Goal: Task Accomplishment & Management: Manage account settings

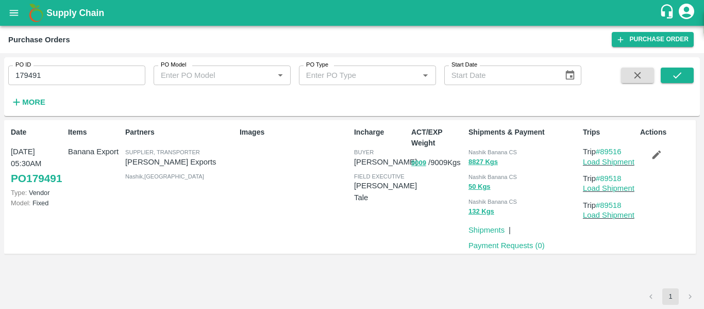
click at [15, 13] on icon "open drawer" at bounding box center [14, 13] width 9 height 6
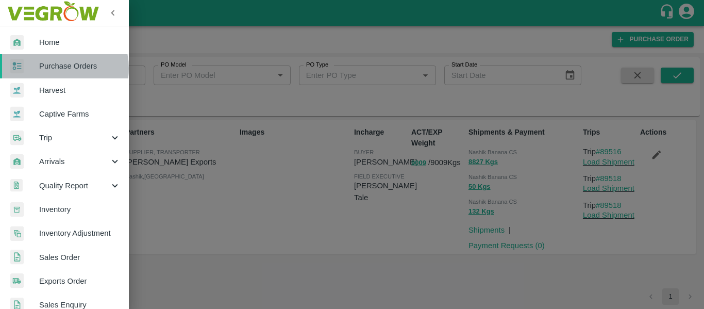
click at [54, 68] on span "Purchase Orders" at bounding box center [79, 65] width 81 height 11
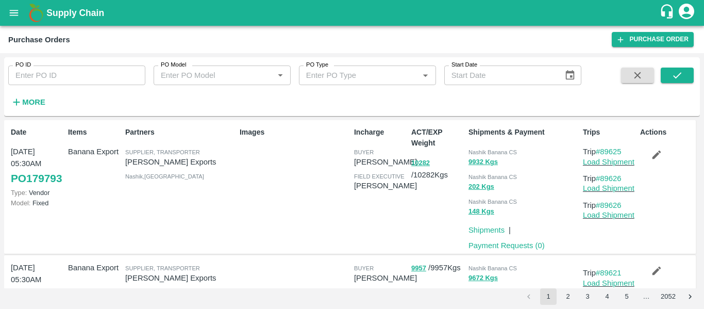
click at [67, 72] on input "PO ID" at bounding box center [76, 75] width 137 height 20
paste input "179616"
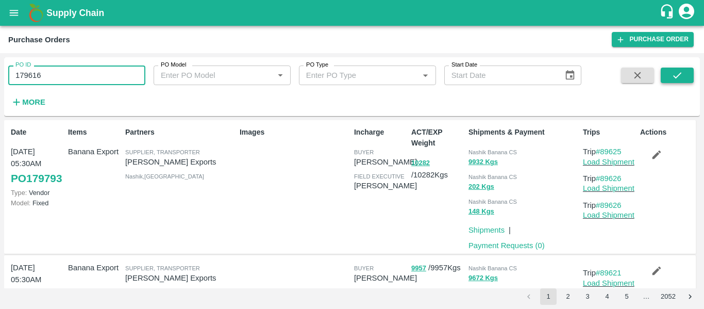
type input "179616"
click at [683, 72] on icon "submit" at bounding box center [676, 75] width 11 height 11
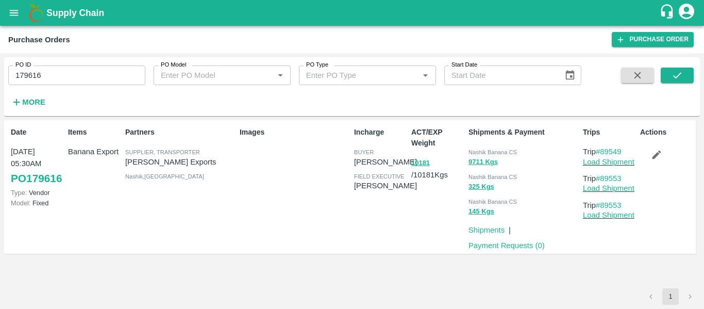
click at [658, 161] on button "button" at bounding box center [656, 155] width 33 height 18
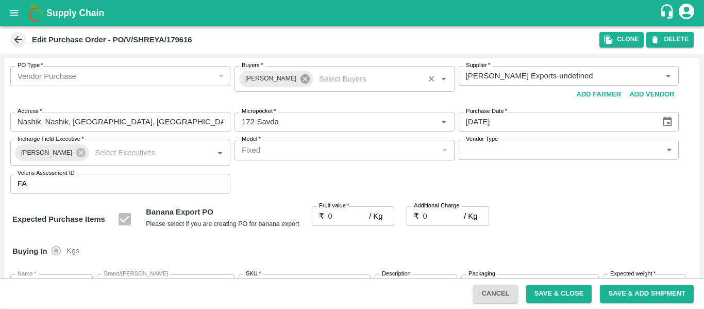
click at [300, 83] on icon at bounding box center [304, 78] width 9 height 9
click at [280, 80] on input "Buyers   *" at bounding box center [335, 75] width 197 height 13
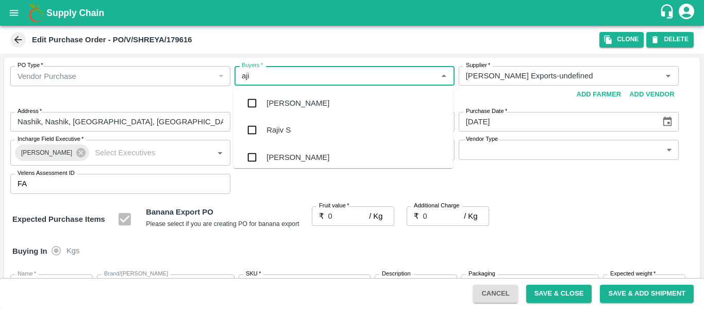
type input "ajit"
click at [285, 105] on div "Ajit Otari" at bounding box center [297, 102] width 63 height 11
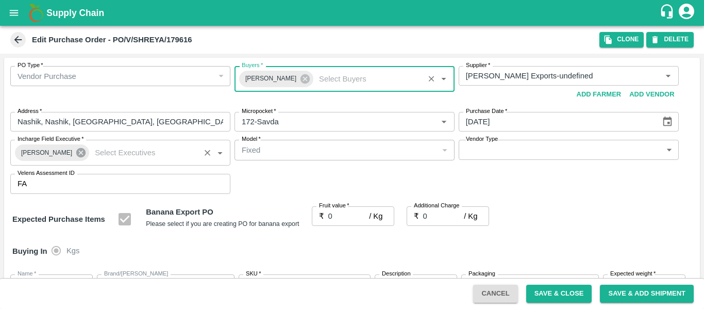
click at [79, 152] on icon at bounding box center [80, 152] width 9 height 9
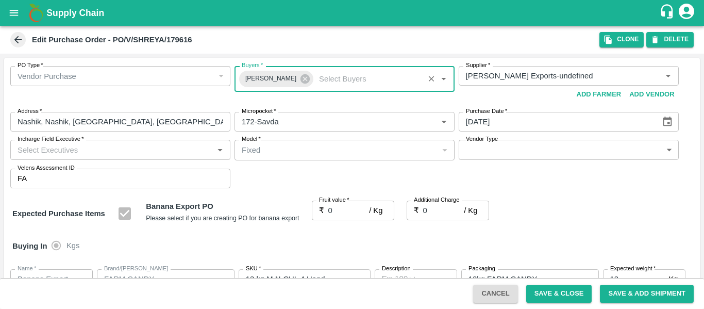
click at [48, 152] on input "Incharge Field Executive   *" at bounding box center [111, 149] width 197 height 13
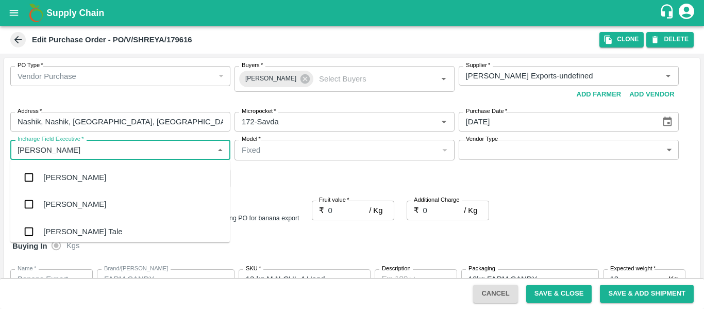
type input "jayd"
click at [55, 175] on div "jaydip Tale" at bounding box center [82, 177] width 79 height 11
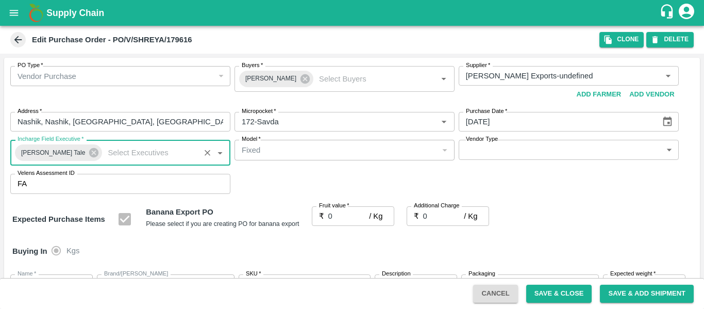
click at [341, 221] on input "0" at bounding box center [348, 216] width 41 height 20
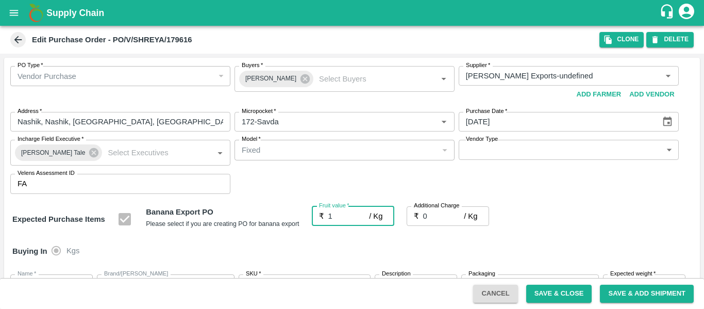
type input "19"
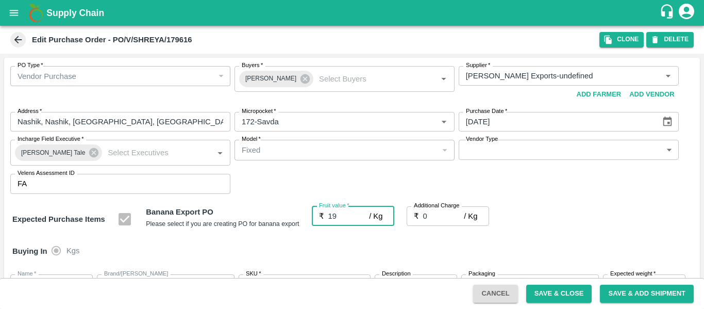
type input "19"
click at [428, 221] on input "0" at bounding box center [443, 216] width 41 height 20
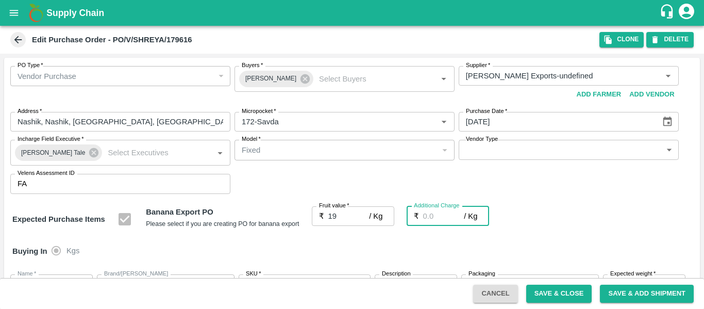
type input "2"
type input "21"
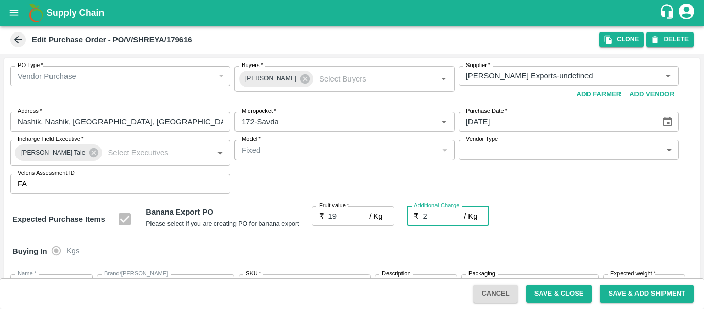
type input "21"
type input "2.7"
type input "21.7"
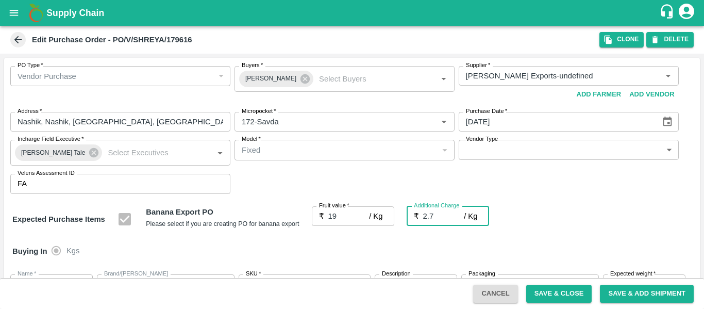
type input "21.7"
type input "2.75"
type input "21.75"
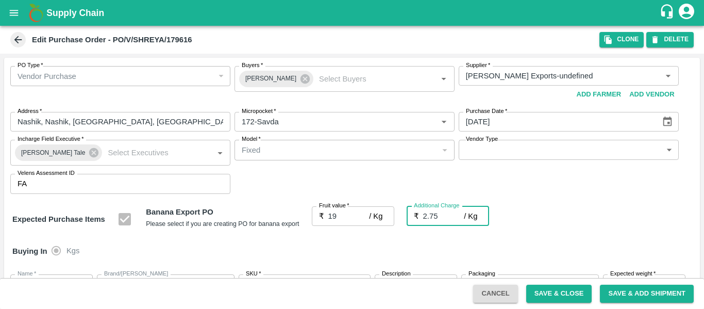
type input "21.75"
type input "2.75"
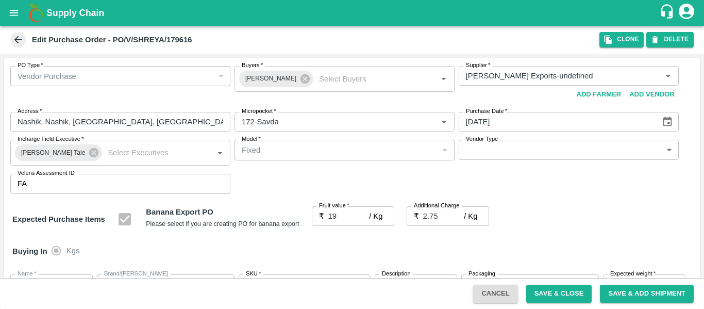
scroll to position [614, 0]
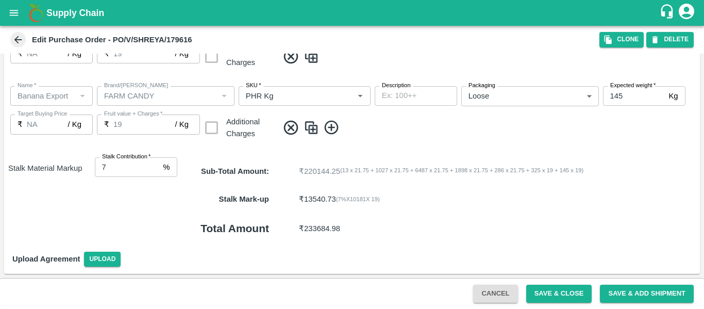
click at [554, 292] on button "Save & Close" at bounding box center [559, 293] width 66 height 18
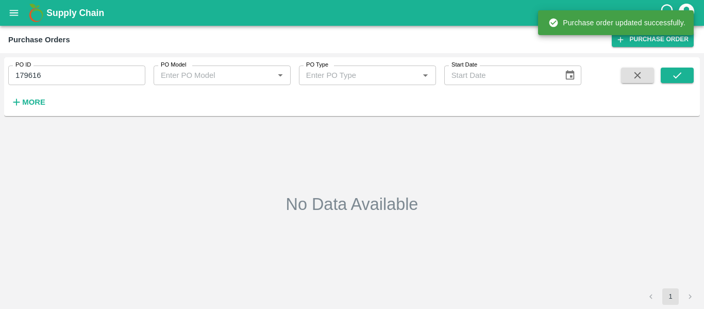
type input "179616"
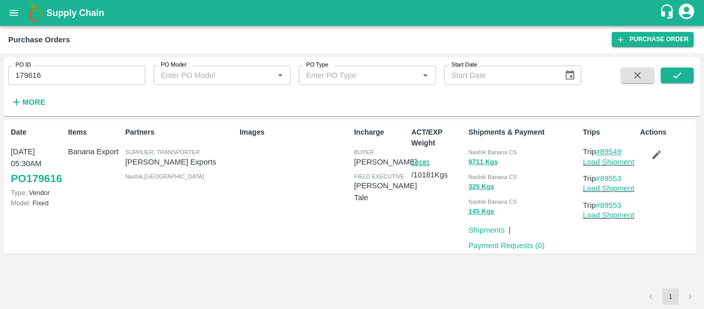
drag, startPoint x: 627, startPoint y: 152, endPoint x: 600, endPoint y: 152, distance: 26.8
click at [600, 152] on p "Trip #89549" at bounding box center [609, 151] width 53 height 11
copy link "89549"
click at [608, 162] on link "Load Shipment" at bounding box center [609, 162] width 52 height 8
drag, startPoint x: 626, startPoint y: 178, endPoint x: 603, endPoint y: 178, distance: 22.7
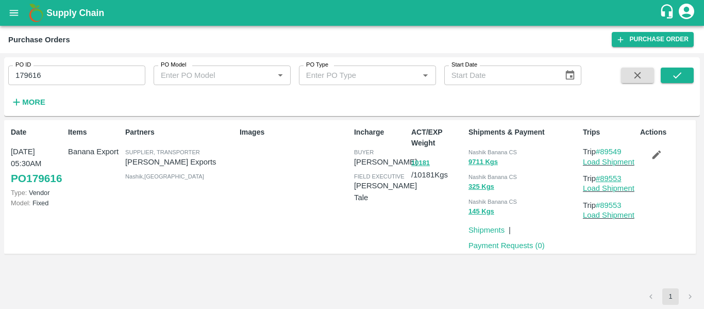
click at [603, 178] on p "Trip #89553" at bounding box center [609, 178] width 53 height 11
copy link "89553"
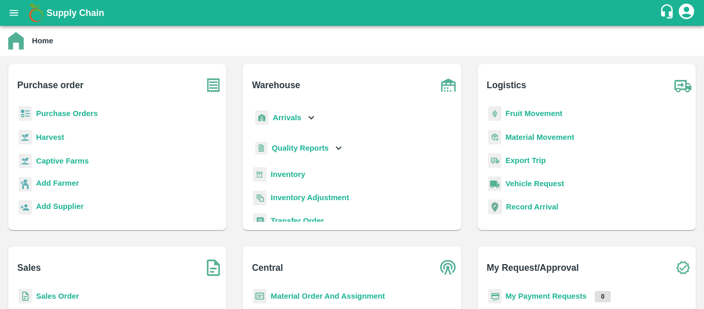
click at [518, 116] on b "Fruit Movement" at bounding box center [533, 113] width 57 height 8
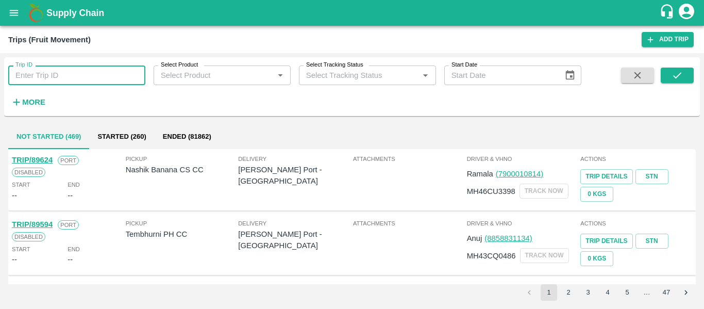
click at [75, 69] on input "Trip ID" at bounding box center [76, 75] width 137 height 20
paste input "89549"
type input "89549"
click at [672, 77] on icon "submit" at bounding box center [676, 75] width 11 height 11
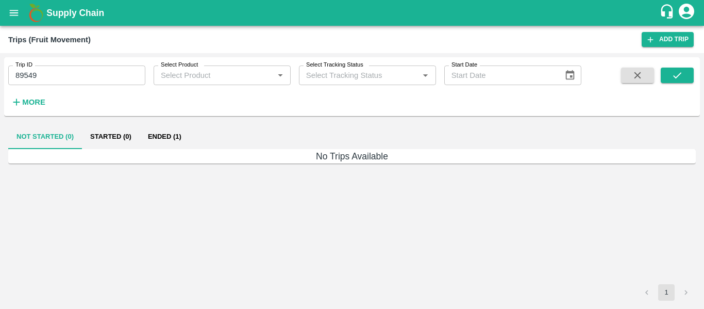
click at [158, 138] on button "Ended (1)" at bounding box center [165, 136] width 50 height 25
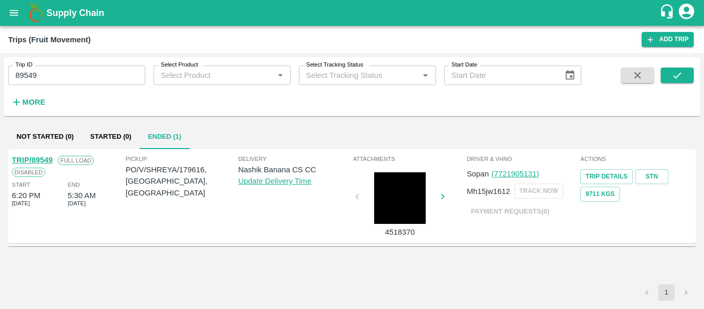
click at [33, 158] on link "TRIP/89549" at bounding box center [32, 160] width 41 height 8
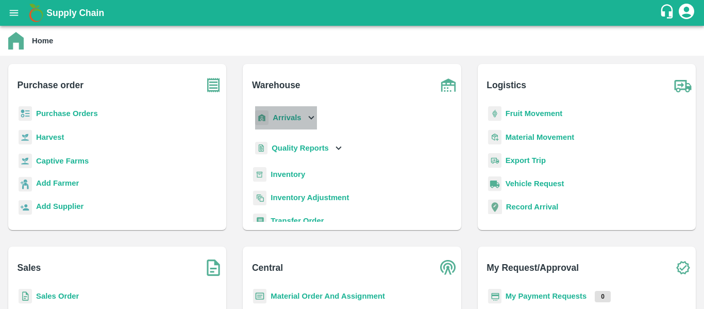
click at [280, 122] on p "Arrivals" at bounding box center [286, 117] width 28 height 11
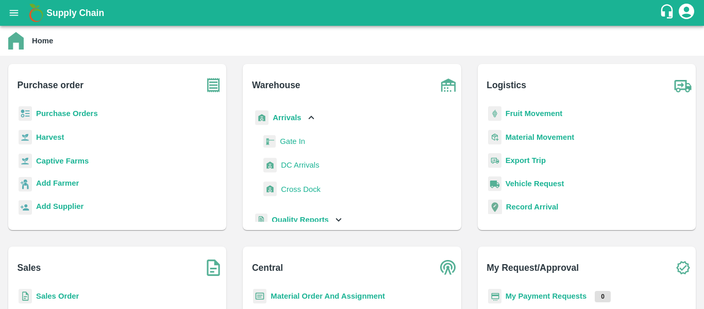
click at [293, 163] on span "DC Arrivals" at bounding box center [300, 164] width 38 height 11
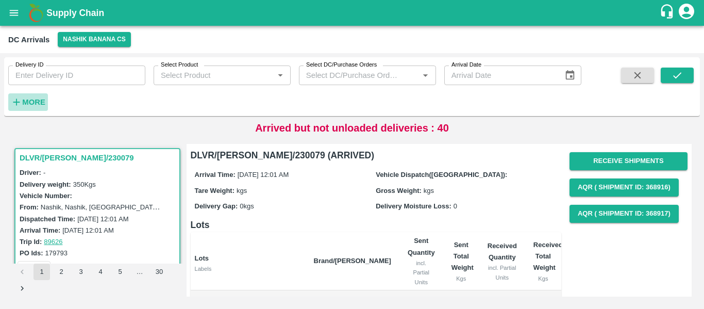
click at [42, 97] on h6 "More" at bounding box center [33, 101] width 23 height 13
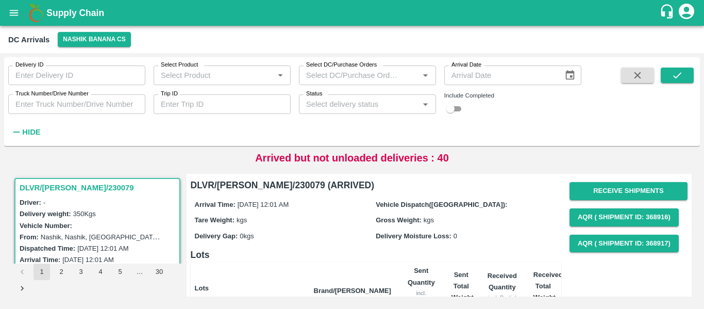
click at [181, 106] on input "Trip ID" at bounding box center [222, 104] width 137 height 20
paste input "89553"
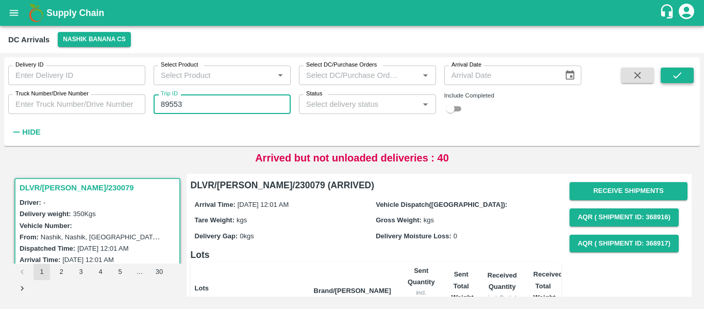
type input "89553"
click at [672, 75] on icon "submit" at bounding box center [676, 75] width 11 height 11
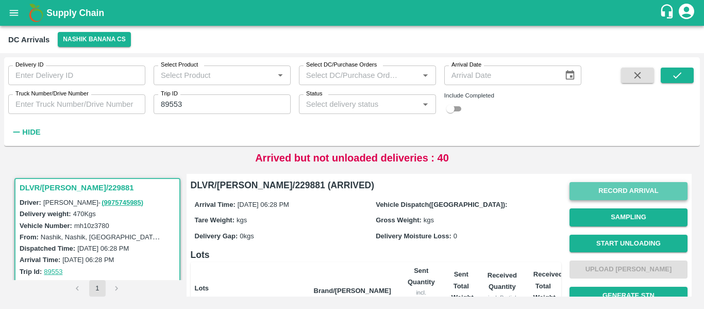
click at [576, 189] on button "Record Arrival" at bounding box center [628, 191] width 118 height 18
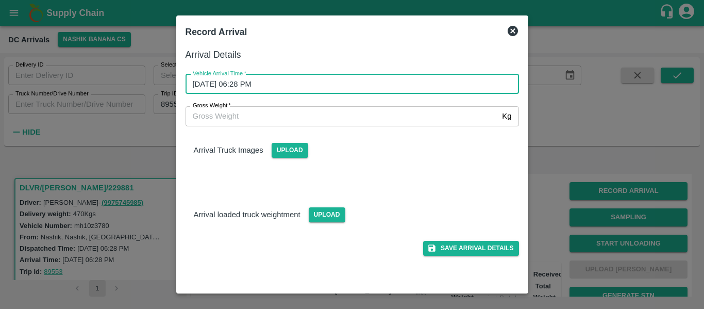
click at [282, 81] on input "06/10/2025 06:28 PM" at bounding box center [348, 84] width 326 height 20
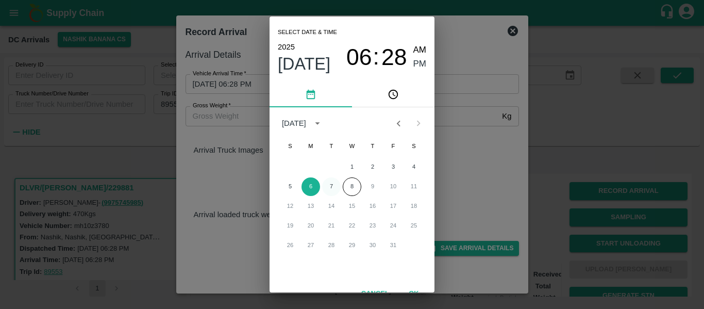
click at [328, 183] on button "7" at bounding box center [331, 186] width 19 height 19
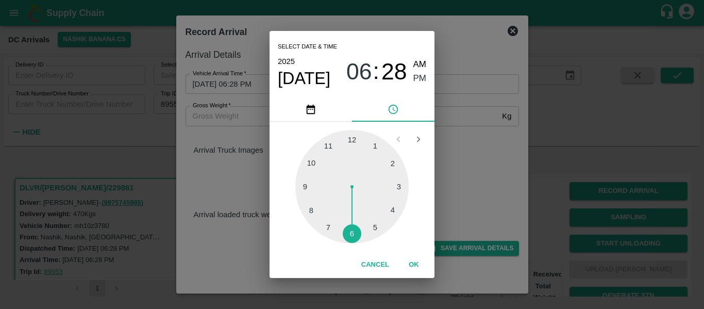
click at [302, 182] on div at bounding box center [351, 186] width 113 height 113
click at [372, 145] on div at bounding box center [351, 186] width 113 height 113
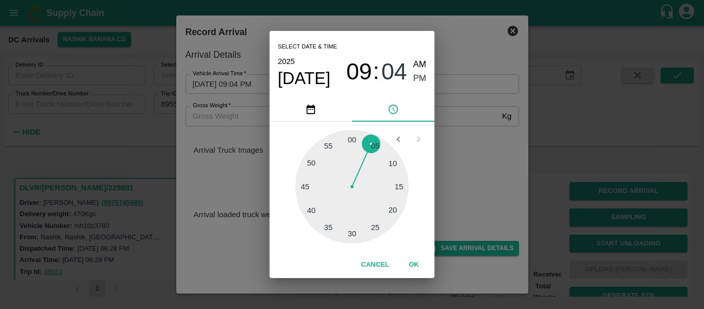
click at [419, 61] on span "AM" at bounding box center [419, 65] width 13 height 14
type input "07/10/2025 09:04 AM"
click at [415, 263] on button "OK" at bounding box center [413, 264] width 33 height 18
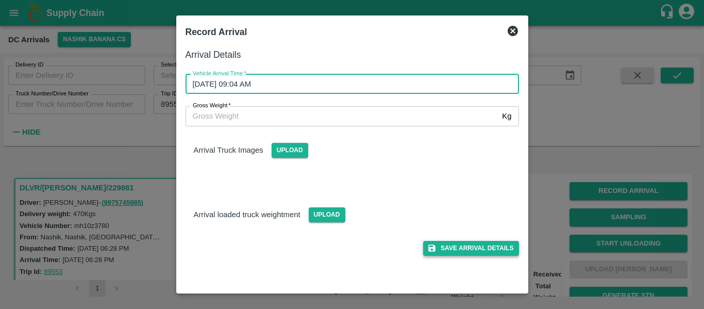
click at [474, 248] on button "Save Arrival Details" at bounding box center [470, 248] width 95 height 15
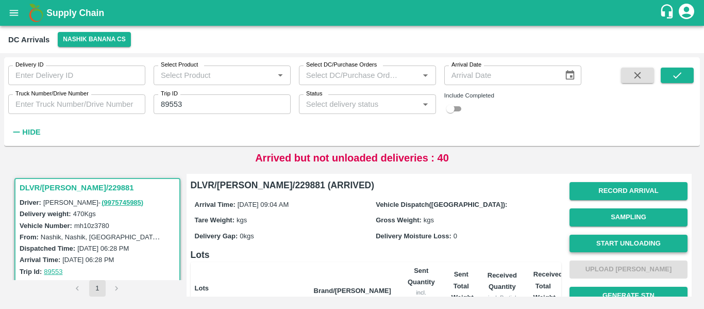
click at [621, 249] on button "Start Unloading" at bounding box center [628, 243] width 118 height 18
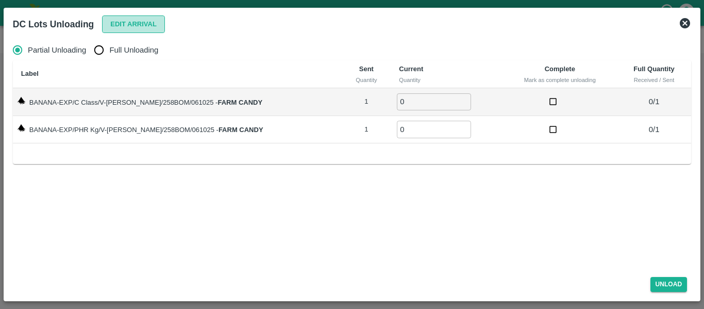
click at [150, 32] on button "Edit Arrival" at bounding box center [133, 24] width 63 height 18
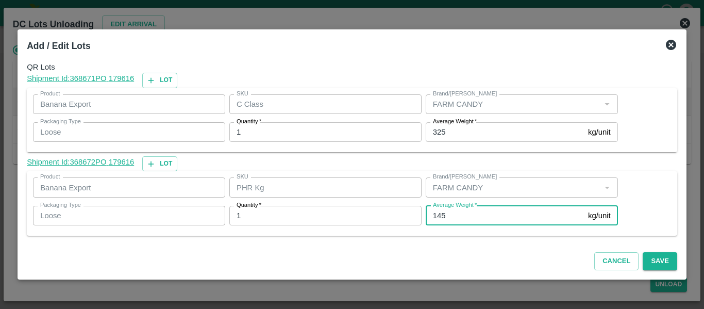
click at [454, 215] on input "145" at bounding box center [504, 216] width 158 height 20
type input "126"
click at [657, 262] on button "Save" at bounding box center [659, 261] width 34 height 18
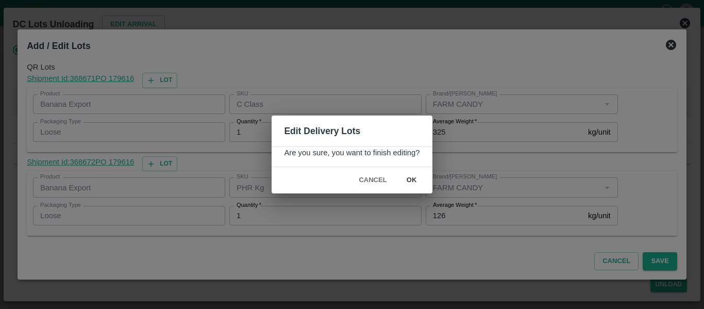
click at [414, 180] on button "ok" at bounding box center [411, 180] width 33 height 18
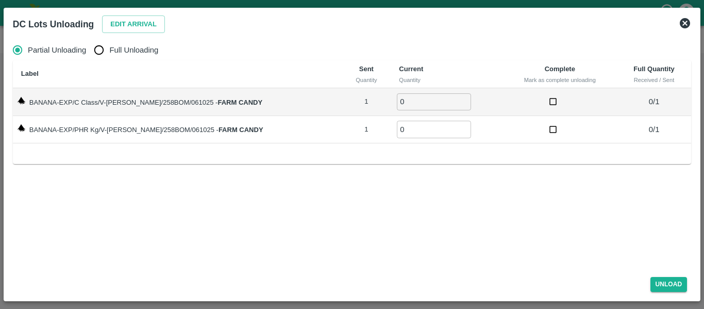
click at [121, 59] on label "Full Unloading" at bounding box center [124, 50] width 70 height 21
click at [109, 59] on input "Full Unloading" at bounding box center [99, 50] width 21 height 21
radio input "true"
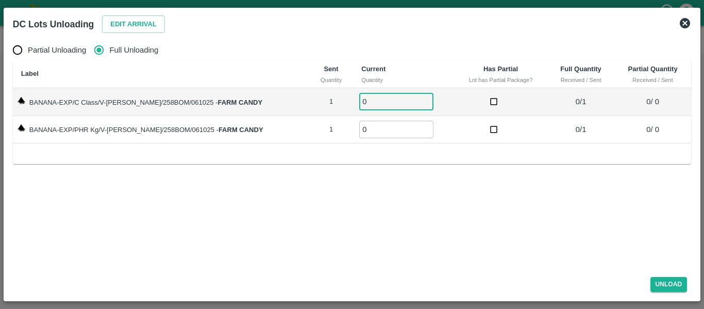
click at [414, 96] on input "0" at bounding box center [396, 101] width 74 height 17
type input "1"
click at [415, 98] on input "1" at bounding box center [396, 101] width 74 height 17
type input "1"
click at [414, 127] on input "1" at bounding box center [396, 129] width 74 height 17
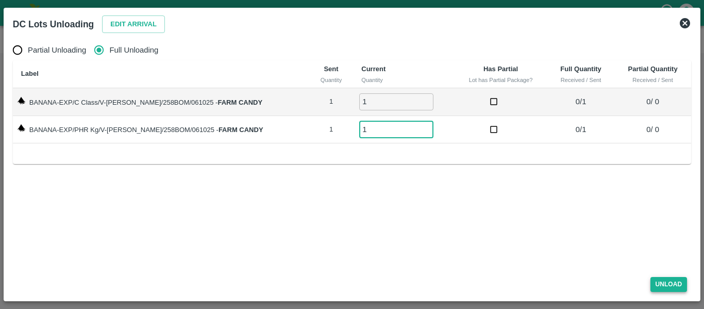
click at [669, 277] on button "Unload" at bounding box center [668, 284] width 37 height 15
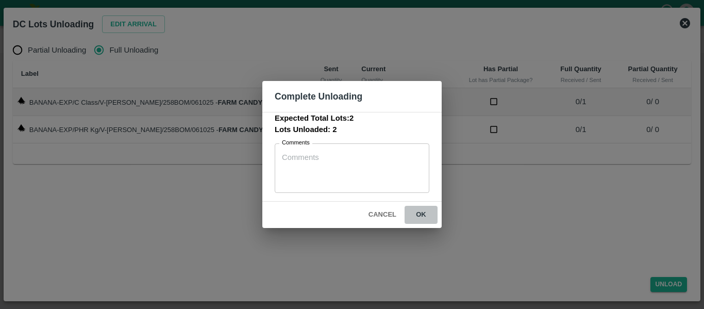
click at [426, 217] on button "ok" at bounding box center [420, 215] width 33 height 18
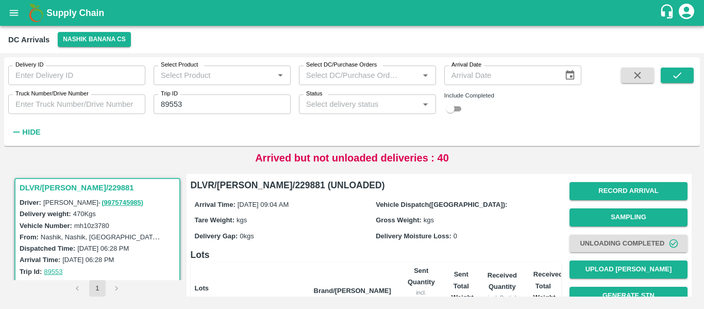
scroll to position [142, 0]
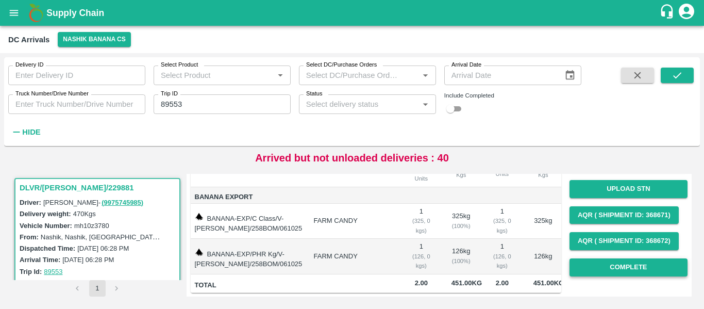
click at [610, 265] on button "Complete" at bounding box center [628, 267] width 118 height 18
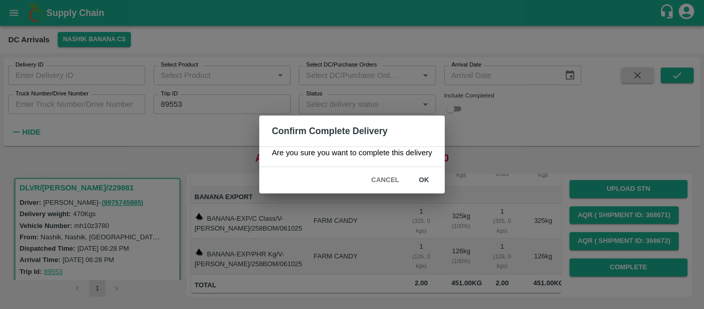
click at [428, 180] on button "ok" at bounding box center [423, 180] width 33 height 18
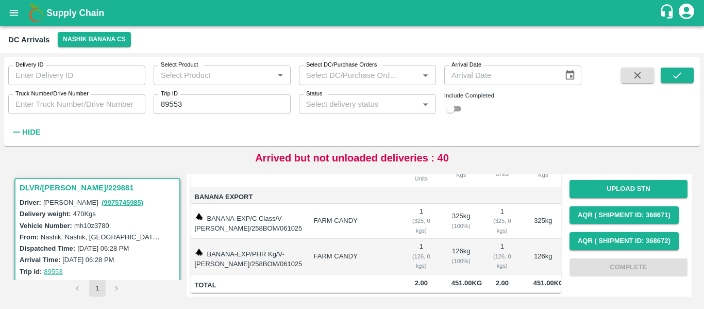
click at [175, 111] on input "89553" at bounding box center [222, 104] width 137 height 20
paste input "text"
type input "89554"
click at [682, 72] on icon "submit" at bounding box center [676, 75] width 11 height 11
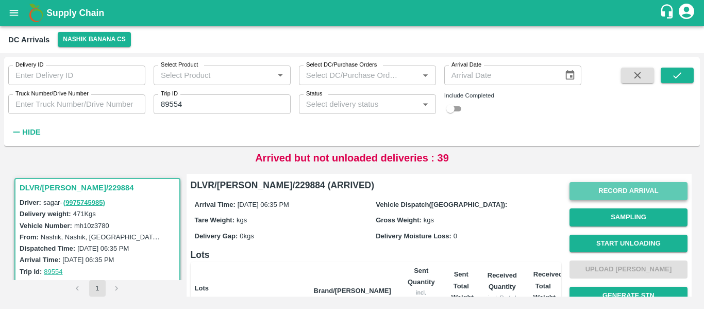
click at [617, 186] on button "Record Arrival" at bounding box center [628, 191] width 118 height 18
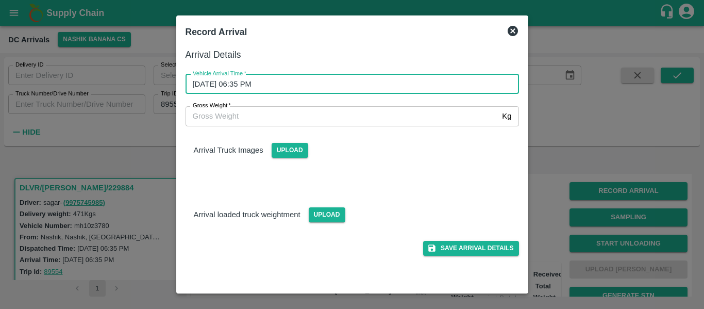
click at [267, 89] on input "06/10/2025 06:35 PM" at bounding box center [348, 84] width 326 height 20
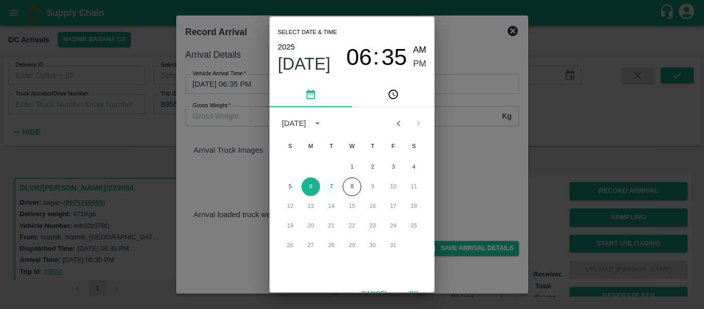
click at [329, 187] on button "7" at bounding box center [331, 186] width 19 height 19
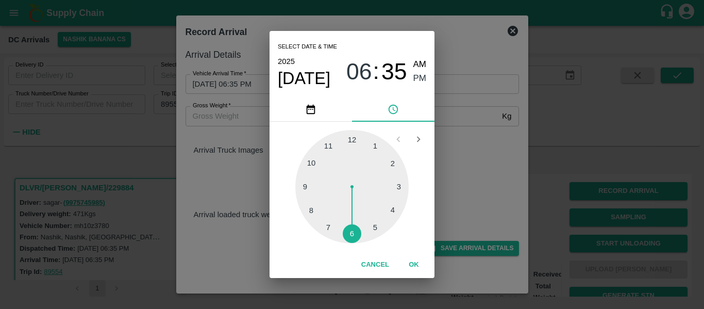
click at [310, 210] on div at bounding box center [351, 186] width 113 height 113
click at [351, 234] on div at bounding box center [351, 186] width 113 height 113
type input "07/10/2025 08:30 PM"
click at [420, 74] on span "PM" at bounding box center [419, 79] width 13 height 14
click at [408, 263] on button "OK" at bounding box center [413, 264] width 33 height 18
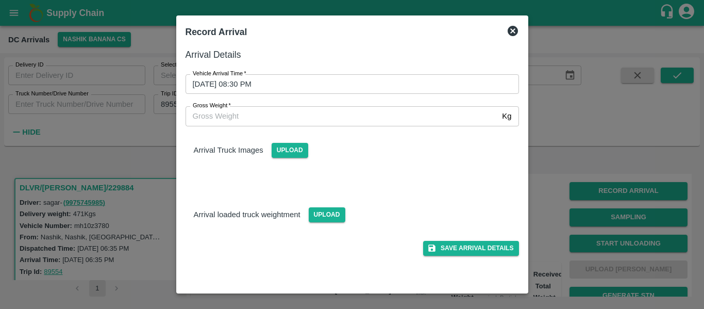
click at [451, 268] on div "Arrival Details Vehicle Arrival Time   * 07/10/2025 08:30 PM Vehicle Arrival Ti…" at bounding box center [352, 165] width 342 height 245
click at [469, 246] on button "Save Arrival Details" at bounding box center [470, 248] width 95 height 15
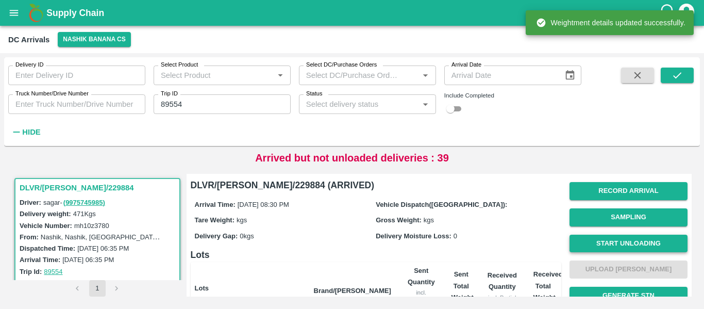
click at [577, 248] on button "Start Unloading" at bounding box center [628, 243] width 118 height 18
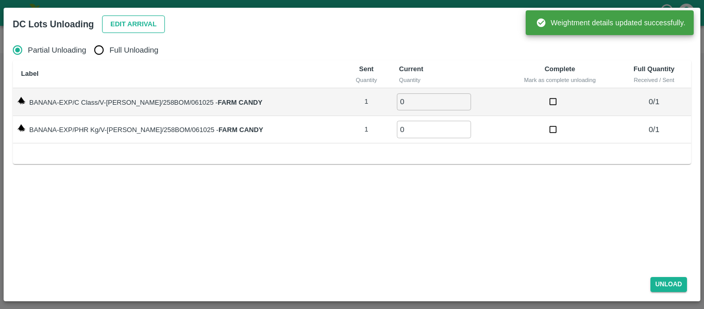
click at [125, 16] on button "Edit Arrival" at bounding box center [133, 24] width 63 height 18
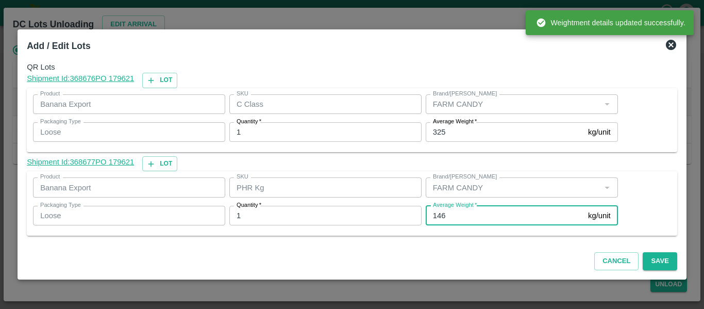
click at [462, 212] on input "146" at bounding box center [504, 216] width 158 height 20
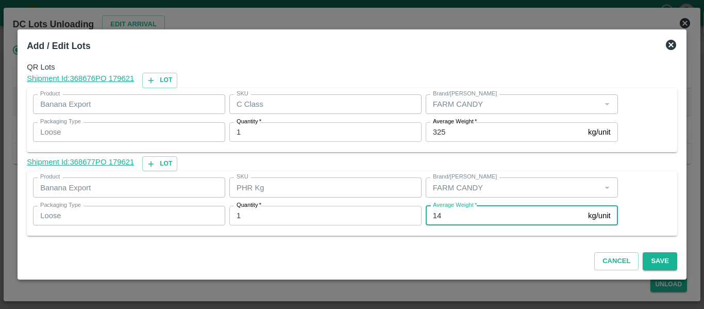
type input "1"
type input "88"
click at [669, 261] on button "Save" at bounding box center [659, 261] width 34 height 18
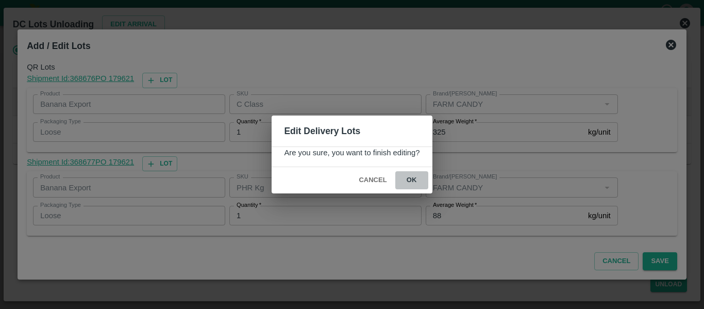
click at [423, 176] on button "ok" at bounding box center [411, 180] width 33 height 18
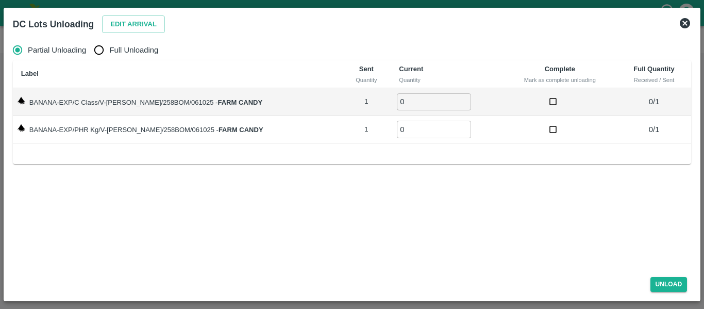
click at [127, 44] on span "Full Unloading" at bounding box center [133, 49] width 49 height 11
click at [109, 44] on input "Full Unloading" at bounding box center [99, 50] width 21 height 21
radio input "true"
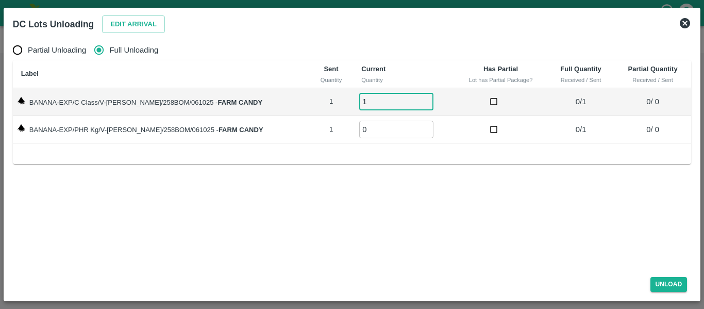
type input "1"
click at [413, 98] on input "1" at bounding box center [396, 101] width 74 height 17
type input "1"
click at [416, 125] on input "1" at bounding box center [396, 129] width 74 height 17
click at [679, 284] on button "Unload" at bounding box center [668, 284] width 37 height 15
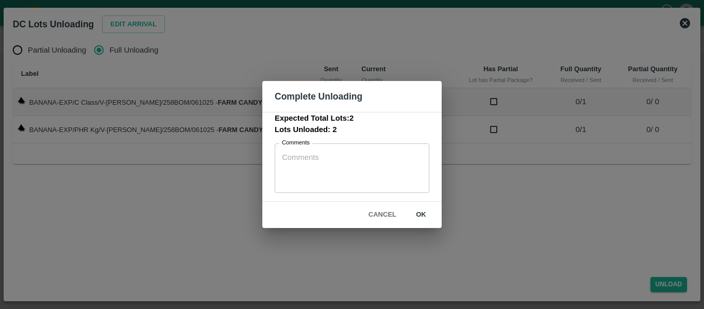
click at [422, 210] on button "ok" at bounding box center [420, 215] width 33 height 18
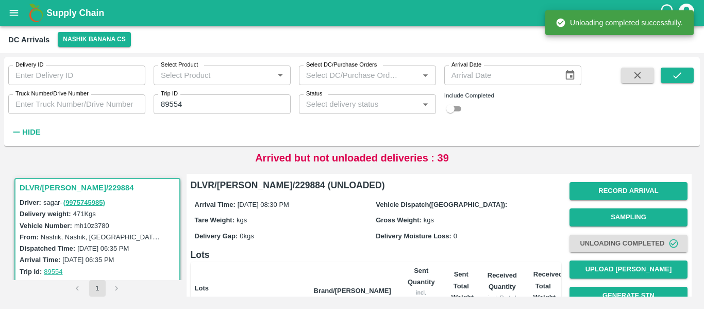
scroll to position [132, 0]
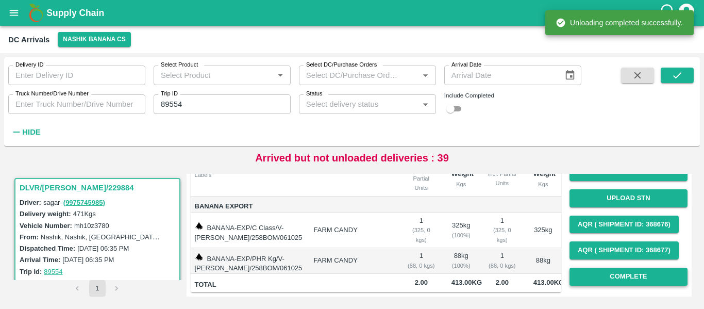
click at [595, 267] on button "Complete" at bounding box center [628, 276] width 118 height 18
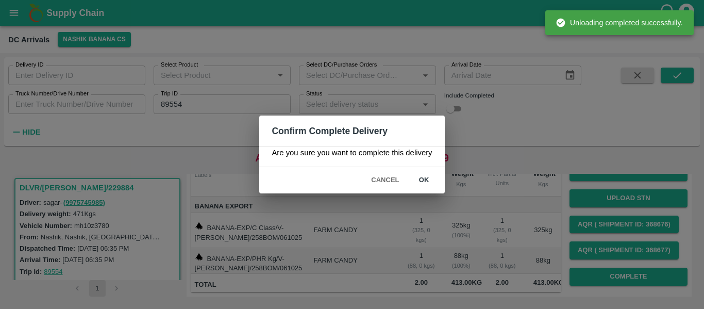
click at [424, 185] on button "ok" at bounding box center [423, 180] width 33 height 18
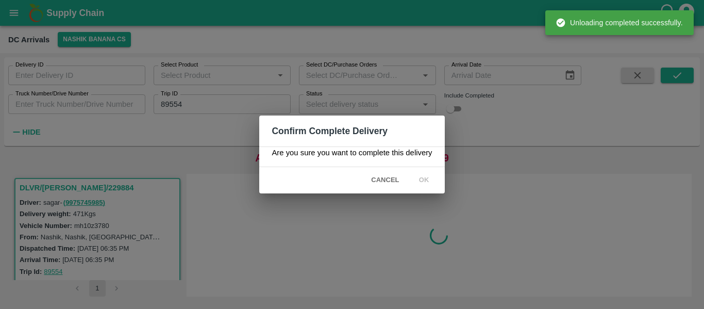
scroll to position [0, 0]
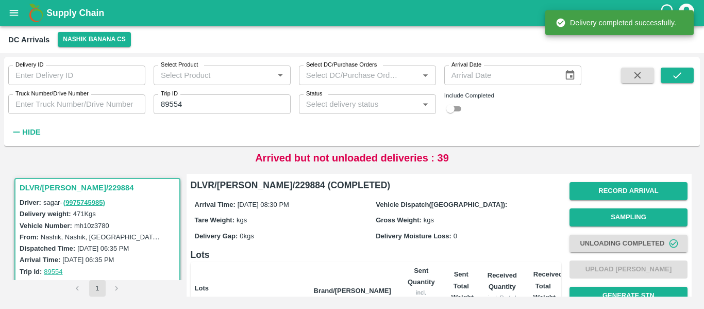
click at [185, 108] on input "89554" at bounding box center [222, 104] width 137 height 20
paste input "text"
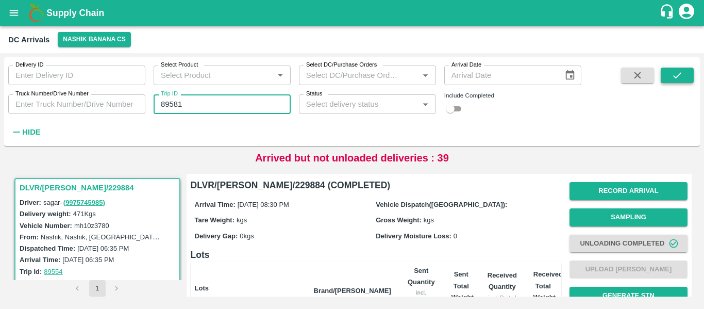
type input "89581"
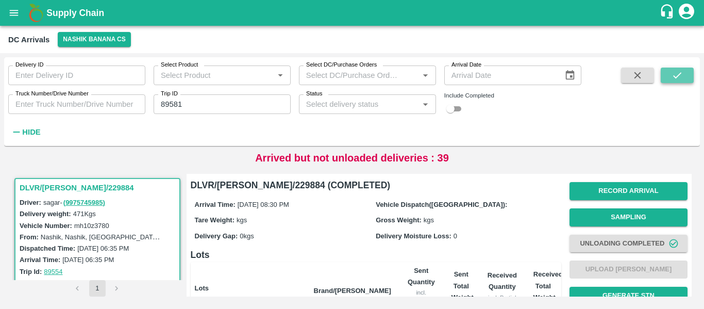
click at [677, 75] on icon "submit" at bounding box center [676, 75] width 11 height 11
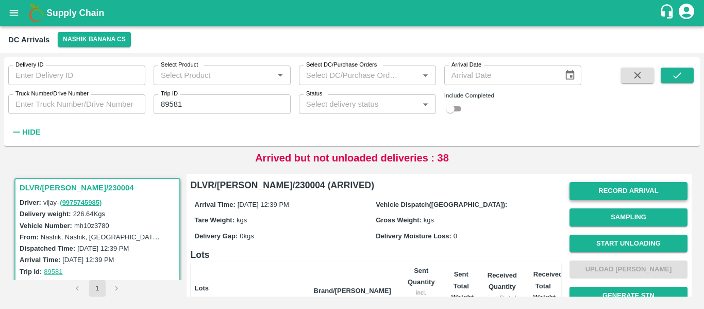
click at [621, 191] on button "Record Arrival" at bounding box center [628, 191] width 118 height 18
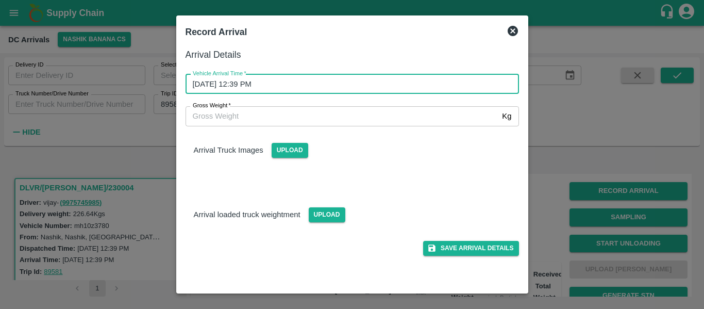
click at [258, 81] on input "07/10/2025 12:39 PM" at bounding box center [348, 84] width 326 height 20
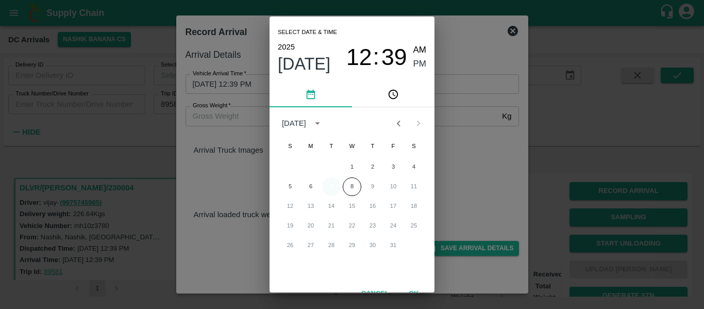
click at [330, 184] on button "7" at bounding box center [331, 186] width 19 height 19
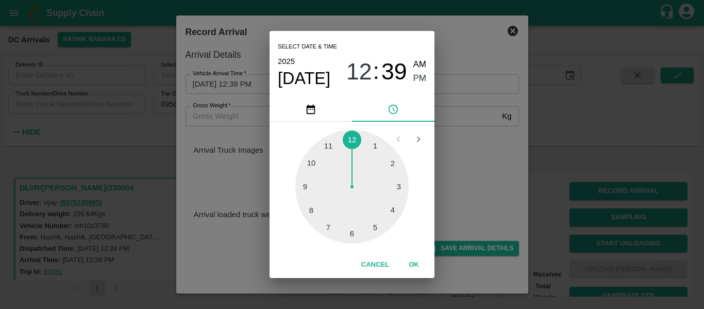
click at [309, 188] on div at bounding box center [351, 186] width 113 height 113
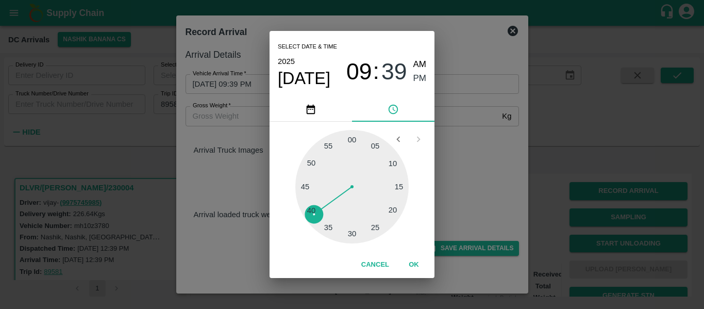
click at [401, 180] on div at bounding box center [351, 186] width 113 height 113
click at [415, 64] on span "AM" at bounding box center [419, 65] width 13 height 14
type input "07/10/2025 09:14 AM"
click at [416, 265] on button "OK" at bounding box center [413, 264] width 33 height 18
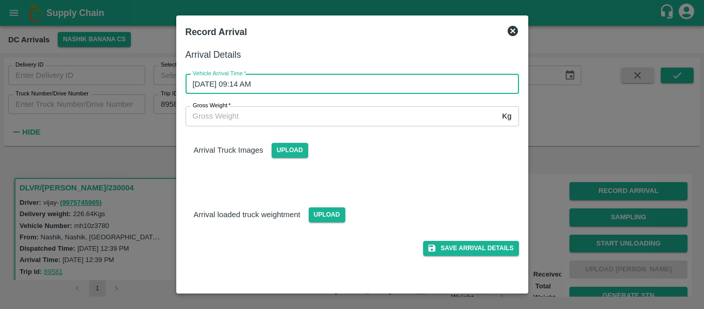
click at [485, 236] on div "Save Arrival Details" at bounding box center [348, 243] width 342 height 23
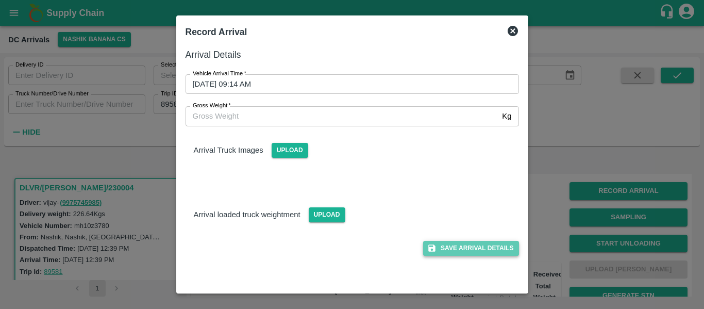
click at [486, 243] on button "Save Arrival Details" at bounding box center [470, 248] width 95 height 15
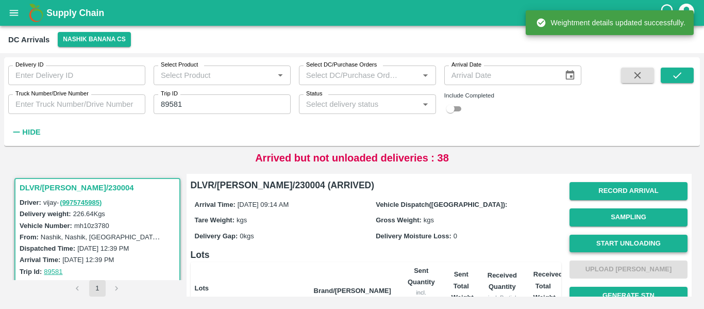
click at [652, 245] on button "Start Unloading" at bounding box center [628, 243] width 118 height 18
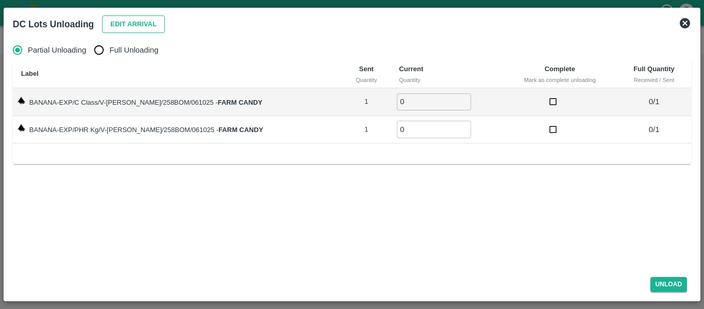
click at [129, 30] on button "Edit Arrival" at bounding box center [133, 24] width 63 height 18
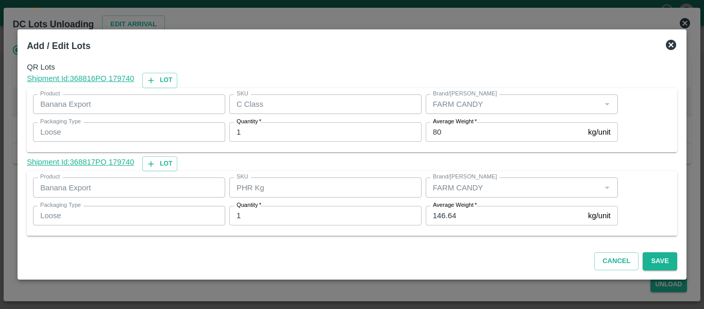
click at [458, 215] on input "146.64" at bounding box center [504, 216] width 158 height 20
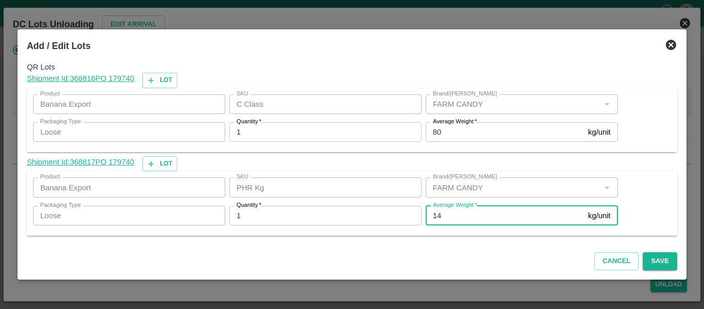
type input "1"
click at [447, 128] on input "80" at bounding box center [504, 132] width 158 height 20
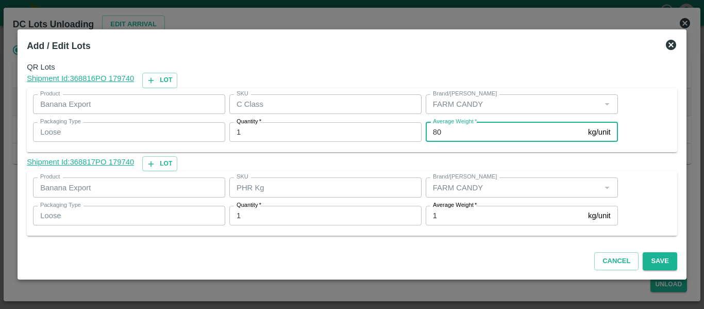
type input "8"
type input "1"
click at [664, 261] on button "Save" at bounding box center [659, 261] width 34 height 18
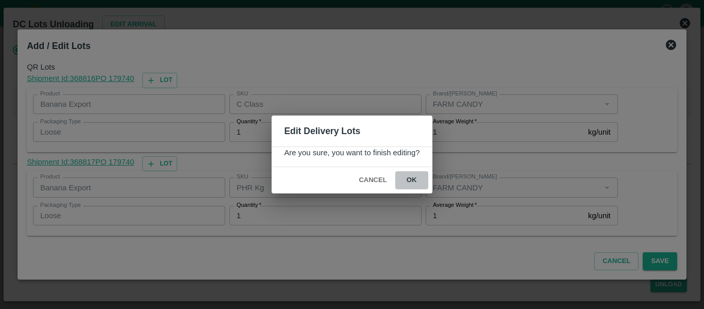
click at [414, 177] on button "ok" at bounding box center [411, 180] width 33 height 18
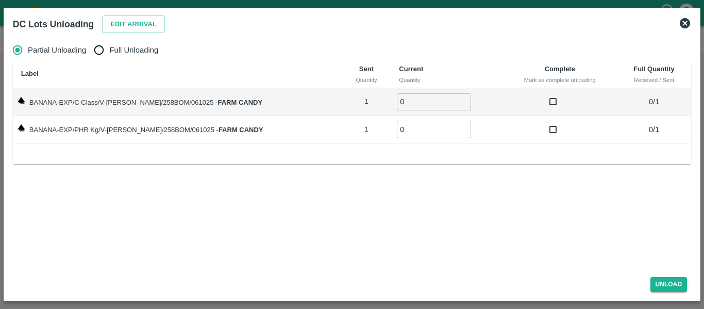
click at [114, 53] on span "Full Unloading" at bounding box center [133, 49] width 49 height 11
click at [109, 53] on input "Full Unloading" at bounding box center [99, 50] width 21 height 21
radio input "true"
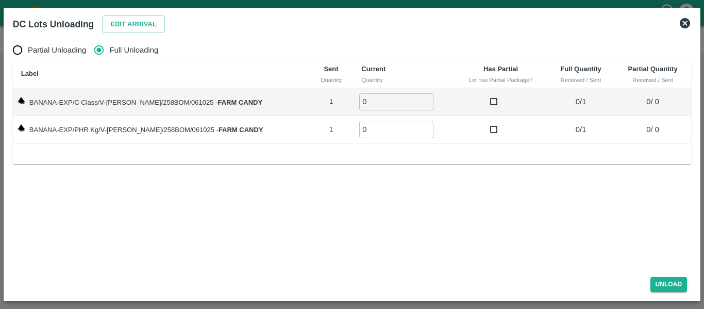
click at [416, 97] on input "0" at bounding box center [396, 101] width 74 height 17
type input "1"
click at [413, 98] on input "1" at bounding box center [396, 101] width 74 height 17
type input "1"
click at [415, 127] on input "1" at bounding box center [396, 129] width 74 height 17
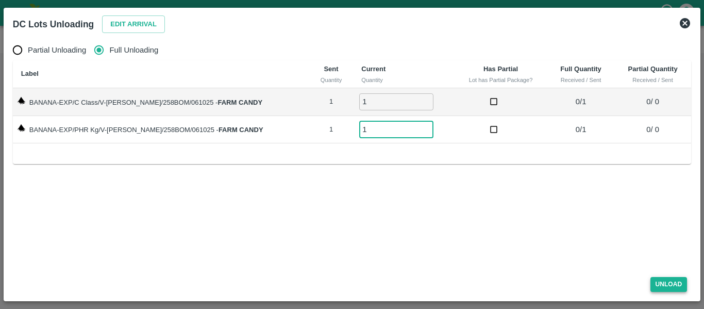
click at [666, 282] on button "Unload" at bounding box center [668, 284] width 37 height 15
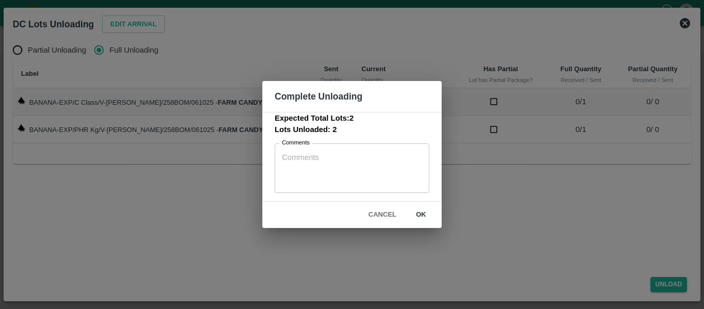
click at [424, 214] on button "ok" at bounding box center [420, 215] width 33 height 18
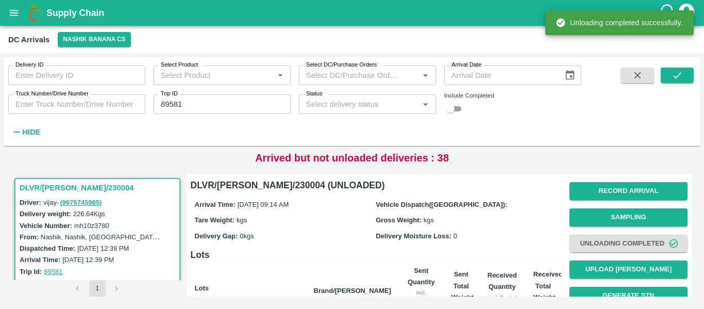
scroll to position [123, 0]
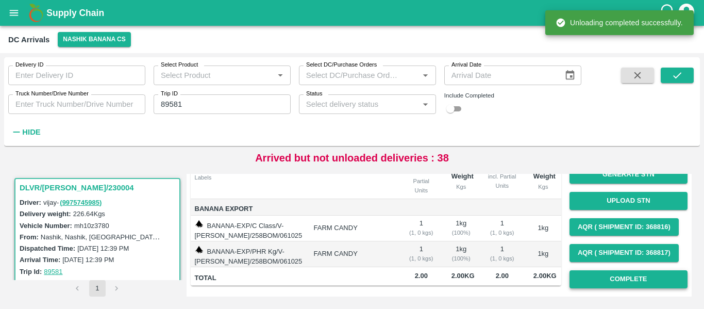
click at [606, 277] on button "Complete" at bounding box center [628, 279] width 118 height 18
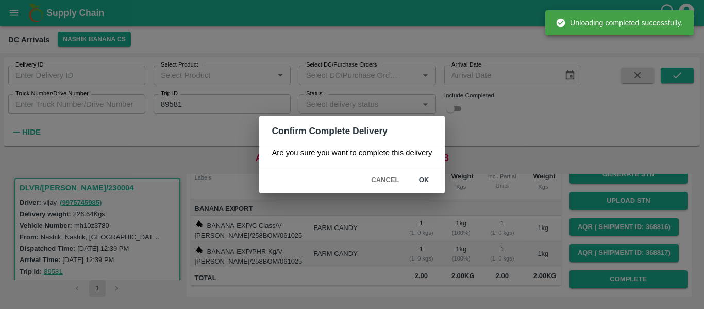
click at [421, 182] on button "ok" at bounding box center [423, 180] width 33 height 18
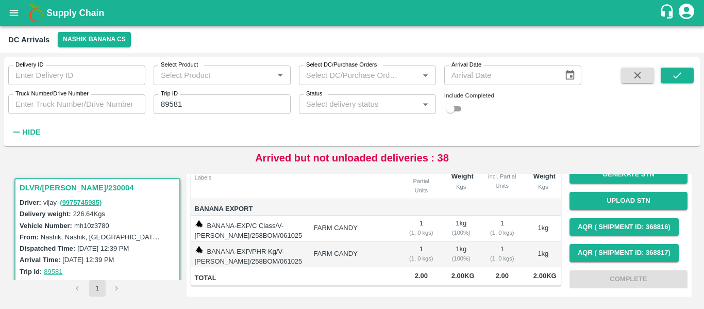
click at [214, 112] on input "89581" at bounding box center [222, 104] width 137 height 20
paste input "text"
type input "89577"
click at [664, 74] on button "submit" at bounding box center [676, 74] width 33 height 15
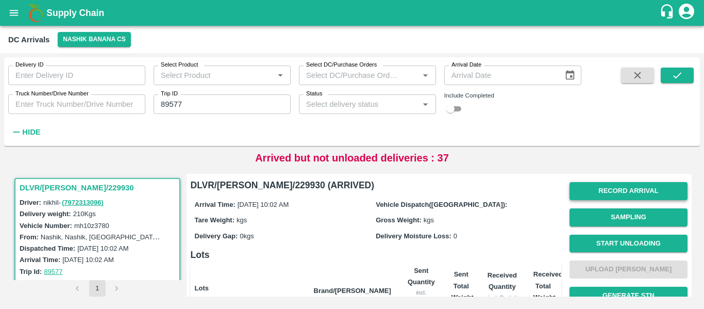
click at [625, 183] on button "Record Arrival" at bounding box center [628, 191] width 118 height 18
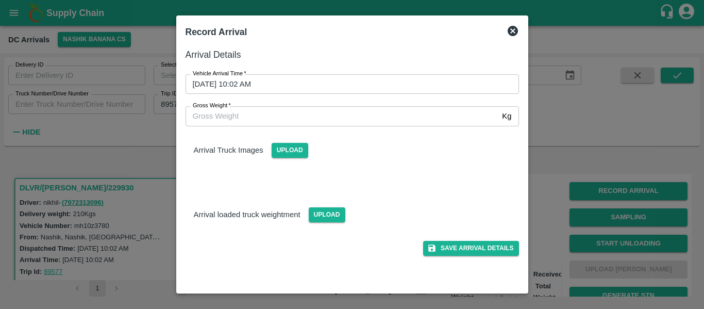
click at [297, 90] on input "07/10/2025 10:02 AM" at bounding box center [348, 84] width 326 height 20
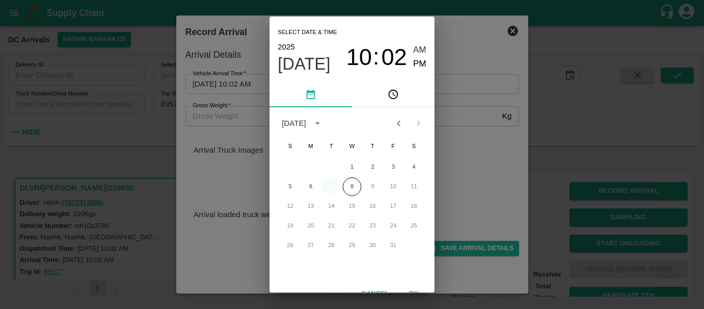
click at [330, 184] on button "7" at bounding box center [331, 186] width 19 height 19
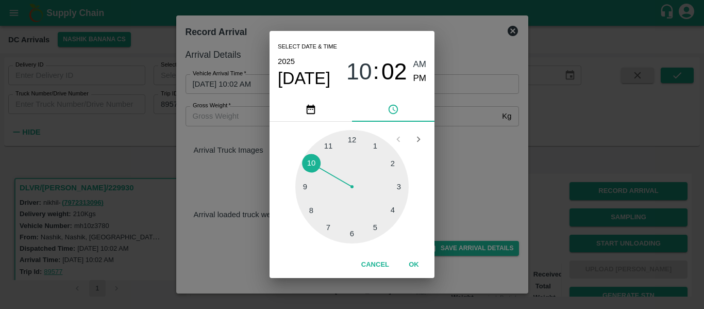
click at [310, 166] on div at bounding box center [351, 186] width 113 height 113
click at [395, 162] on div at bounding box center [351, 186] width 113 height 113
type input "07/10/2025 10:10 AM"
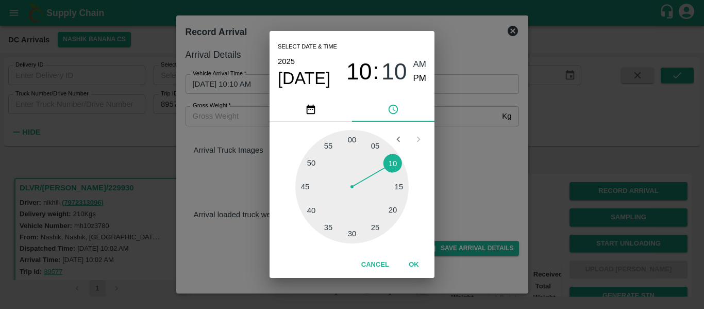
click at [415, 65] on span "AM" at bounding box center [419, 65] width 13 height 14
click at [417, 261] on button "OK" at bounding box center [413, 264] width 33 height 18
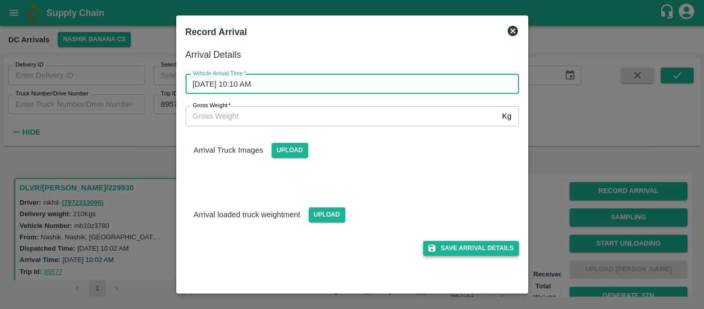
click at [444, 250] on button "Save Arrival Details" at bounding box center [470, 248] width 95 height 15
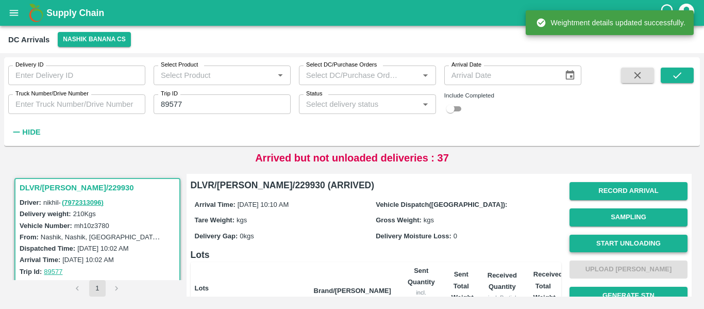
click at [650, 243] on button "Start Unloading" at bounding box center [628, 243] width 118 height 18
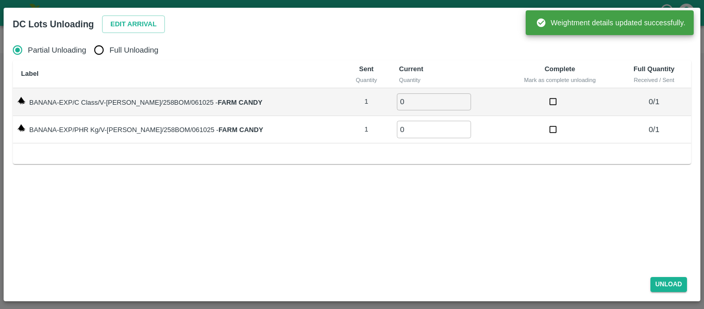
click at [140, 35] on div "DC Lots Unloading Edit Arrival" at bounding box center [340, 22] width 670 height 27
click at [123, 22] on button "Edit Arrival" at bounding box center [133, 24] width 63 height 18
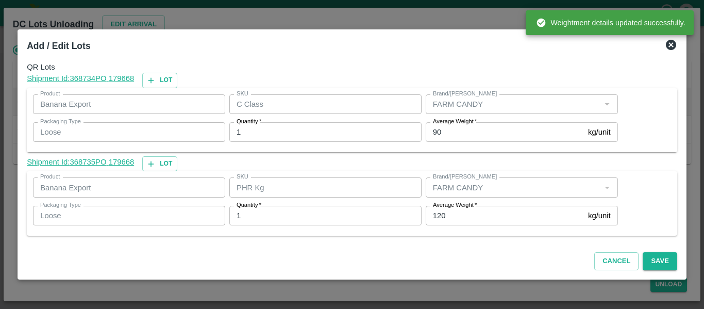
click at [448, 202] on label "Average Weight   *" at bounding box center [455, 205] width 44 height 8
click at [448, 206] on input "120" at bounding box center [504, 216] width 158 height 20
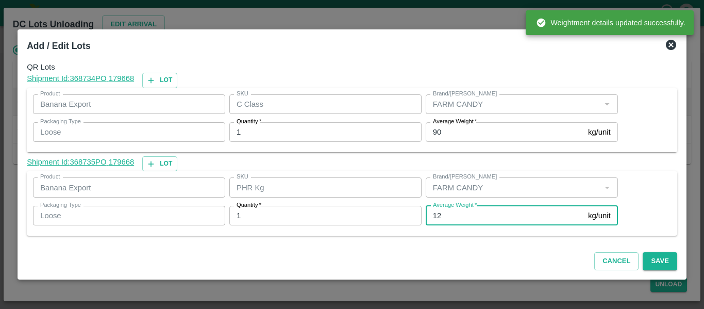
type input "1"
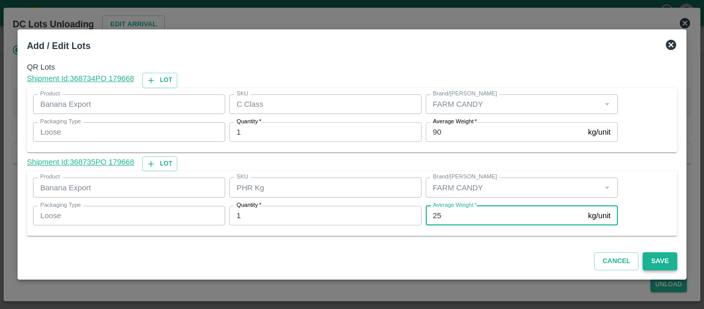
type input "25"
click at [660, 263] on button "Save" at bounding box center [659, 261] width 34 height 18
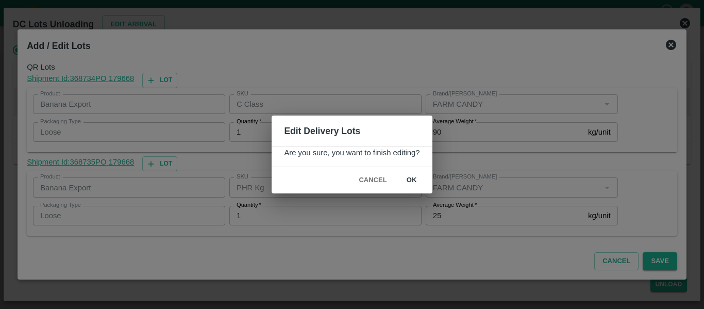
click at [399, 175] on button "ok" at bounding box center [411, 180] width 33 height 18
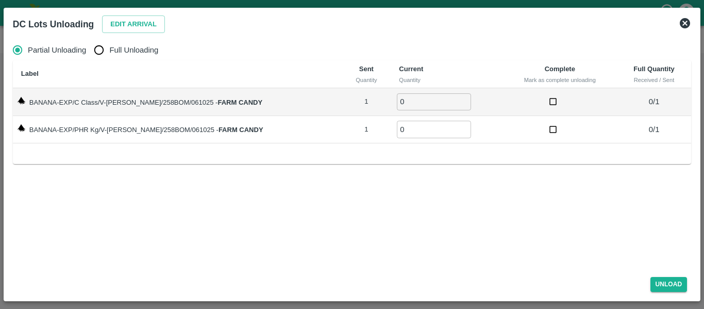
click at [127, 56] on span "Full Unloading" at bounding box center [133, 49] width 49 height 11
click at [109, 56] on input "Full Unloading" at bounding box center [99, 50] width 21 height 21
radio input "true"
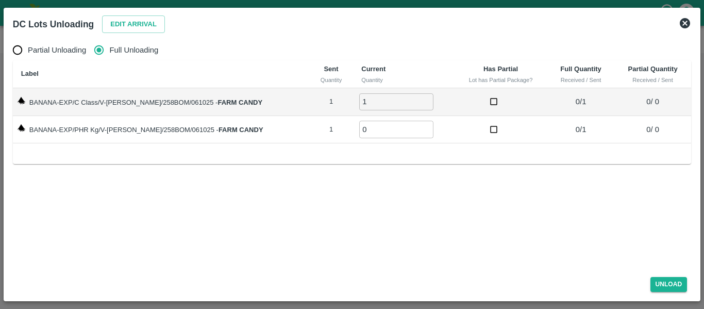
type input "1"
click at [414, 100] on input "1" at bounding box center [396, 101] width 74 height 17
type input "1"
click at [413, 126] on input "1" at bounding box center [396, 129] width 74 height 17
click at [678, 279] on button "Unload" at bounding box center [668, 284] width 37 height 15
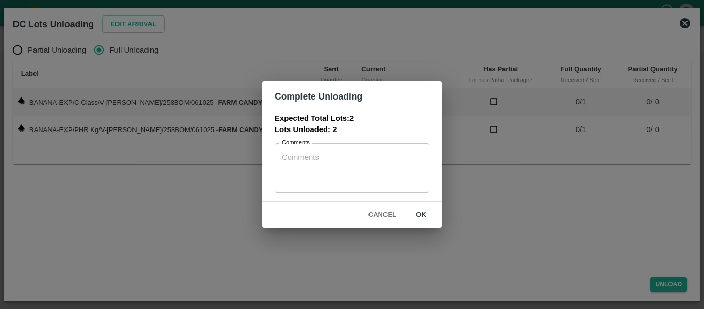
click at [431, 210] on button "ok" at bounding box center [420, 215] width 33 height 18
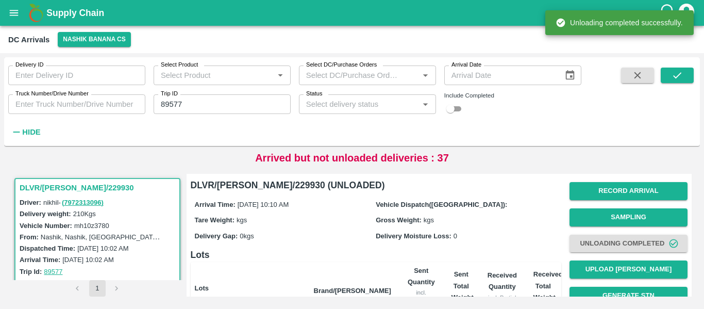
scroll to position [123, 0]
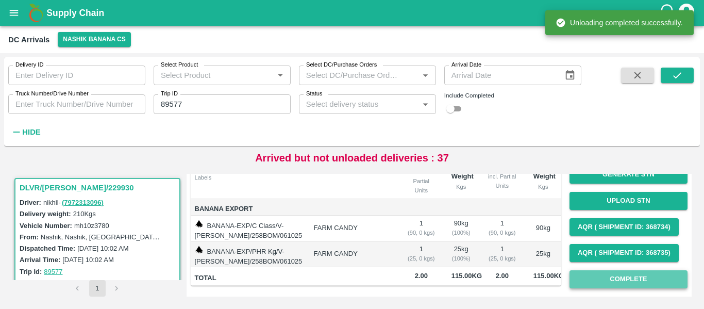
click at [626, 275] on button "Complete" at bounding box center [628, 279] width 118 height 18
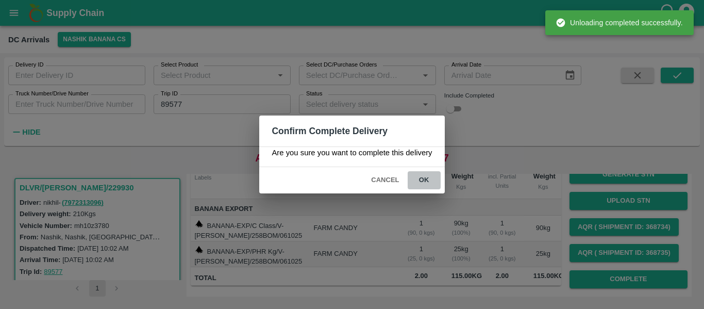
click at [420, 175] on button "ok" at bounding box center [423, 180] width 33 height 18
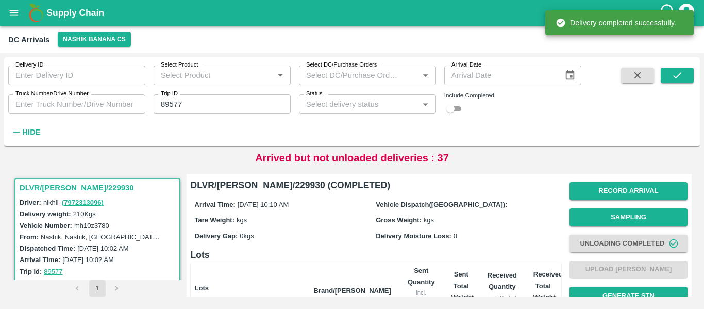
click at [189, 98] on input "89577" at bounding box center [222, 104] width 137 height 20
paste input "text"
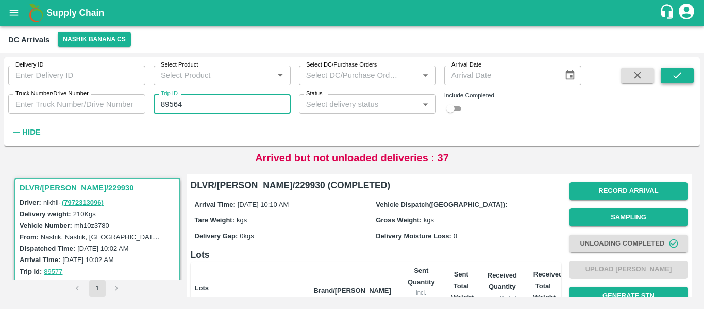
type input "89564"
click at [678, 73] on icon "submit" at bounding box center [676, 75] width 11 height 11
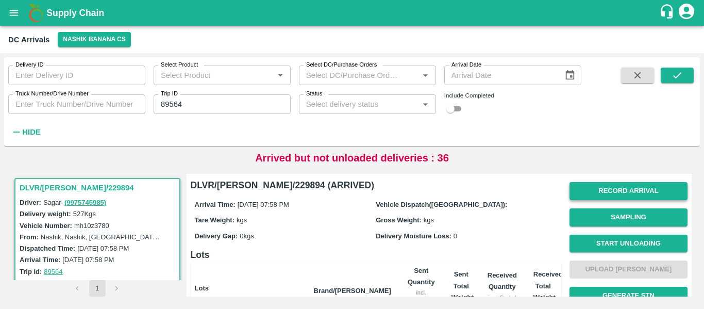
click at [591, 187] on button "Record Arrival" at bounding box center [628, 191] width 118 height 18
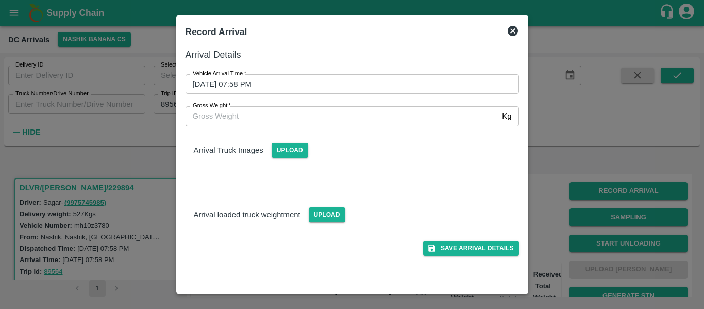
click at [257, 93] on input "06/10/2025 07:58 PM" at bounding box center [348, 84] width 326 height 20
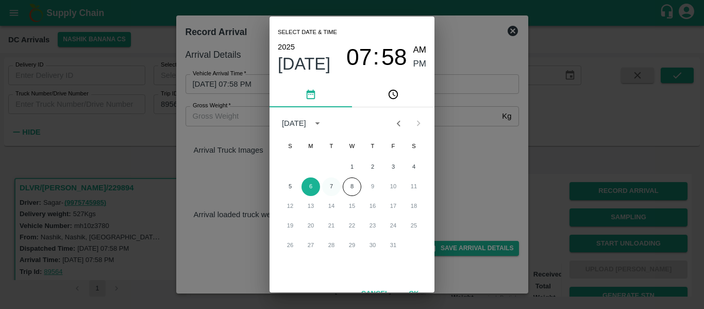
click at [326, 183] on button "7" at bounding box center [331, 186] width 19 height 19
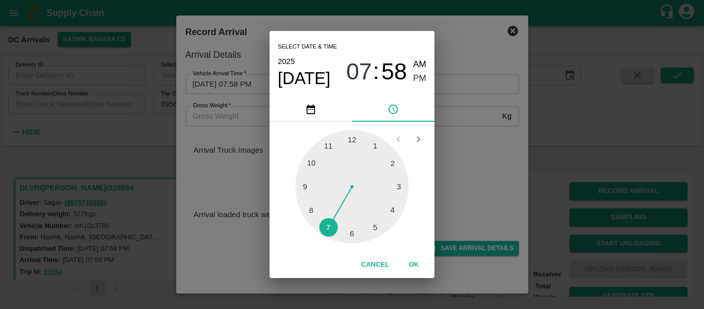
click at [356, 144] on div at bounding box center [351, 186] width 113 height 113
click at [396, 159] on div at bounding box center [351, 186] width 113 height 113
type input "07/10/2025 12:10 PM"
click at [420, 81] on span "PM" at bounding box center [419, 79] width 13 height 14
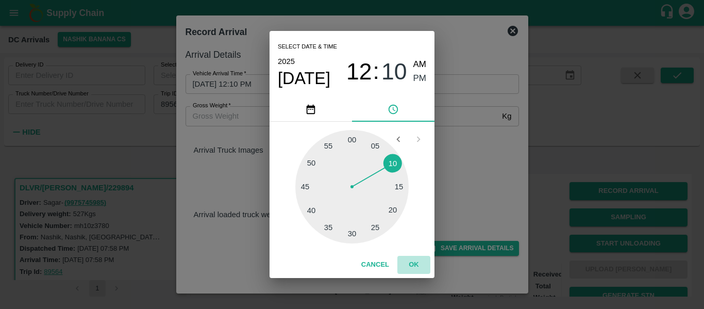
click at [417, 264] on button "OK" at bounding box center [413, 264] width 33 height 18
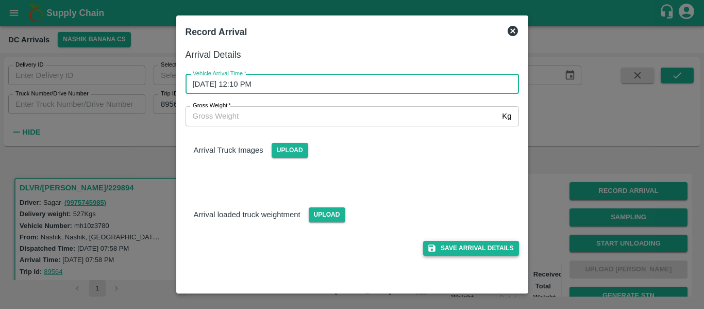
click at [476, 245] on button "Save Arrival Details" at bounding box center [470, 248] width 95 height 15
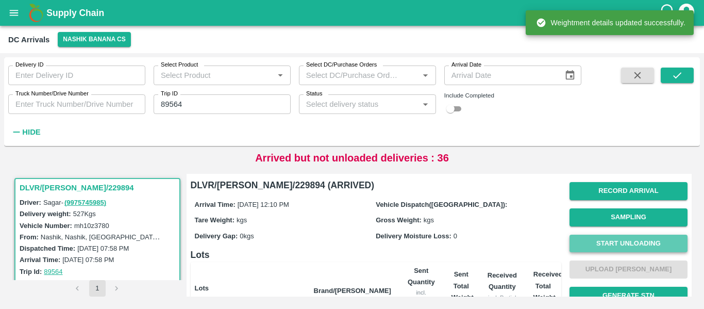
click at [583, 242] on button "Start Unloading" at bounding box center [628, 243] width 118 height 18
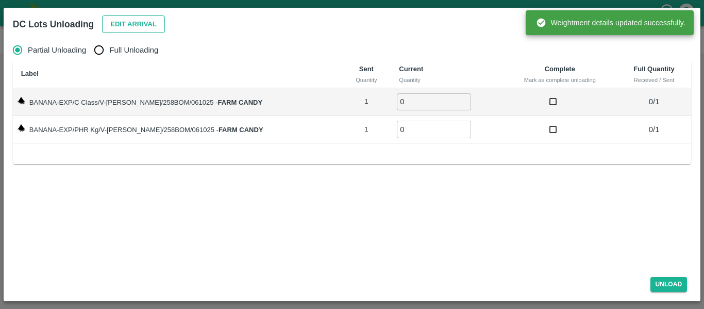
click at [129, 16] on button "Edit Arrival" at bounding box center [133, 24] width 63 height 18
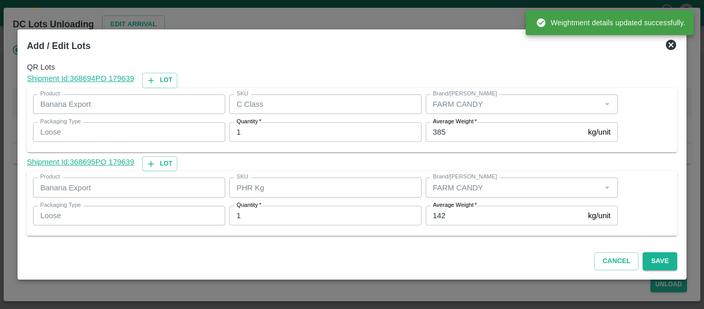
click at [448, 219] on input "142" at bounding box center [504, 216] width 158 height 20
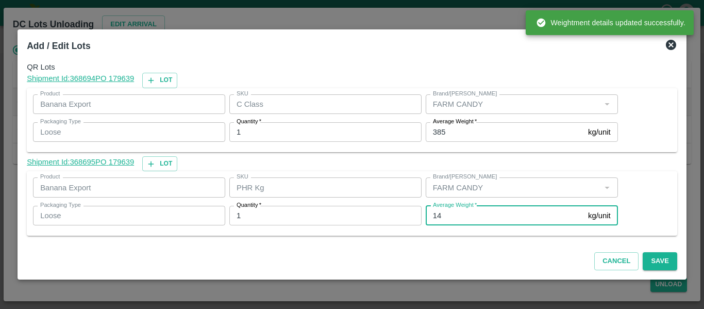
type input "1"
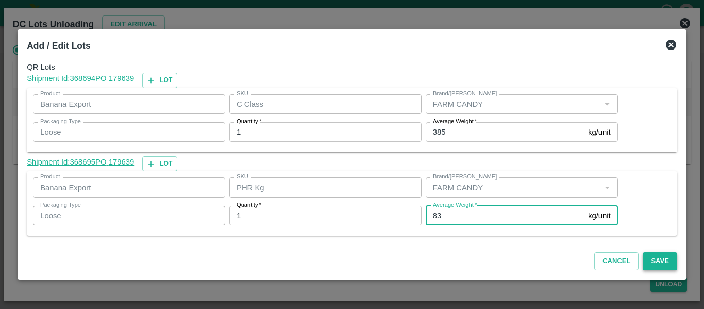
type input "83"
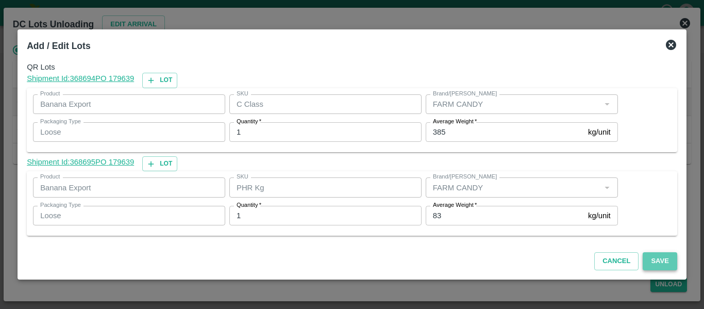
click at [657, 257] on button "Save" at bounding box center [659, 261] width 34 height 18
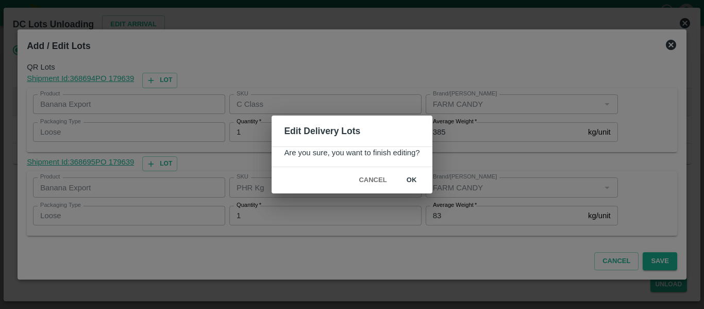
click at [414, 172] on button "ok" at bounding box center [411, 180] width 33 height 18
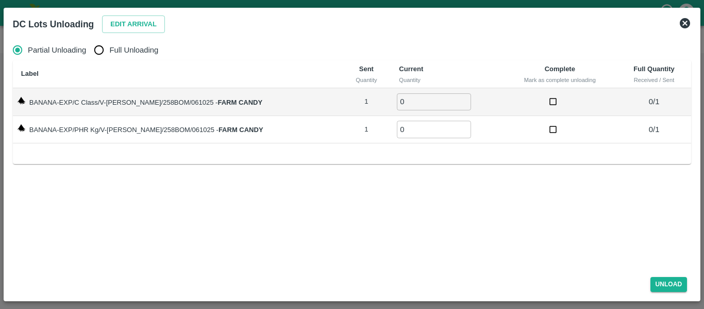
click at [104, 56] on input "Full Unloading" at bounding box center [99, 50] width 21 height 21
radio input "true"
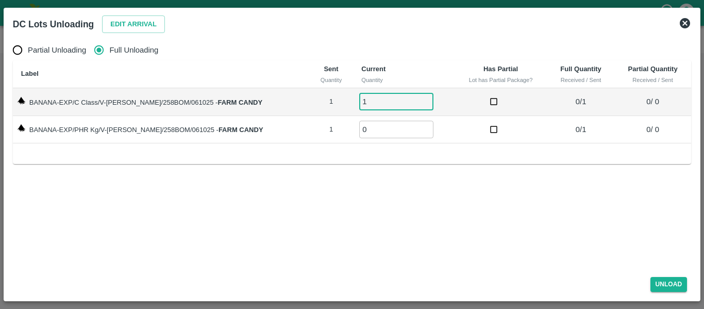
type input "1"
click at [412, 98] on input "1" at bounding box center [396, 101] width 74 height 17
type input "1"
click at [415, 125] on input "1" at bounding box center [396, 129] width 74 height 17
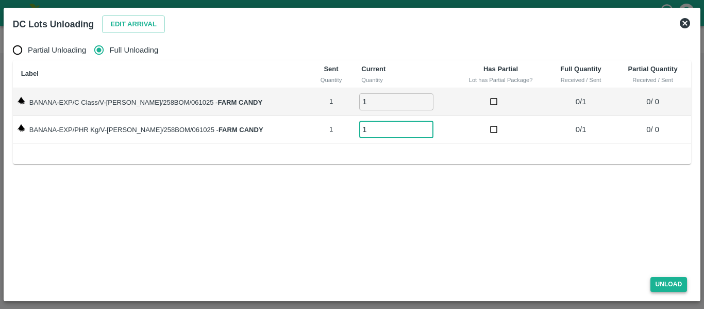
click at [684, 281] on button "Unload" at bounding box center [668, 284] width 37 height 15
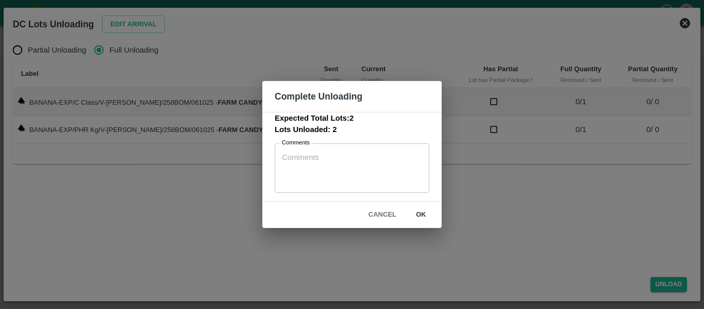
click at [423, 213] on button "ok" at bounding box center [420, 215] width 33 height 18
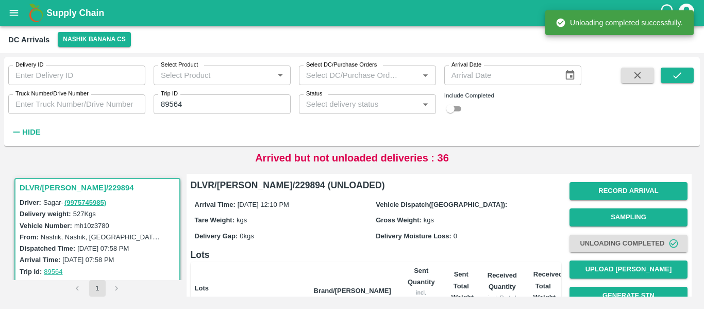
scroll to position [132, 0]
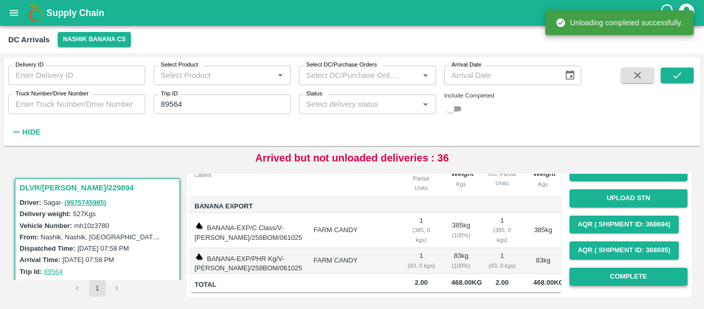
click at [645, 270] on button "Complete" at bounding box center [628, 276] width 118 height 18
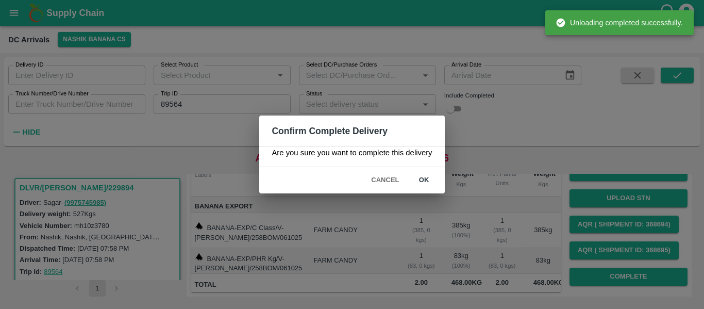
click at [433, 186] on button "ok" at bounding box center [423, 180] width 33 height 18
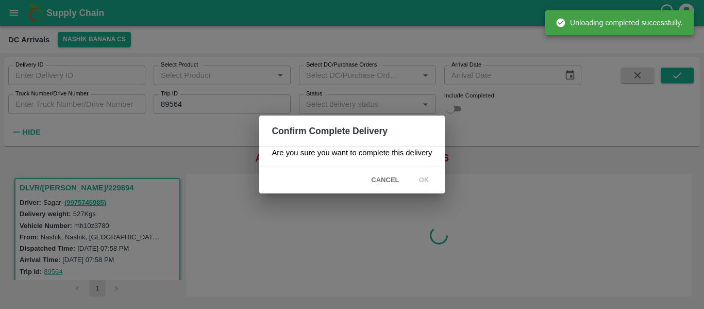
scroll to position [0, 0]
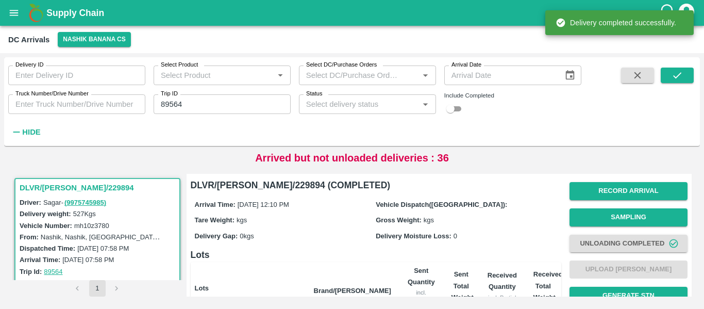
click at [196, 104] on input "89564" at bounding box center [222, 104] width 137 height 20
paste input "text"
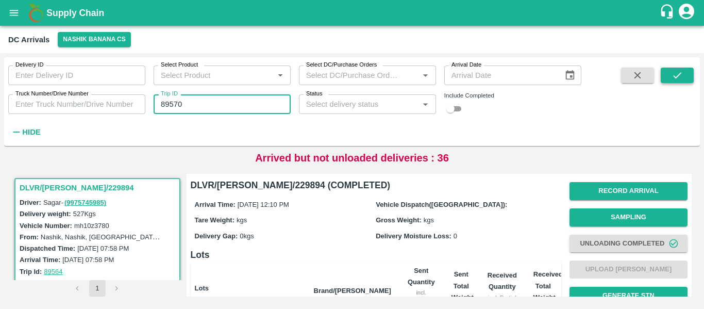
type input "89570"
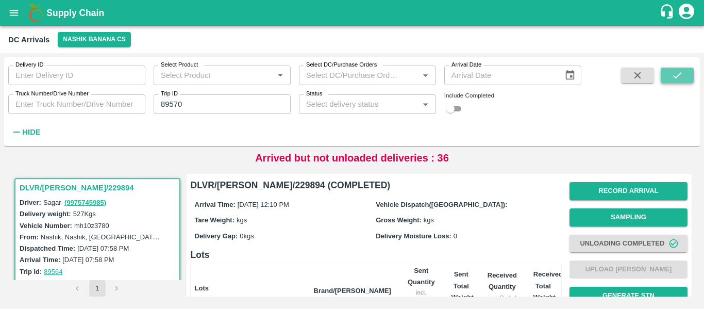
click at [662, 79] on button "submit" at bounding box center [676, 74] width 33 height 15
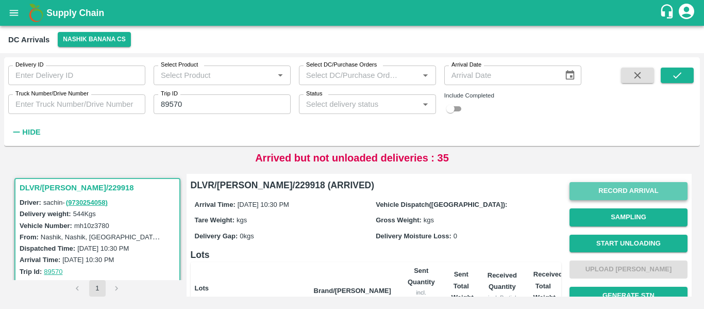
click at [613, 191] on button "Record Arrival" at bounding box center [628, 191] width 118 height 18
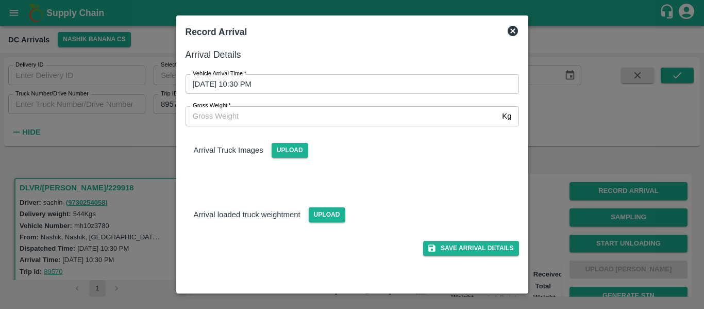
click at [282, 78] on input "06/10/2025 10:30 PM" at bounding box center [348, 84] width 326 height 20
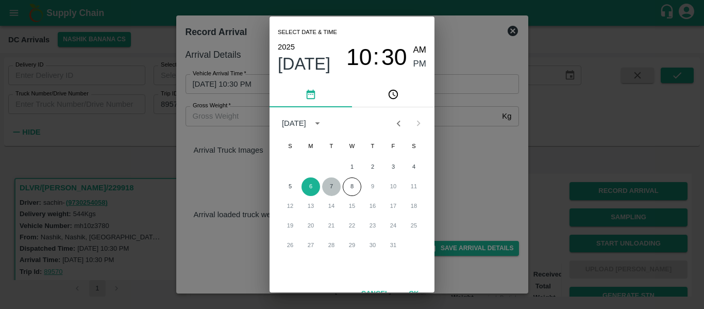
click at [326, 190] on button "7" at bounding box center [331, 186] width 19 height 19
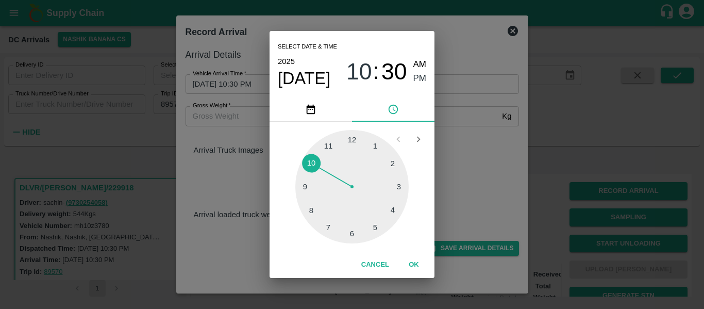
click at [371, 145] on div at bounding box center [351, 186] width 113 height 113
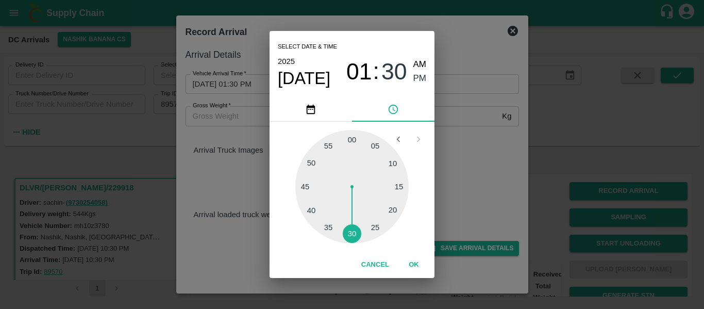
click at [371, 145] on div at bounding box center [351, 186] width 113 height 113
type input "07/10/2025 01:04 PM"
click at [420, 77] on span "PM" at bounding box center [419, 79] width 13 height 14
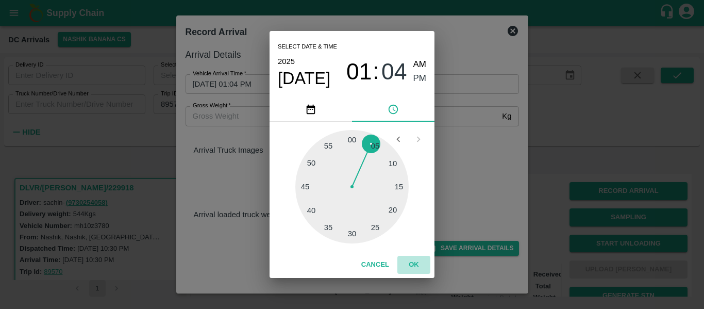
click at [415, 266] on button "OK" at bounding box center [413, 264] width 33 height 18
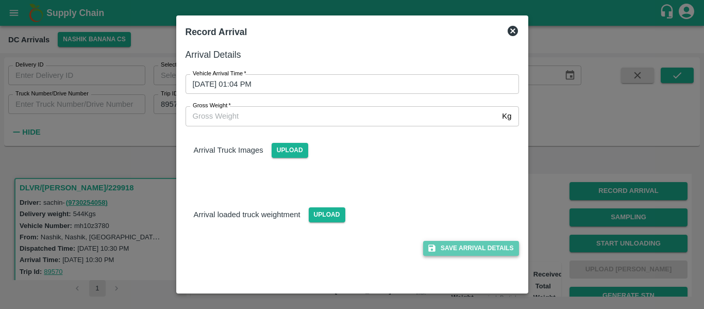
click at [456, 249] on button "Save Arrival Details" at bounding box center [470, 248] width 95 height 15
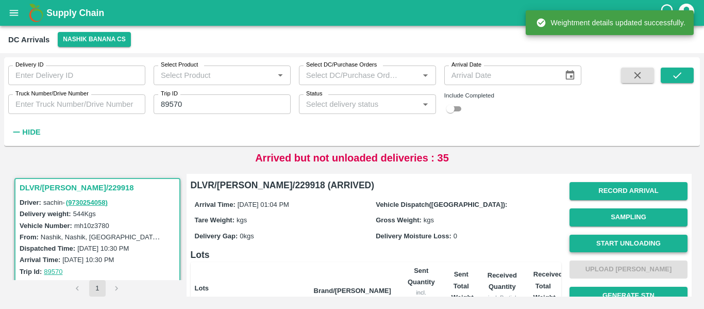
click at [619, 242] on button "Start Unloading" at bounding box center [628, 243] width 118 height 18
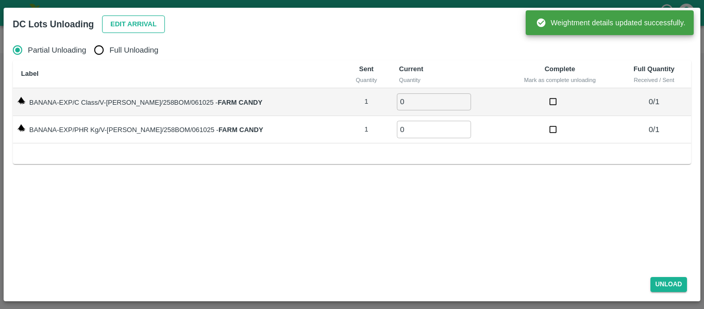
click at [137, 22] on button "Edit Arrival" at bounding box center [133, 24] width 63 height 18
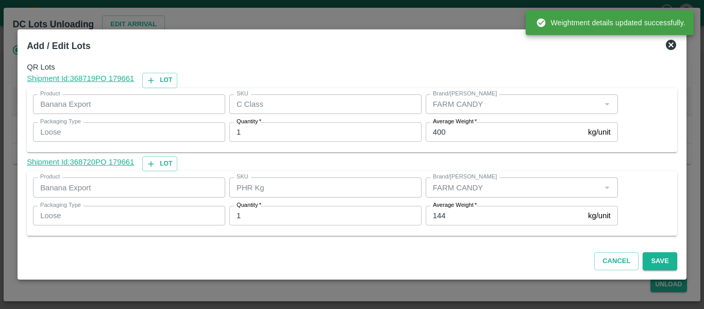
click at [462, 135] on input "400" at bounding box center [504, 132] width 158 height 20
type input "4"
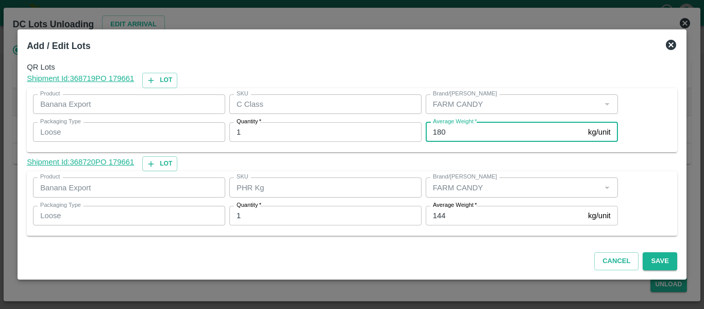
type input "180"
click at [663, 279] on div "Add / Edit Lots QR Lots Shipment Id: 368719 PO 179661 Lot Product Banana Export…" at bounding box center [352, 154] width 669 height 250
click at [654, 266] on button "Save" at bounding box center [659, 261] width 34 height 18
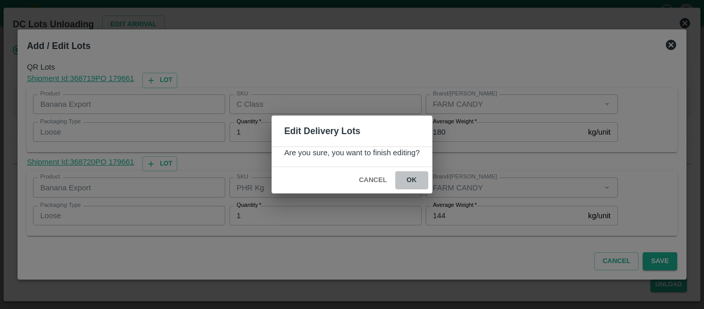
click at [414, 173] on button "ok" at bounding box center [411, 180] width 33 height 18
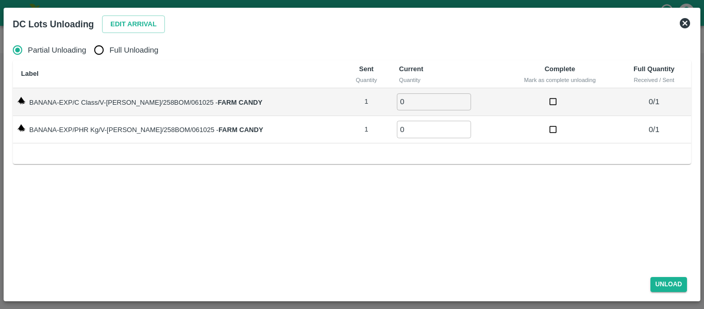
click at [88, 51] on div "Partial Unloading Full Unloading" at bounding box center [352, 50] width 678 height 21
click at [94, 50] on input "Full Unloading" at bounding box center [99, 50] width 21 height 21
radio input "true"
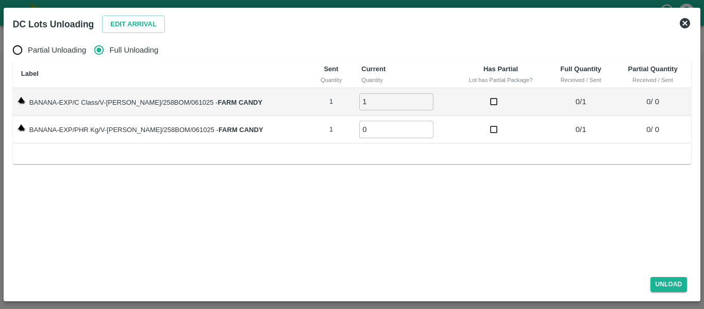
type input "1"
click at [415, 97] on input "1" at bounding box center [396, 101] width 74 height 17
type input "1"
click at [414, 127] on input "1" at bounding box center [396, 129] width 74 height 17
click at [674, 281] on button "Unload" at bounding box center [668, 284] width 37 height 15
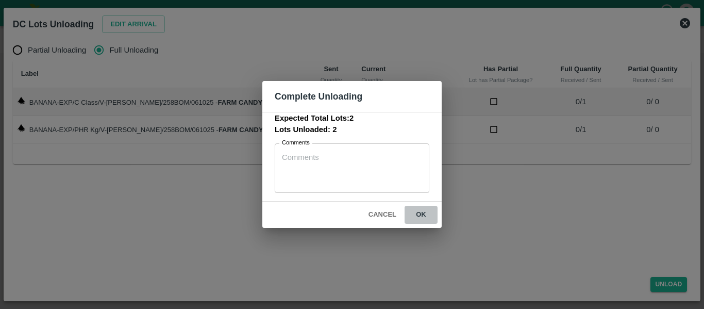
click at [421, 212] on button "ok" at bounding box center [420, 215] width 33 height 18
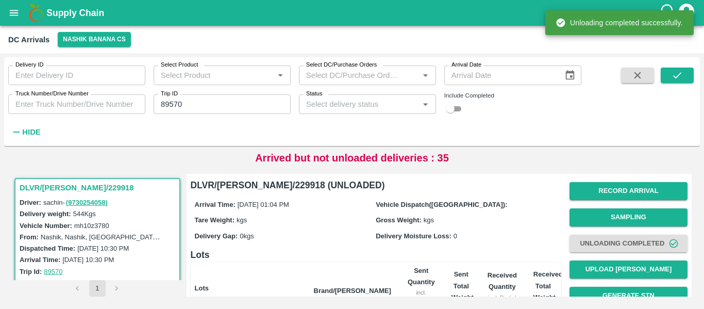
scroll to position [142, 0]
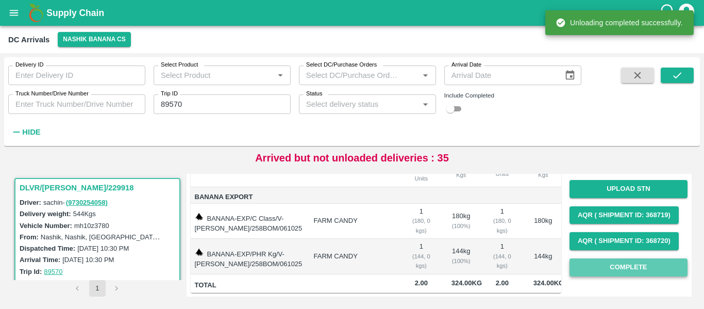
click at [615, 258] on button "Complete" at bounding box center [628, 267] width 118 height 18
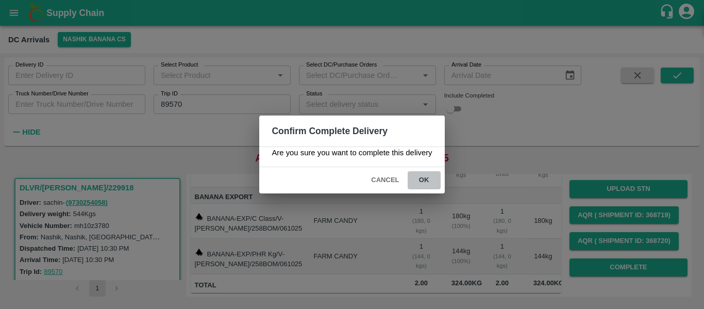
click at [415, 174] on button "ok" at bounding box center [423, 180] width 33 height 18
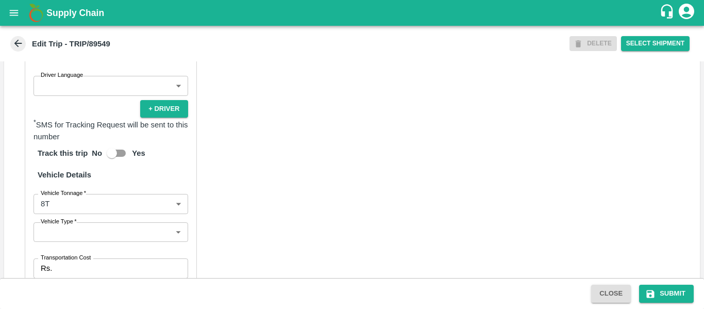
scroll to position [781, 0]
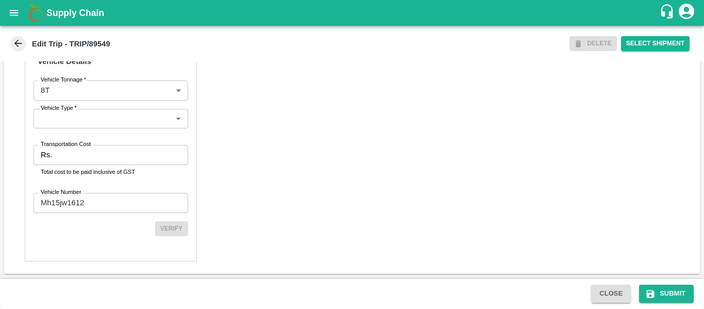
click at [65, 152] on input "Transportation Cost" at bounding box center [121, 155] width 131 height 20
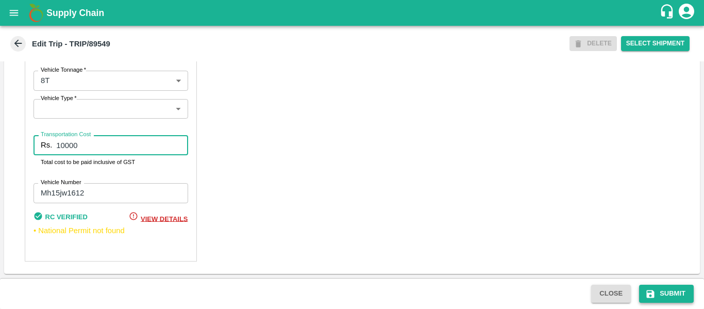
type input "10000"
click at [660, 294] on button "Submit" at bounding box center [666, 293] width 55 height 18
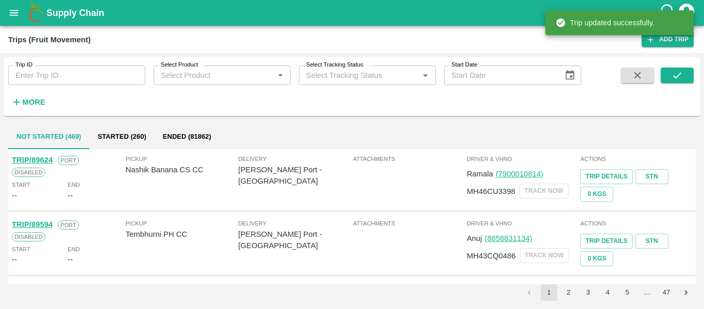
click at [77, 70] on input "Trip ID" at bounding box center [76, 75] width 137 height 20
paste input "89553"
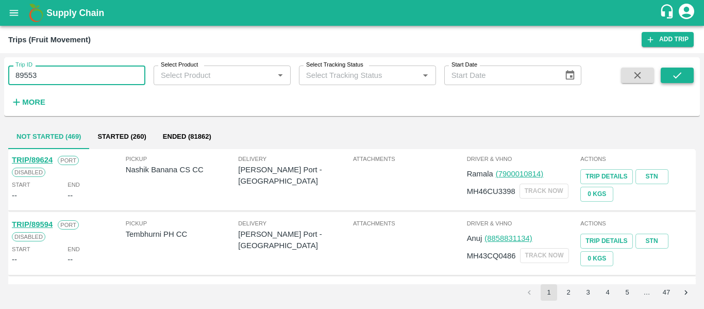
type input "89553"
click at [664, 81] on button "submit" at bounding box center [676, 74] width 33 height 15
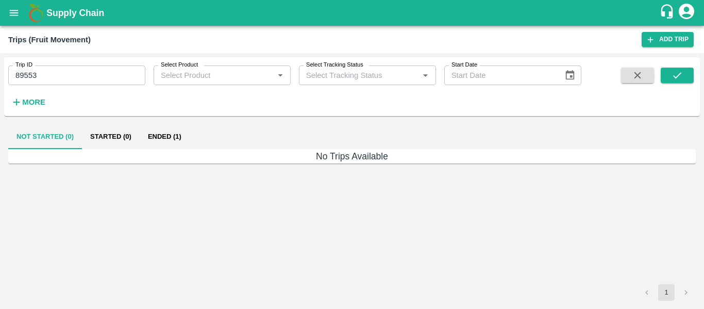
click at [159, 139] on button "Ended (1)" at bounding box center [165, 136] width 50 height 25
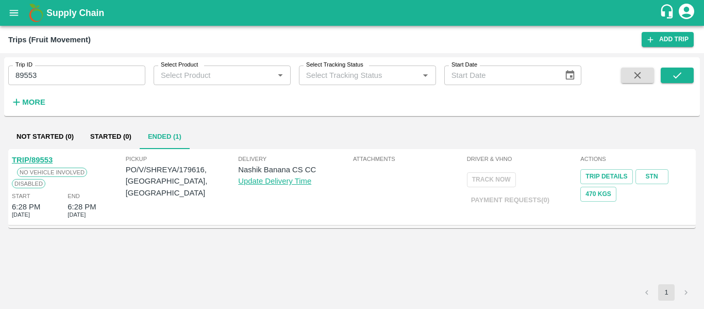
click at [35, 161] on link "TRIP/89553" at bounding box center [32, 160] width 41 height 8
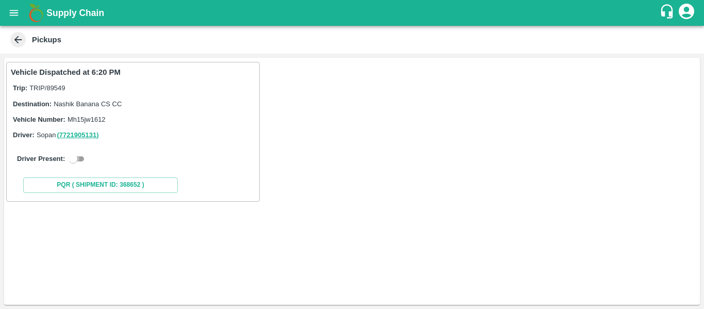
click at [71, 160] on input "checkbox" at bounding box center [73, 158] width 37 height 12
checkbox input "true"
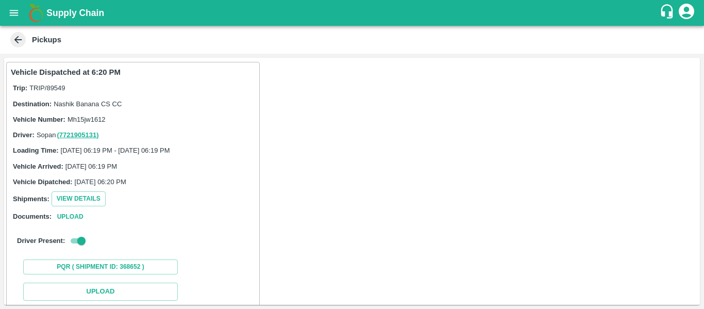
scroll to position [151, 0]
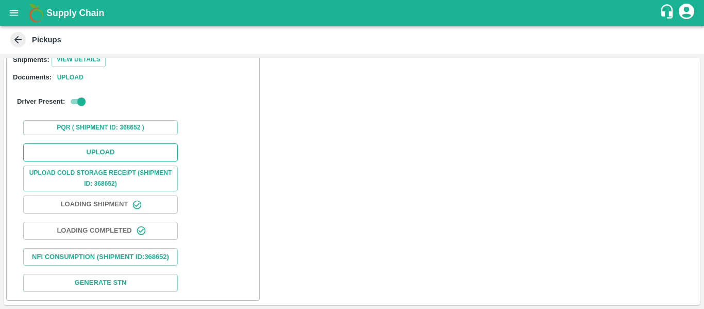
click at [96, 144] on button "Upload" at bounding box center [100, 152] width 155 height 18
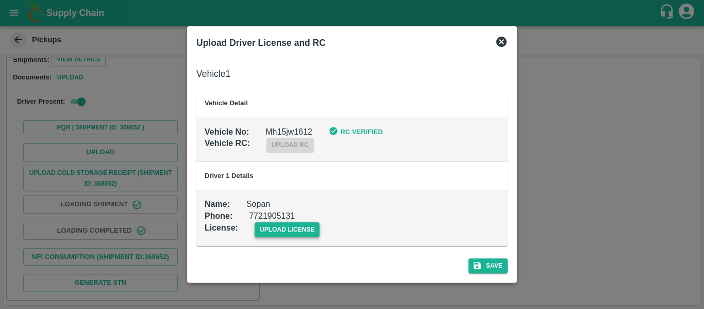
click at [292, 227] on span "upload license" at bounding box center [286, 229] width 65 height 15
click at [0, 0] on input "upload license" at bounding box center [0, 0] width 0 height 0
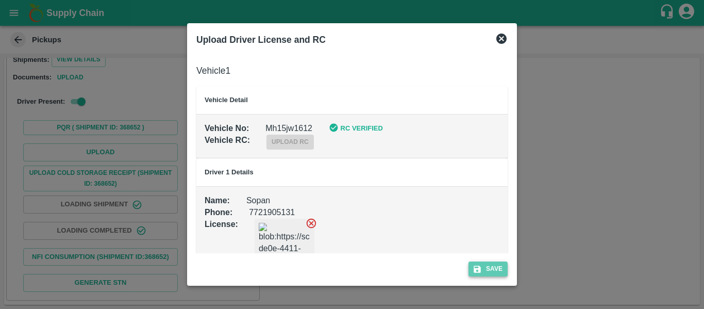
click at [498, 264] on button "Save" at bounding box center [487, 268] width 39 height 15
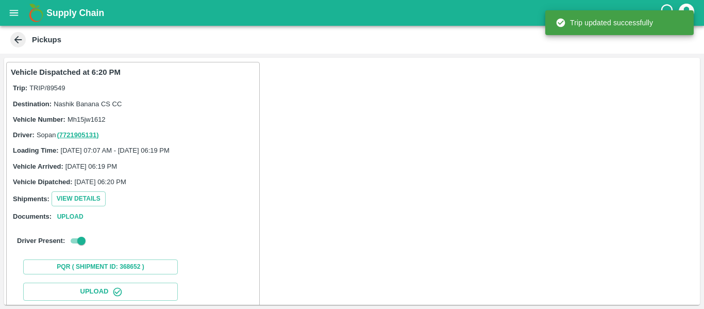
scroll to position [177, 0]
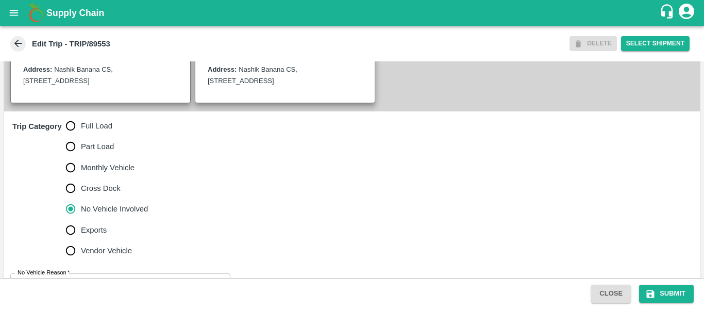
scroll to position [268, 0]
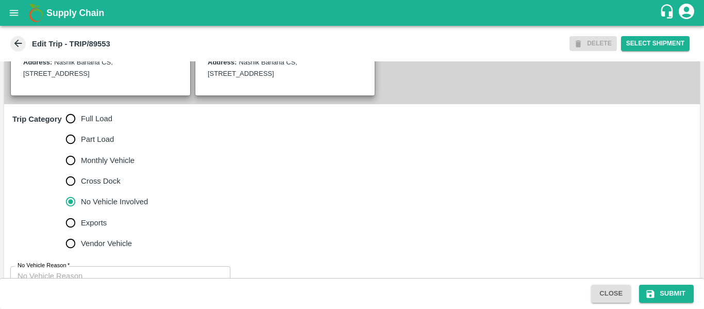
click at [78, 128] on input "Full Load" at bounding box center [70, 118] width 21 height 21
radio input "true"
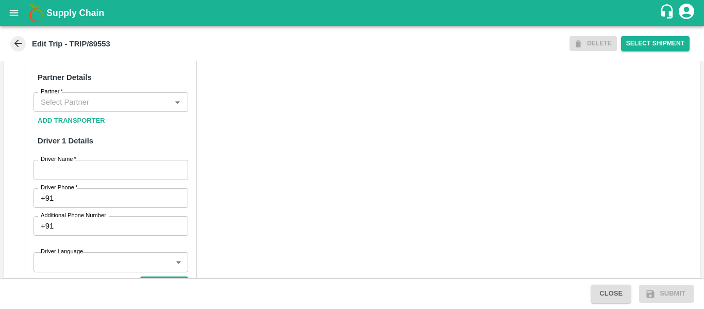
scroll to position [481, 0]
click at [82, 101] on div "Partner Details Partner   * Partner Add Transporter Driver 1 Details Driver Nam…" at bounding box center [111, 291] width 172 height 468
click at [85, 108] on input "Partner   *" at bounding box center [102, 101] width 131 height 13
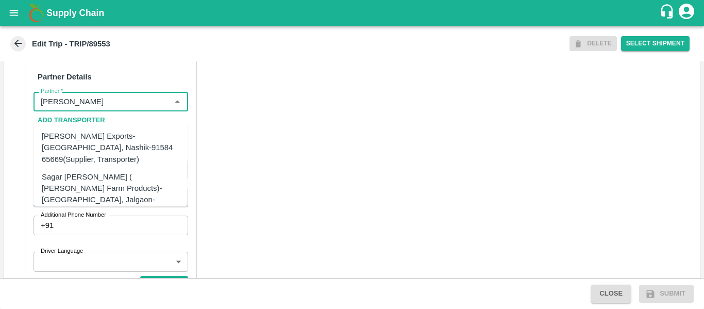
click at [104, 140] on div "[PERSON_NAME] Exports-[GEOGRAPHIC_DATA], Nashik-91584 65669(Supplier, Transport…" at bounding box center [111, 147] width 138 height 35
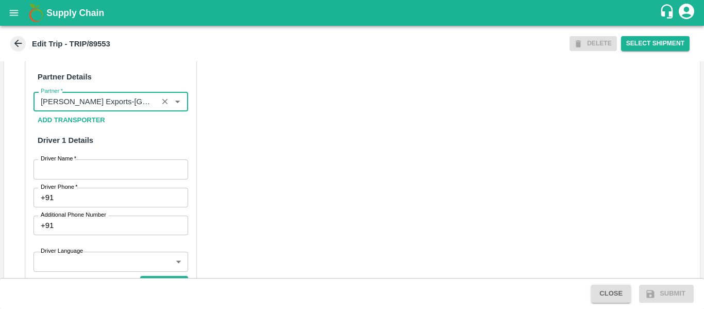
type input "[PERSON_NAME] Exports-[GEOGRAPHIC_DATA], Nashik-91584 65669(Supplier, Transport…"
click at [102, 179] on input "Driver Name   *" at bounding box center [110, 169] width 155 height 20
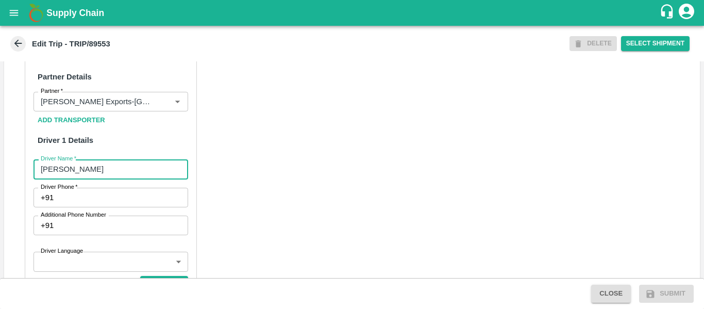
type input "[PERSON_NAME]"
click at [104, 221] on div "Partner Details Partner   * Partner Add Transporter Driver 1 Details Driver Nam…" at bounding box center [111, 291] width 172 height 468
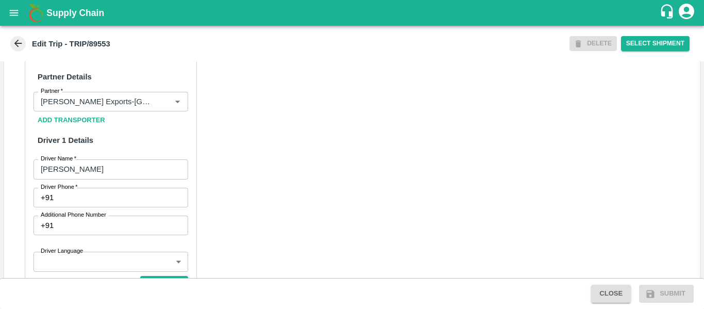
click at [77, 207] on input "Driver Phone   *" at bounding box center [123, 197] width 130 height 20
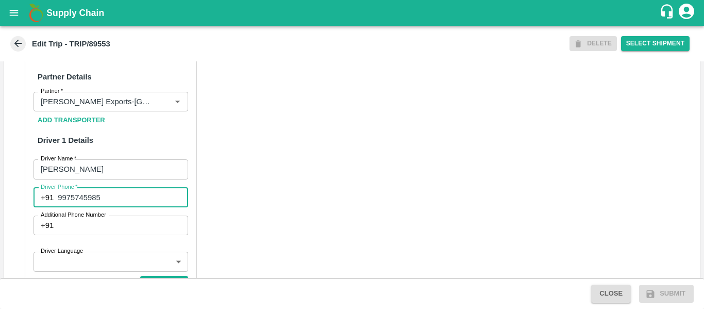
type input "9975745985"
click at [315, 208] on div "Partner Details Partner   * Partner Add Transporter Driver 1 Details Driver Nam…" at bounding box center [351, 303] width 695 height 517
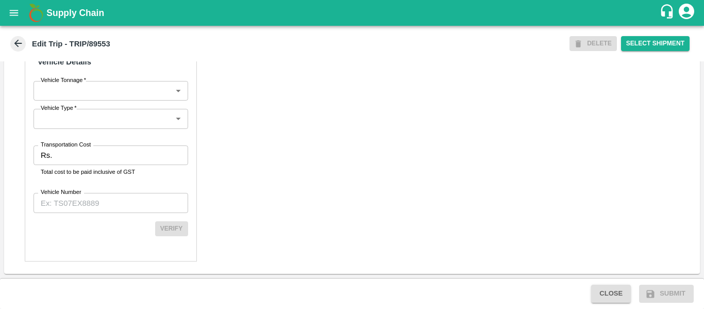
scroll to position [780, 0]
click at [78, 158] on input "Transportation Cost" at bounding box center [121, 155] width 131 height 20
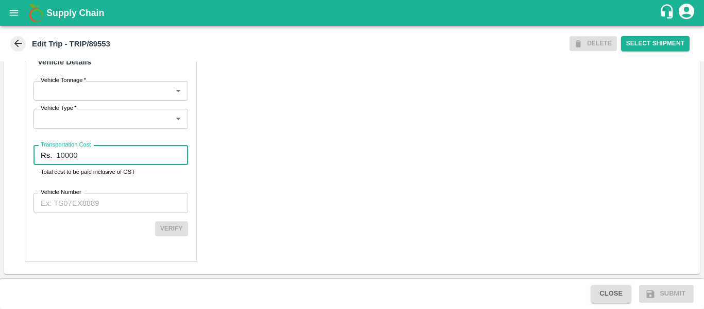
type input "10000"
click at [81, 200] on input "Vehicle Number" at bounding box center [110, 203] width 155 height 20
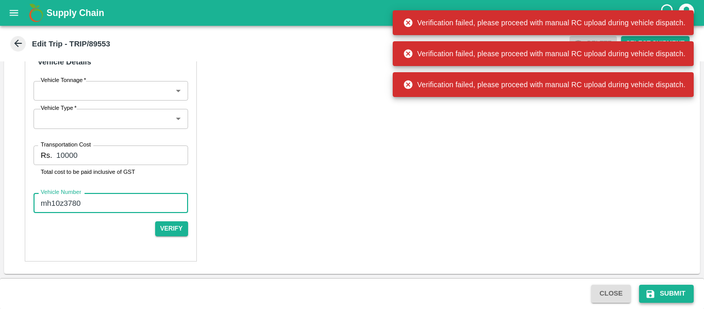
type input "mh10z3780"
click at [659, 292] on button "Submit" at bounding box center [666, 293] width 55 height 18
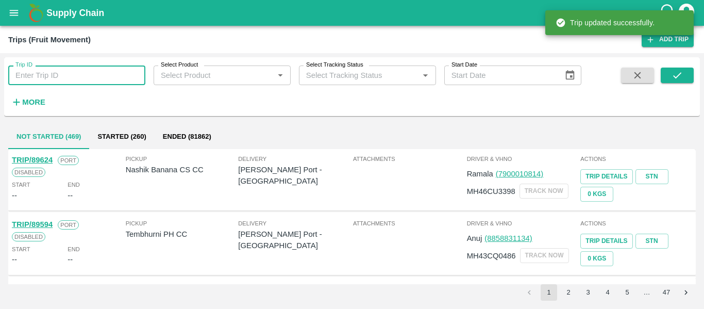
click at [98, 80] on input "Trip ID" at bounding box center [76, 75] width 137 height 20
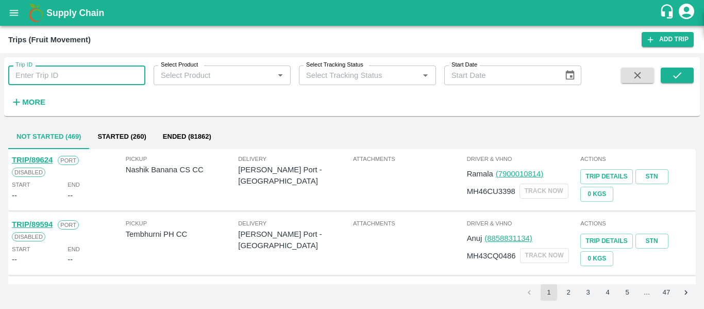
paste input "89553"
type input "89553"
click at [689, 70] on button "submit" at bounding box center [676, 74] width 33 height 15
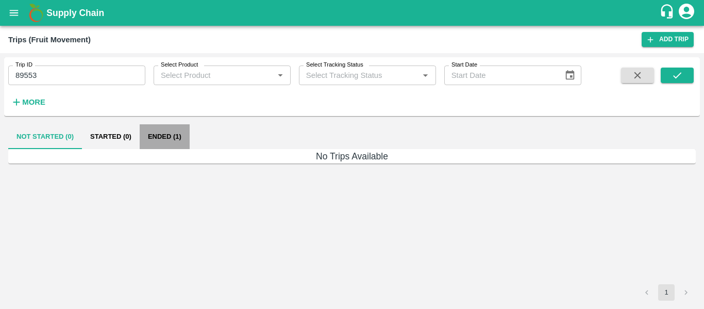
click at [158, 139] on button "Ended (1)" at bounding box center [165, 136] width 50 height 25
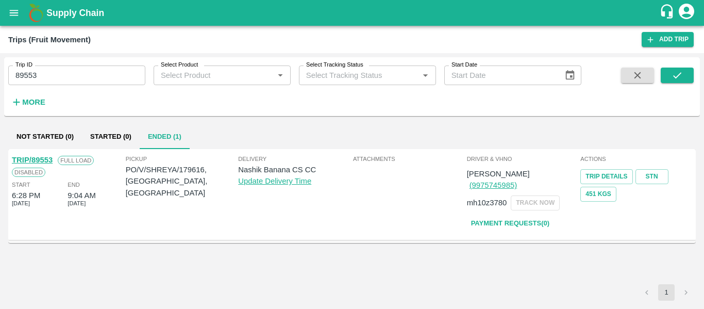
click at [37, 157] on link "TRIP/89553" at bounding box center [32, 160] width 41 height 8
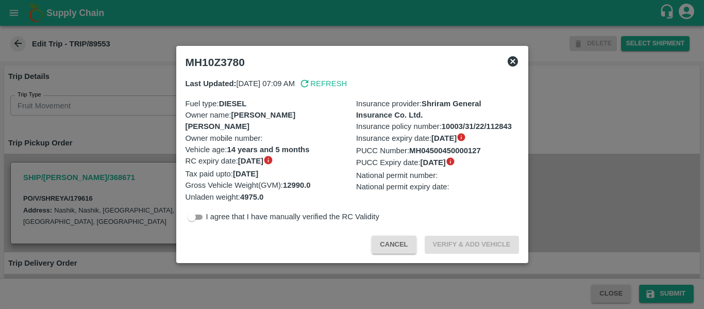
click at [94, 120] on div at bounding box center [352, 154] width 704 height 309
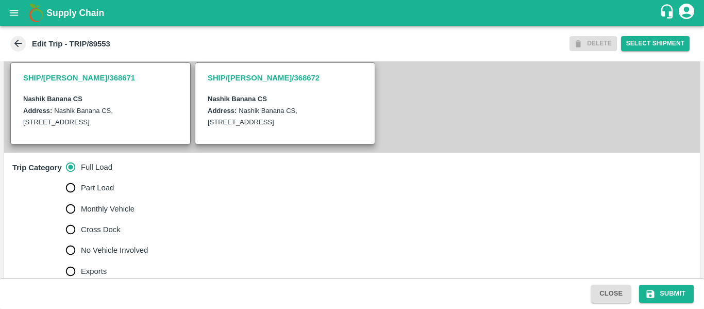
scroll to position [303, 0]
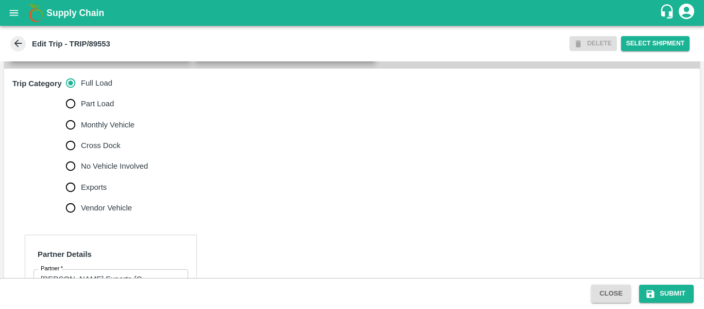
click at [115, 176] on label "No Vehicle Involved" at bounding box center [104, 166] width 88 height 21
click at [81, 176] on input "No Vehicle Involved" at bounding box center [70, 166] width 21 height 21
radio input "true"
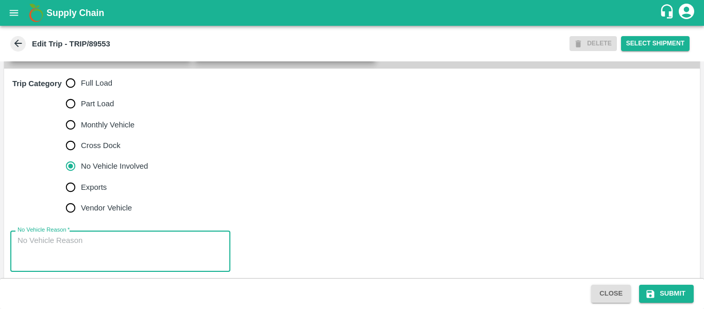
click at [106, 251] on textarea "No Vehicle Reason   *" at bounding box center [121, 251] width 206 height 32
type textarea "Field Dump"
click at [663, 295] on button "Submit" at bounding box center [666, 293] width 55 height 18
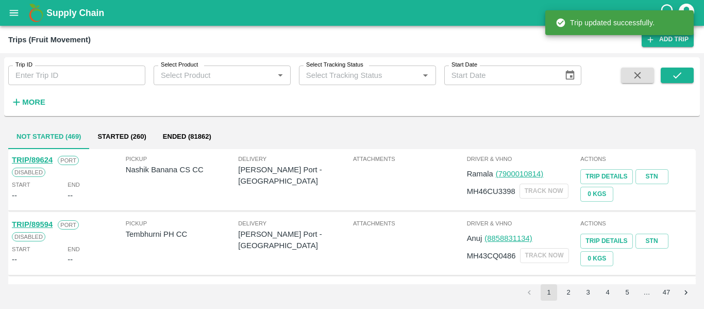
click at [75, 86] on div "Trip ID Trip ID Select Product Select Product   * Select Tracking Status Select…" at bounding box center [290, 84] width 581 height 54
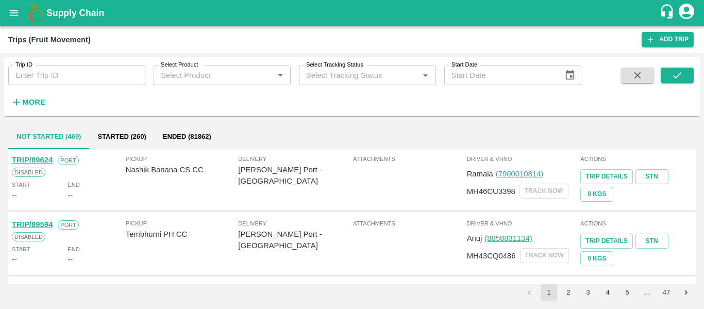
click at [37, 82] on input "Trip ID" at bounding box center [76, 75] width 137 height 20
paste input "89550"
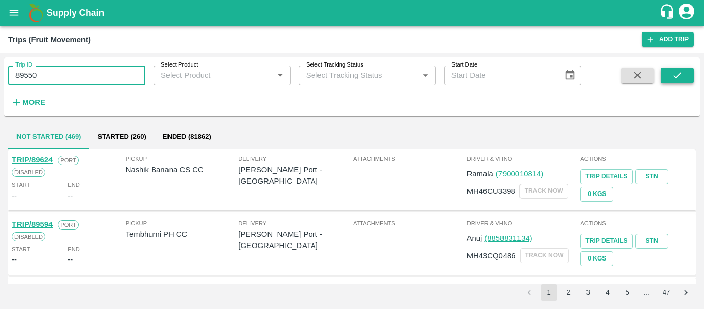
type input "89550"
click at [675, 82] on button "submit" at bounding box center [676, 74] width 33 height 15
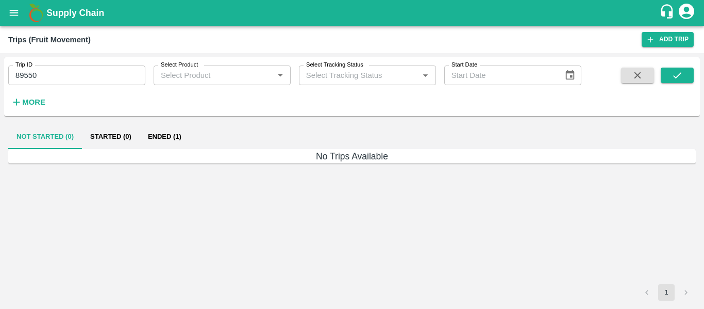
click at [161, 138] on button "Ended (1)" at bounding box center [165, 136] width 50 height 25
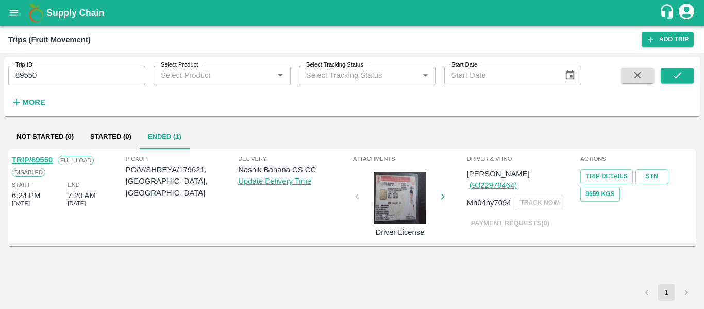
click at [24, 157] on link "TRIP/89550" at bounding box center [32, 160] width 41 height 8
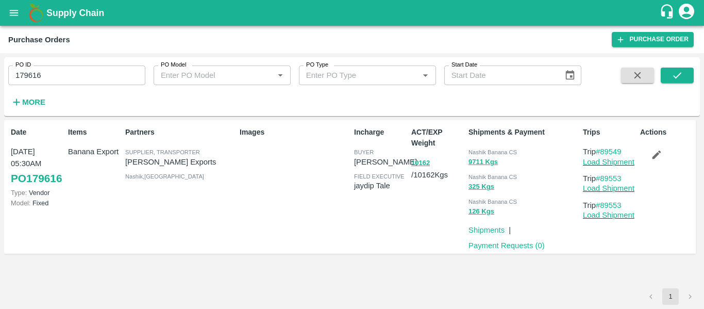
click at [63, 80] on input "179616" at bounding box center [76, 75] width 137 height 20
paste input "text"
type input "179621"
click at [681, 80] on icon "submit" at bounding box center [676, 75] width 11 height 11
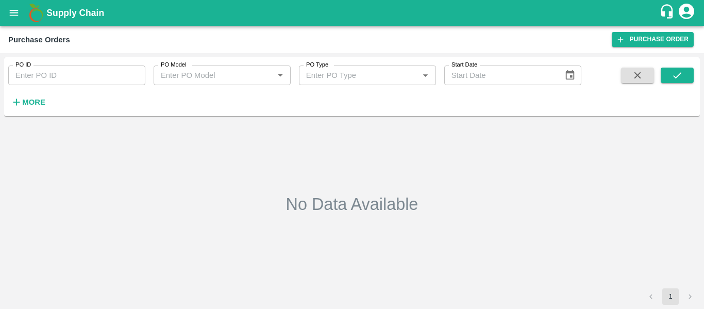
type input "179621"
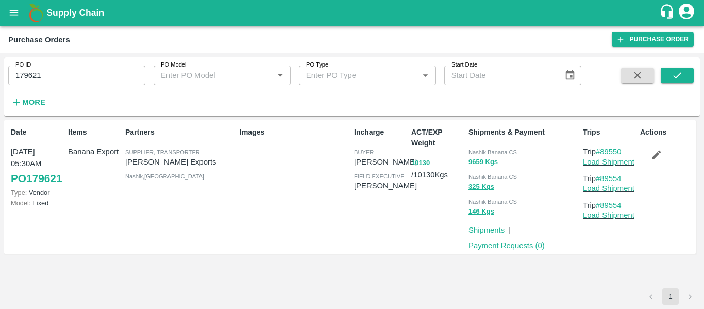
click at [653, 162] on button "button" at bounding box center [656, 155] width 33 height 18
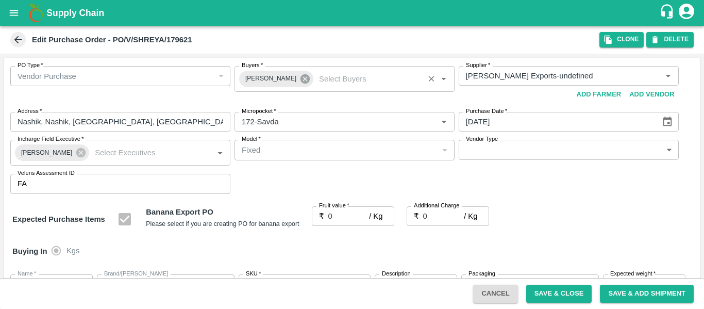
click at [300, 83] on icon at bounding box center [304, 78] width 11 height 11
click at [271, 81] on input "Buyers   *" at bounding box center [335, 75] width 197 height 13
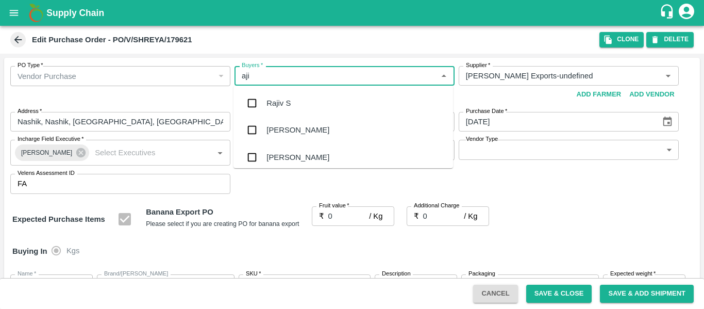
type input "ajit"
click at [272, 94] on div "Ajit Otari" at bounding box center [342, 103] width 219 height 27
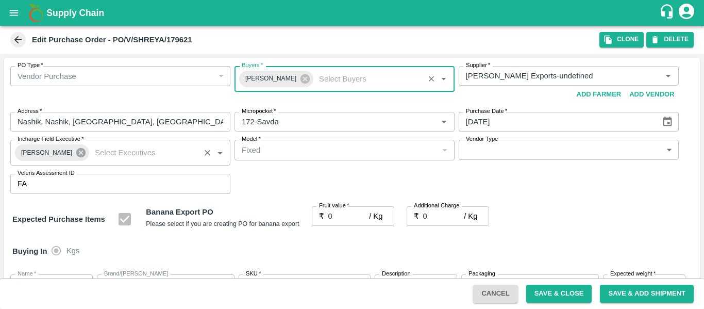
click at [76, 152] on icon at bounding box center [80, 152] width 11 height 11
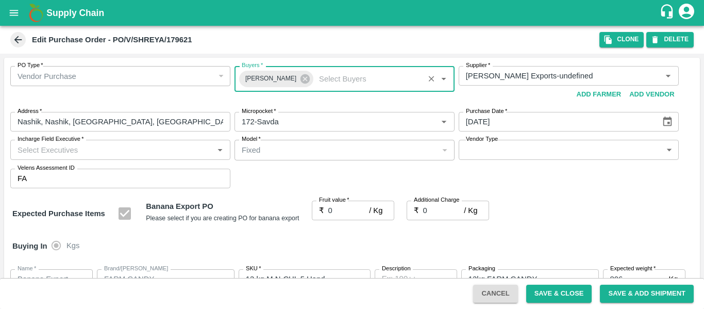
click at [48, 151] on input "Incharge Field Executive   *" at bounding box center [111, 149] width 197 height 13
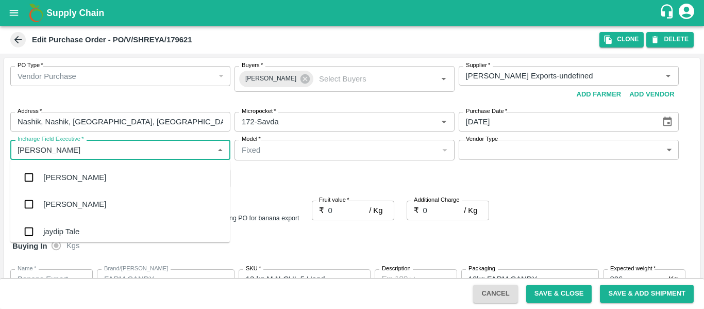
type input "jayd"
click at [52, 175] on div "jaydip Tale" at bounding box center [61, 177] width 36 height 11
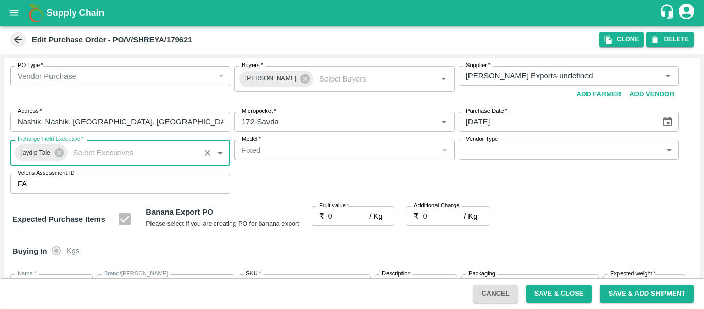
click at [340, 214] on input "0" at bounding box center [348, 216] width 41 height 20
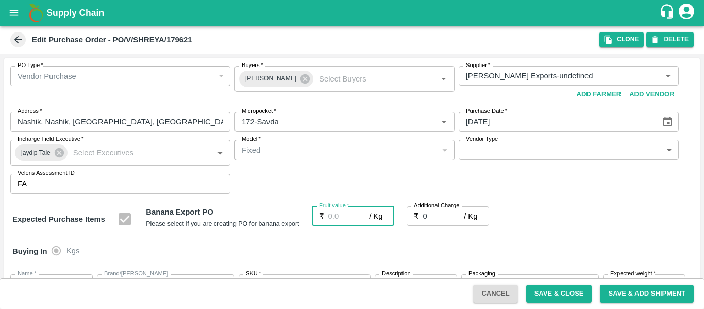
type input "1"
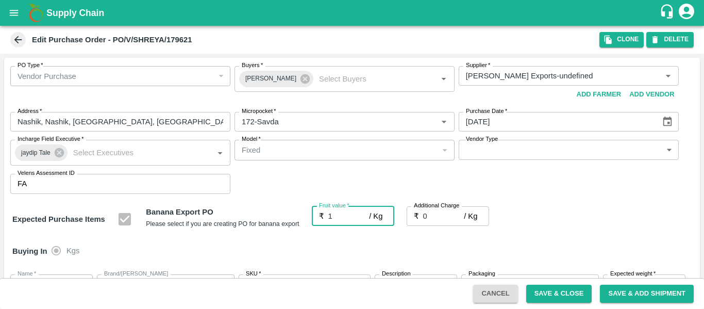
type input "1"
type input "19"
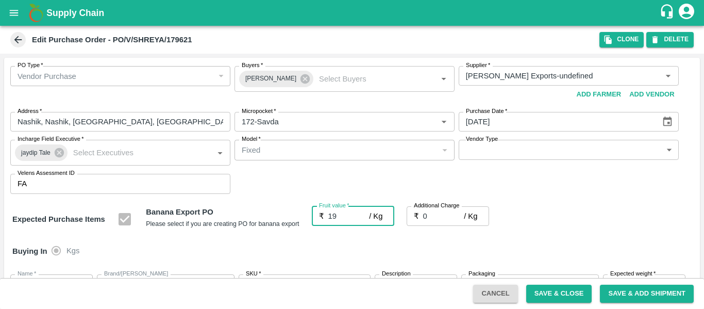
type input "19"
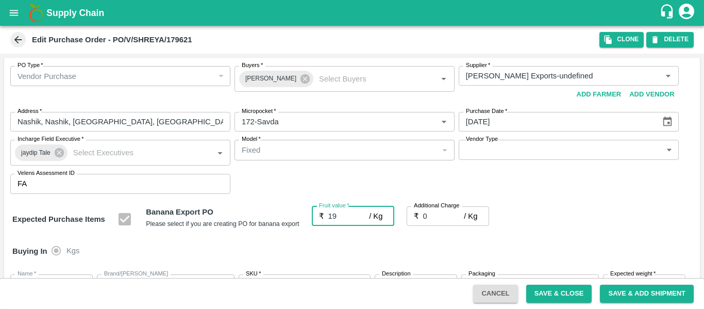
click at [448, 215] on input "0" at bounding box center [443, 216] width 41 height 20
type input "2"
type input "21"
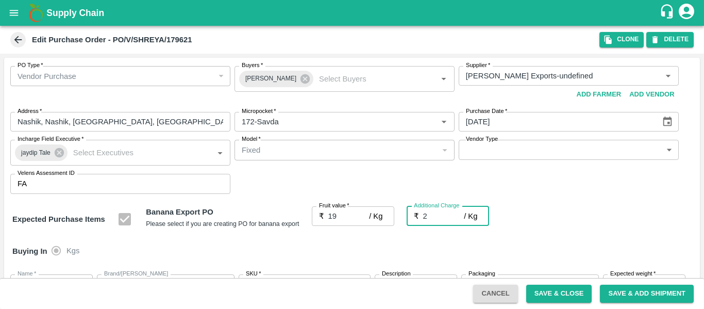
type input "21"
type input "2.7"
type input "21.7"
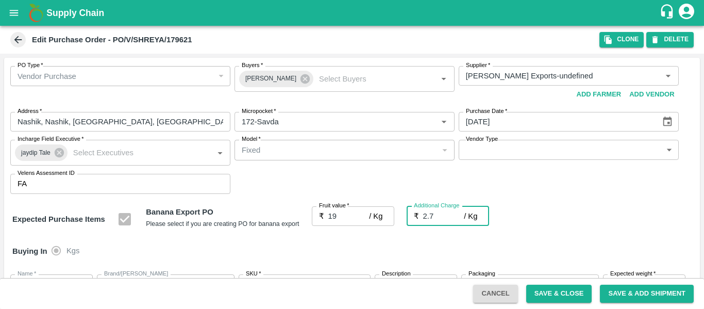
type input "21.7"
type input "2.75"
type input "21.75"
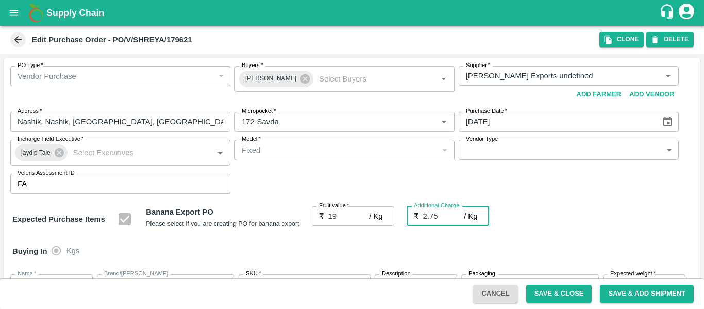
type input "21.75"
type input "2.75"
click at [624, 228] on div "Expected Purchase Items Banana Export PO Please select if you are creating PO f…" at bounding box center [351, 219] width 679 height 26
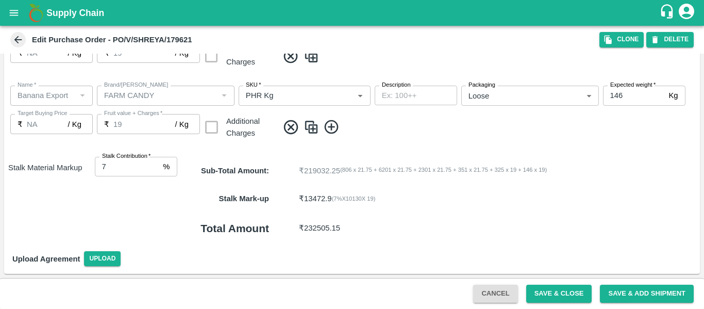
click at [540, 296] on button "Save & Close" at bounding box center [559, 293] width 66 height 18
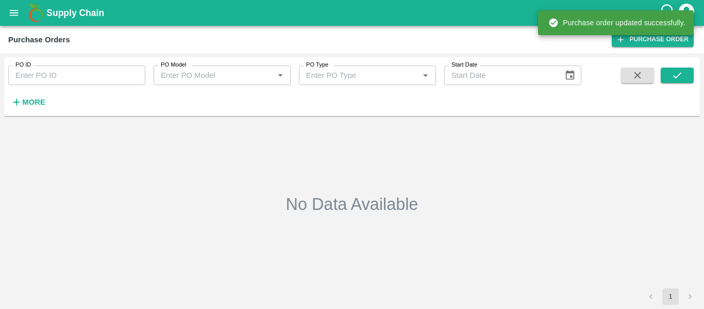
type input "179621"
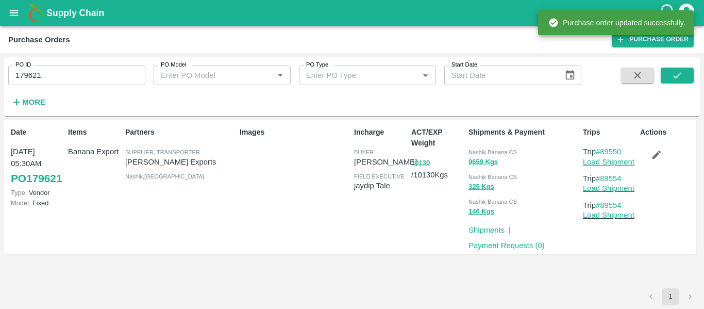
click at [617, 163] on link "Load Shipment" at bounding box center [609, 162] width 52 height 8
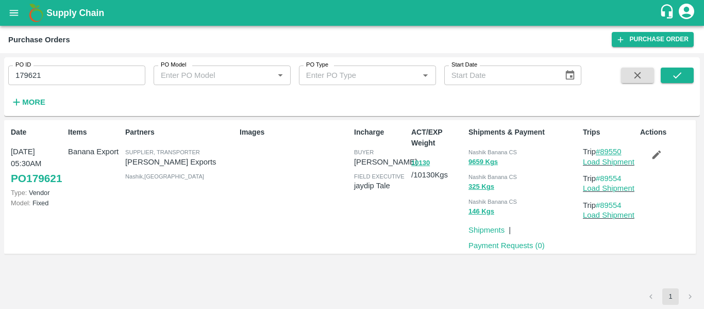
drag, startPoint x: 626, startPoint y: 150, endPoint x: 603, endPoint y: 152, distance: 23.3
click at [603, 152] on p "Trip #89550" at bounding box center [609, 151] width 53 height 11
copy link "89550"
drag, startPoint x: 628, startPoint y: 178, endPoint x: 603, endPoint y: 178, distance: 24.7
click at [603, 178] on p "Trip #89554" at bounding box center [609, 178] width 53 height 11
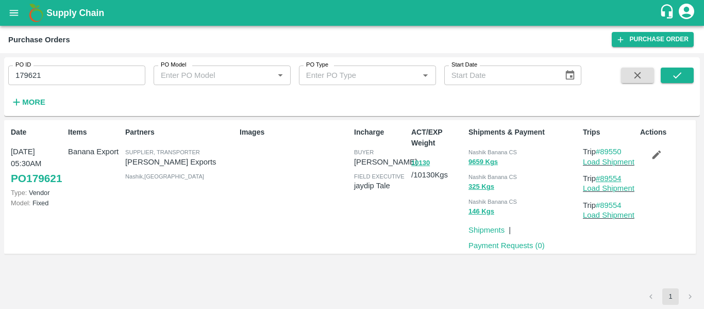
copy link "89554"
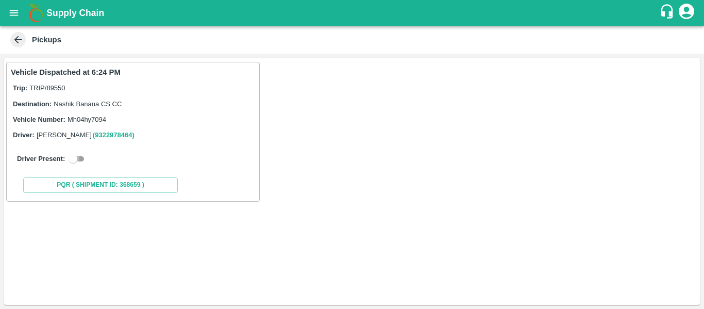
click at [71, 161] on input "checkbox" at bounding box center [73, 158] width 37 height 12
checkbox input "true"
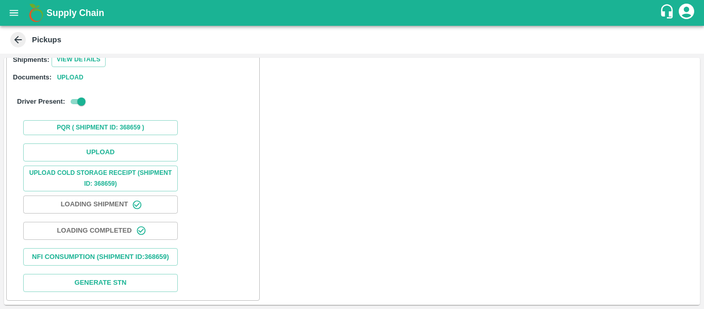
scroll to position [150, 0]
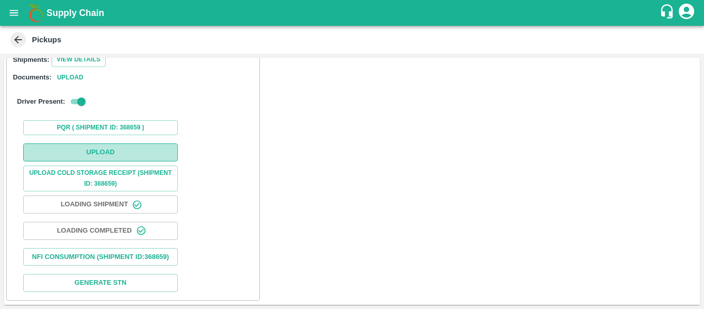
click at [119, 143] on button "Upload" at bounding box center [100, 152] width 155 height 18
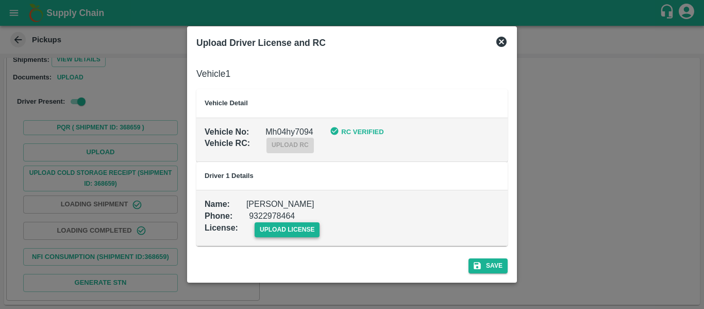
click at [281, 228] on span "upload license" at bounding box center [286, 229] width 65 height 15
click at [0, 0] on input "upload license" at bounding box center [0, 0] width 0 height 0
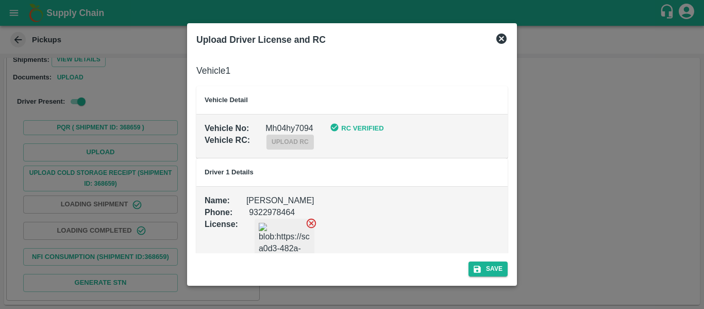
click at [449, 260] on div "Save" at bounding box center [351, 266] width 319 height 27
click at [509, 263] on div "Save" at bounding box center [351, 266] width 319 height 27
click at [492, 264] on button "Save" at bounding box center [487, 268] width 39 height 15
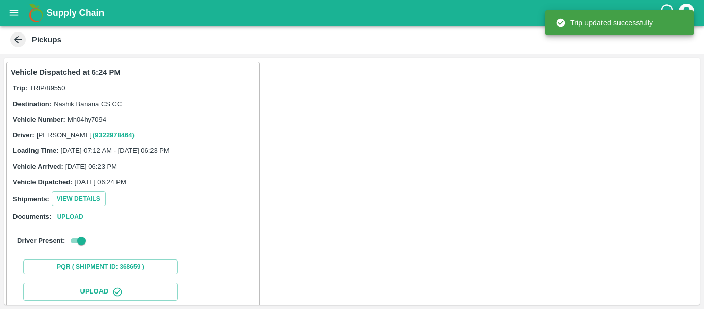
scroll to position [177, 0]
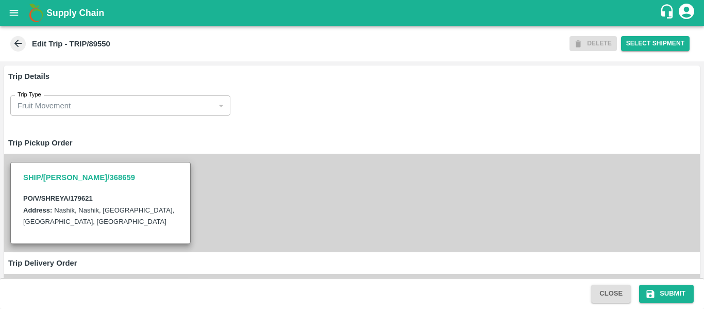
click at [259, 181] on div "SHIP/[PERSON_NAME]/368659 PO/V/SHREYA/179621 Address: [GEOGRAPHIC_DATA], [GEOGR…" at bounding box center [351, 203] width 695 height 98
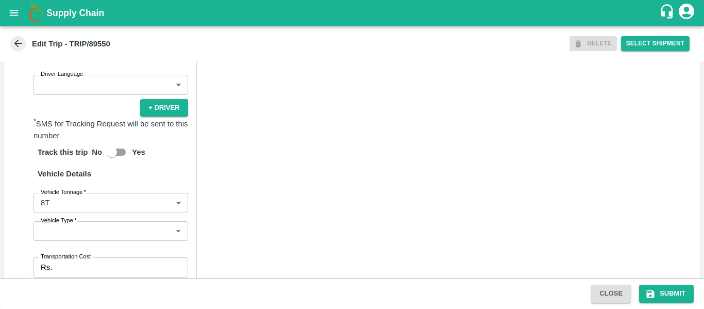
scroll to position [803, 0]
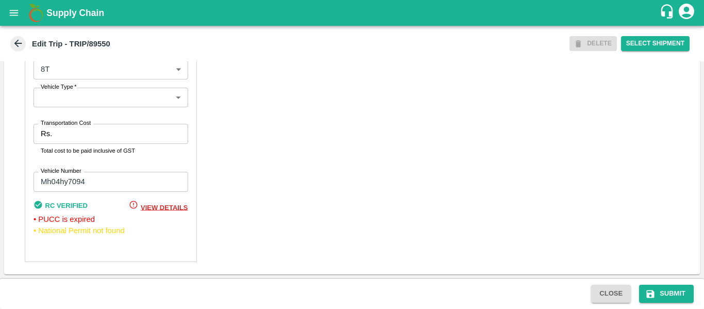
click at [69, 139] on input "Transportation Cost" at bounding box center [121, 134] width 131 height 20
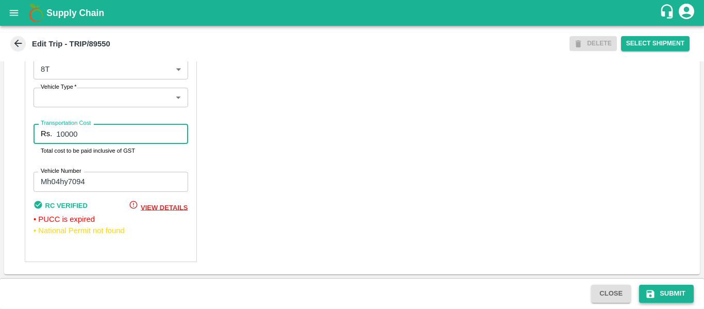
type input "10000"
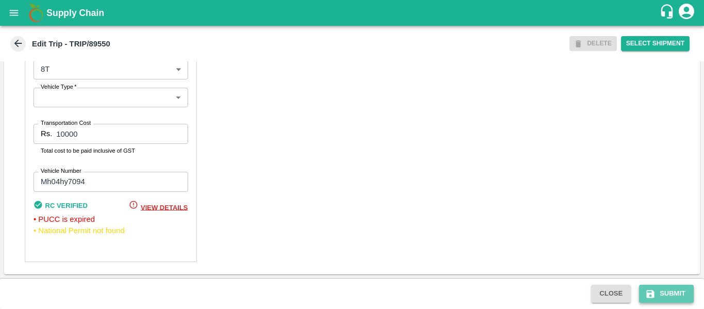
click at [649, 288] on icon "submit" at bounding box center [650, 293] width 10 height 10
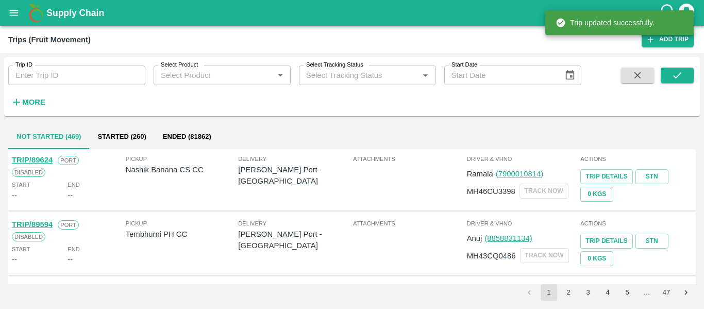
click at [50, 72] on input "Trip ID" at bounding box center [76, 75] width 137 height 20
paste input "89554"
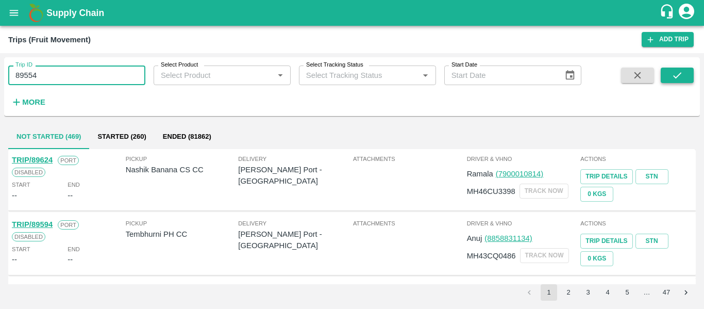
type input "89554"
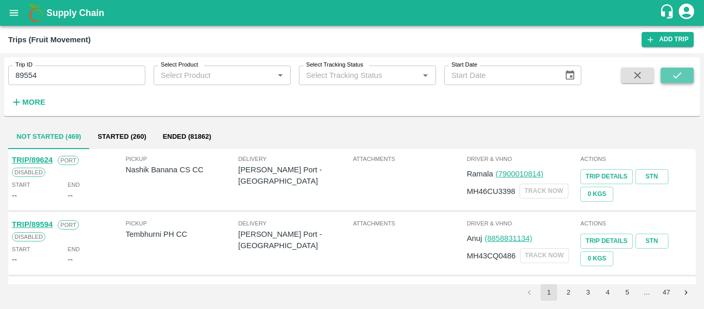
click at [676, 78] on icon "submit" at bounding box center [676, 75] width 11 height 11
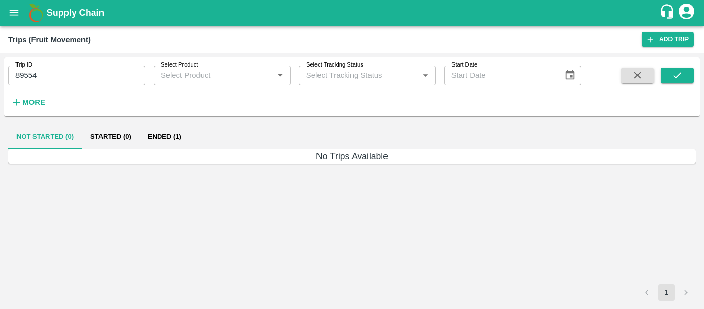
click at [137, 135] on button "Started (0)" at bounding box center [111, 136] width 58 height 25
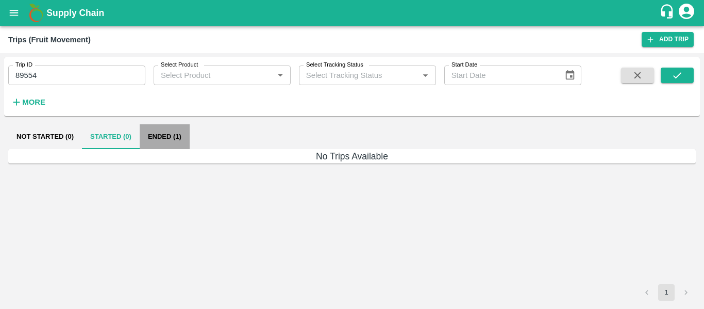
click at [164, 135] on button "Ended (1)" at bounding box center [165, 136] width 50 height 25
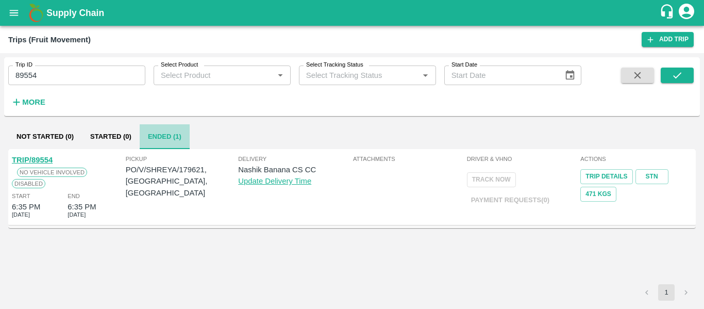
click at [164, 135] on button "Ended (1)" at bounding box center [165, 136] width 50 height 25
click at [44, 151] on div "TRIP/89554 No Vehicle Involved Disabled Start 6:35 PM [DATE] End 6:35 PM [DATE]…" at bounding box center [351, 187] width 687 height 76
click at [45, 158] on link "TRIP/89554" at bounding box center [32, 160] width 41 height 8
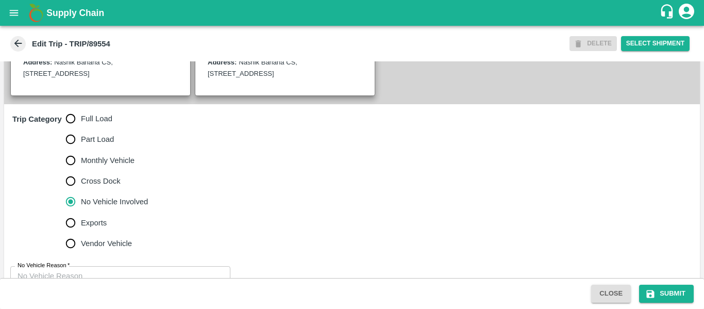
scroll to position [269, 0]
click at [86, 123] on span "Full Load" at bounding box center [96, 117] width 31 height 11
click at [81, 128] on input "Full Load" at bounding box center [70, 117] width 21 height 21
radio input "true"
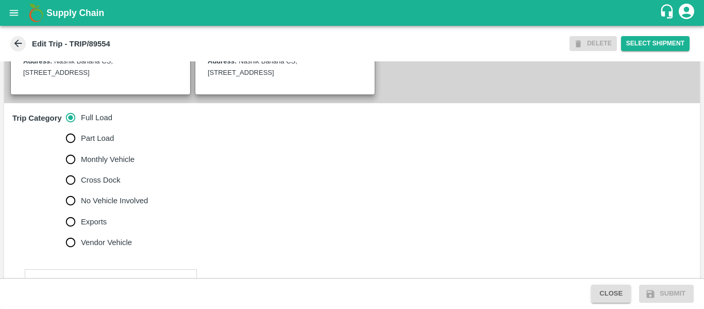
scroll to position [459, 0]
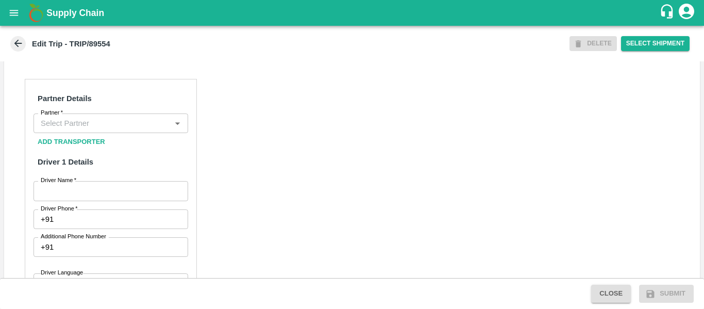
click at [99, 127] on div "Partner" at bounding box center [110, 123] width 155 height 20
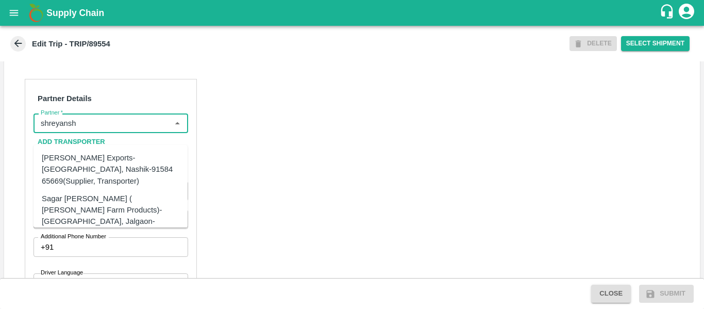
click at [106, 159] on div "[PERSON_NAME] Exports-[GEOGRAPHIC_DATA], Nashik-91584 65669(Supplier, Transport…" at bounding box center [111, 169] width 138 height 35
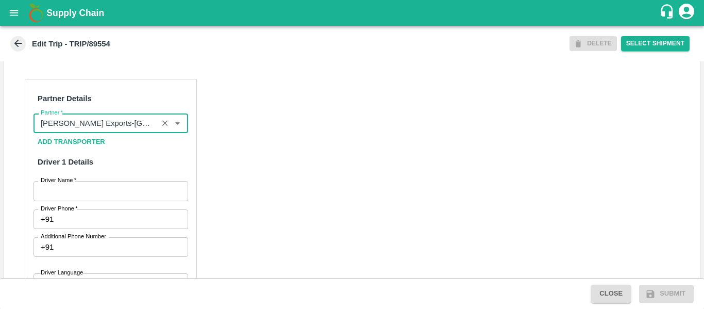
type input "[PERSON_NAME] Exports-[GEOGRAPHIC_DATA], Nashik-91584 65669(Supplier, Transport…"
click at [84, 200] on input "Driver Name   *" at bounding box center [110, 191] width 155 height 20
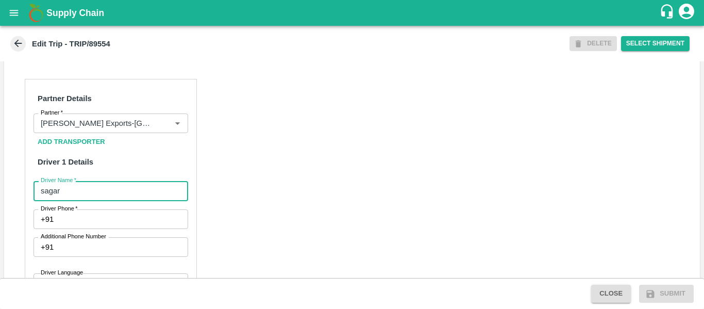
type input "sagar"
click at [90, 229] on input "Driver Phone   *" at bounding box center [123, 219] width 130 height 20
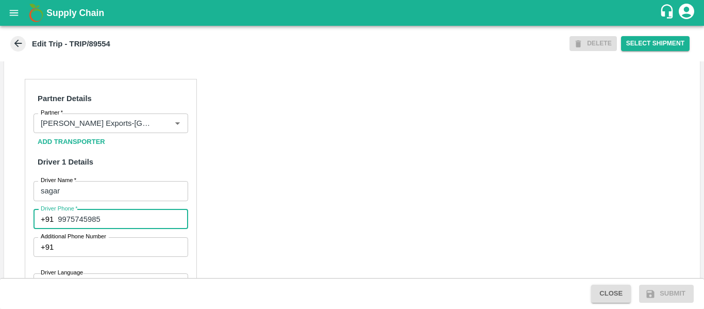
type input "9975745985"
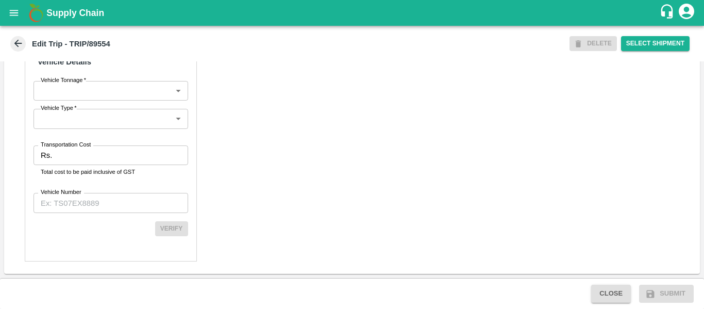
click at [94, 171] on p "Total cost to be paid inclusive of GST" at bounding box center [111, 171] width 140 height 9
click at [68, 154] on input "Transportation Cost" at bounding box center [121, 155] width 131 height 20
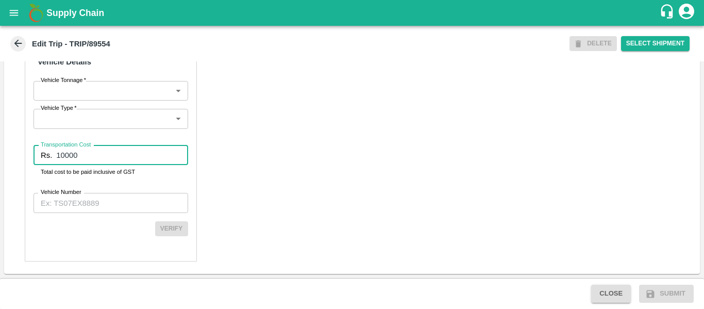
type input "10000"
click at [73, 191] on label "Vehicle Number" at bounding box center [61, 192] width 41 height 8
click at [73, 193] on input "Vehicle Number" at bounding box center [110, 203] width 155 height 20
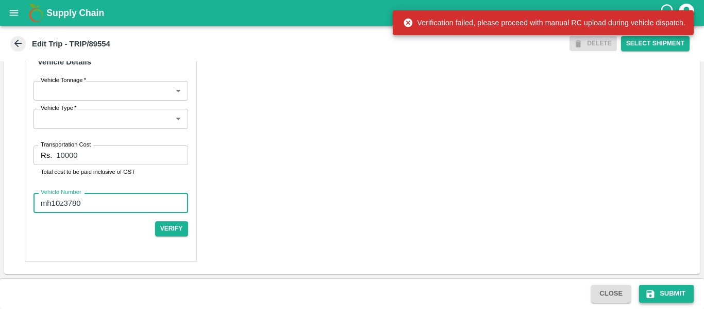
type input "mh10z3780"
click at [668, 298] on button "Submit" at bounding box center [666, 293] width 55 height 18
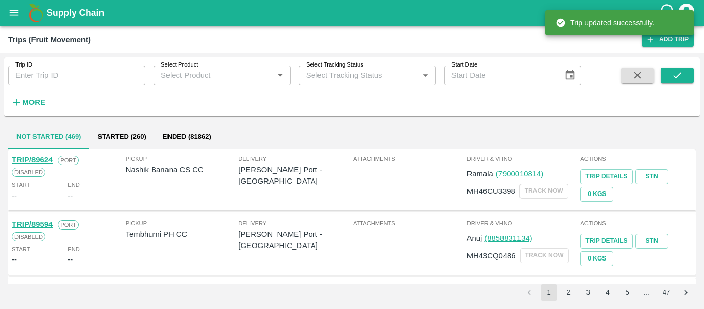
click at [101, 73] on input "Trip ID" at bounding box center [76, 75] width 137 height 20
paste input "89554"
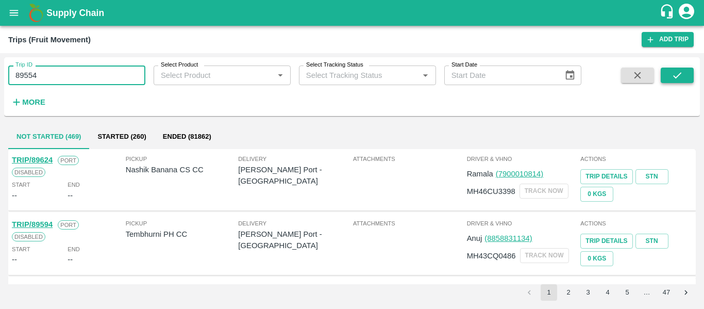
type input "89554"
click at [662, 79] on button "submit" at bounding box center [676, 74] width 33 height 15
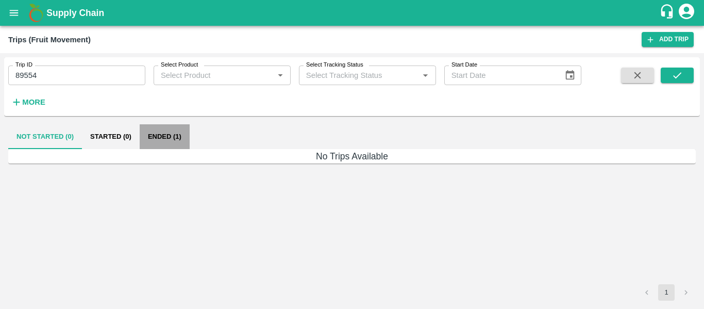
click at [171, 137] on button "Ended (1)" at bounding box center [165, 136] width 50 height 25
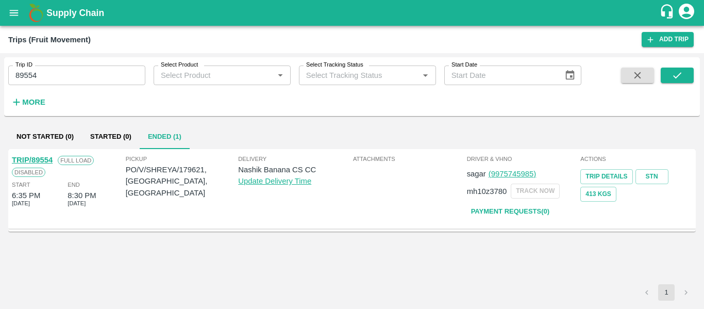
click at [48, 162] on link "TRIP/89554" at bounding box center [32, 160] width 41 height 8
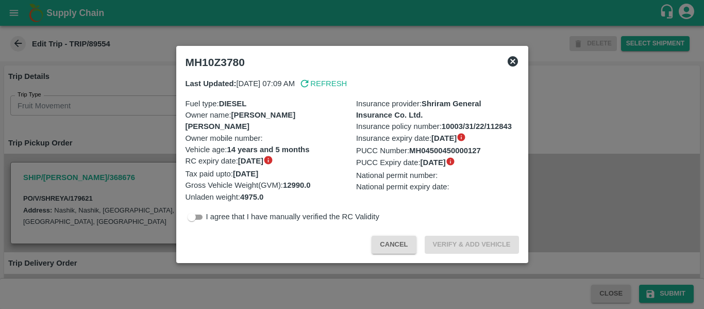
click at [108, 158] on div at bounding box center [352, 154] width 704 height 309
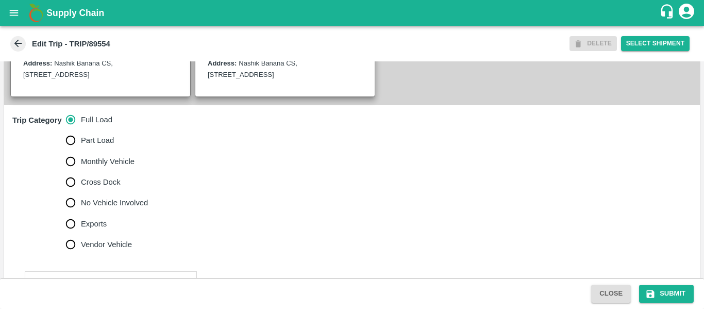
scroll to position [267, 0]
click at [110, 208] on span "No Vehicle Involved" at bounding box center [114, 201] width 67 height 11
click at [81, 212] on input "No Vehicle Involved" at bounding box center [70, 202] width 21 height 21
radio input "true"
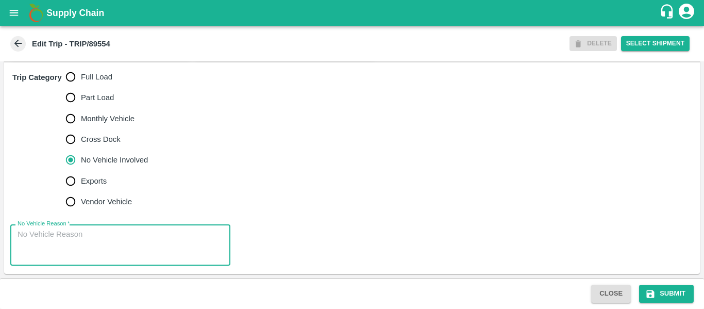
click at [145, 230] on textarea "No Vehicle Reason   *" at bounding box center [121, 245] width 206 height 32
type textarea "Field Dump"
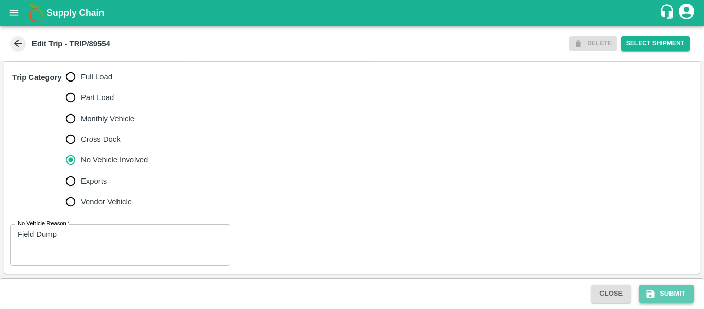
click at [661, 291] on button "Submit" at bounding box center [666, 293] width 55 height 18
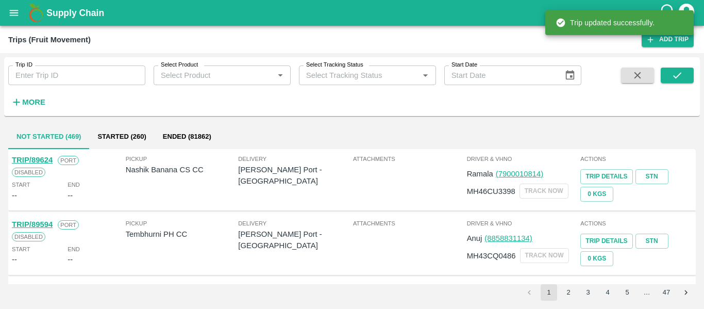
click at [70, 76] on input "Trip ID" at bounding box center [76, 75] width 137 height 20
paste input "89580"
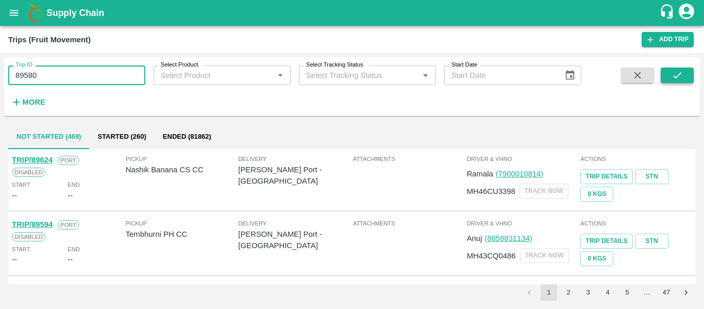
type input "89580"
click at [666, 74] on button "submit" at bounding box center [676, 74] width 33 height 15
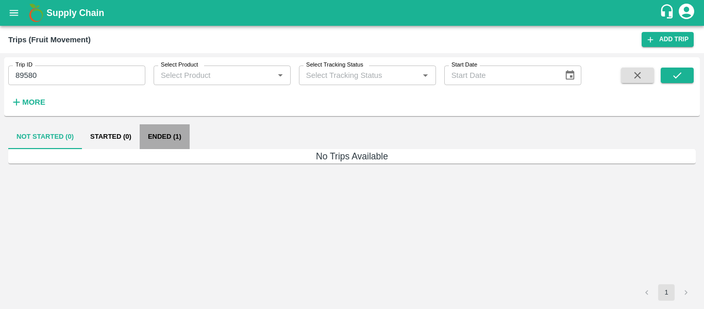
click at [173, 137] on button "Ended (1)" at bounding box center [165, 136] width 50 height 25
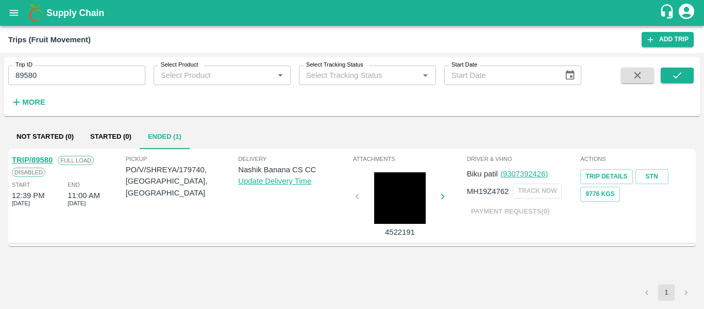
click at [37, 159] on link "TRIP/89580" at bounding box center [32, 160] width 41 height 8
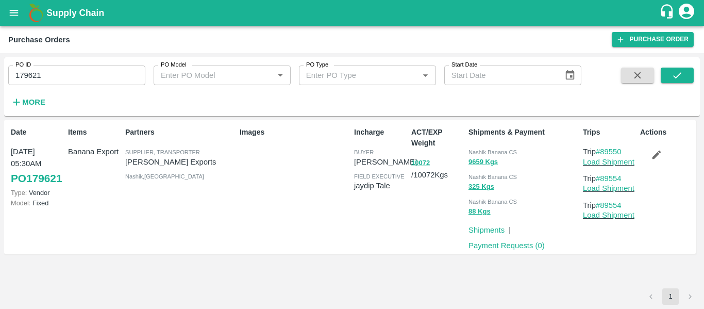
click at [40, 82] on input "179621" at bounding box center [76, 75] width 137 height 20
paste input "text"
type input "179740"
click at [673, 71] on icon "submit" at bounding box center [676, 75] width 11 height 11
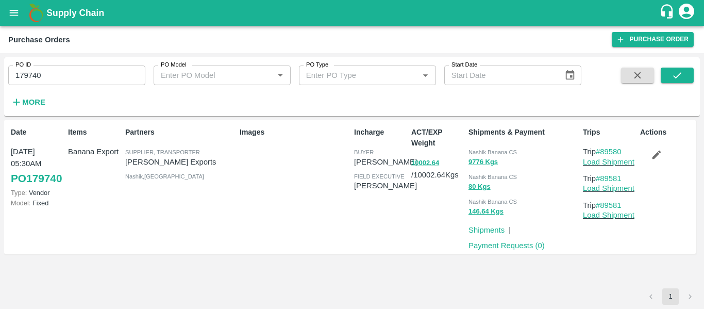
click at [662, 156] on button "button" at bounding box center [656, 155] width 33 height 18
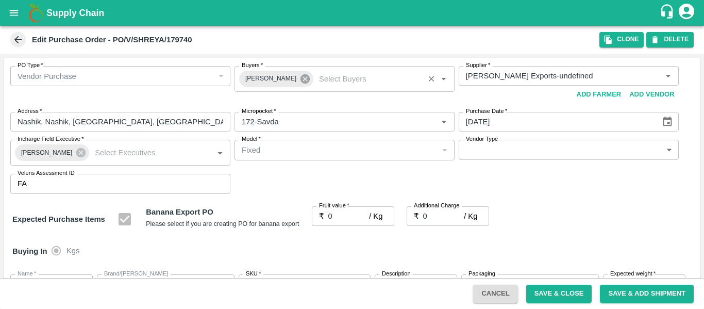
click at [299, 81] on icon at bounding box center [304, 78] width 11 height 11
click at [277, 79] on input "Buyers   *" at bounding box center [335, 75] width 197 height 13
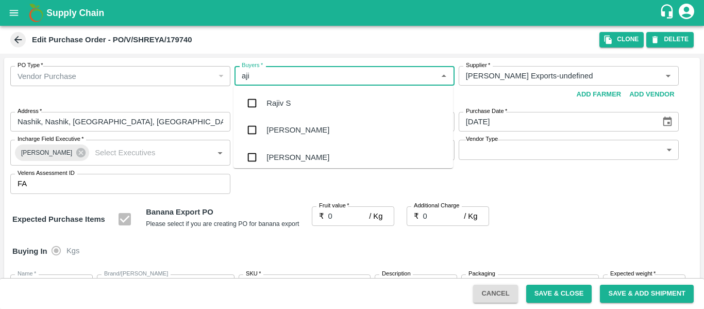
type input "ajit"
click at [279, 99] on div "Ajit Otari" at bounding box center [297, 102] width 63 height 11
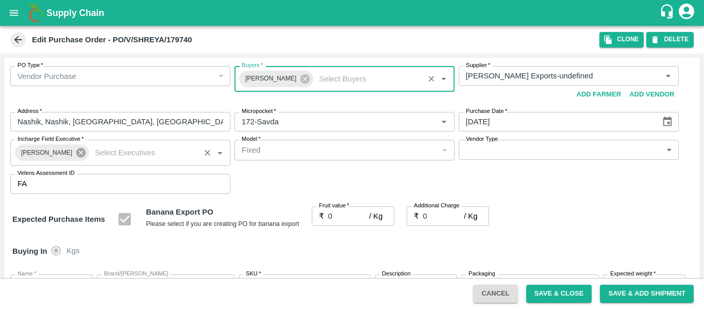
click at [76, 155] on icon at bounding box center [80, 152] width 9 height 9
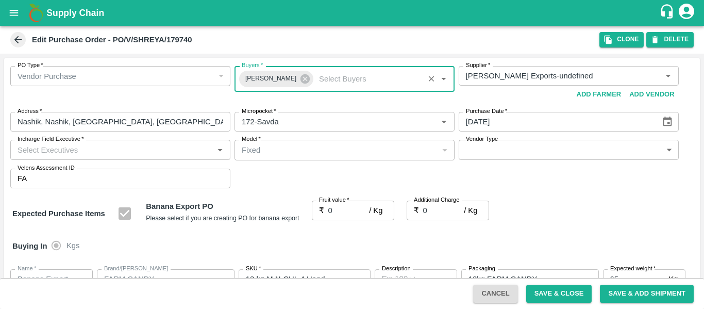
click at [48, 153] on input "Incharge Field Executive   *" at bounding box center [111, 149] width 197 height 13
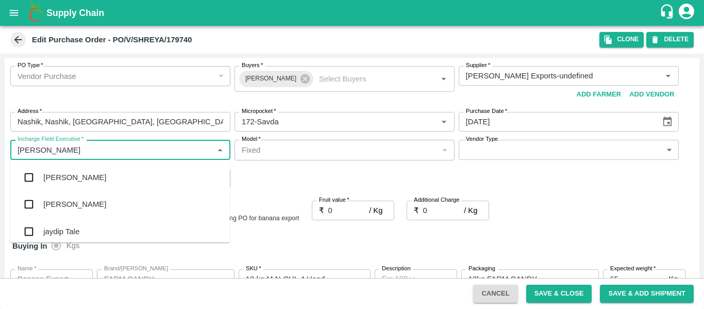
type input "jayd"
click at [53, 178] on div "jaydip Tale" at bounding box center [61, 177] width 36 height 11
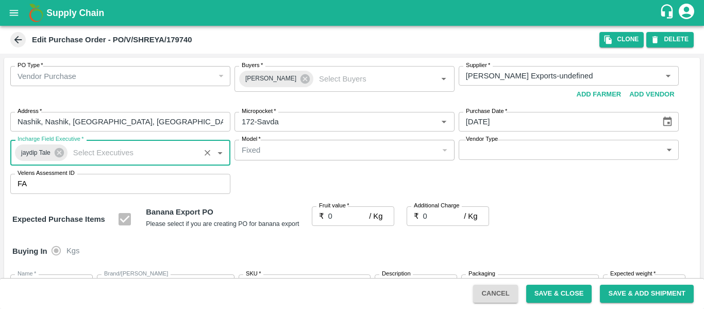
click at [333, 218] on input "0" at bounding box center [348, 216] width 41 height 20
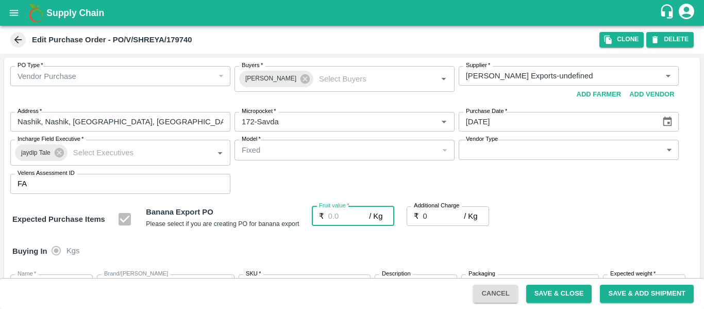
type input "1"
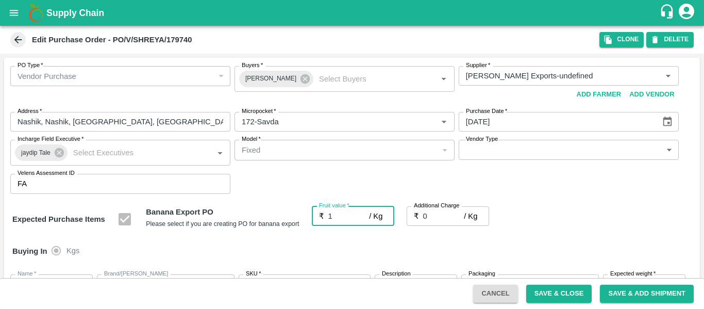
type input "1"
type input "19"
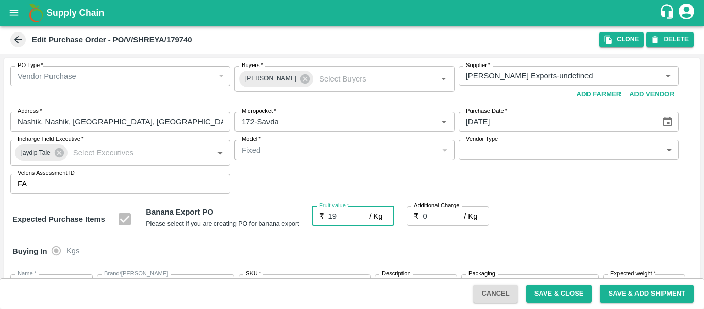
type input "19"
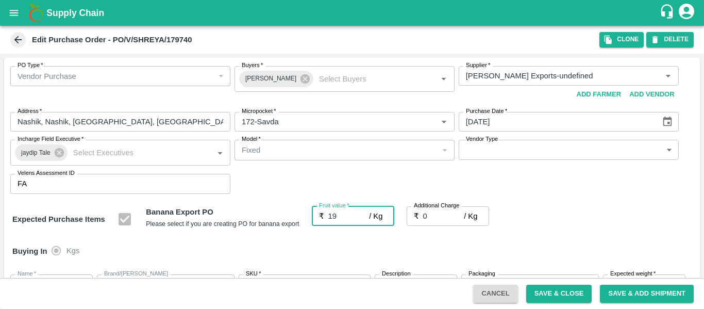
type input "19"
click at [429, 216] on input "0" at bounding box center [443, 216] width 41 height 20
type input "2"
type input "21"
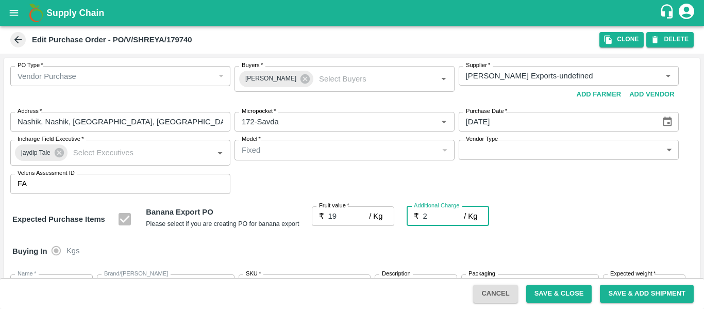
type input "21"
type input "2.7"
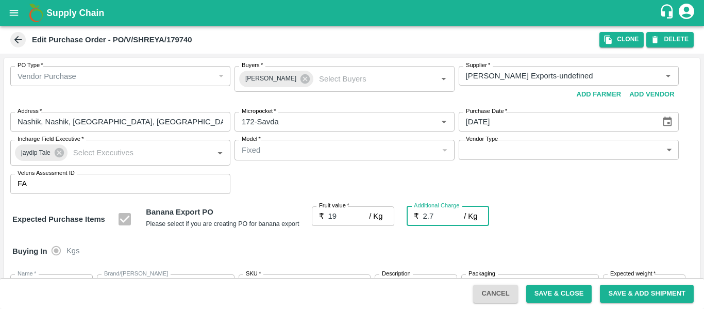
type input "21.7"
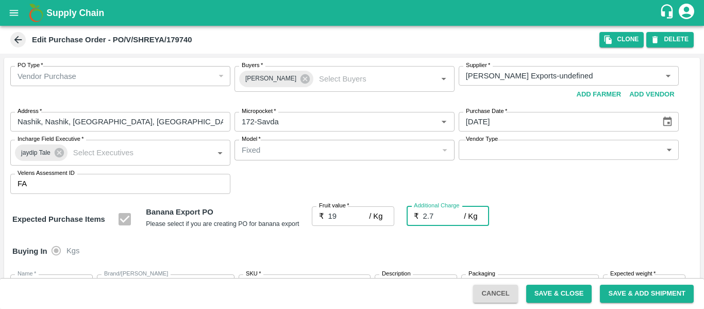
type input "2.75"
type input "21.75"
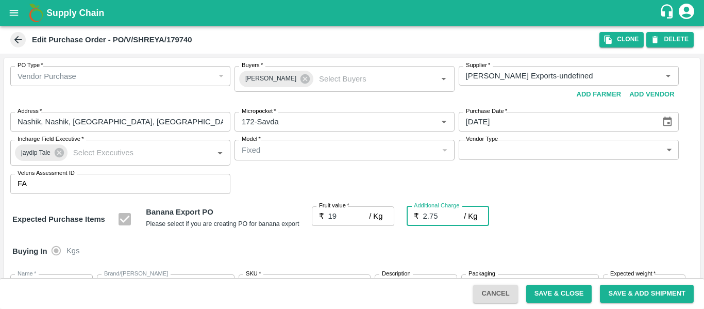
type input "21.75"
type input "2.75"
click at [600, 200] on div "PO Type   * Vendor Purchase 2 PO Type Buyers   * Ajit Otari Buyers   * Supplier…" at bounding box center [351, 130] width 695 height 144
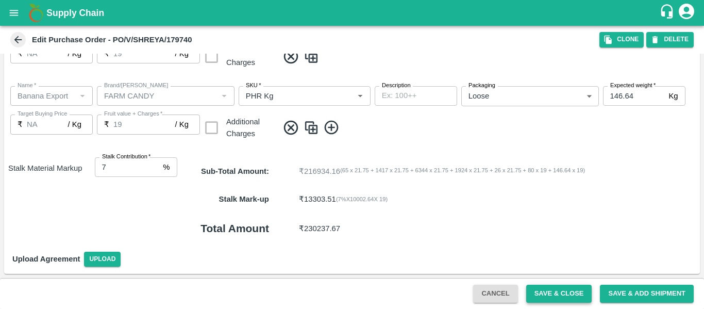
click at [555, 300] on button "Save & Close" at bounding box center [559, 293] width 66 height 18
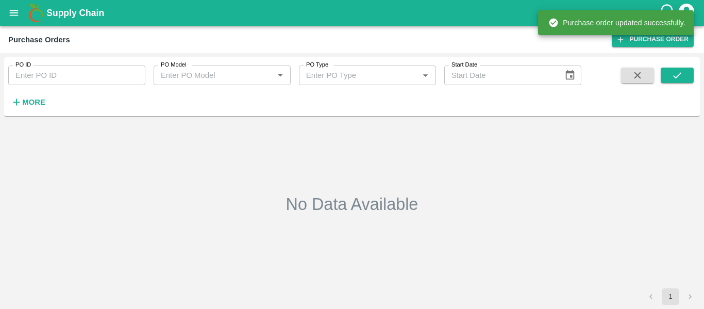
type input "179740"
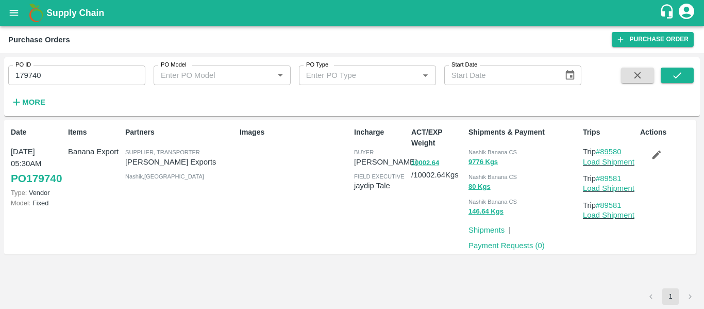
drag, startPoint x: 628, startPoint y: 151, endPoint x: 603, endPoint y: 152, distance: 24.7
click at [603, 152] on p "Trip #89580" at bounding box center [609, 151] width 53 height 11
copy link "89580"
click at [601, 164] on link "Load Shipment" at bounding box center [609, 162] width 52 height 8
drag, startPoint x: 627, startPoint y: 177, endPoint x: 604, endPoint y: 179, distance: 23.3
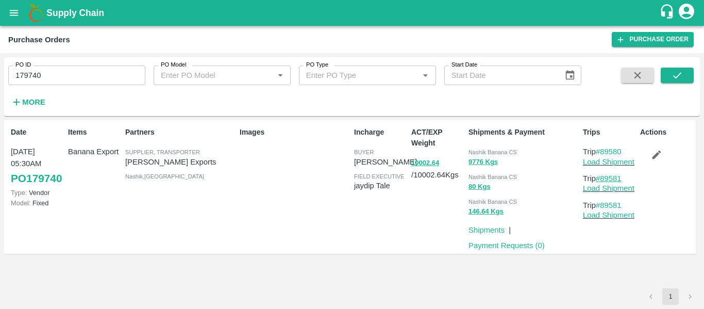
click at [604, 179] on p "Trip #89581" at bounding box center [609, 178] width 53 height 11
copy link "89581"
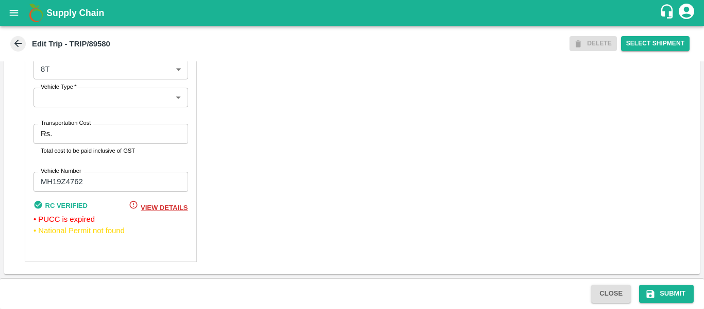
scroll to position [803, 0]
click at [66, 140] on input "Transportation Cost" at bounding box center [121, 134] width 131 height 20
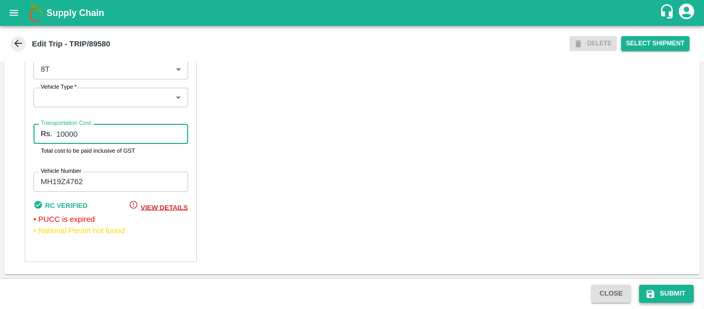
type input "10000"
click at [658, 299] on button "Submit" at bounding box center [666, 293] width 55 height 18
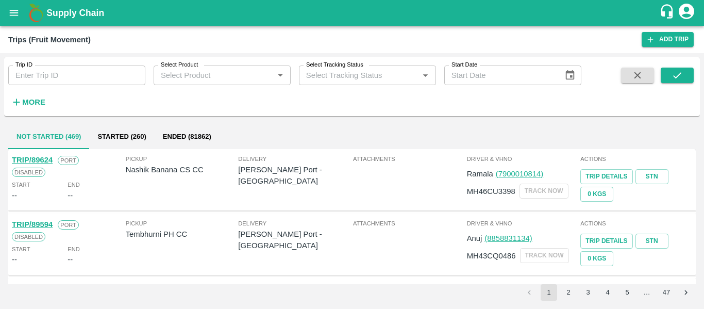
click at [49, 85] on input "Trip ID" at bounding box center [76, 75] width 137 height 20
paste input "89581"
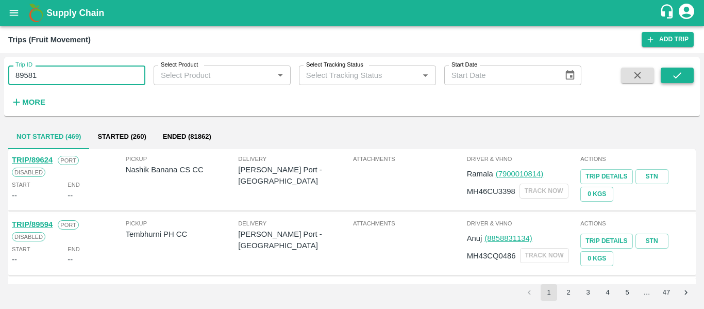
type input "89581"
click at [662, 74] on button "submit" at bounding box center [676, 74] width 33 height 15
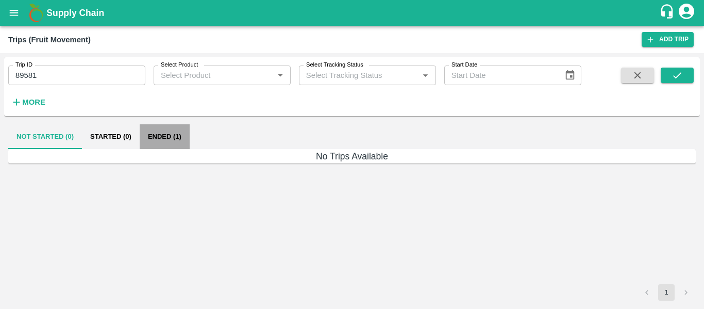
click at [151, 134] on button "Ended (1)" at bounding box center [165, 136] width 50 height 25
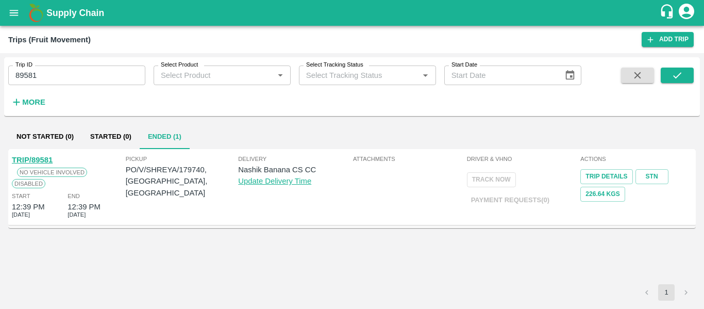
click at [29, 156] on link "TRIP/89581" at bounding box center [32, 160] width 41 height 8
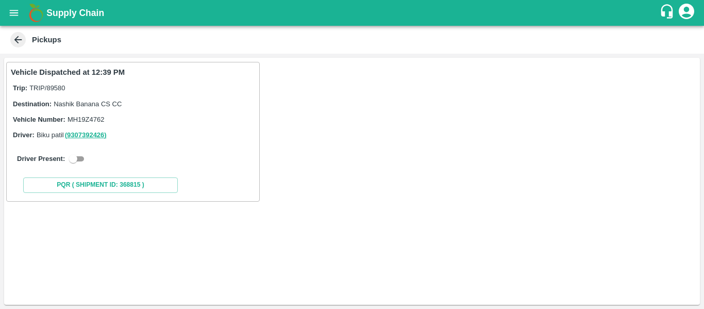
click at [81, 161] on input "checkbox" at bounding box center [73, 158] width 37 height 12
checkbox input "true"
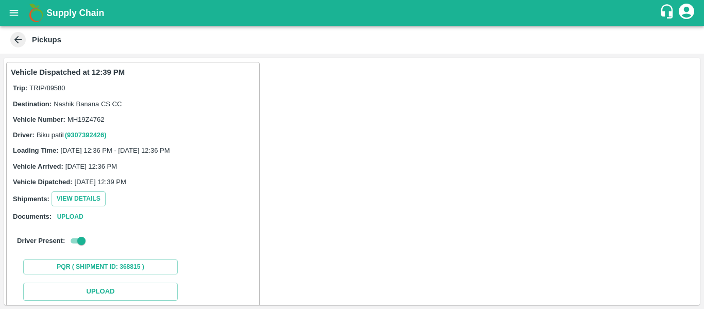
scroll to position [151, 0]
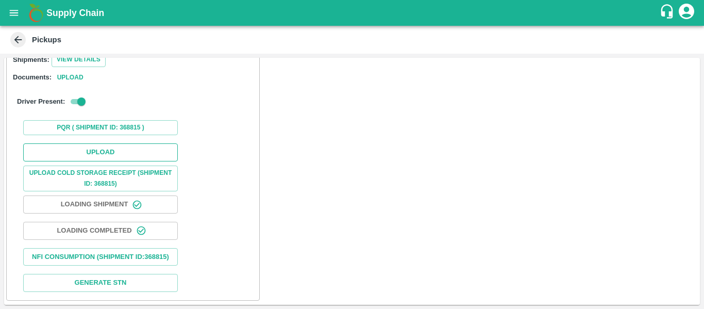
click at [103, 143] on button "Upload" at bounding box center [100, 152] width 155 height 18
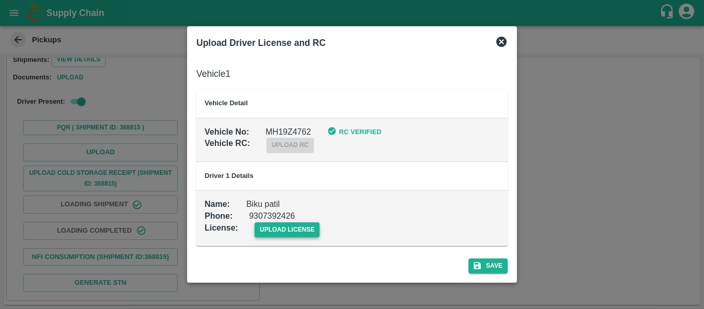
click at [298, 228] on span "upload license" at bounding box center [286, 229] width 65 height 15
click at [0, 0] on input "upload license" at bounding box center [0, 0] width 0 height 0
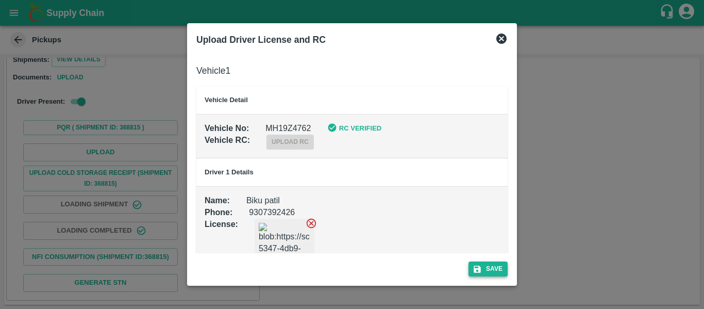
click at [490, 266] on button "Save" at bounding box center [487, 268] width 39 height 15
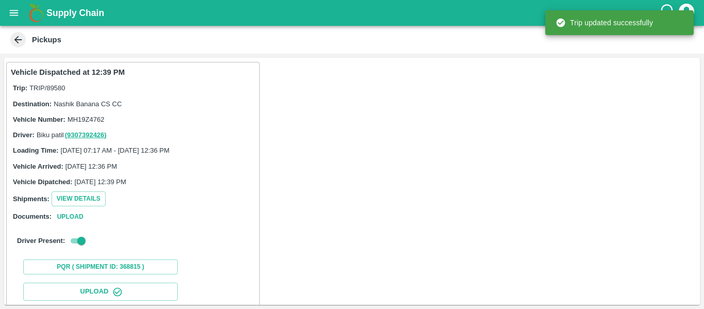
scroll to position [177, 0]
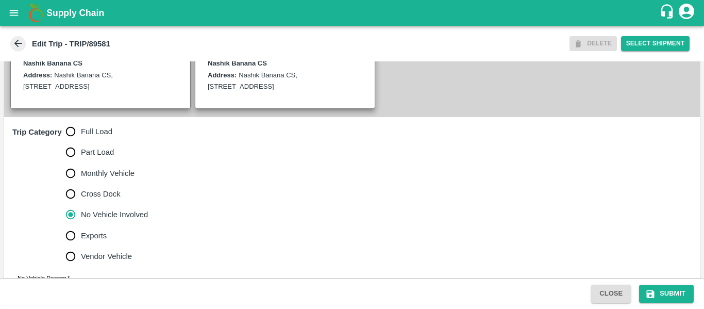
scroll to position [258, 0]
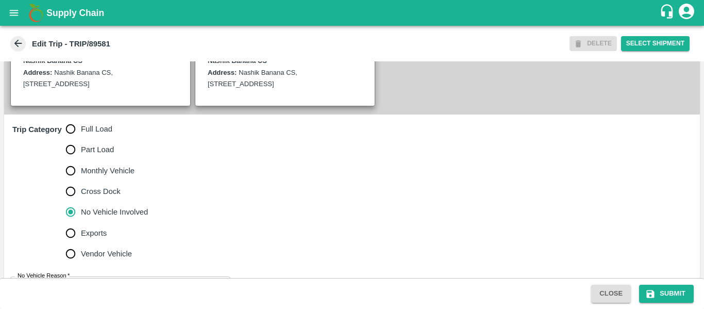
click at [84, 134] on span "Full Load" at bounding box center [96, 128] width 31 height 11
click at [81, 139] on input "Full Load" at bounding box center [70, 128] width 21 height 21
radio input "true"
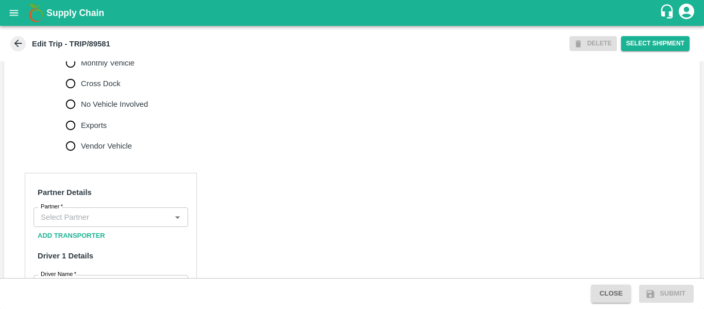
scroll to position [366, 0]
click at [115, 223] on input "Partner   *" at bounding box center [102, 216] width 131 height 13
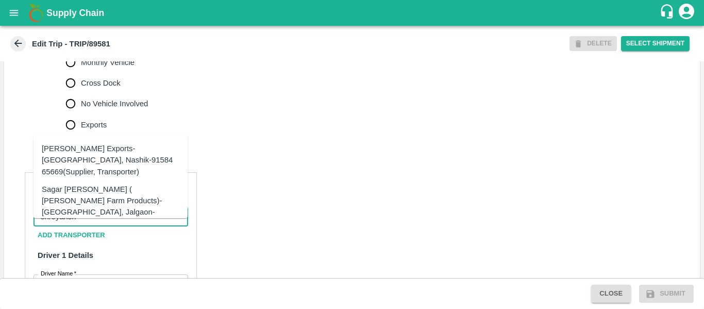
click at [75, 160] on div "[PERSON_NAME] Exports-[GEOGRAPHIC_DATA], Nashik-91584 65669(Supplier, Transport…" at bounding box center [111, 160] width 138 height 35
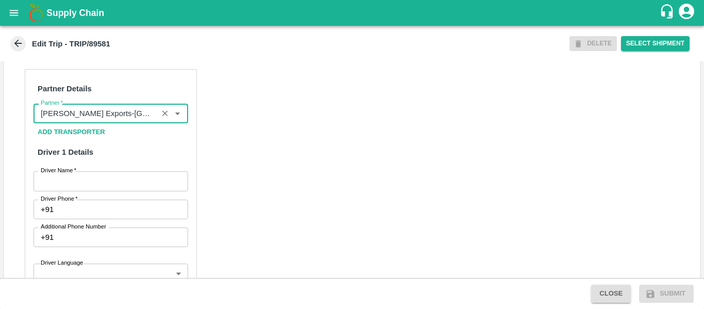
scroll to position [470, 0]
type input "[PERSON_NAME] Exports-[GEOGRAPHIC_DATA], Nashik-91584 65669(Supplier, Transport…"
click at [123, 190] on input "Driver Name   *" at bounding box center [110, 180] width 155 height 20
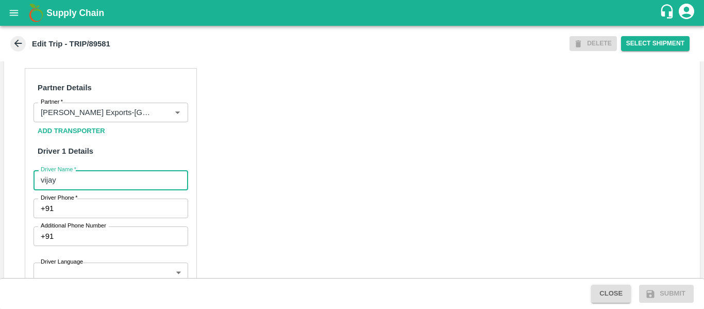
type input "vijay"
click at [122, 214] on input "Driver Phone   *" at bounding box center [123, 208] width 130 height 20
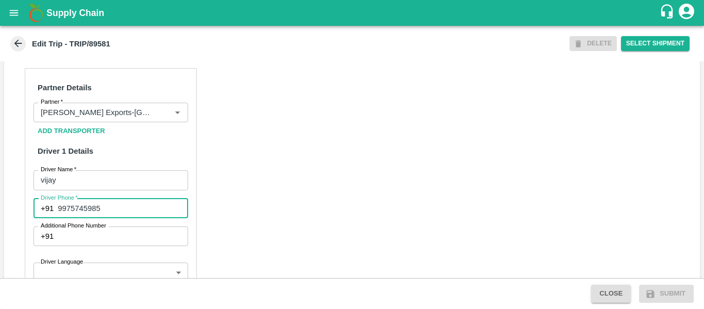
type input "9975745985"
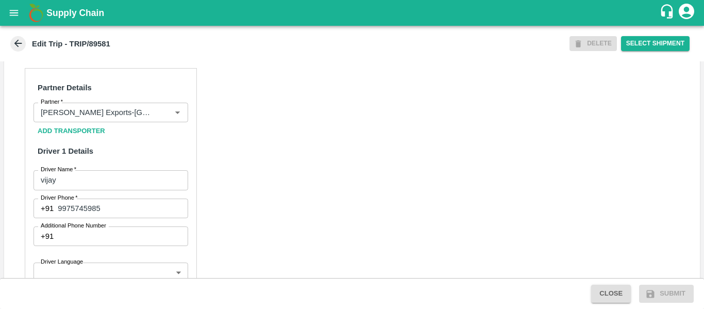
click at [346, 238] on div "Partner Details Partner   * Partner Add Transporter Driver 1 Details Driver Nam…" at bounding box center [351, 314] width 695 height 517
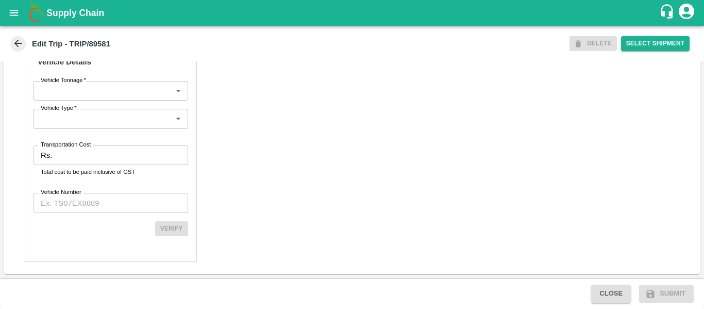
click at [99, 166] on div "Transportation Cost Rs. Transportation Cost Total cost to be paid inclusive of …" at bounding box center [110, 160] width 155 height 31
click at [90, 163] on input "Transportation Cost" at bounding box center [121, 155] width 131 height 20
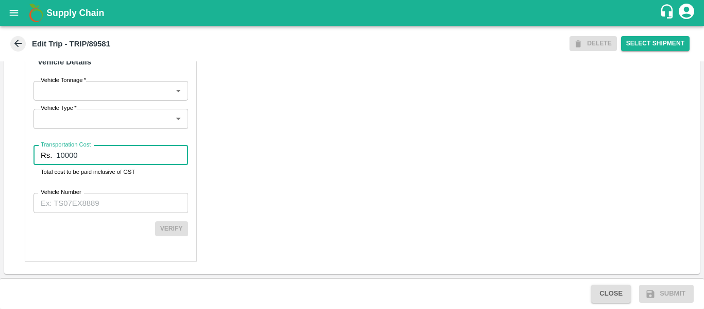
type input "10000"
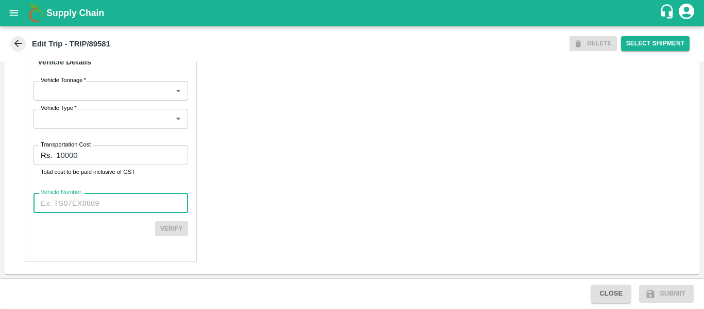
click at [92, 195] on input "Vehicle Number" at bounding box center [110, 203] width 155 height 20
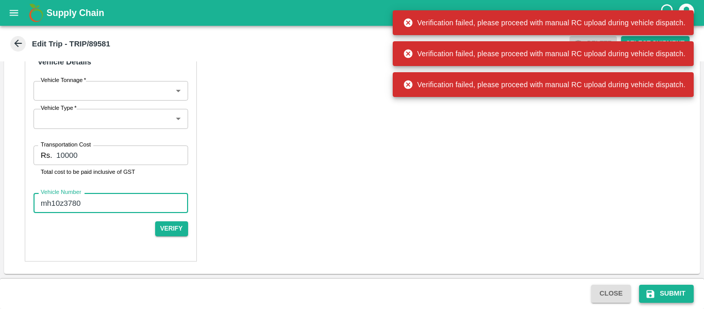
type input "mh10z3780"
click at [661, 297] on button "Submit" at bounding box center [666, 293] width 55 height 18
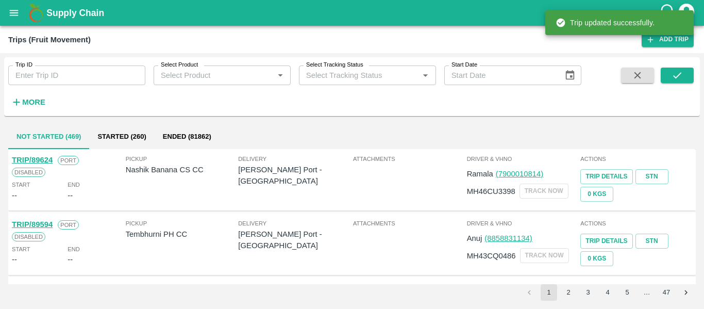
click at [63, 76] on input "Trip ID" at bounding box center [76, 75] width 137 height 20
paste input "89581"
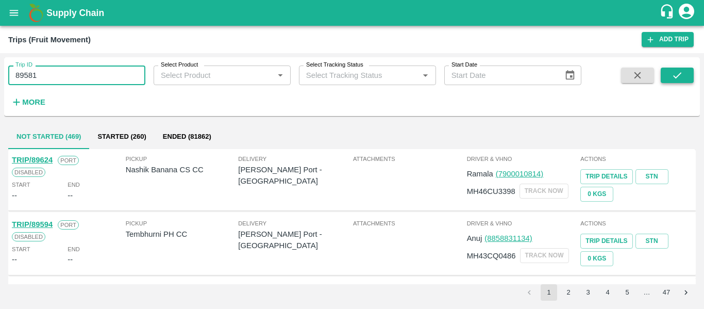
type input "89581"
click at [675, 79] on icon "submit" at bounding box center [676, 75] width 11 height 11
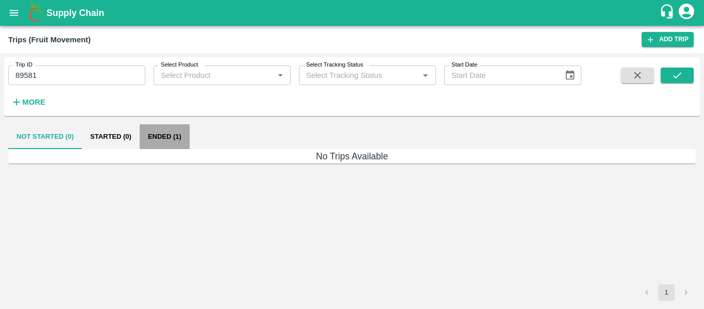
click at [169, 132] on button "Ended (1)" at bounding box center [165, 136] width 50 height 25
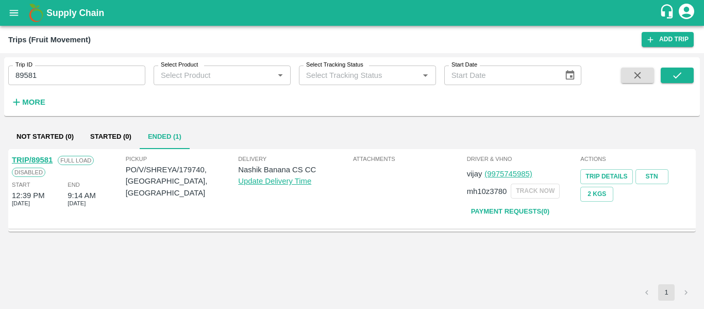
click at [46, 157] on link "TRIP/89581" at bounding box center [32, 160] width 41 height 8
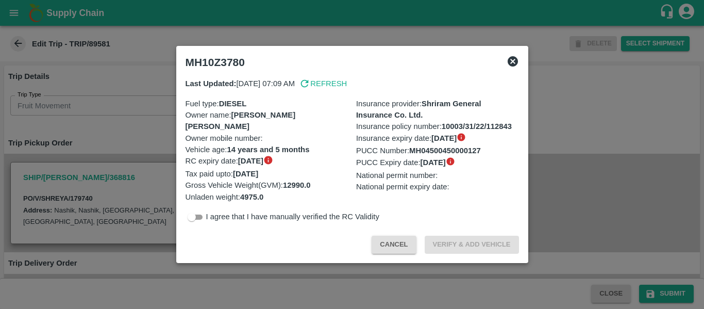
click at [91, 131] on div at bounding box center [352, 154] width 704 height 309
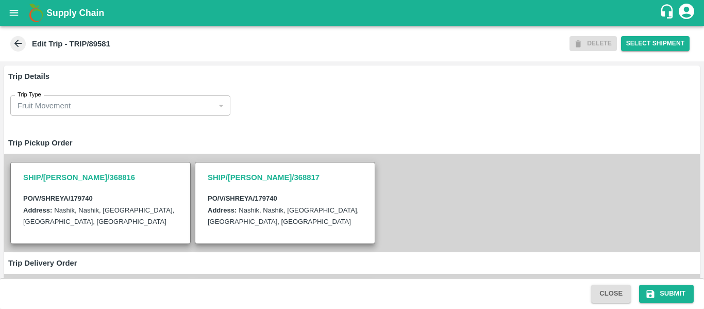
scroll to position [294, 0]
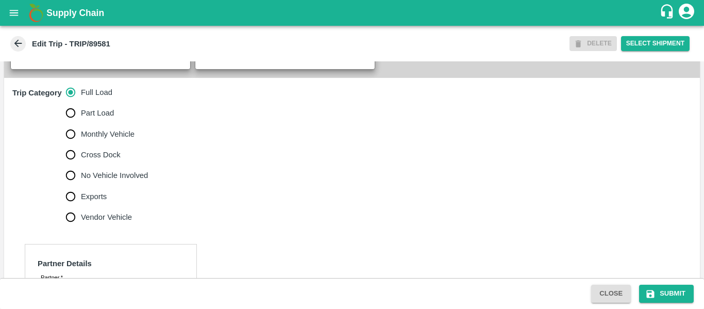
click at [112, 181] on span "No Vehicle Involved" at bounding box center [114, 174] width 67 height 11
click at [81, 185] on input "No Vehicle Involved" at bounding box center [70, 175] width 21 height 21
radio input "true"
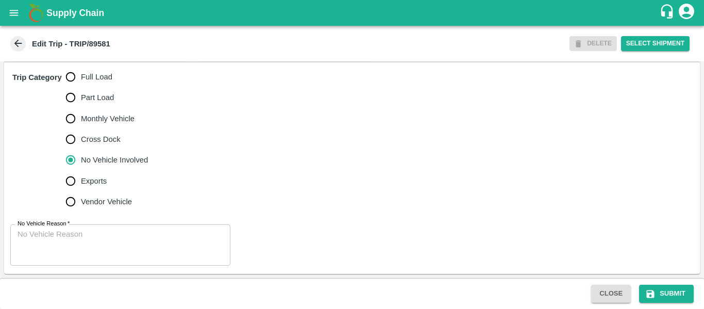
click at [83, 237] on textarea "No Vehicle Reason   *" at bounding box center [121, 245] width 206 height 32
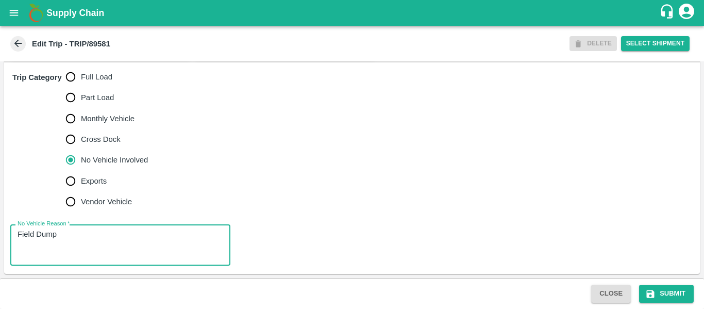
type textarea "Field Dump"
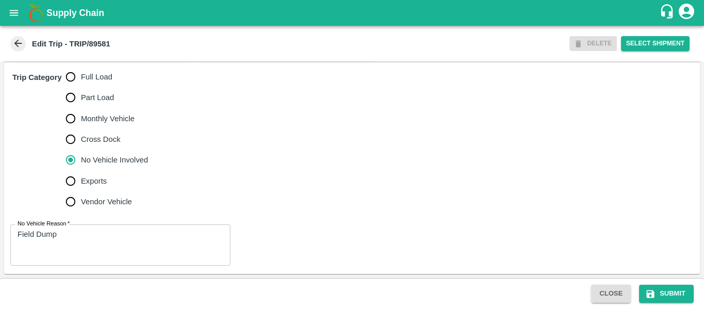
click at [652, 303] on div "Close Submit" at bounding box center [352, 293] width 704 height 31
click at [680, 284] on button "Submit" at bounding box center [666, 293] width 55 height 18
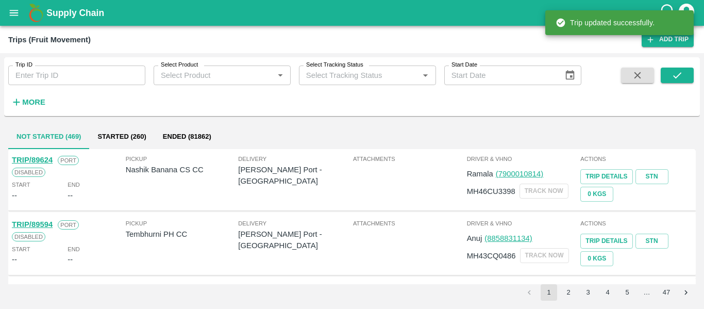
click at [62, 61] on div "Trip ID Trip ID" at bounding box center [72, 71] width 145 height 28
click at [65, 76] on input "Trip ID" at bounding box center [76, 75] width 137 height 20
paste input "89576"
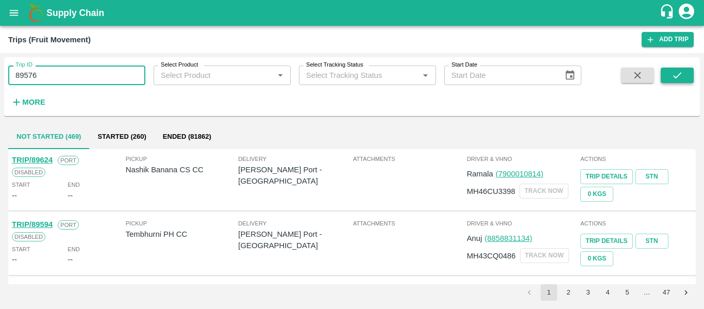
type input "89576"
click at [672, 75] on icon "submit" at bounding box center [676, 75] width 11 height 11
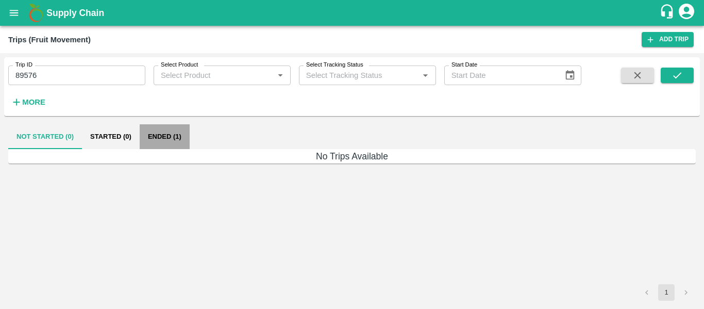
click at [153, 140] on button "Ended (1)" at bounding box center [165, 136] width 50 height 25
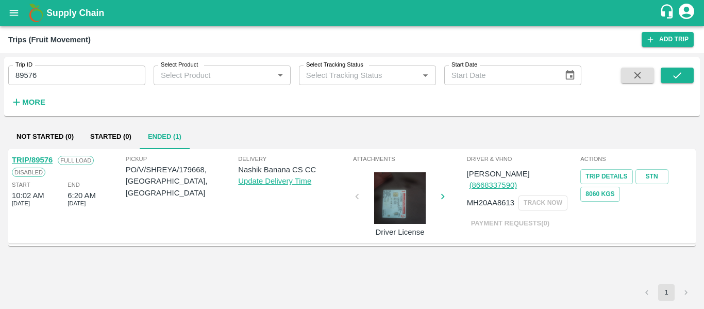
click at [15, 161] on link "TRIP/89576" at bounding box center [32, 160] width 41 height 8
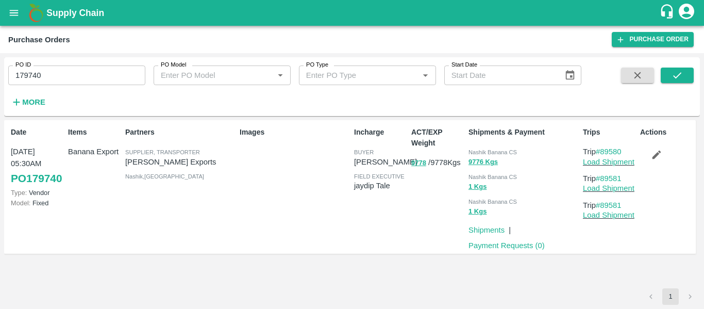
click at [56, 72] on input "179740" at bounding box center [76, 75] width 137 height 20
paste input "text"
type input "179668"
click at [671, 82] on button "submit" at bounding box center [676, 74] width 33 height 15
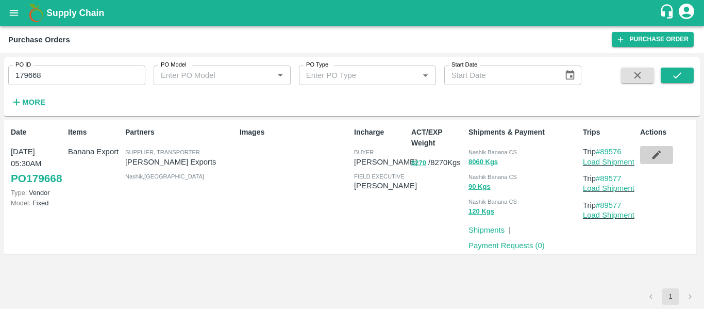
click at [659, 149] on icon "button" at bounding box center [656, 154] width 11 height 11
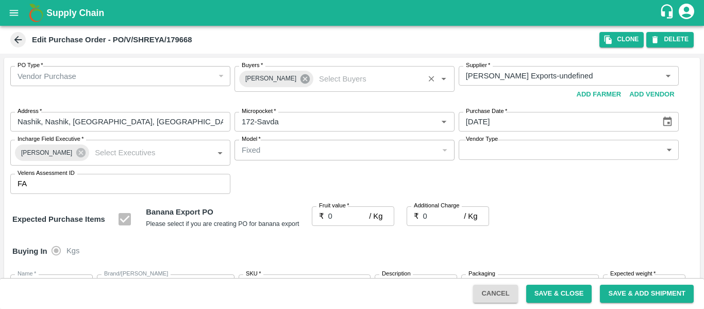
click at [299, 77] on icon at bounding box center [304, 78] width 11 height 11
click at [265, 77] on input "Buyers   *" at bounding box center [335, 75] width 197 height 13
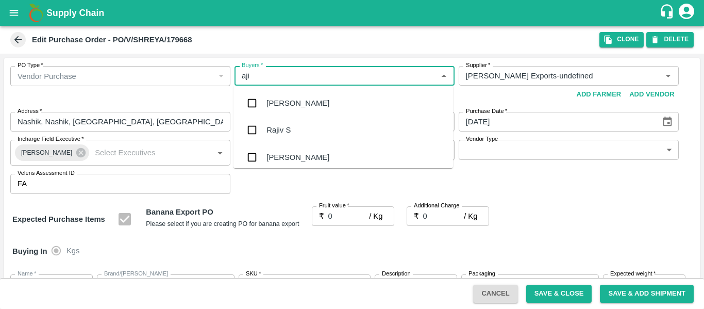
type input "ajit"
click at [266, 99] on div "Ajit Otari" at bounding box center [342, 103] width 219 height 27
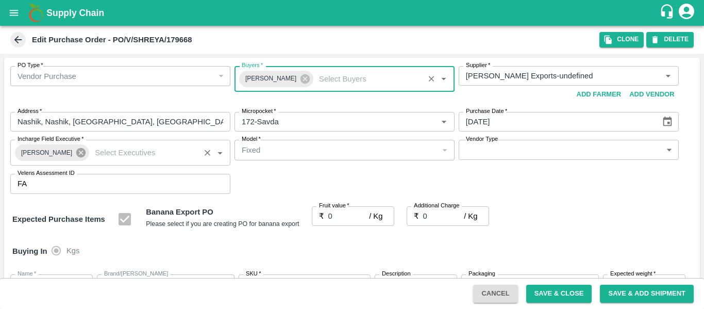
click at [76, 151] on icon at bounding box center [80, 152] width 11 height 11
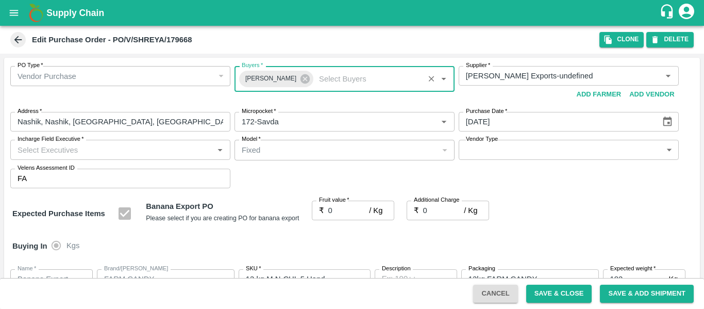
click at [75, 151] on input "Incharge Field Executive   *" at bounding box center [111, 149] width 197 height 13
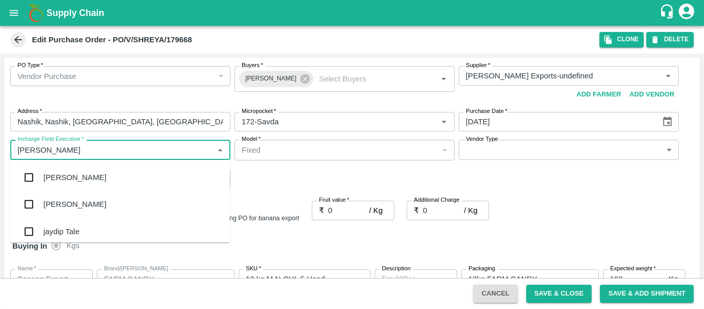
type input "jayd"
click at [77, 169] on div "jaydip Tale" at bounding box center [119, 177] width 219 height 27
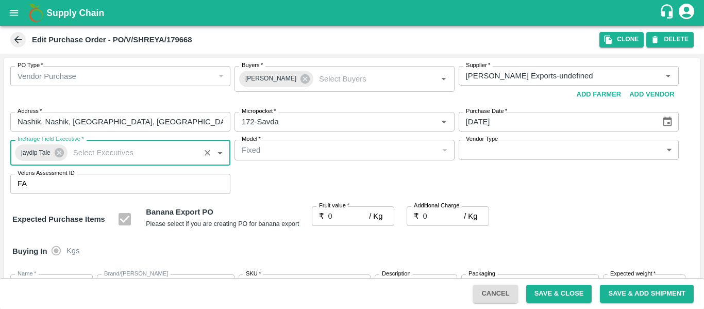
click at [342, 214] on input "0" at bounding box center [348, 216] width 41 height 20
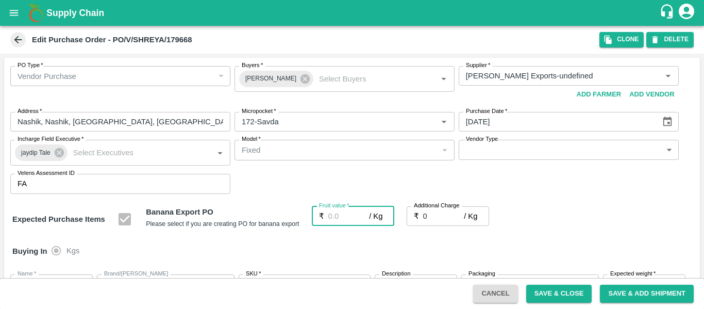
type input "1"
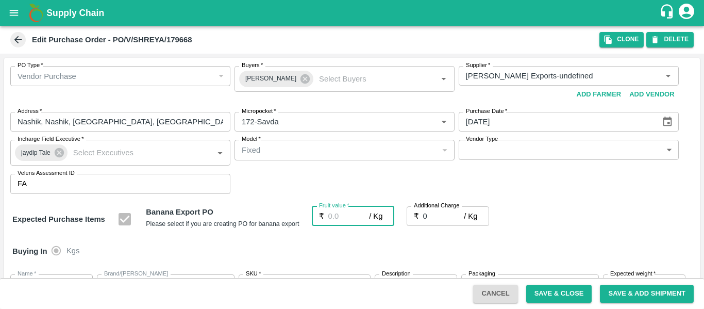
type input "1"
type input "19"
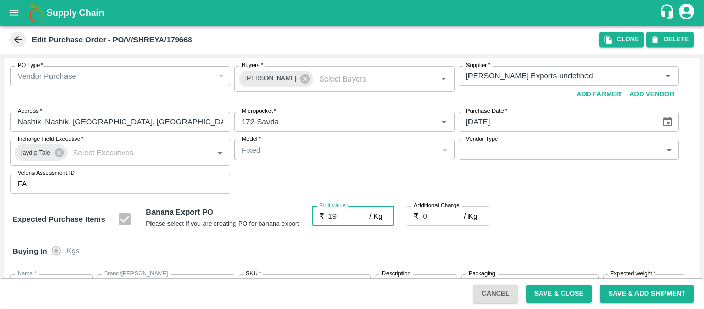
type input "19"
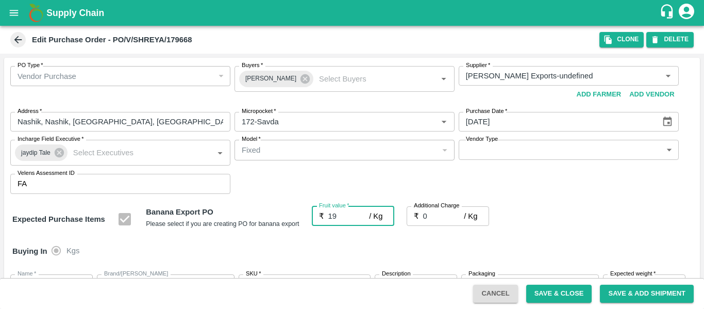
click at [433, 217] on input "0" at bounding box center [443, 216] width 41 height 20
type input "2"
type input "21"
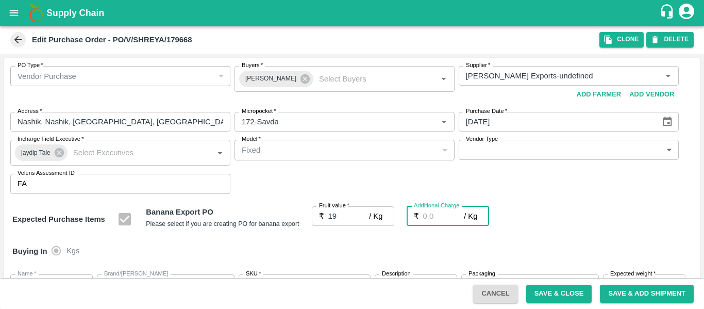
type input "21"
type input "2.7"
type input "21.7"
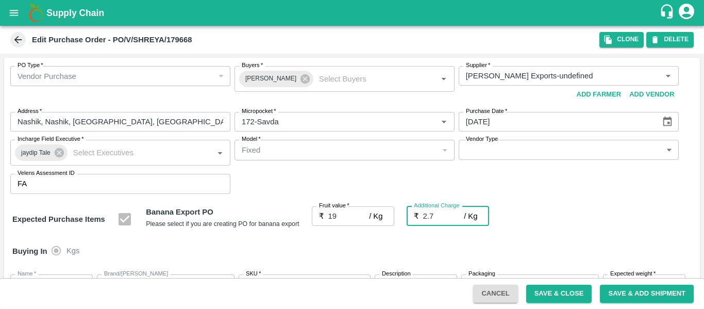
type input "21.7"
type input "2.75"
type input "21.75"
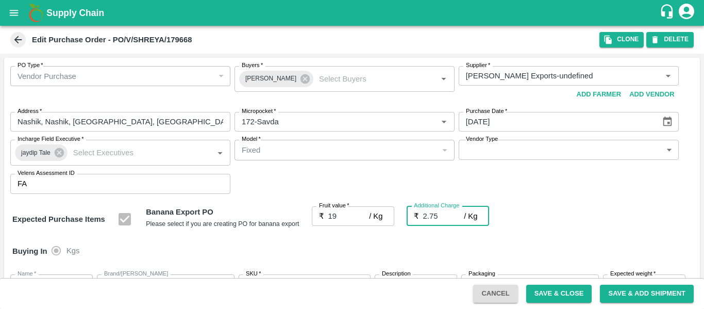
type input "21.75"
type input "2.75"
click at [614, 224] on div "Expected Purchase Items Banana Export PO Please select if you are creating PO f…" at bounding box center [351, 219] width 679 height 26
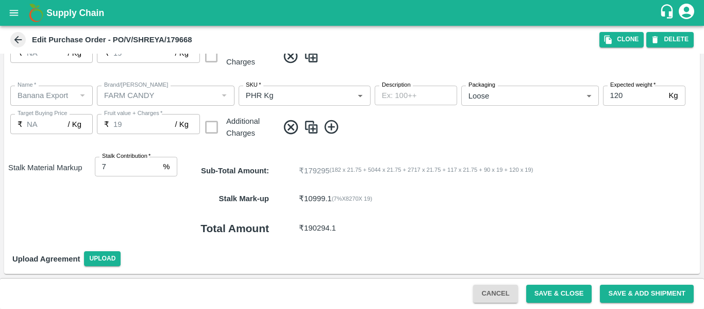
click at [553, 282] on div "Cancel Save & Close Save & Add Shipment" at bounding box center [352, 293] width 704 height 31
click at [554, 288] on button "Save & Close" at bounding box center [559, 293] width 66 height 18
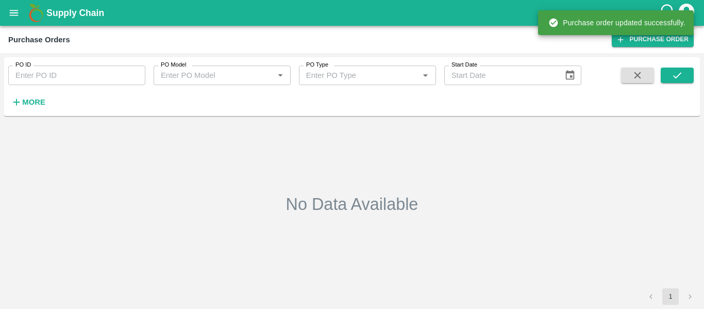
type input "179668"
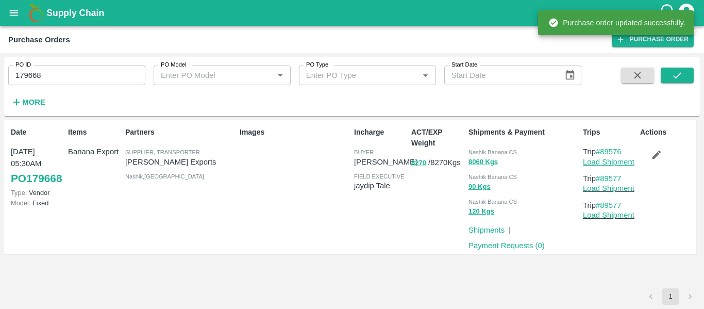
click at [585, 162] on link "Load Shipment" at bounding box center [609, 162] width 52 height 8
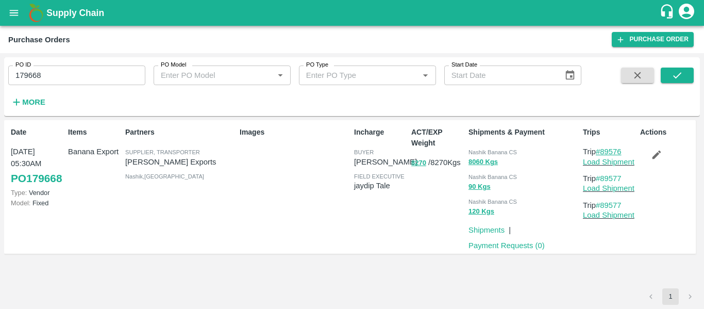
drag, startPoint x: 628, startPoint y: 149, endPoint x: 602, endPoint y: 151, distance: 25.8
click at [602, 151] on p "Trip #89576" at bounding box center [609, 151] width 53 height 11
copy link "89576"
drag, startPoint x: 625, startPoint y: 179, endPoint x: 602, endPoint y: 178, distance: 23.2
click at [602, 178] on p "Trip #89577" at bounding box center [609, 178] width 53 height 11
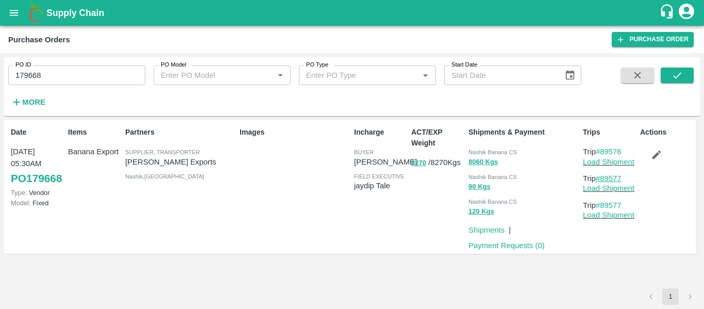
copy link "89577"
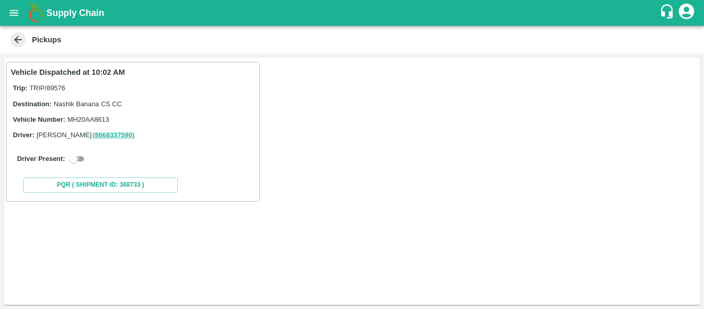
click at [82, 160] on input "checkbox" at bounding box center [73, 158] width 37 height 12
checkbox input "true"
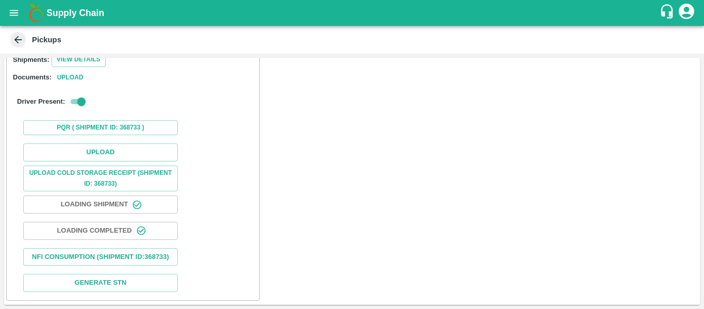
scroll to position [150, 0]
click at [114, 143] on button "Upload" at bounding box center [100, 152] width 155 height 18
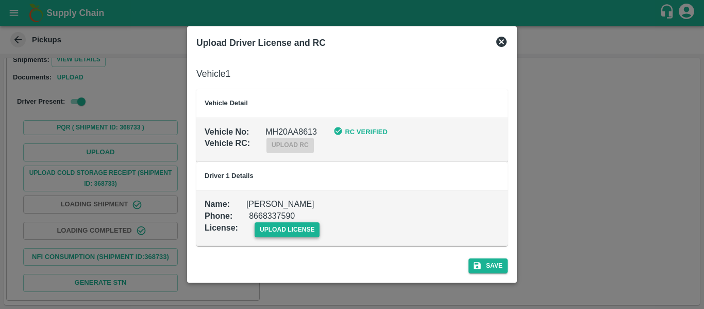
click at [286, 222] on span "upload license" at bounding box center [286, 229] width 65 height 15
click at [0, 0] on input "upload license" at bounding box center [0, 0] width 0 height 0
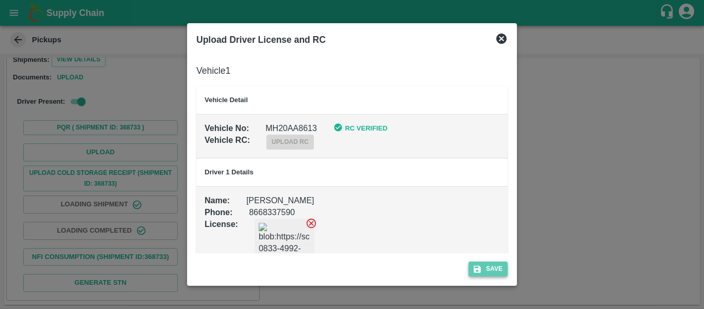
click at [495, 268] on button "Save" at bounding box center [487, 268] width 39 height 15
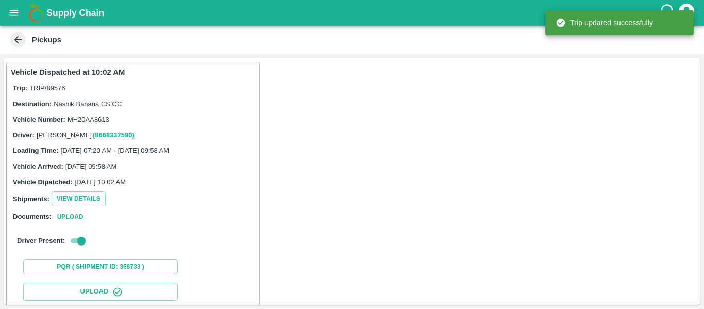
scroll to position [177, 0]
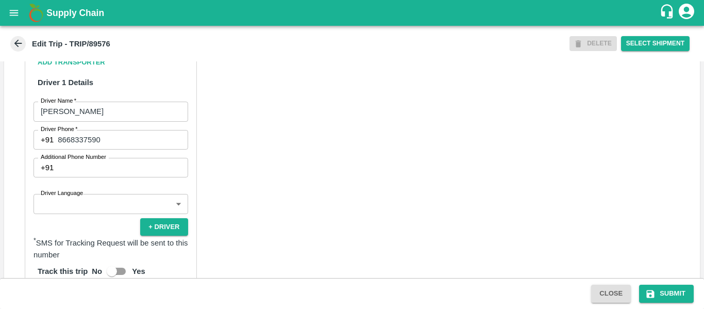
scroll to position [781, 0]
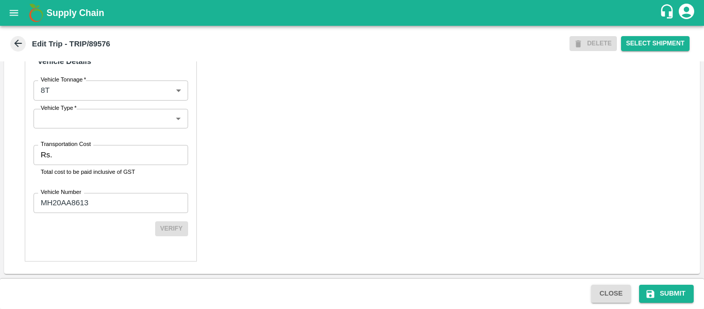
click at [77, 158] on input "Transportation Cost" at bounding box center [121, 155] width 131 height 20
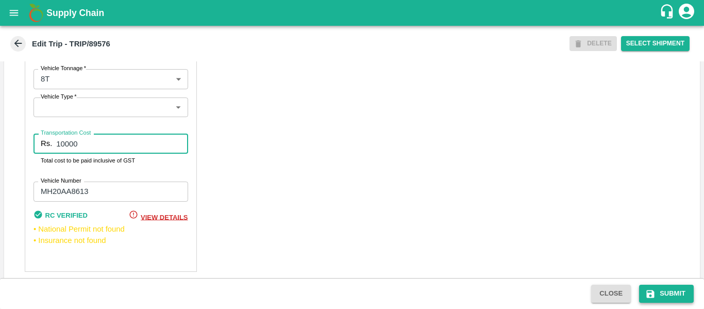
type input "10000"
click at [661, 292] on button "Submit" at bounding box center [666, 293] width 55 height 18
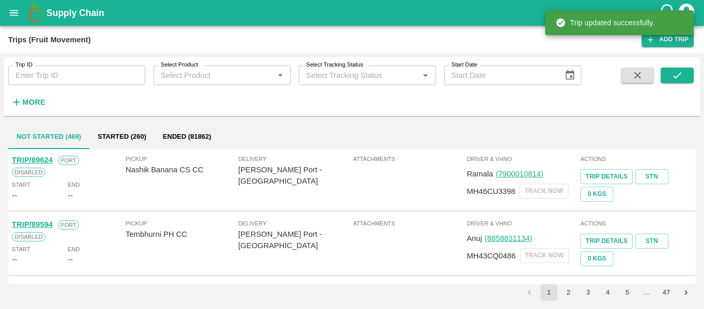
click at [34, 74] on input "Trip ID" at bounding box center [76, 75] width 137 height 20
paste input "89577"
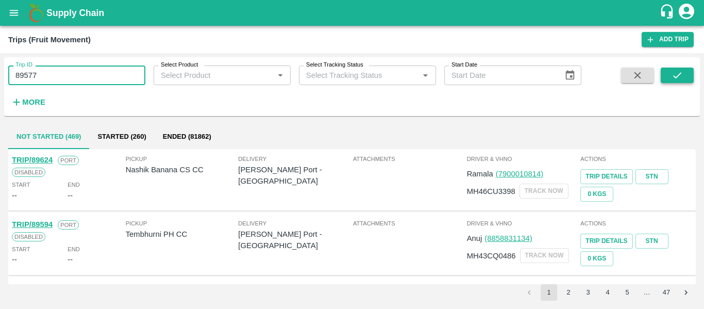
type input "89577"
click at [664, 78] on button "submit" at bounding box center [676, 74] width 33 height 15
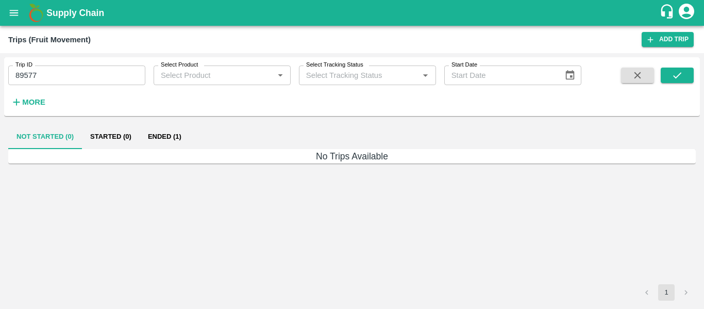
click at [158, 133] on button "Ended (1)" at bounding box center [165, 136] width 50 height 25
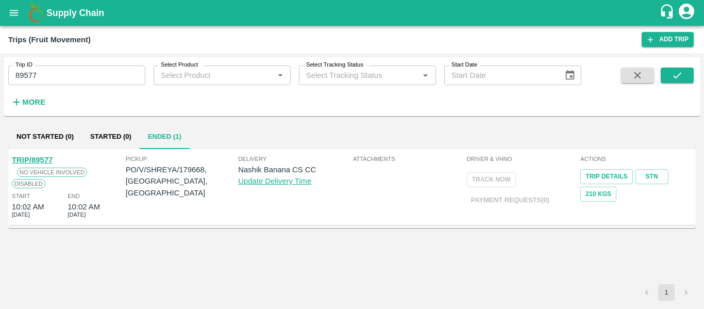
click at [38, 157] on link "TRIP/89577" at bounding box center [32, 160] width 41 height 8
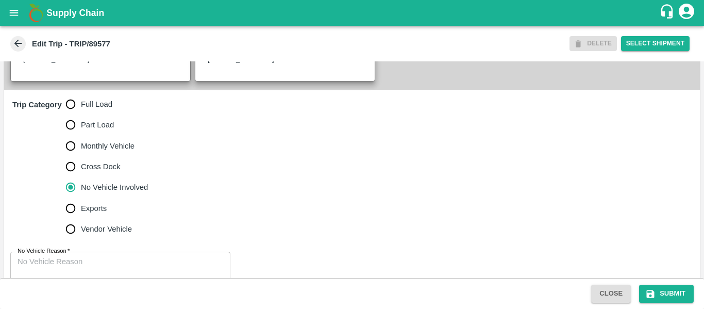
scroll to position [283, 0]
click at [76, 105] on input "Full Load" at bounding box center [70, 103] width 21 height 21
radio input "true"
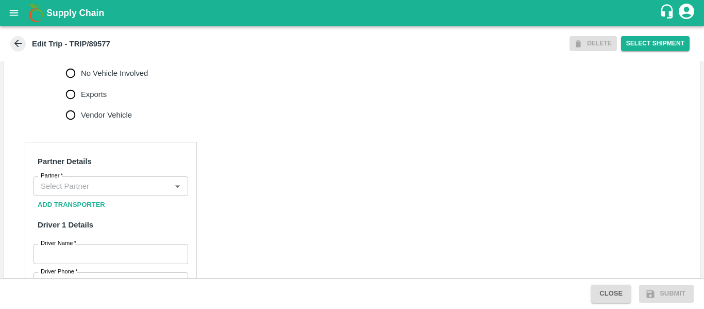
scroll to position [397, 0]
click at [117, 192] on input "Partner   *" at bounding box center [102, 185] width 131 height 13
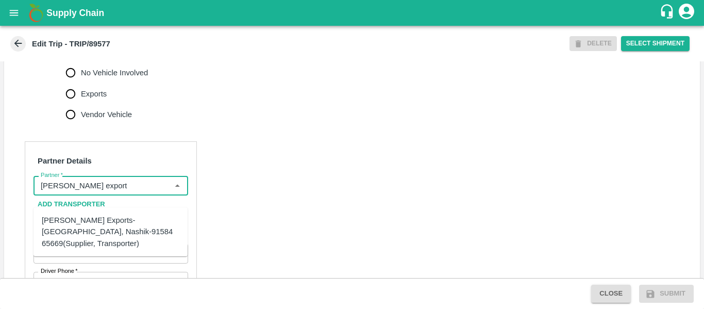
click at [120, 220] on div "[PERSON_NAME] Exports-[GEOGRAPHIC_DATA], Nashik-91584 65669(Supplier, Transport…" at bounding box center [111, 231] width 138 height 35
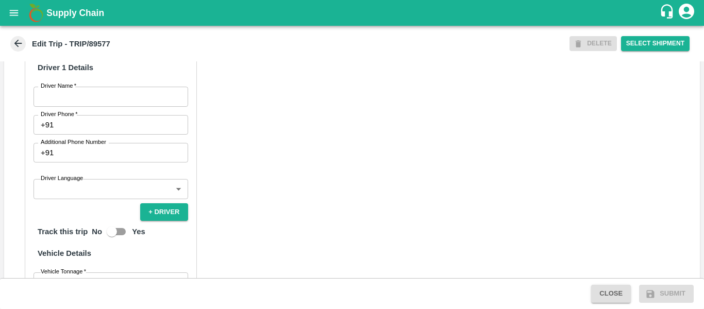
scroll to position [554, 0]
type input "[PERSON_NAME] Exports-[GEOGRAPHIC_DATA], Nashik-91584 65669(Supplier, Transport…"
click at [74, 104] on input "Driver Name   *" at bounding box center [110, 96] width 155 height 20
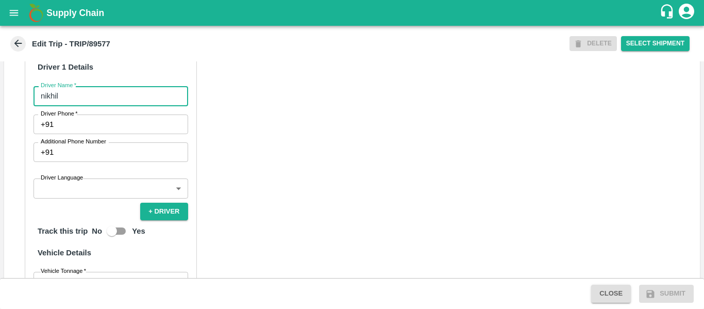
type input "nikhil"
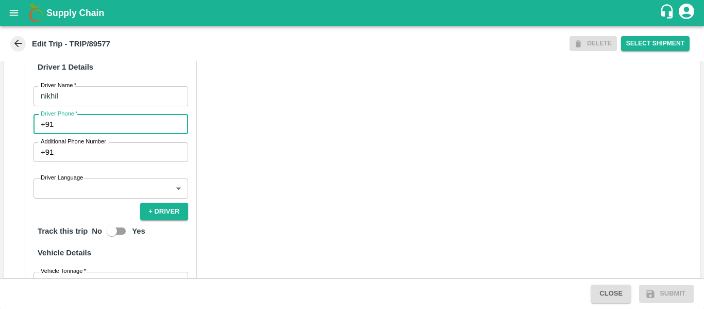
click at [77, 133] on input "Driver Phone   *" at bounding box center [123, 124] width 130 height 20
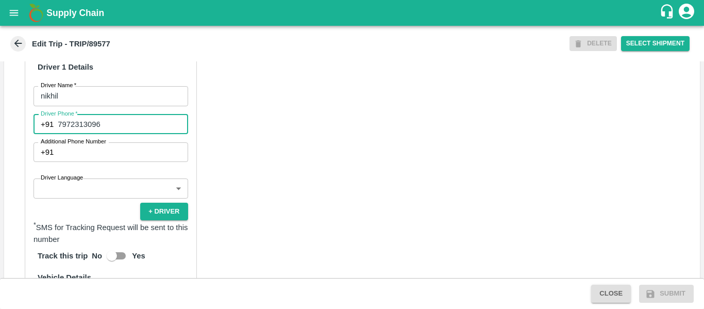
type input "7972313096"
click at [334, 201] on div "Partner Details Partner   * Partner Add Transporter Driver 1 Details Driver Nam…" at bounding box center [351, 230] width 695 height 517
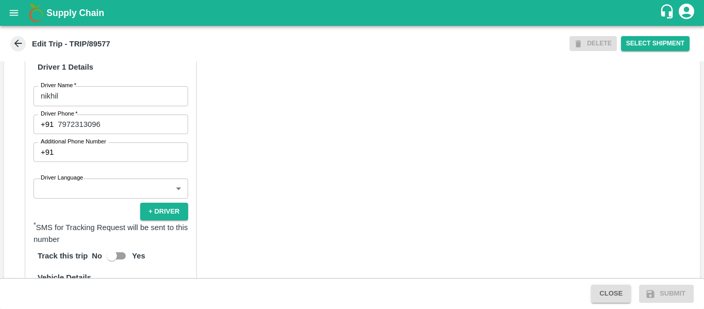
scroll to position [780, 0]
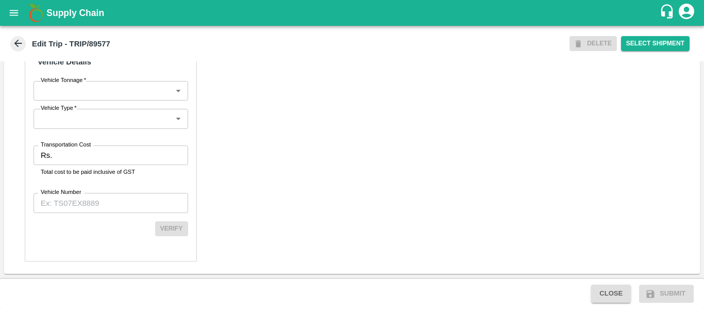
click at [19, 149] on div "Partner Details Partner   * Partner Add Transporter Driver 1 Details Driver Nam…" at bounding box center [351, 14] width 695 height 517
click at [79, 150] on input "Transportation Cost" at bounding box center [121, 155] width 131 height 20
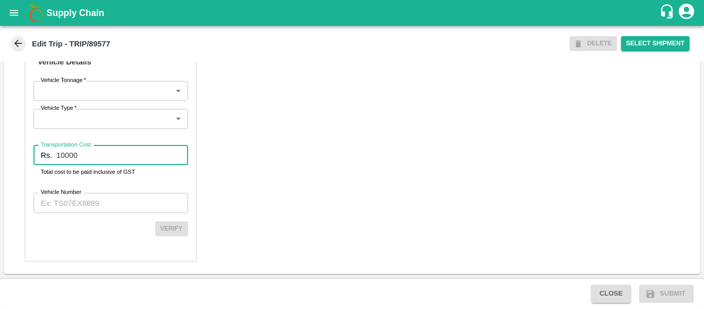
type input "10000"
click at [83, 191] on div "Partner Details Partner   * Partner Add Transporter Driver 1 Details Driver Nam…" at bounding box center [111, 15] width 172 height 492
click at [84, 213] on div "Partner Details Partner   * Partner Add Transporter Driver 1 Details Driver Nam…" at bounding box center [111, 15] width 172 height 492
click at [71, 204] on input "Vehicle Number" at bounding box center [110, 203] width 155 height 20
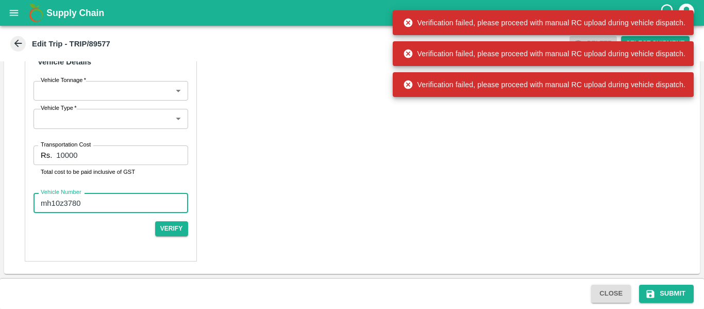
type input "mh10z3780"
click at [656, 283] on div "Close Submit" at bounding box center [352, 293] width 704 height 31
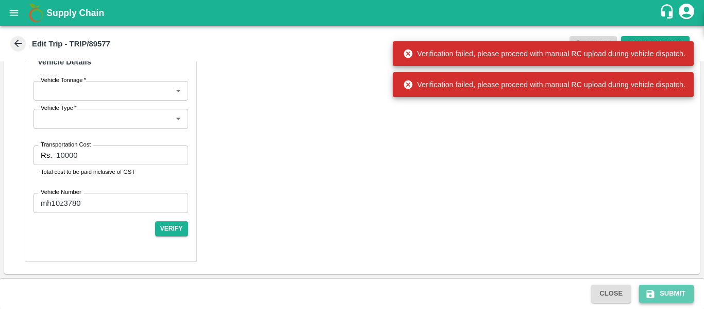
click at [658, 294] on button "Submit" at bounding box center [666, 293] width 55 height 18
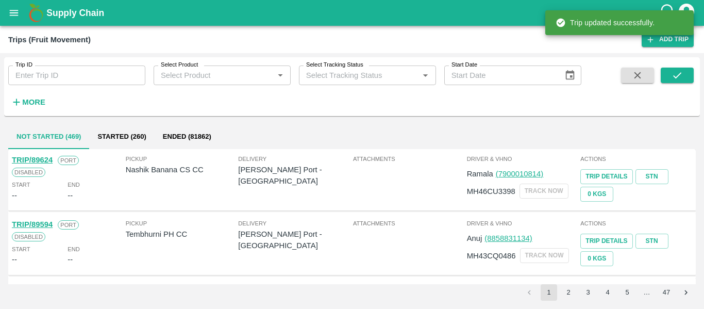
click at [80, 78] on input "Trip ID" at bounding box center [76, 75] width 137 height 20
paste input "89577"
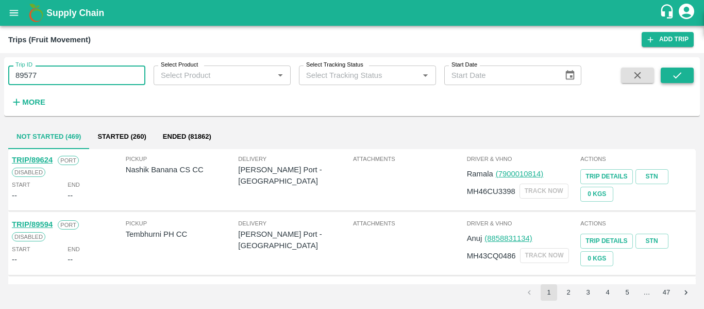
type input "89577"
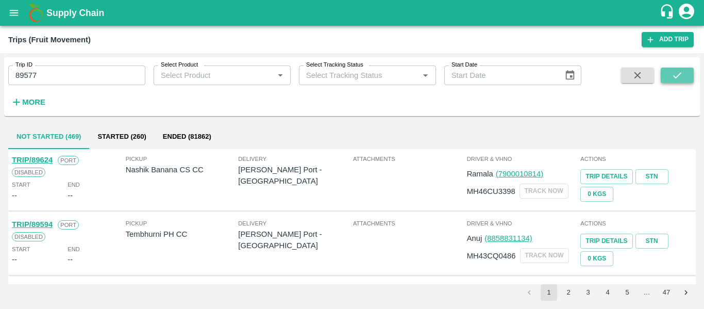
click at [672, 73] on icon "submit" at bounding box center [676, 75] width 11 height 11
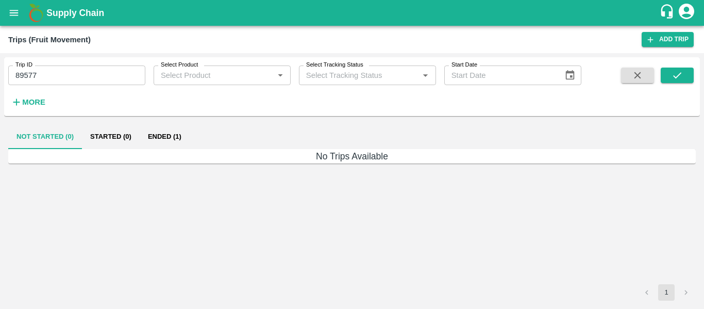
click at [154, 139] on button "Ended (1)" at bounding box center [165, 136] width 50 height 25
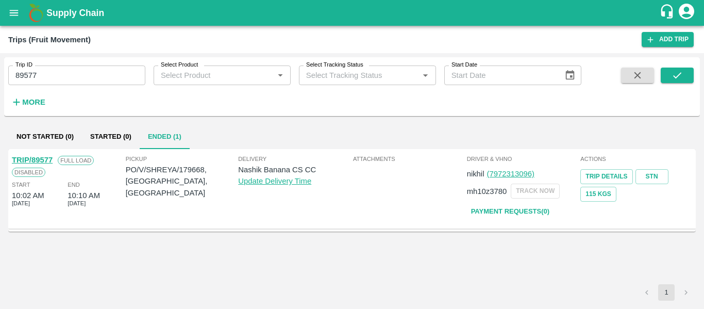
click at [39, 161] on link "TRIP/89577" at bounding box center [32, 160] width 41 height 8
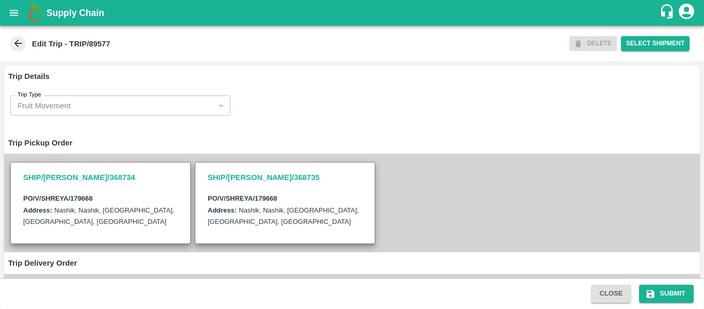
scroll to position [300, 0]
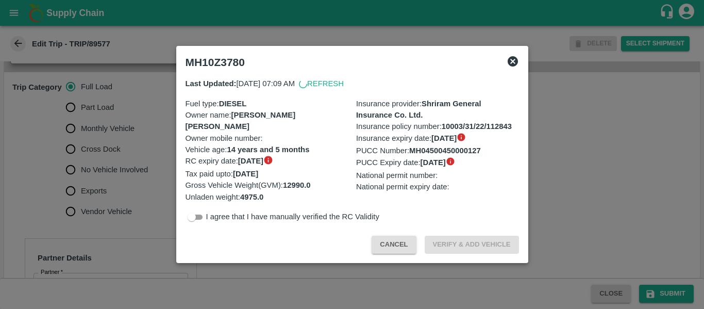
click at [104, 178] on div at bounding box center [352, 154] width 704 height 309
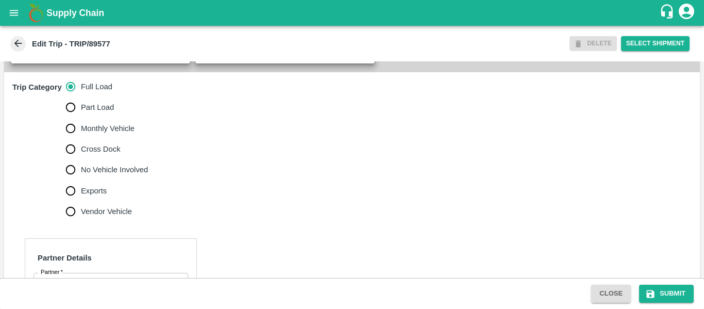
click at [114, 175] on span "No Vehicle Involved" at bounding box center [114, 169] width 67 height 11
click at [81, 180] on input "No Vehicle Involved" at bounding box center [70, 169] width 21 height 21
radio input "true"
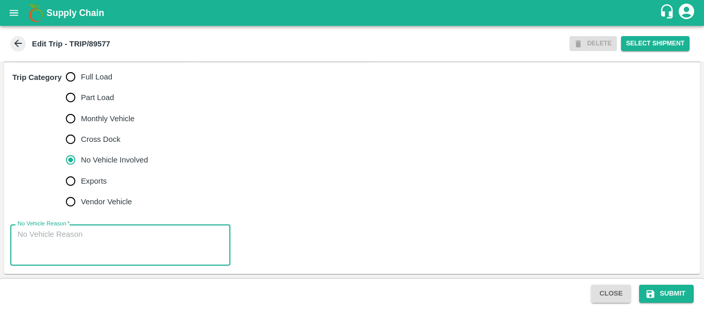
click at [82, 230] on textarea "No Vehicle Reason   *" at bounding box center [121, 245] width 206 height 32
type textarea "Field Dump"
click at [660, 295] on button "Submit" at bounding box center [666, 293] width 55 height 18
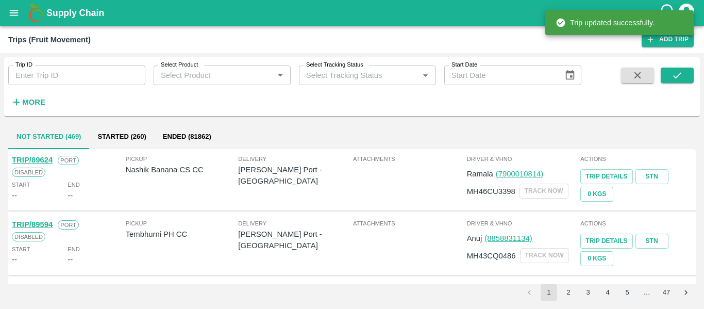
click at [32, 78] on input "Trip ID" at bounding box center [76, 75] width 137 height 20
paste input "89563"
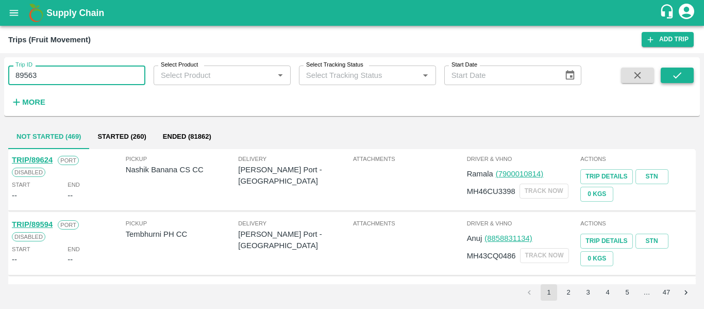
type input "89563"
click at [672, 78] on icon "submit" at bounding box center [676, 75] width 11 height 11
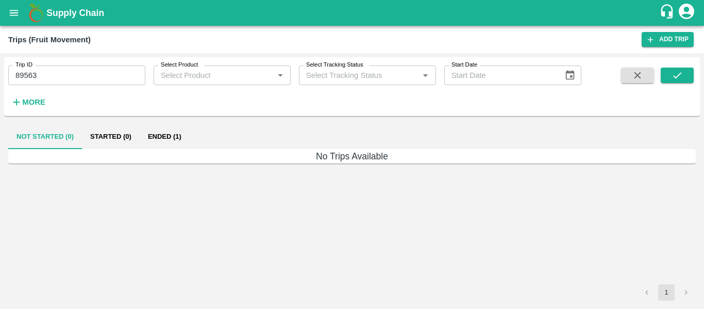
click at [180, 138] on button "Ended (1)" at bounding box center [165, 136] width 50 height 25
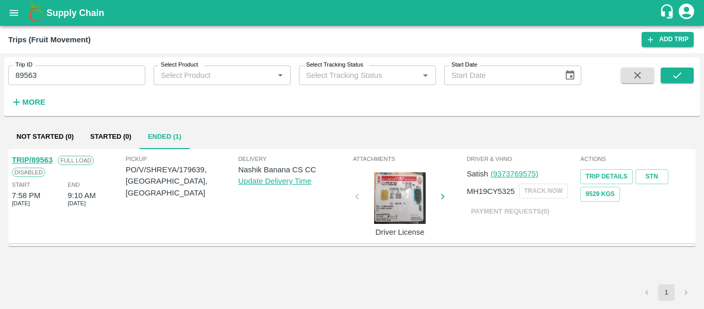
click at [38, 155] on div "TRIP/89563" at bounding box center [32, 159] width 41 height 11
click at [38, 160] on link "TRIP/89563" at bounding box center [32, 160] width 41 height 8
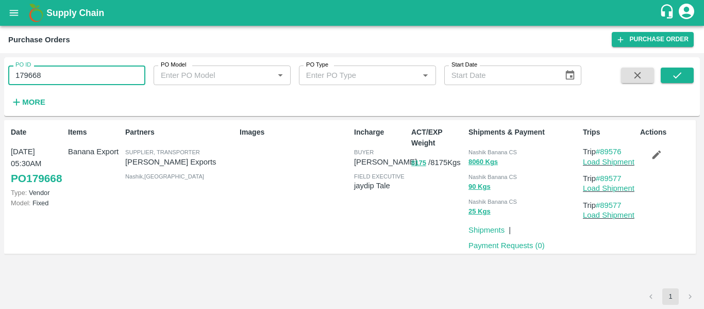
click at [43, 75] on input "179668" at bounding box center [76, 75] width 137 height 20
paste input "text"
type input "179639"
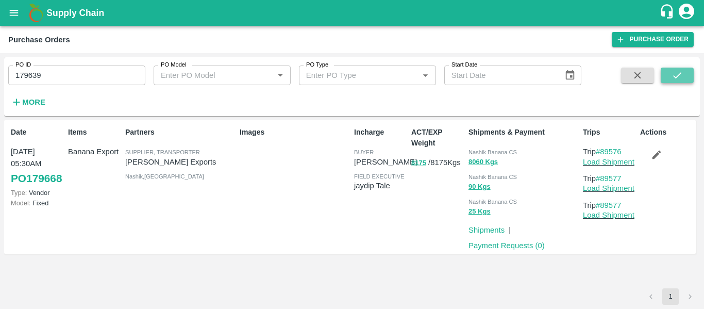
click at [673, 79] on icon "submit" at bounding box center [676, 75] width 11 height 11
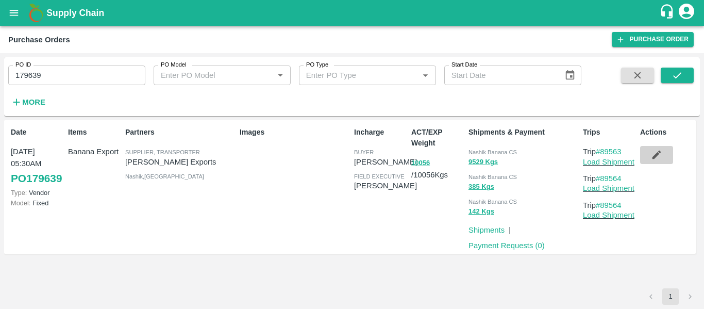
click at [653, 157] on icon "button" at bounding box center [656, 154] width 9 height 9
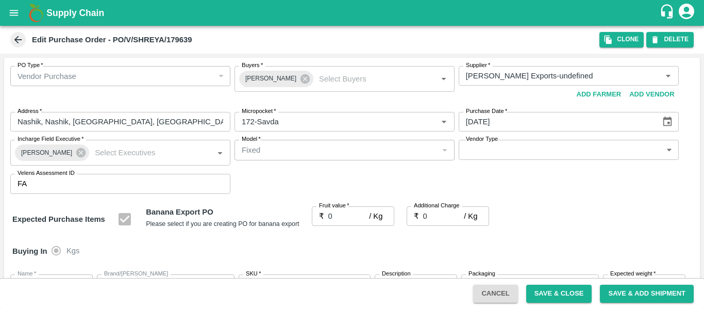
click at [300, 84] on icon at bounding box center [304, 78] width 11 height 11
click at [315, 82] on input "Buyers   *" at bounding box center [368, 78] width 106 height 13
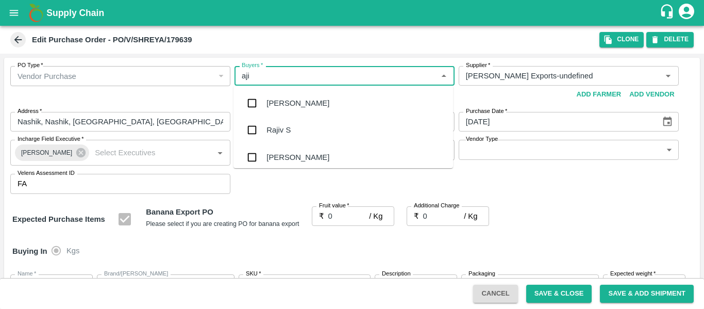
type input "ajit"
click at [294, 95] on div "Ajit Otari" at bounding box center [342, 103] width 219 height 27
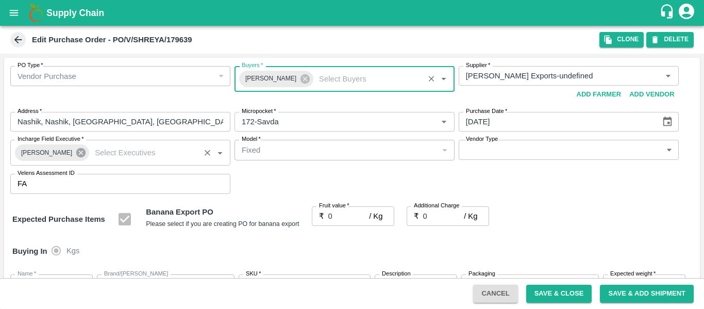
click at [76, 149] on icon at bounding box center [80, 152] width 9 height 9
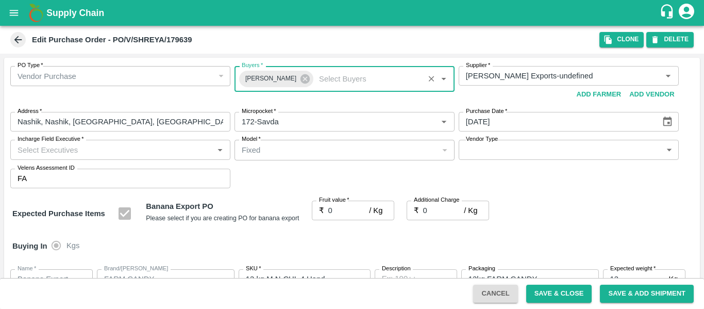
click at [46, 155] on input "Incharge Field Executive   *" at bounding box center [111, 149] width 197 height 13
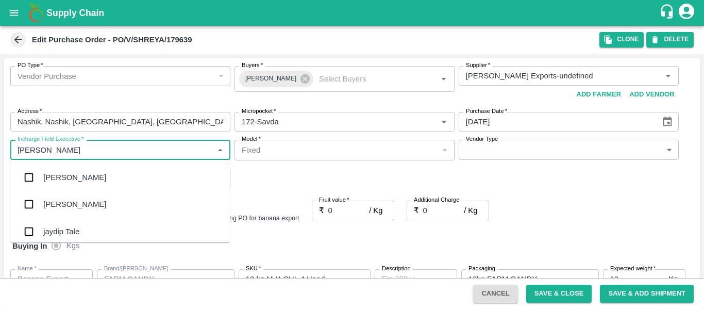
type input "jayd"
click at [53, 176] on div "jaydip Tale" at bounding box center [61, 177] width 36 height 11
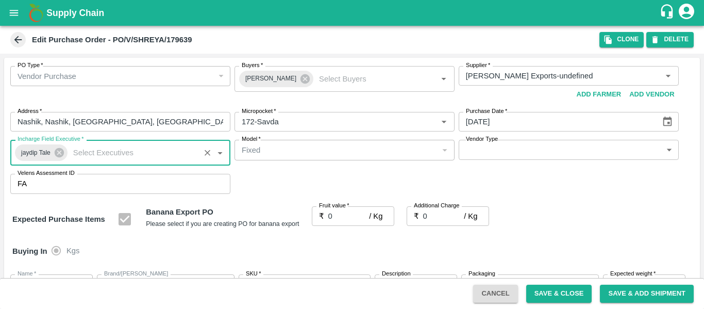
click at [329, 214] on input "0" at bounding box center [348, 216] width 41 height 20
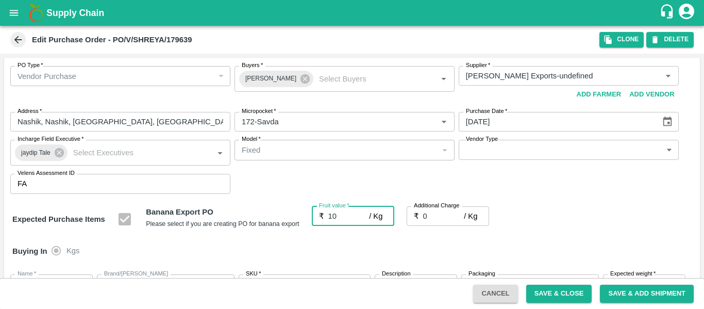
type input "190"
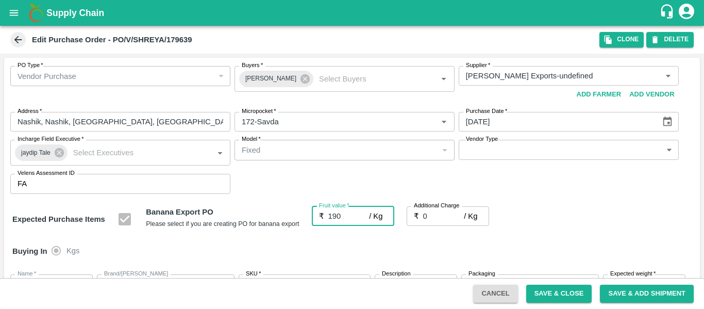
type input "190"
click at [345, 213] on input "190" at bounding box center [348, 216] width 41 height 20
type input "19"
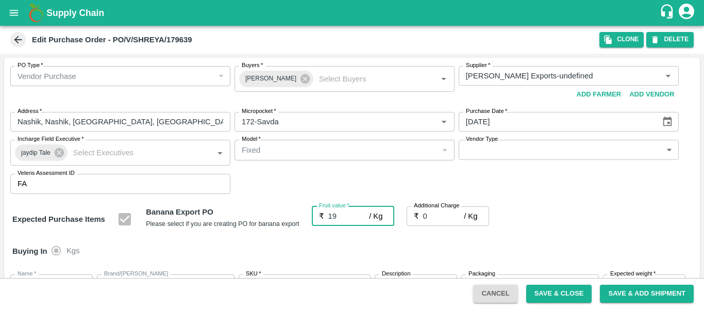
type input "19"
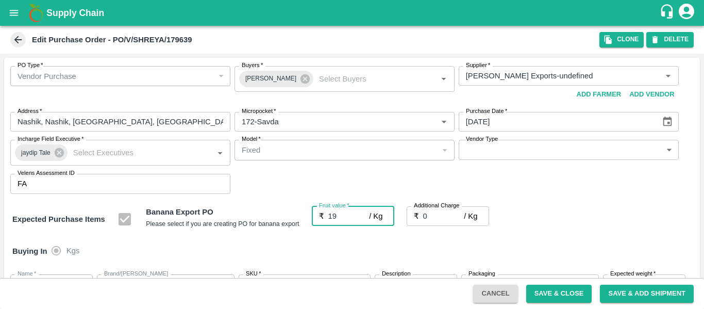
type input "19"
click at [444, 221] on input "0" at bounding box center [443, 216] width 41 height 20
type input "2"
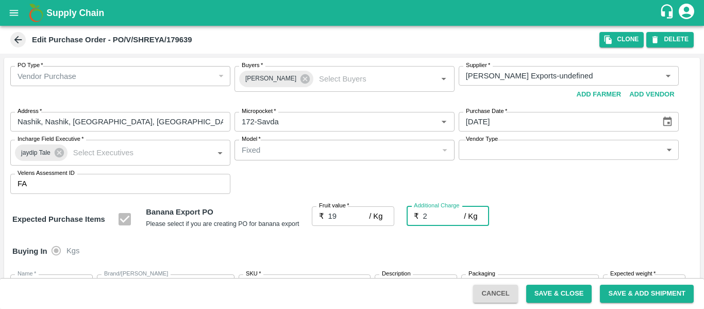
type input "21"
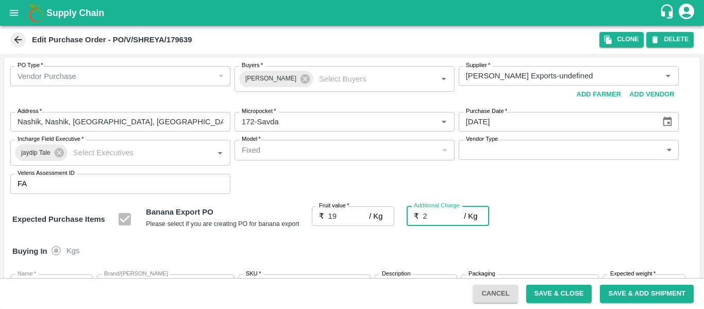
type input "2.7"
type input "21.7"
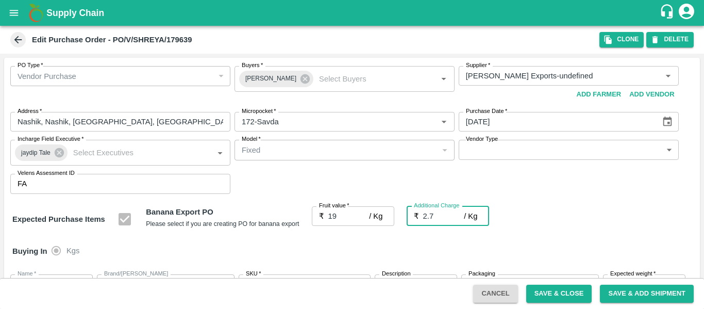
type input "21.7"
type input "2.75"
type input "21.75"
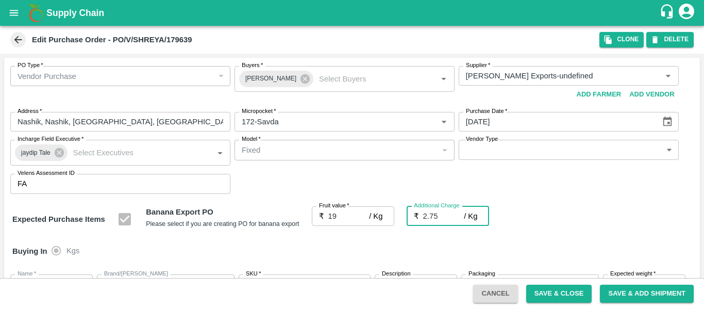
type input "21.75"
type input "2.75"
click at [567, 238] on div "Buying In Kgs" at bounding box center [351, 251] width 695 height 30
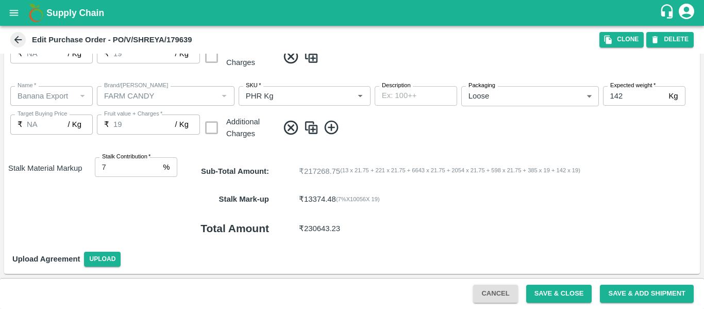
click at [561, 298] on button "Save & Close" at bounding box center [559, 293] width 66 height 18
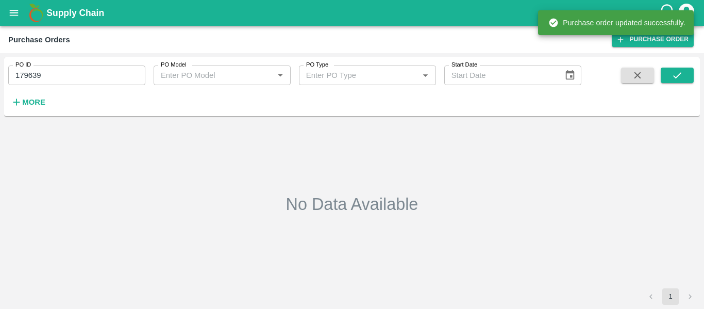
type input "179639"
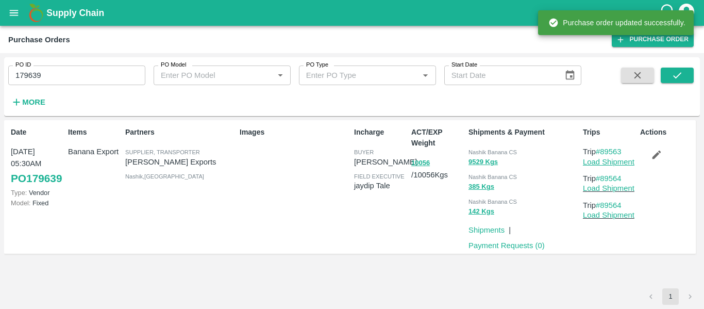
click at [593, 164] on link "Load Shipment" at bounding box center [609, 162] width 52 height 8
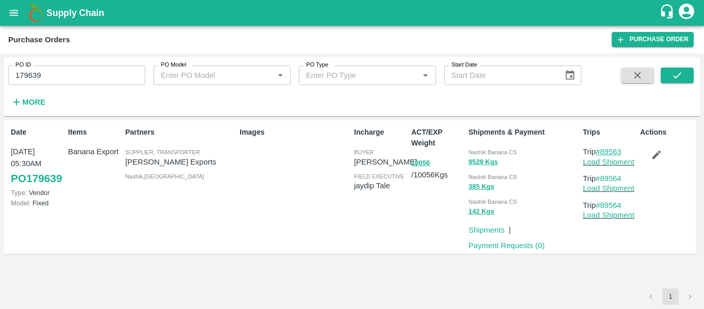
drag, startPoint x: 625, startPoint y: 149, endPoint x: 602, endPoint y: 151, distance: 23.7
click at [602, 151] on p "Trip #89563" at bounding box center [609, 151] width 53 height 11
copy link "89563"
drag, startPoint x: 627, startPoint y: 177, endPoint x: 604, endPoint y: 180, distance: 23.3
click at [604, 180] on p "Trip #89564" at bounding box center [609, 178] width 53 height 11
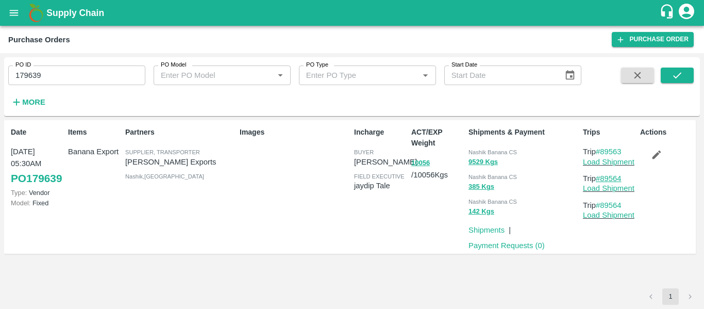
copy link "89564"
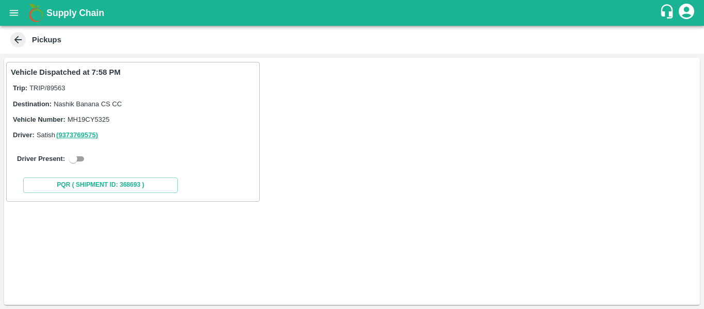
click at [66, 165] on div "Driver Present:" at bounding box center [133, 158] width 244 height 29
click at [84, 160] on input "checkbox" at bounding box center [73, 158] width 37 height 12
checkbox input "true"
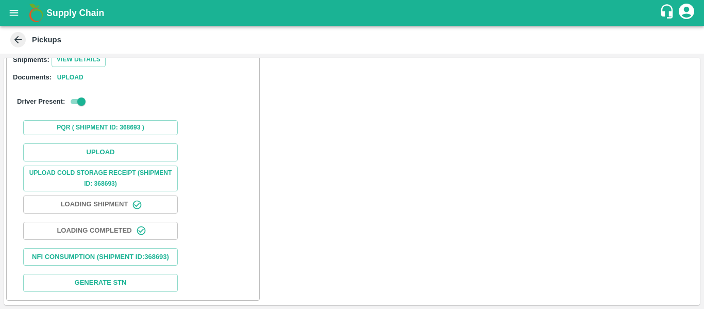
scroll to position [150, 0]
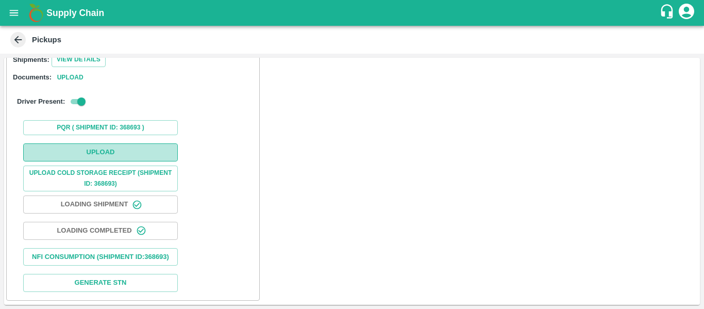
click at [126, 144] on button "Upload" at bounding box center [100, 152] width 155 height 18
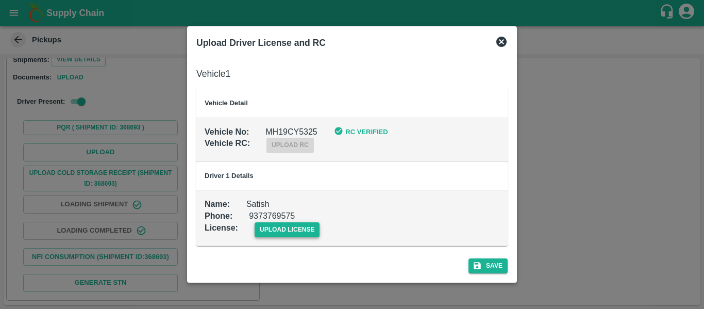
click at [302, 234] on span "upload license" at bounding box center [286, 229] width 65 height 15
click at [0, 0] on input "upload license" at bounding box center [0, 0] width 0 height 0
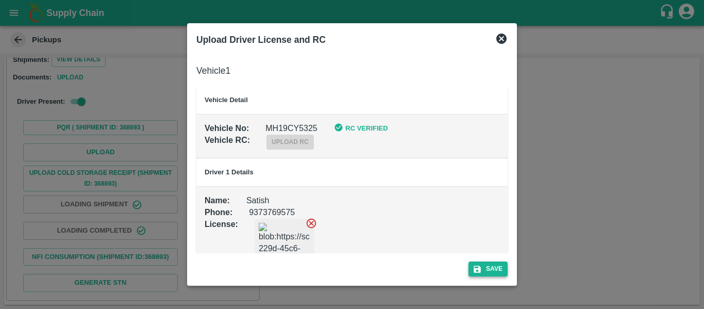
click at [496, 268] on button "Save" at bounding box center [487, 268] width 39 height 15
drag, startPoint x: 612, startPoint y: 233, endPoint x: 402, endPoint y: 222, distance: 210.5
click at [402, 222] on div "Upload Driver License and RC Vehicle 1 Vehicle Detail Vehicle No : MH19CY5325 R…" at bounding box center [352, 154] width 704 height 309
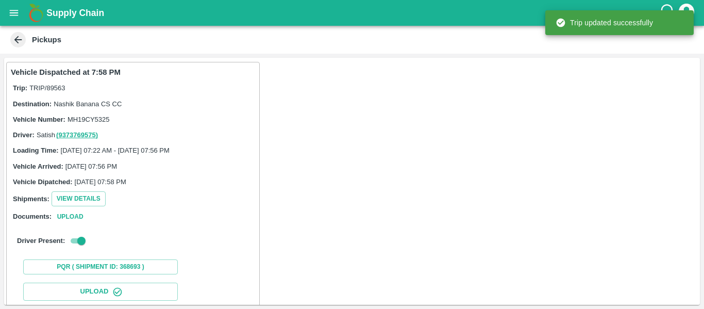
scroll to position [177, 0]
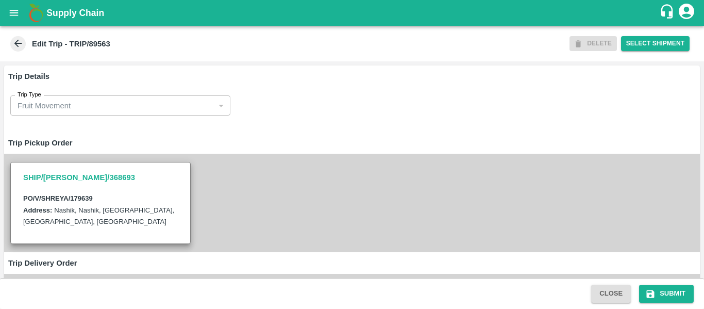
click at [290, 198] on div "SHIP/[PERSON_NAME]/368693 PO/V/SHREYA/179639 Address: [GEOGRAPHIC_DATA], [GEOGR…" at bounding box center [351, 203] width 695 height 98
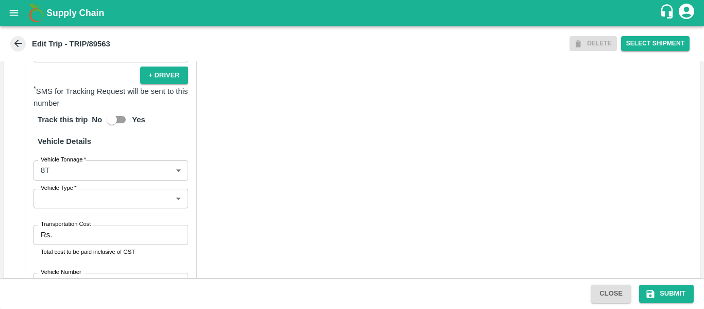
scroll to position [781, 0]
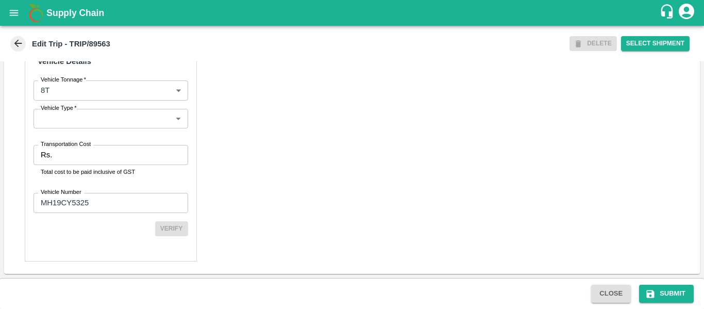
click at [89, 154] on input "Transportation Cost" at bounding box center [121, 155] width 131 height 20
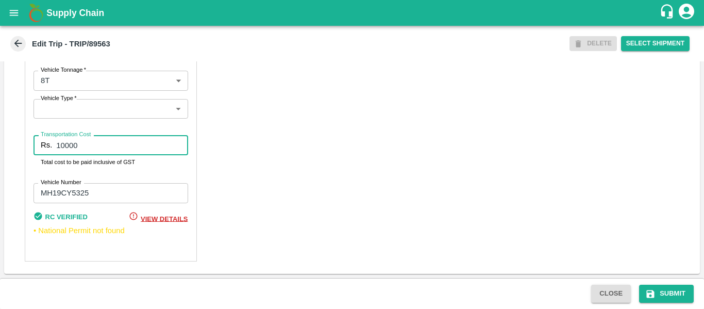
type input "10000"
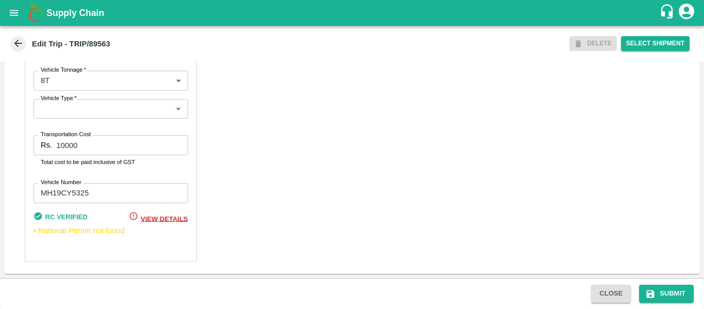
click at [646, 303] on div "Close Submit" at bounding box center [352, 293] width 704 height 31
click at [675, 283] on div "Close Submit" at bounding box center [352, 293] width 704 height 31
click at [675, 291] on button "Submit" at bounding box center [666, 293] width 55 height 18
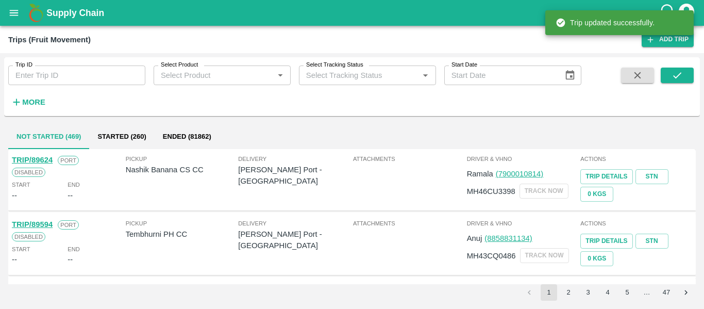
click at [89, 72] on input "Trip ID" at bounding box center [76, 75] width 137 height 20
paste input "89564"
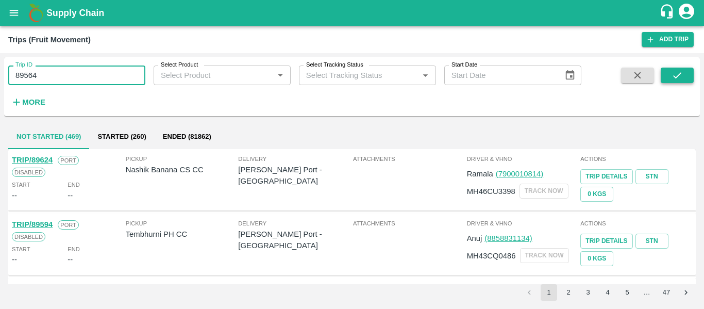
type input "89564"
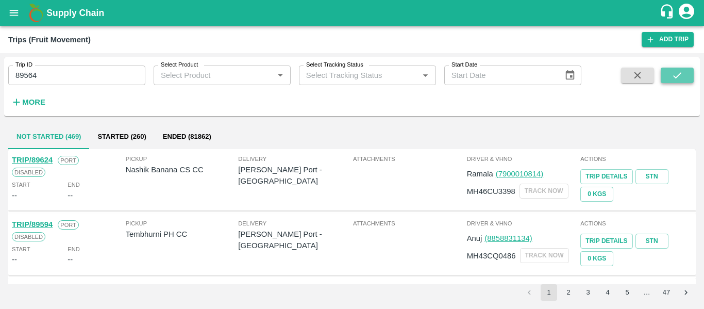
click at [672, 79] on icon "submit" at bounding box center [676, 75] width 11 height 11
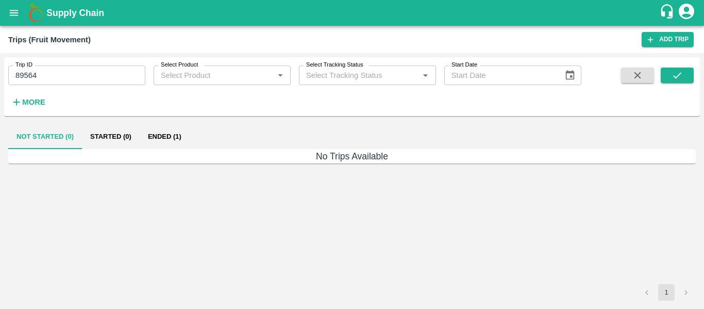
click at [174, 139] on button "Ended (1)" at bounding box center [165, 136] width 50 height 25
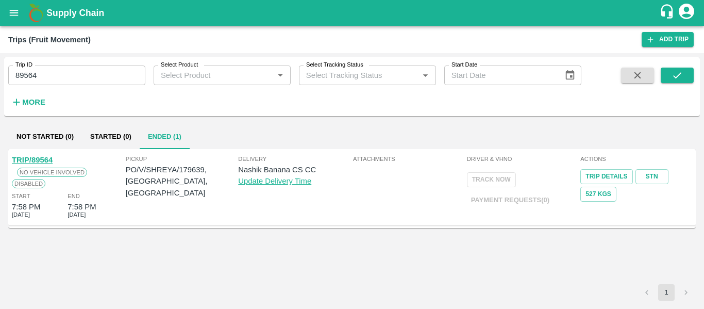
click at [38, 159] on link "TRIP/89564" at bounding box center [32, 160] width 41 height 8
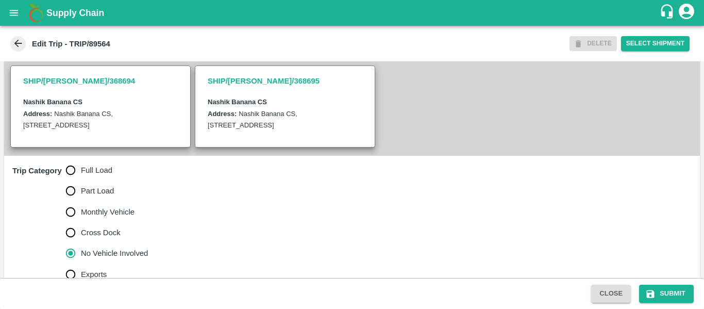
scroll to position [270, 0]
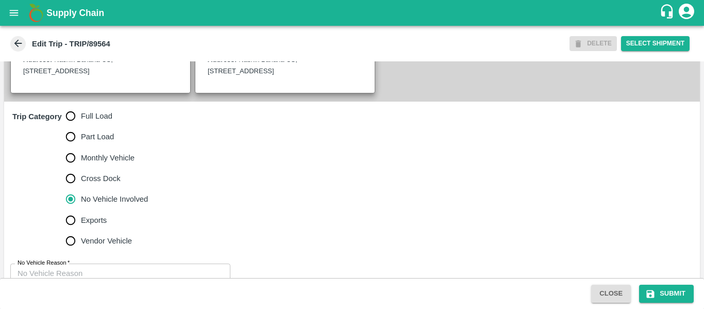
click at [93, 122] on span "Full Load" at bounding box center [96, 115] width 31 height 11
click at [81, 126] on input "Full Load" at bounding box center [70, 116] width 21 height 21
radio input "true"
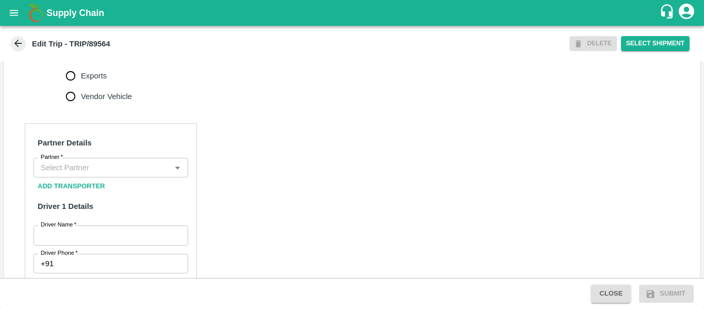
scroll to position [415, 0]
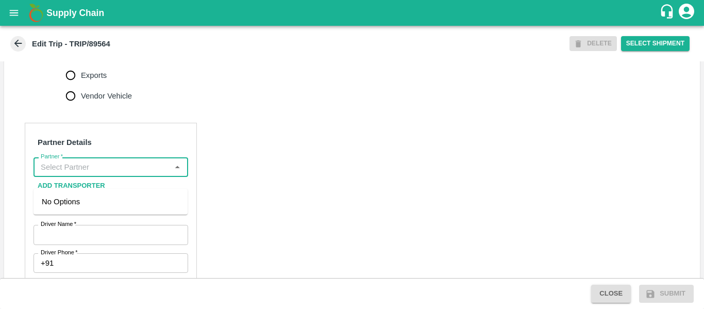
click at [74, 174] on input "Partner   *" at bounding box center [102, 166] width 131 height 13
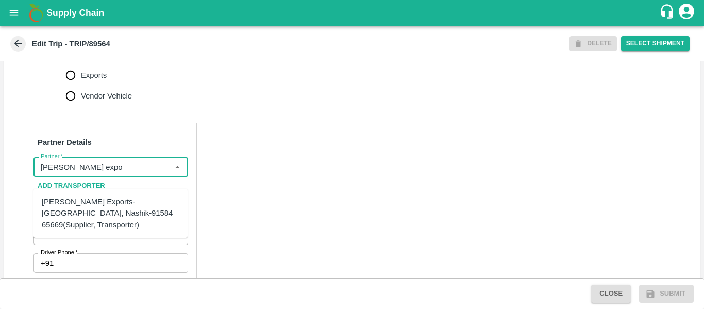
click at [83, 216] on div "[PERSON_NAME] Exports-[GEOGRAPHIC_DATA], Nashik-91584 65669(Supplier, Transport…" at bounding box center [111, 213] width 138 height 35
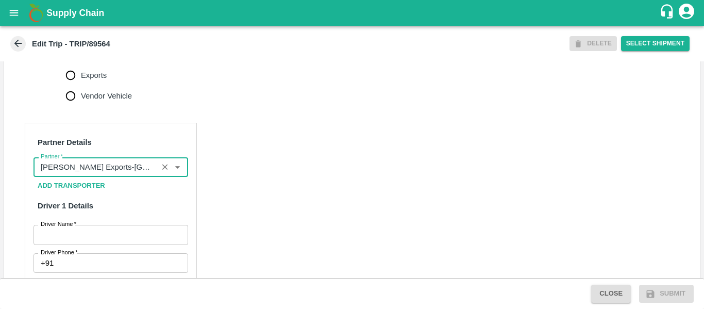
type input "[PERSON_NAME] Exports-[GEOGRAPHIC_DATA], Nashik-91584 65669(Supplier, Transport…"
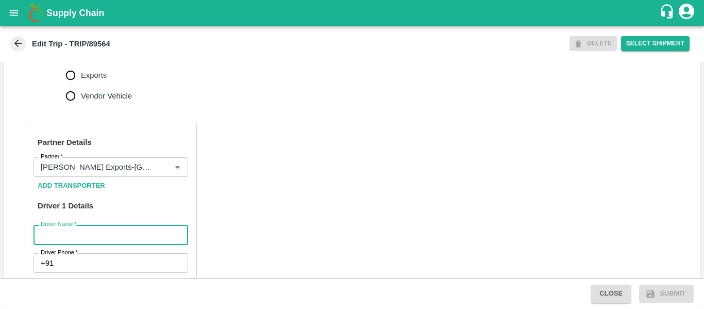
click at [93, 244] on input "Driver Name   *" at bounding box center [110, 235] width 155 height 20
type input "Sagar"
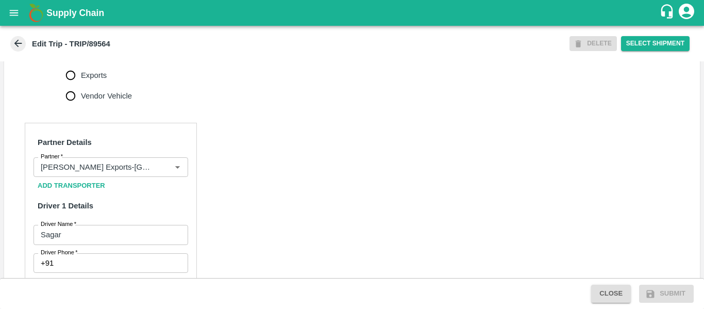
scroll to position [589, 0]
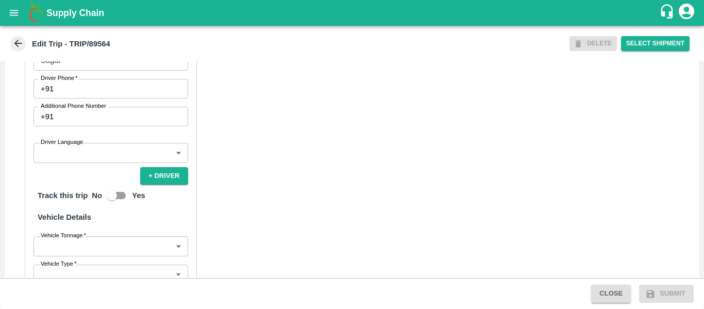
click at [81, 98] on input "Driver Phone   *" at bounding box center [123, 89] width 130 height 20
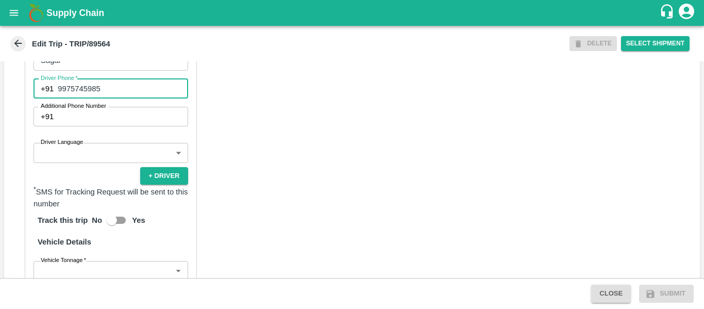
type input "9975745985"
click at [236, 177] on div "Partner Details Partner   * Partner Add Transporter Driver 1 Details Driver Nam…" at bounding box center [351, 194] width 695 height 517
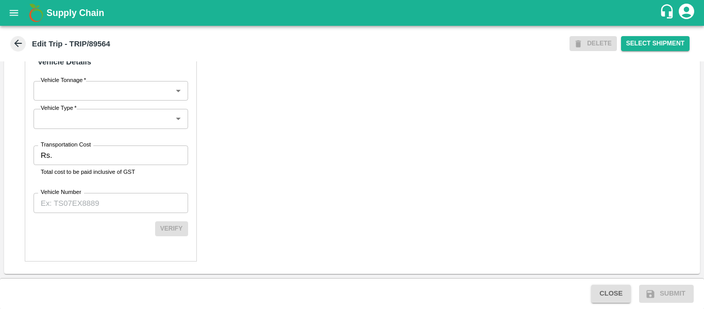
click at [146, 168] on p "Total cost to be paid inclusive of GST" at bounding box center [111, 171] width 140 height 9
click at [77, 156] on input "Transportation Cost" at bounding box center [121, 155] width 131 height 20
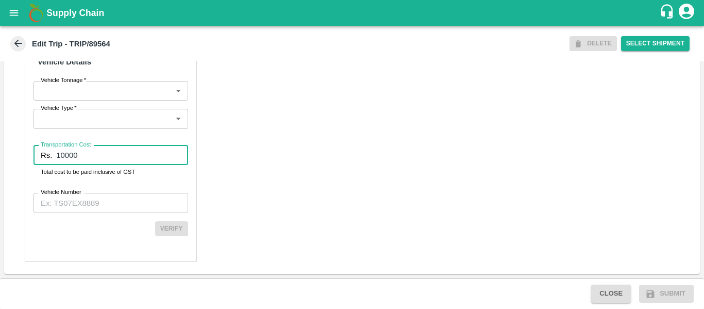
type input "10000"
click at [81, 190] on label "Vehicle Number" at bounding box center [61, 192] width 41 height 8
click at [81, 193] on input "Vehicle Number" at bounding box center [110, 203] width 155 height 20
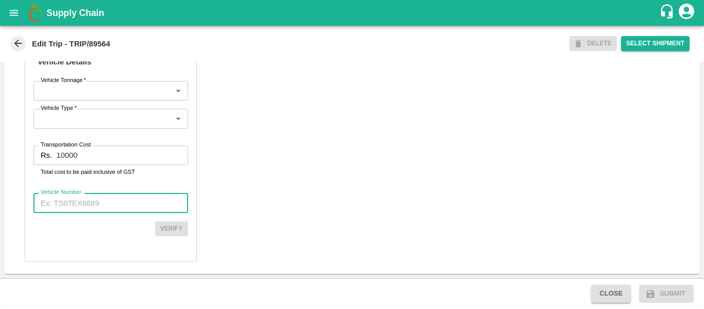
click at [82, 198] on input "Vehicle Number" at bounding box center [110, 203] width 155 height 20
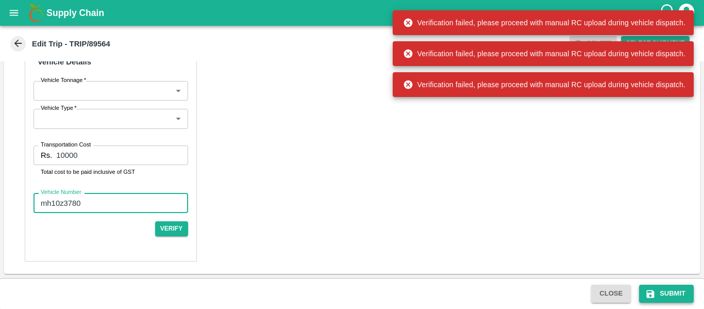
type input "mh10z3780"
click at [664, 292] on button "Submit" at bounding box center [666, 293] width 55 height 18
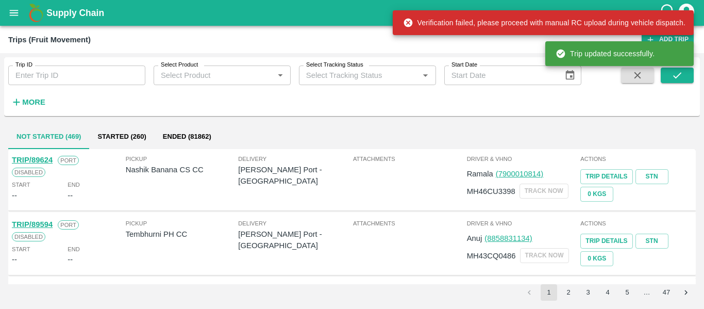
click at [68, 74] on input "Trip ID" at bounding box center [76, 75] width 137 height 20
paste input "89564"
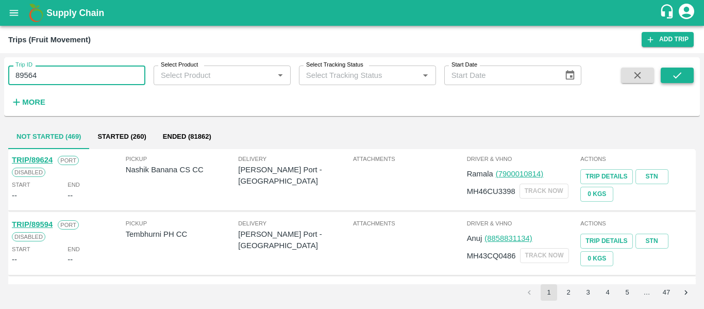
type input "89564"
click at [672, 74] on icon "submit" at bounding box center [676, 75] width 11 height 11
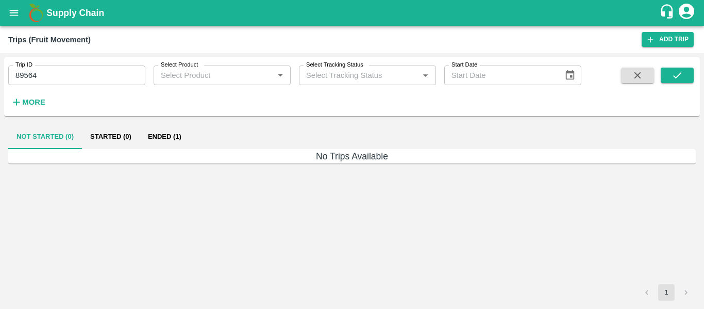
click at [167, 140] on button "Ended (1)" at bounding box center [165, 136] width 50 height 25
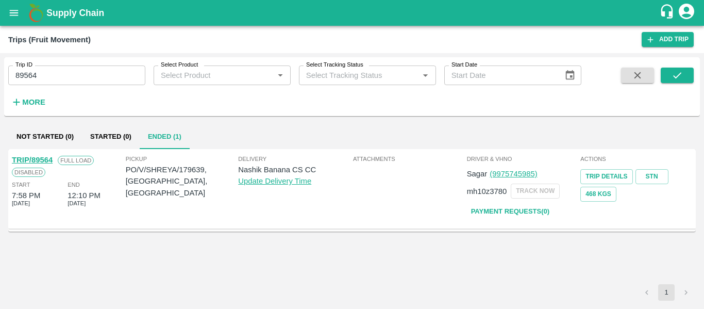
click at [36, 159] on link "TRIP/89564" at bounding box center [32, 160] width 41 height 8
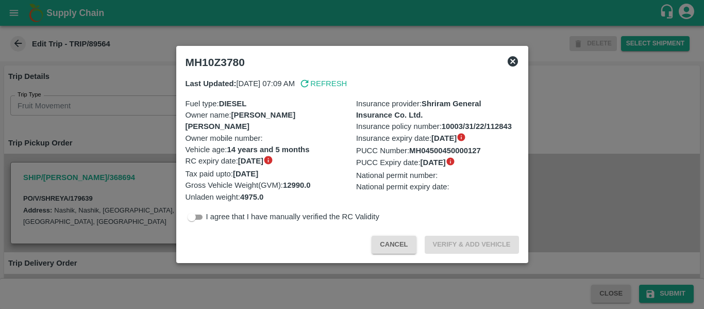
click at [65, 135] on div at bounding box center [352, 154] width 704 height 309
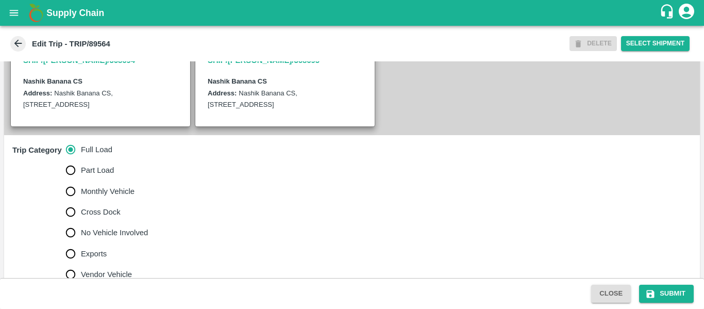
scroll to position [237, 0]
click at [112, 236] on label "No Vehicle Involved" at bounding box center [104, 231] width 88 height 21
click at [81, 236] on input "No Vehicle Involved" at bounding box center [70, 231] width 21 height 21
radio input "true"
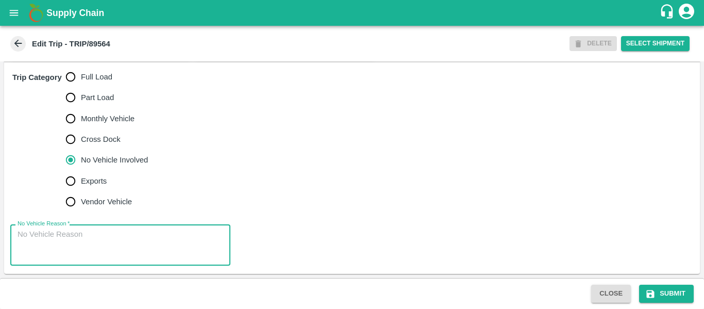
click at [96, 247] on textarea "No Vehicle Reason   *" at bounding box center [121, 245] width 206 height 32
type textarea "Field DUmp"
click at [663, 299] on button "Submit" at bounding box center [666, 293] width 55 height 18
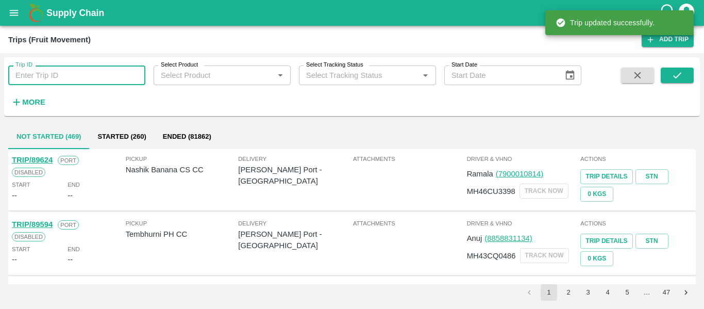
click at [54, 73] on input "Trip ID" at bounding box center [76, 75] width 137 height 20
paste input "89573"
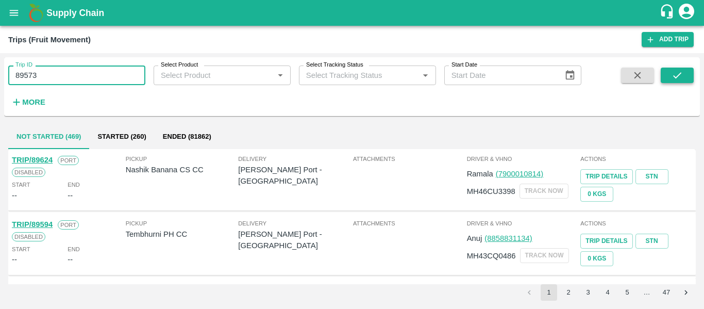
type input "89573"
click at [673, 76] on icon "submit" at bounding box center [677, 75] width 8 height 6
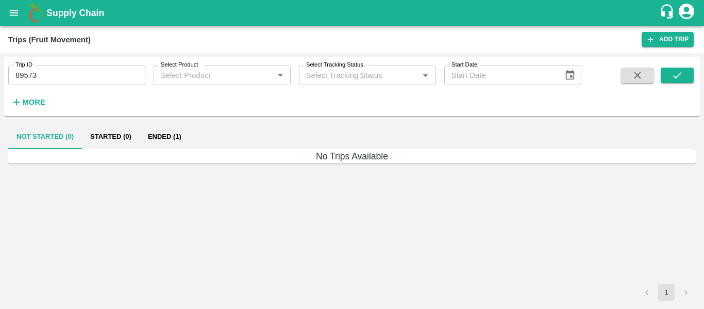
click at [158, 137] on button "Ended (1)" at bounding box center [165, 136] width 50 height 25
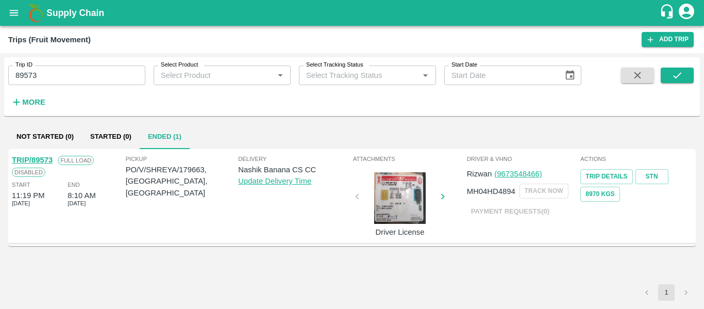
click at [47, 160] on link "TRIP/89573" at bounding box center [32, 160] width 41 height 8
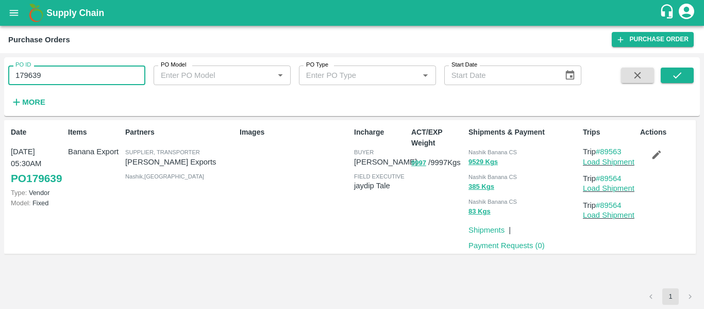
click at [43, 77] on input "179639" at bounding box center [76, 75] width 137 height 20
paste input "text"
type input "179663"
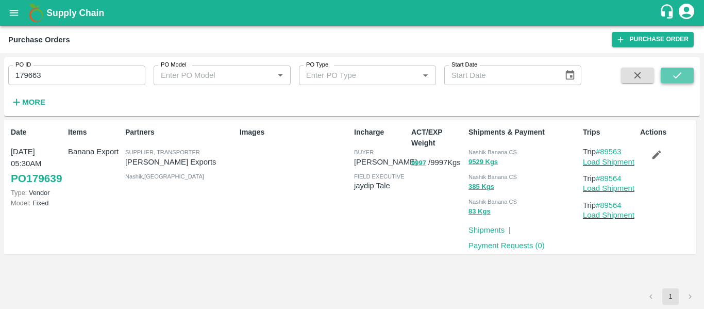
click at [679, 76] on icon "submit" at bounding box center [676, 75] width 11 height 11
click at [663, 148] on button "button" at bounding box center [656, 155] width 33 height 18
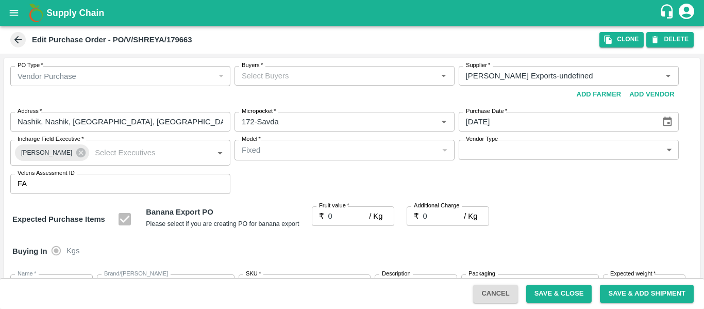
click at [256, 77] on input "Buyers   *" at bounding box center [335, 75] width 197 height 13
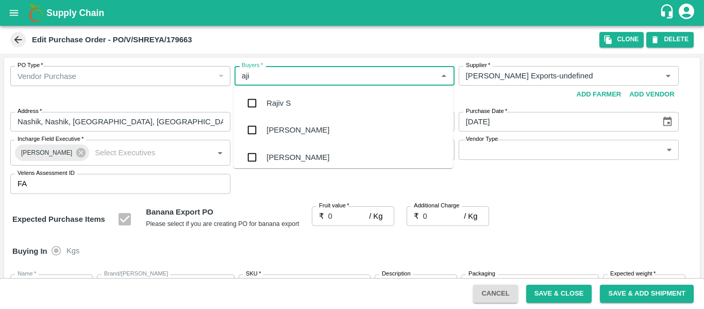
type input "ajit"
click at [261, 105] on input "checkbox" at bounding box center [252, 103] width 21 height 21
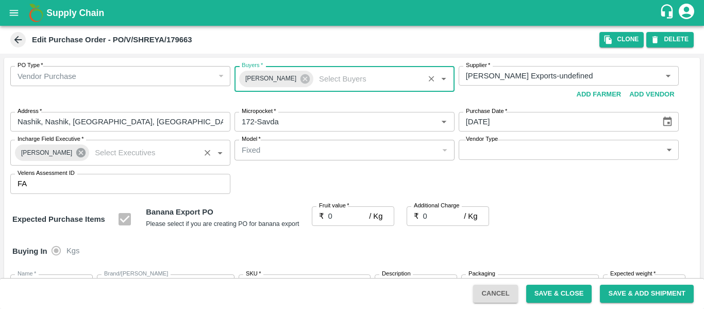
click at [77, 152] on icon at bounding box center [80, 152] width 9 height 9
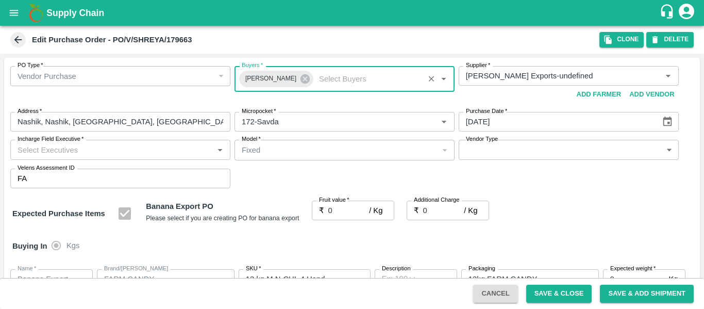
click at [59, 152] on input "Incharge Field Executive   *" at bounding box center [111, 149] width 197 height 13
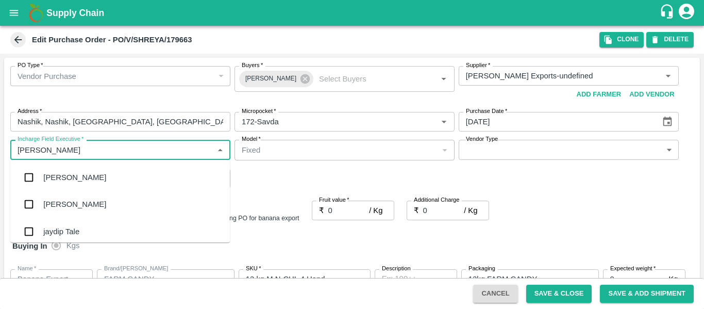
type input "jayd"
click at [64, 177] on div "jaydip Tale" at bounding box center [61, 177] width 36 height 11
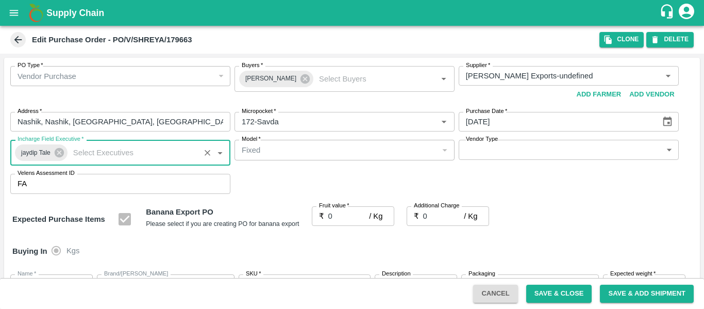
click at [332, 214] on input "0" at bounding box center [348, 216] width 41 height 20
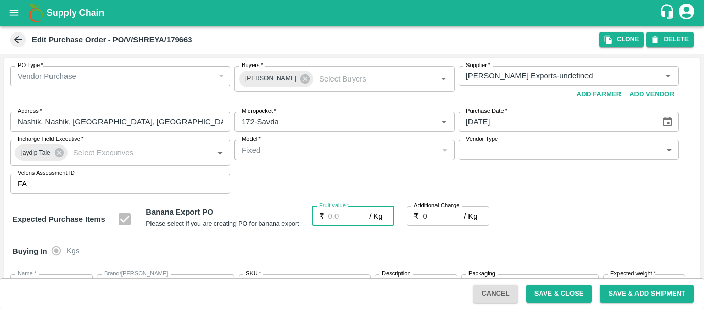
type input "1"
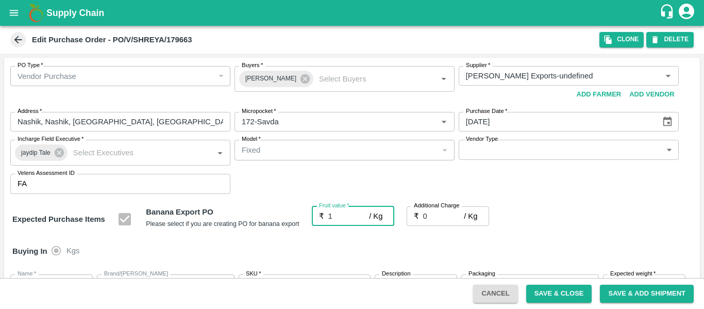
type input "1"
type input "19"
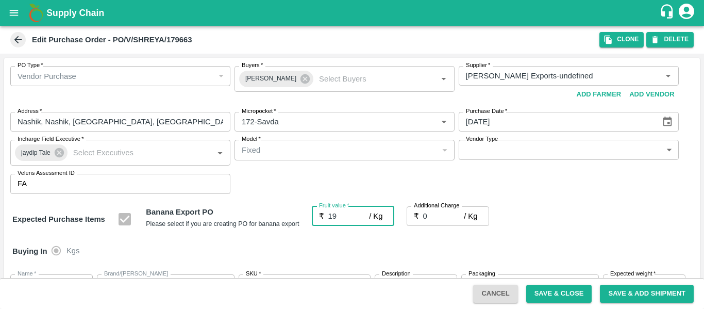
type input "19"
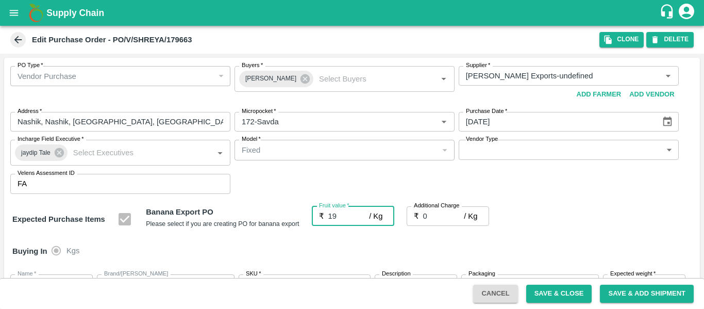
type input "19"
click at [453, 210] on input "0" at bounding box center [443, 216] width 41 height 20
type input "2"
type input "21"
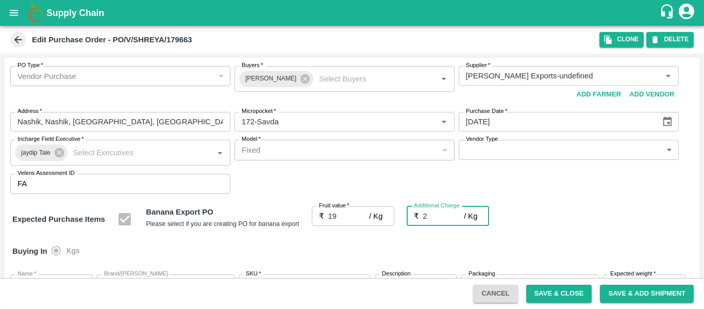
type input "21"
type input "2.7"
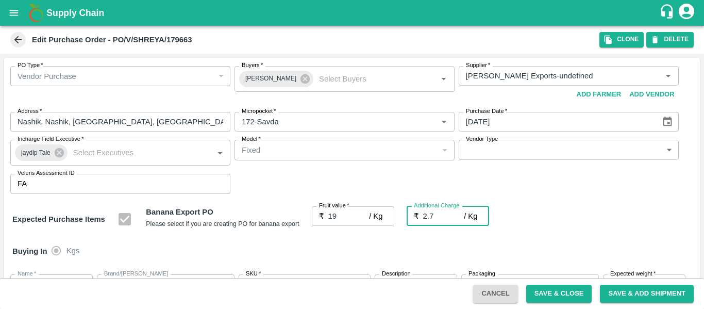
type input "21.7"
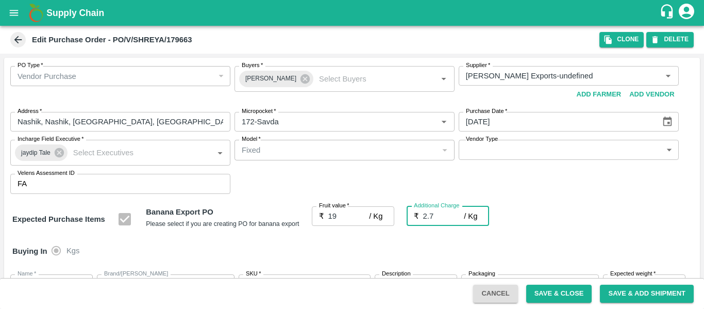
type input "2.75"
type input "21.75"
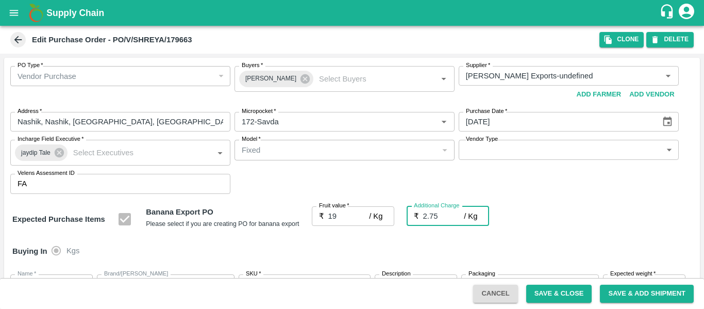
type input "21.75"
type input "2.75"
click at [587, 216] on div "Expected Purchase Items Banana Export PO Please select if you are creating PO f…" at bounding box center [351, 219] width 679 height 26
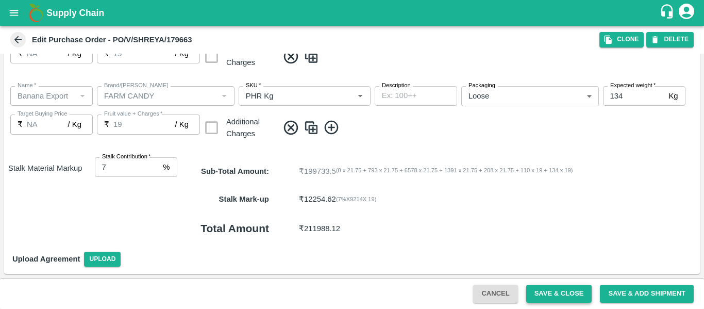
click at [564, 298] on button "Save & Close" at bounding box center [559, 293] width 66 height 18
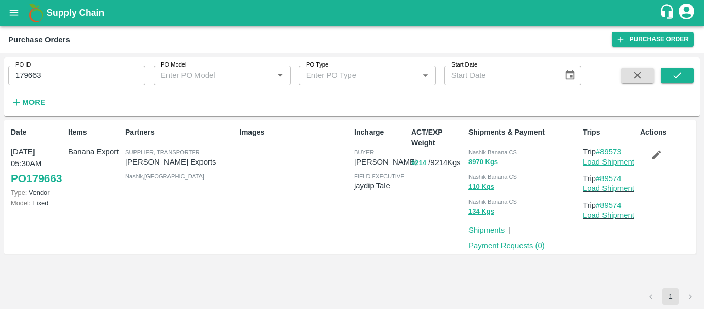
click at [610, 162] on link "Load Shipment" at bounding box center [609, 162] width 52 height 8
drag, startPoint x: 631, startPoint y: 152, endPoint x: 601, endPoint y: 153, distance: 29.9
click at [601, 153] on p "Trip #89573" at bounding box center [609, 151] width 53 height 11
copy link "89573"
click at [44, 80] on input "179663" at bounding box center [76, 75] width 137 height 20
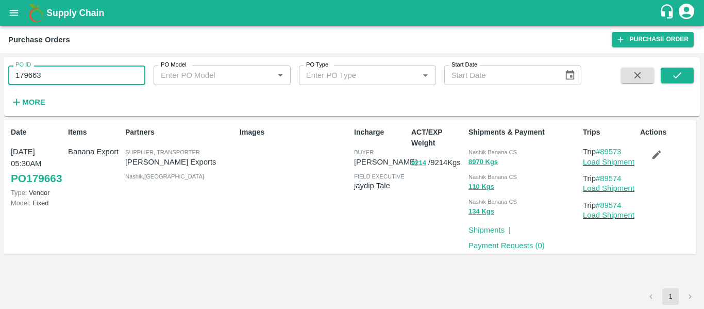
click at [44, 80] on input "179663" at bounding box center [76, 75] width 137 height 20
paste input "text"
type input "179661"
click at [665, 82] on button "submit" at bounding box center [676, 74] width 33 height 15
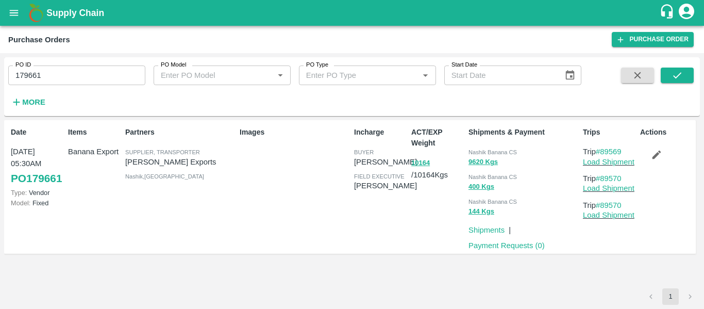
click at [655, 152] on icon "button" at bounding box center [656, 154] width 11 height 11
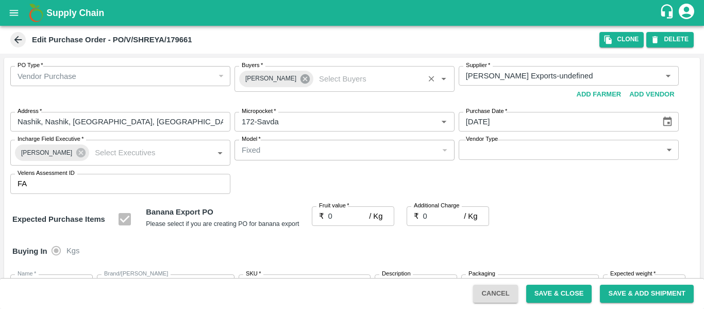
click at [300, 80] on icon at bounding box center [304, 78] width 9 height 9
click at [279, 79] on input "Buyers   *" at bounding box center [335, 75] width 197 height 13
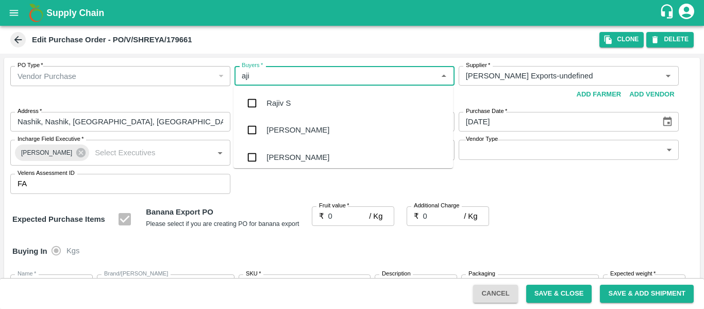
type input "ajit"
click at [280, 91] on div "Ajit Otari" at bounding box center [342, 103] width 219 height 27
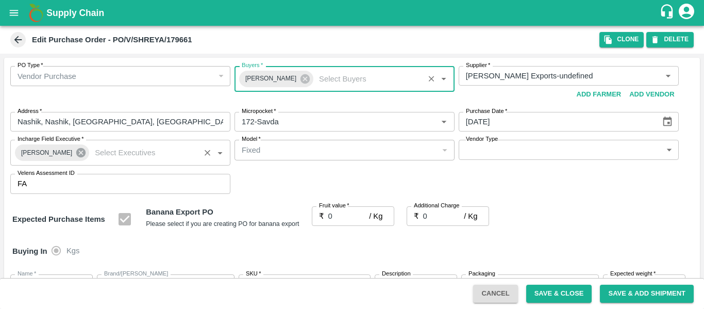
click at [76, 151] on icon at bounding box center [80, 152] width 9 height 9
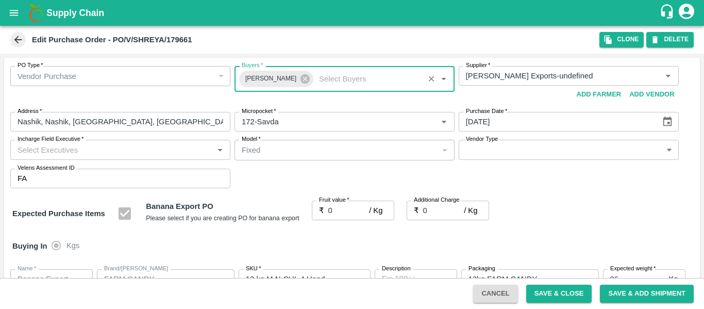
click at [60, 151] on input "Incharge Field Executive   *" at bounding box center [111, 149] width 197 height 13
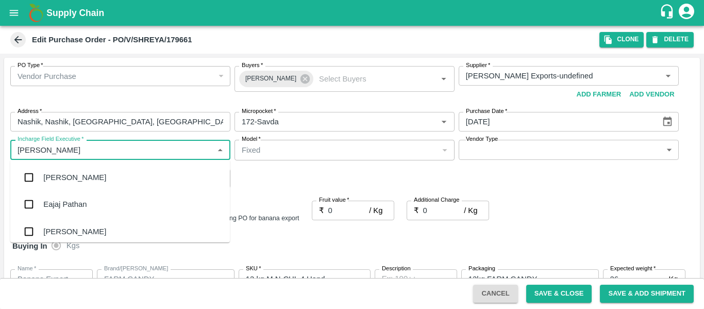
type input "jayd"
click at [64, 174] on div "jaydip Tale" at bounding box center [61, 177] width 36 height 11
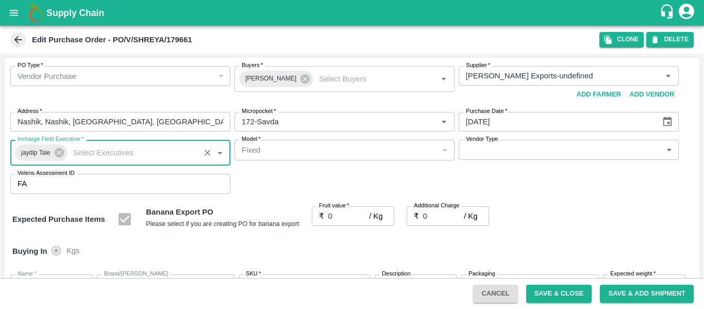
click at [345, 215] on input "0" at bounding box center [348, 216] width 41 height 20
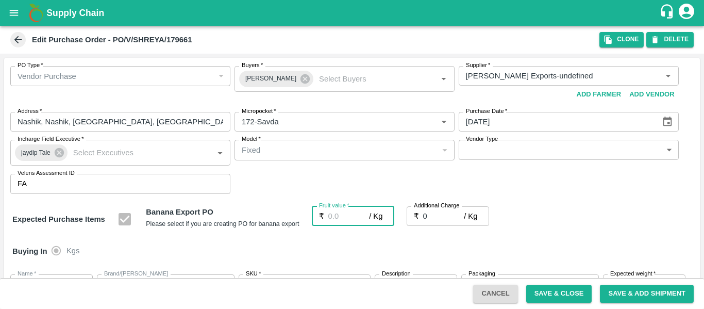
type input "1"
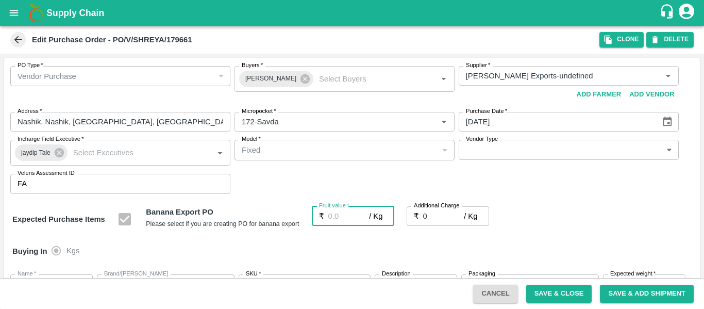
type input "1"
type input "18"
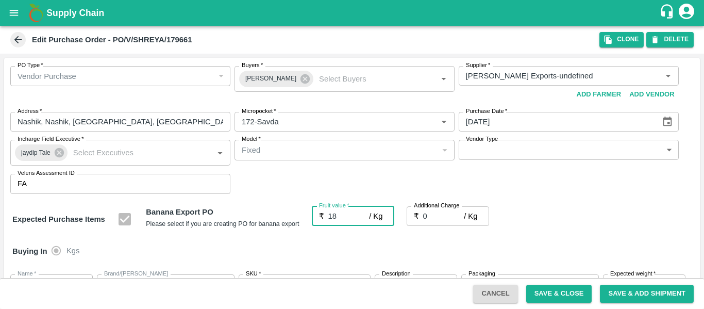
type input "18"
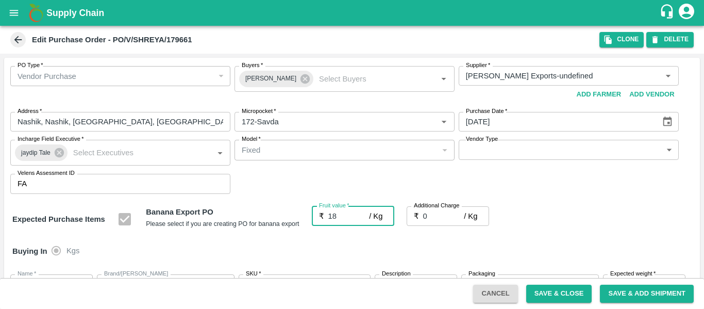
type input "18"
type input "1"
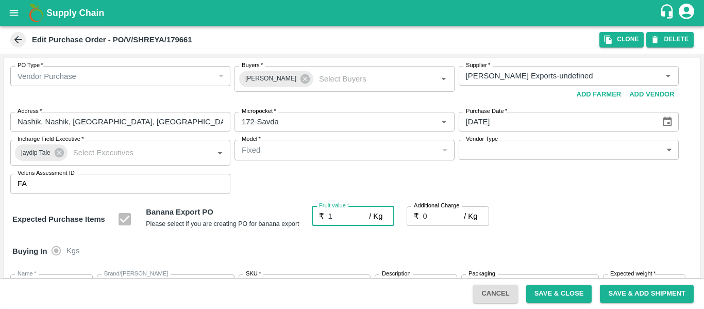
type input "1"
type input "19"
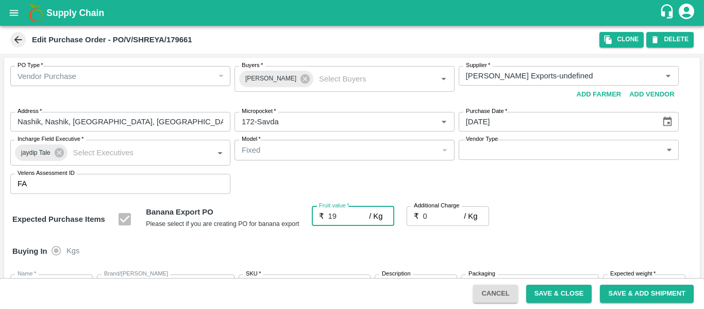
type input "19"
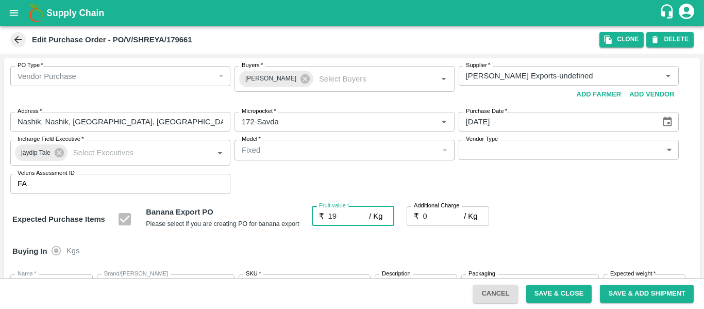
type input "19"
click at [431, 220] on input "0" at bounding box center [443, 216] width 41 height 20
type input "2"
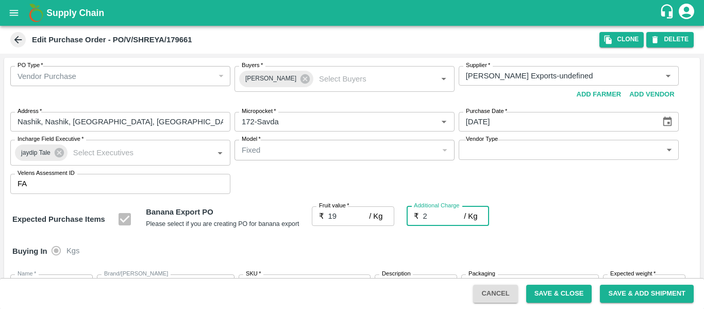
type input "21"
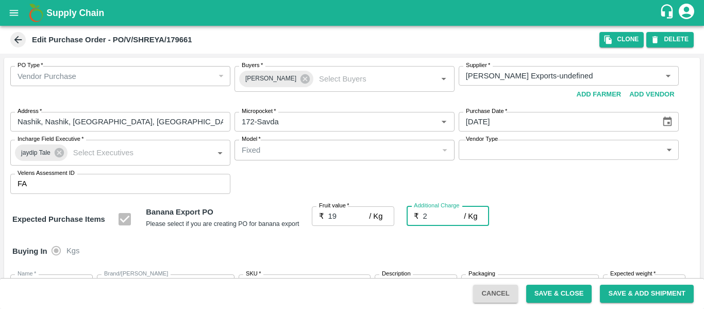
type input "2.7"
type input "21.7"
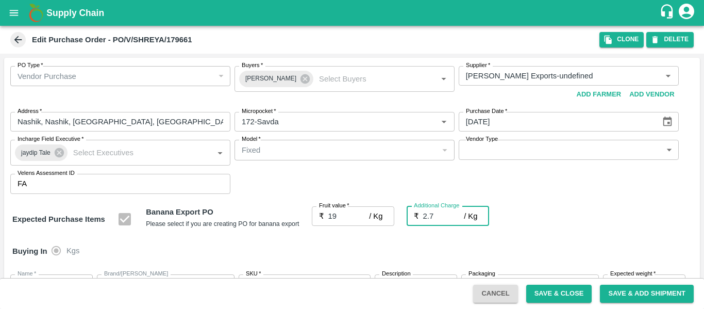
type input "21.7"
type input "2.75"
type input "21.75"
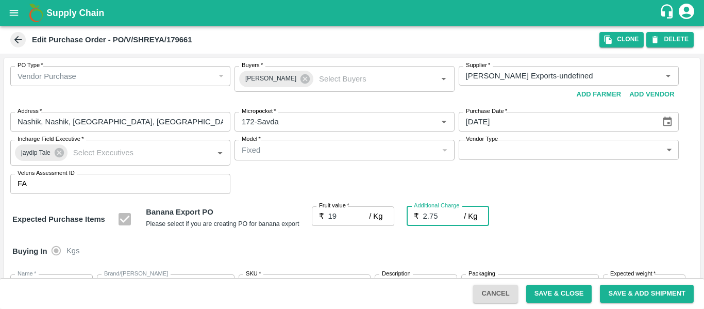
type input "21.75"
type input "2.75"
click at [583, 220] on div "Expected Purchase Items Banana Export PO Please select if you are creating PO f…" at bounding box center [351, 219] width 679 height 26
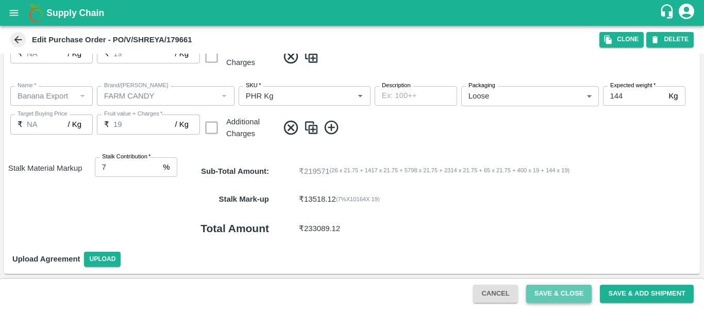
click at [583, 289] on button "Save & Close" at bounding box center [559, 293] width 66 height 18
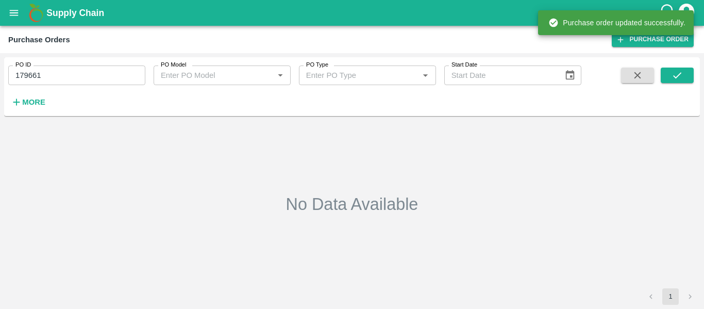
type input "179661"
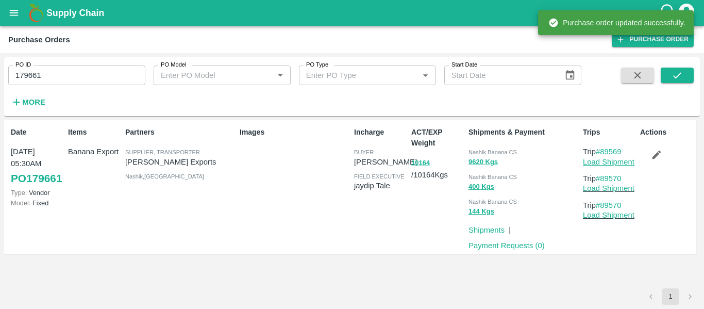
click at [607, 164] on link "Load Shipment" at bounding box center [609, 162] width 52 height 8
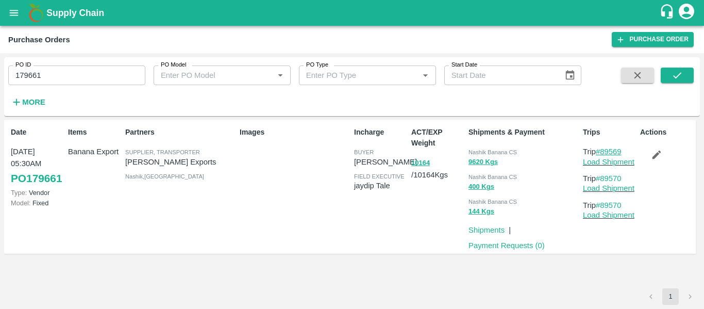
drag, startPoint x: 627, startPoint y: 147, endPoint x: 603, endPoint y: 150, distance: 24.4
click at [603, 150] on p "Trip #89569" at bounding box center [609, 151] width 53 height 11
copy link "89569"
drag, startPoint x: 627, startPoint y: 175, endPoint x: 602, endPoint y: 178, distance: 25.9
click at [602, 178] on p "Trip #89570" at bounding box center [609, 178] width 53 height 11
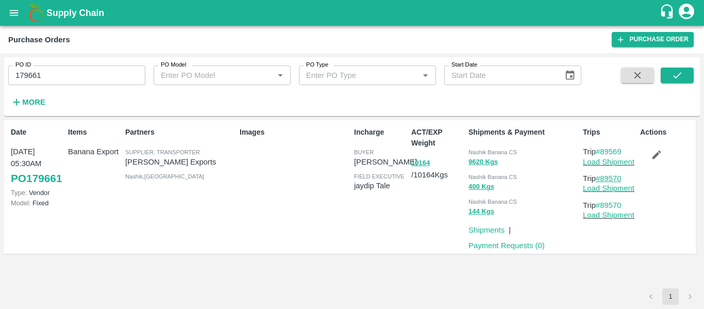
copy link "89570"
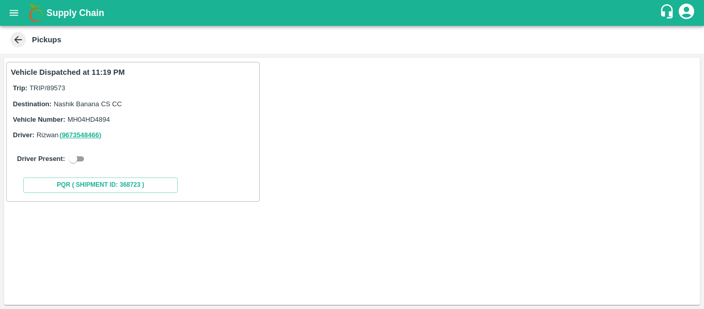
click at [77, 162] on input "checkbox" at bounding box center [73, 158] width 37 height 12
checkbox input "true"
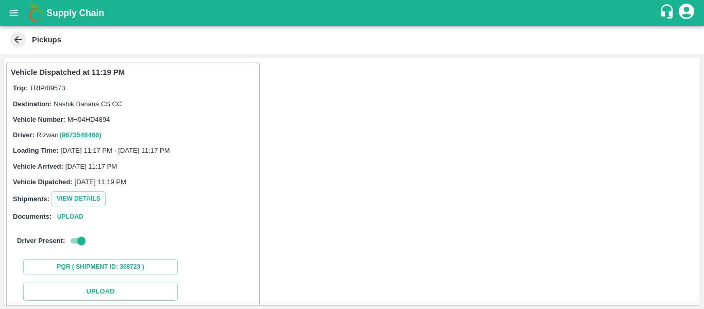
scroll to position [151, 0]
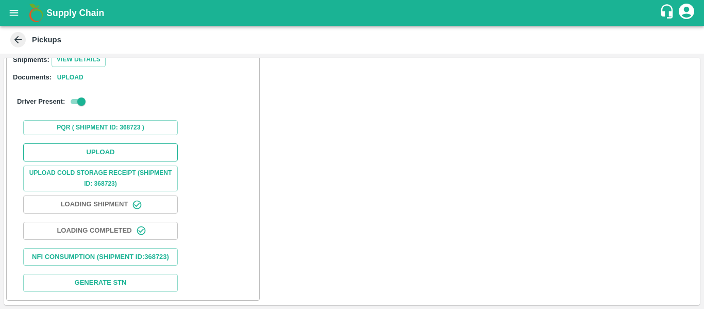
click at [109, 144] on button "Upload" at bounding box center [100, 152] width 155 height 18
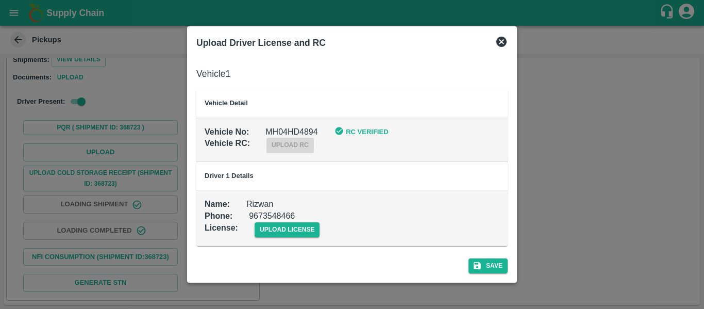
click at [297, 221] on div "upload license" at bounding box center [279, 221] width 82 height 31
click at [299, 229] on span "upload license" at bounding box center [286, 229] width 65 height 15
click at [0, 0] on input "upload license" at bounding box center [0, 0] width 0 height 0
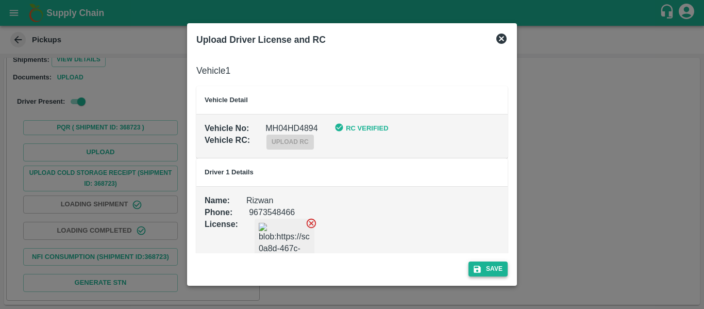
click at [483, 266] on button "Save" at bounding box center [487, 268] width 39 height 15
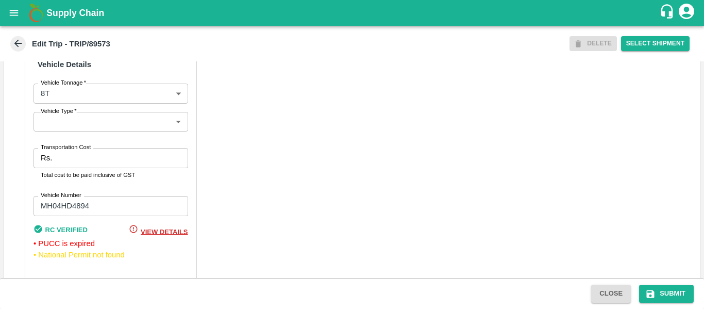
scroll to position [803, 0]
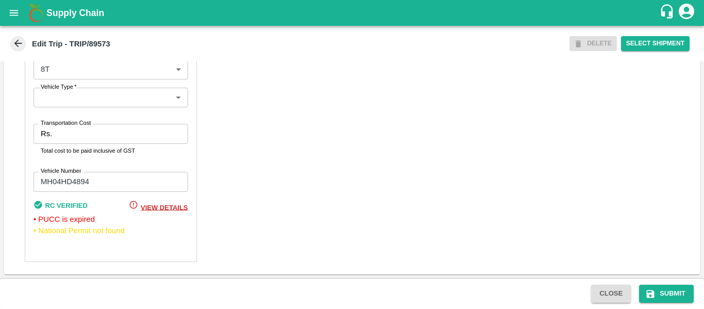
click at [58, 138] on input "Transportation Cost" at bounding box center [121, 134] width 131 height 20
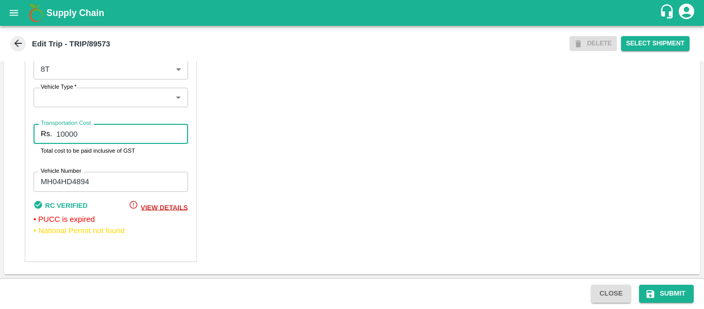
type input "10000"
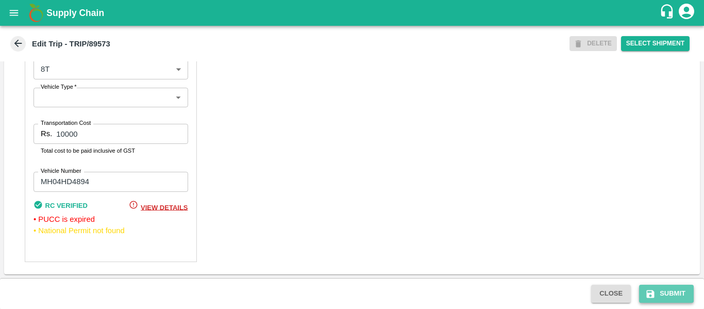
click at [655, 295] on icon "submit" at bounding box center [650, 293] width 10 height 10
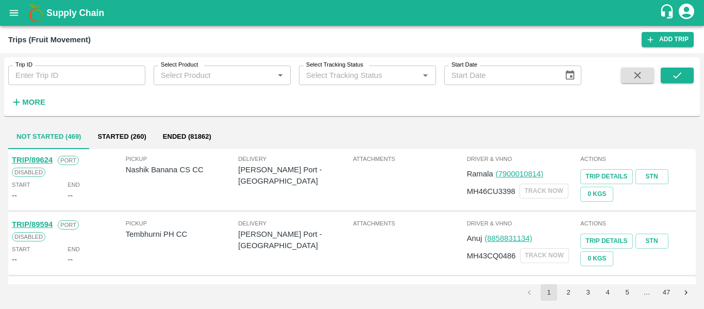
click at [67, 71] on input "Trip ID" at bounding box center [76, 75] width 137 height 20
paste input "89569"
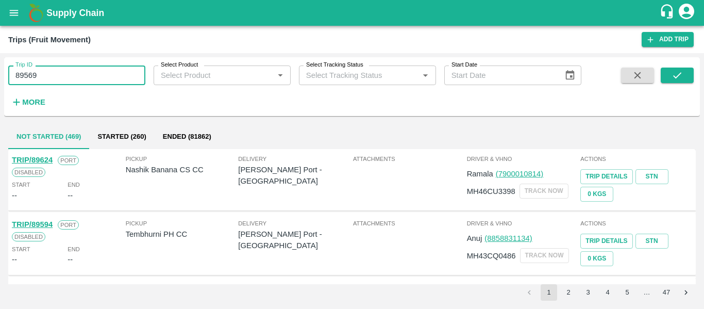
type input "89569"
click at [683, 83] on span at bounding box center [676, 88] width 33 height 42
click at [686, 70] on button "submit" at bounding box center [676, 74] width 33 height 15
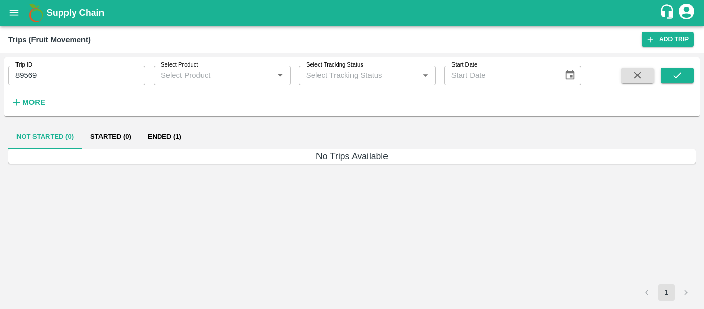
click at [163, 138] on button "Ended (1)" at bounding box center [165, 136] width 50 height 25
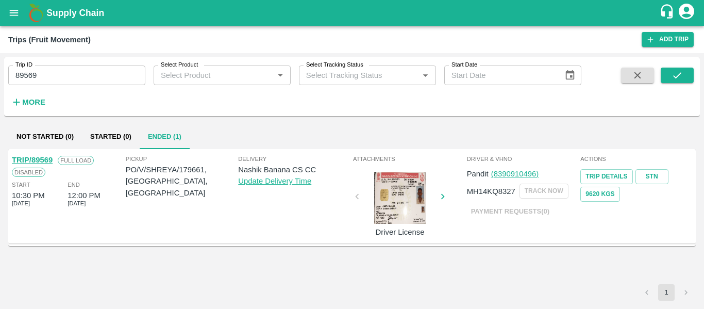
click at [33, 158] on link "TRIP/89569" at bounding box center [32, 160] width 41 height 8
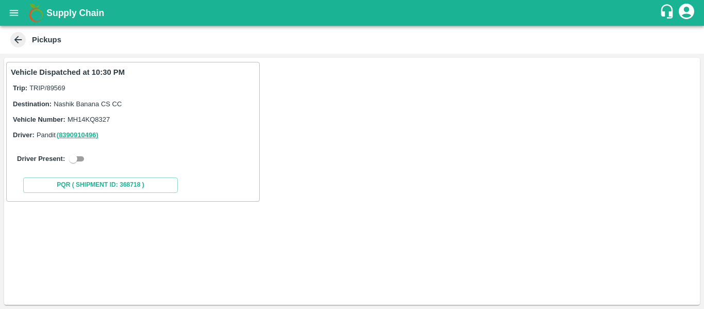
click at [79, 159] on input "checkbox" at bounding box center [73, 158] width 37 height 12
checkbox input "true"
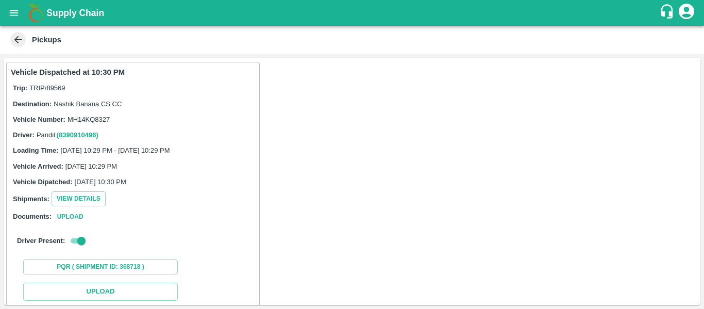
scroll to position [120, 0]
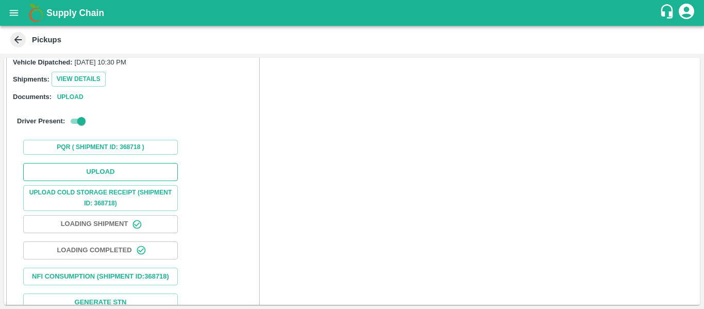
click at [94, 177] on button "Upload" at bounding box center [100, 172] width 155 height 18
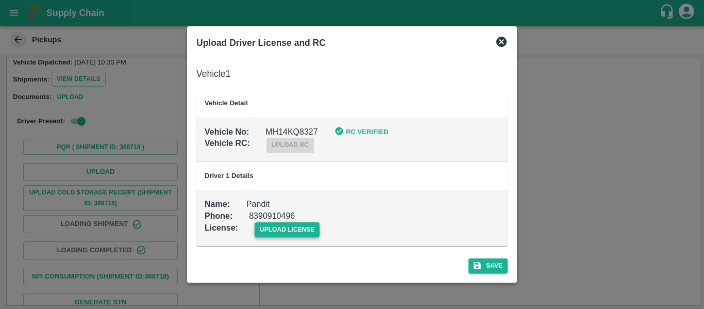
click at [301, 230] on span "upload license" at bounding box center [286, 229] width 65 height 15
click at [0, 0] on input "upload license" at bounding box center [0, 0] width 0 height 0
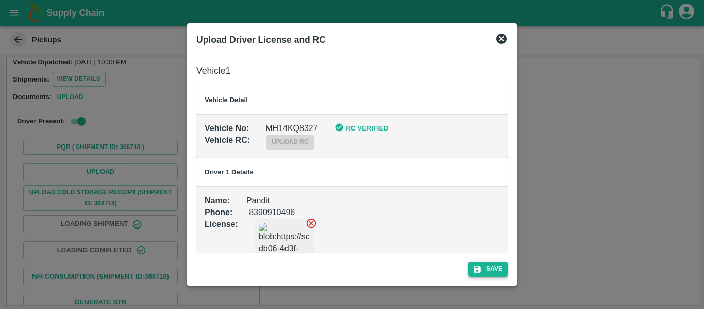
click at [499, 263] on button "Save" at bounding box center [487, 268] width 39 height 15
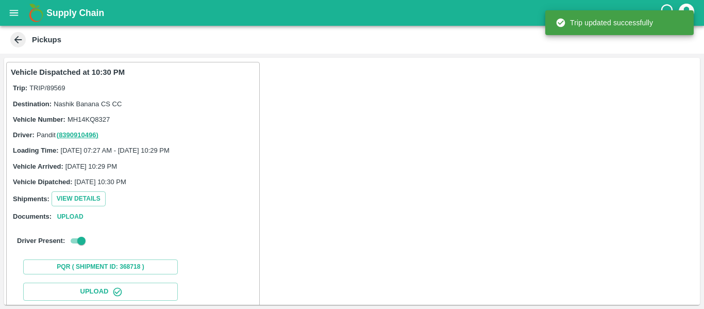
scroll to position [177, 0]
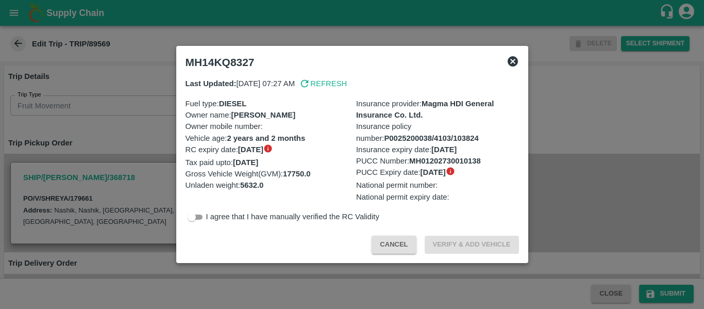
click at [83, 160] on div at bounding box center [352, 154] width 704 height 309
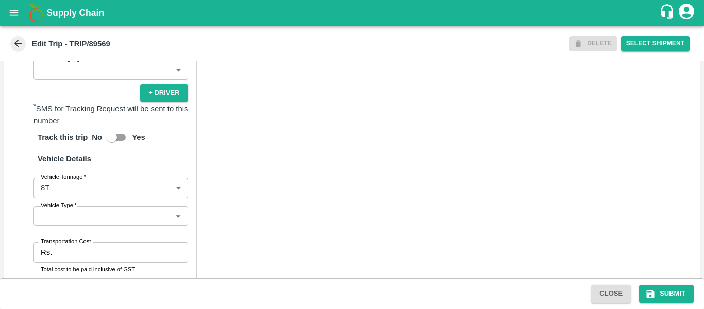
scroll to position [781, 0]
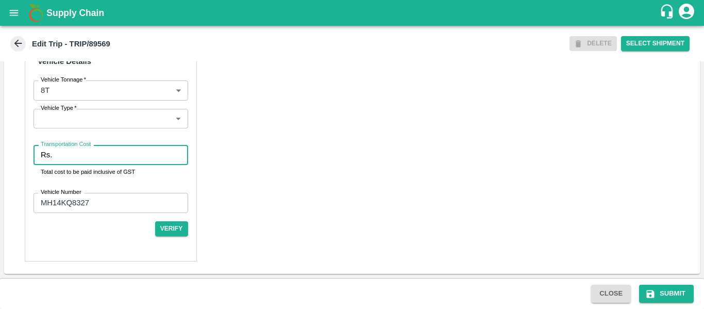
click at [86, 150] on input "Transportation Cost" at bounding box center [121, 155] width 131 height 20
type input "10000"
click at [669, 287] on button "Submit" at bounding box center [666, 293] width 55 height 18
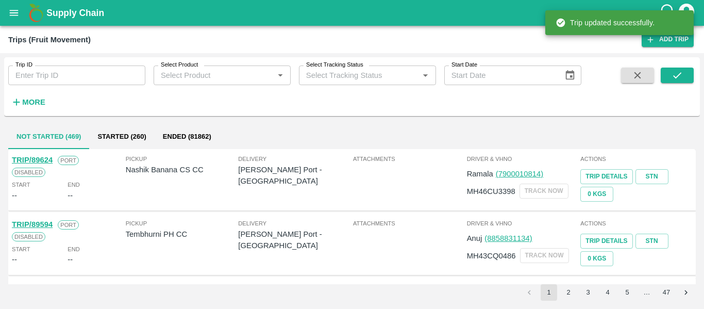
click at [62, 66] on input "Trip ID" at bounding box center [76, 75] width 137 height 20
paste input "89570"
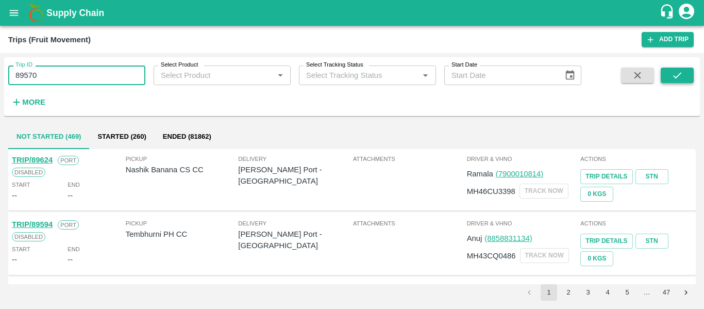
type input "89570"
click at [675, 77] on icon "submit" at bounding box center [677, 75] width 8 height 6
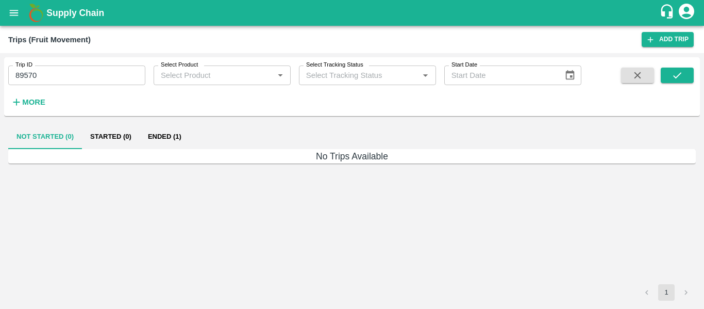
click at [159, 135] on button "Ended (1)" at bounding box center [165, 136] width 50 height 25
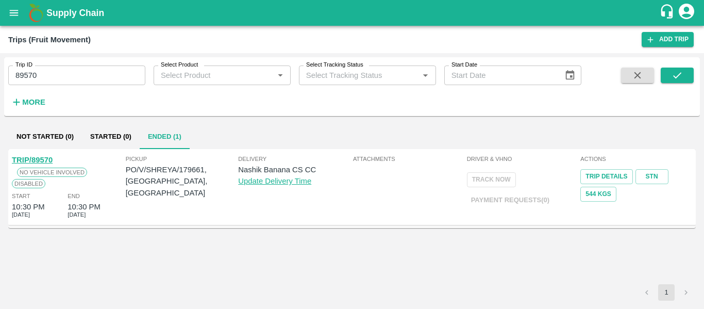
click at [38, 158] on link "TRIP/89570" at bounding box center [32, 160] width 41 height 8
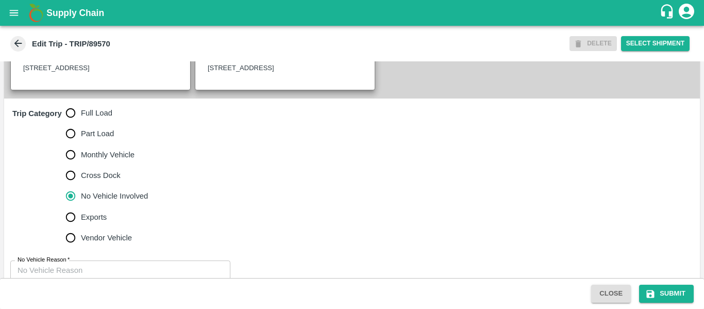
scroll to position [274, 0]
click at [93, 123] on label "Full Load" at bounding box center [104, 112] width 88 height 21
click at [81, 123] on input "Full Load" at bounding box center [70, 112] width 21 height 21
radio input "true"
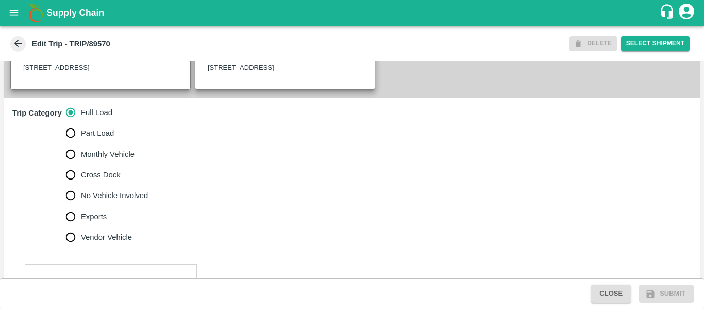
scroll to position [433, 0]
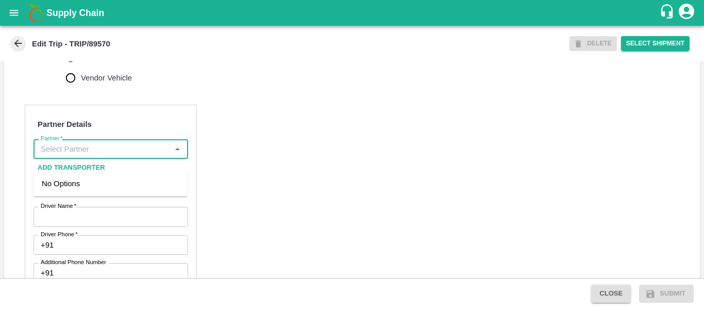
click at [87, 156] on input "Partner   *" at bounding box center [102, 148] width 131 height 13
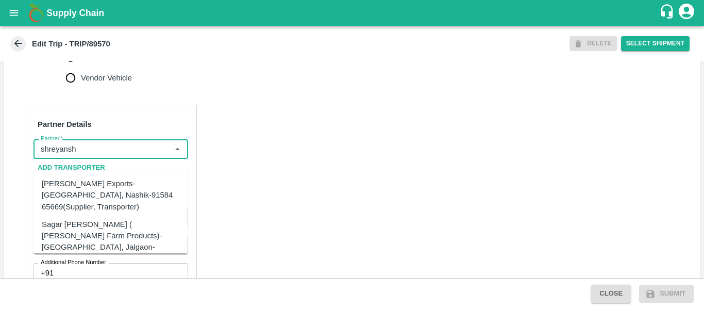
click at [103, 190] on div "[PERSON_NAME] Exports-[GEOGRAPHIC_DATA], Nashik-91584 65669(Supplier, Transport…" at bounding box center [111, 195] width 138 height 35
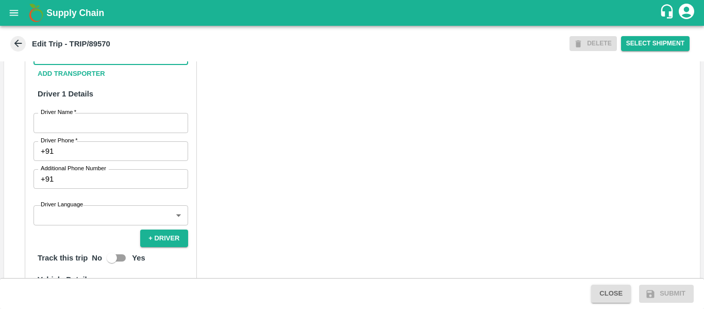
scroll to position [527, 0]
type input "[PERSON_NAME] Exports-[GEOGRAPHIC_DATA], Nashik-91584 65669(Supplier, Transport…"
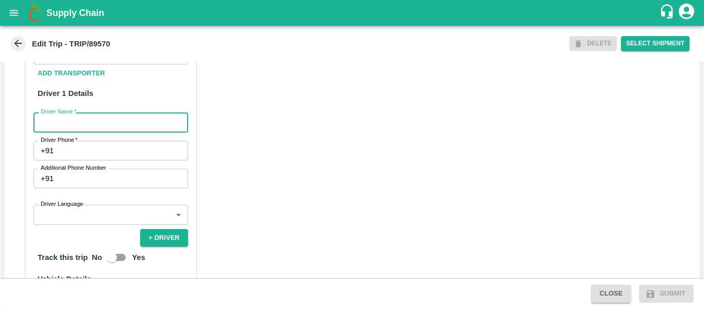
click at [126, 132] on input "Driver Name   *" at bounding box center [110, 122] width 155 height 20
type input "sachin"
click at [122, 160] on input "Driver Phone   *" at bounding box center [123, 151] width 130 height 20
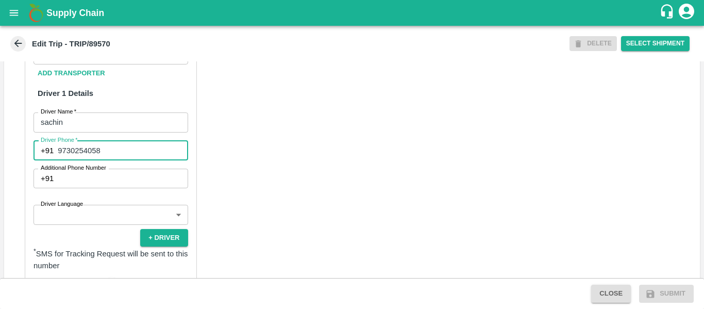
type input "9730254058"
click at [284, 191] on div "Partner Details Partner   * Partner Add Transporter Driver 1 Details Driver Nam…" at bounding box center [351, 256] width 695 height 517
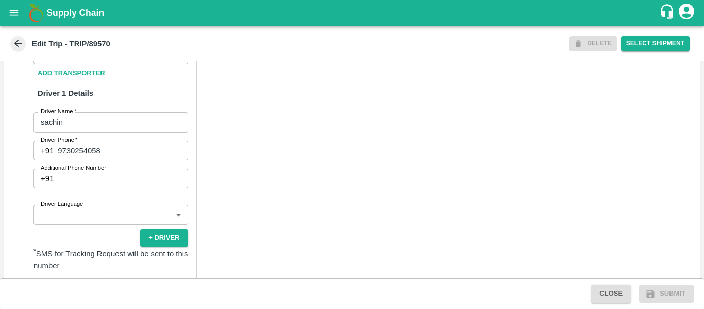
scroll to position [735, 0]
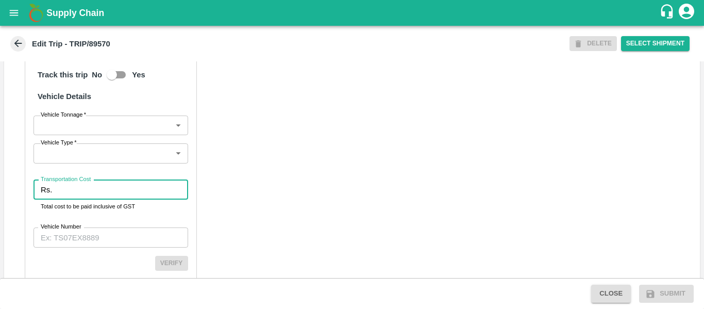
click at [77, 199] on input "Transportation Cost" at bounding box center [121, 190] width 131 height 20
type input "10000"
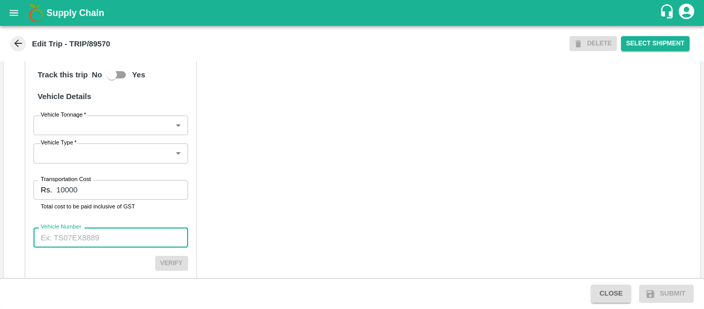
click at [79, 247] on input "Vehicle Number" at bounding box center [110, 237] width 155 height 20
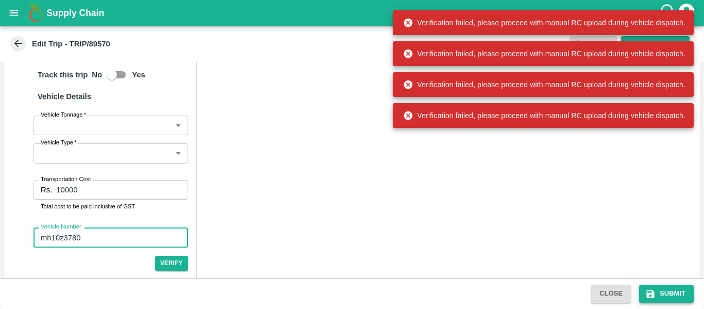
type input "mh10z3780"
click at [669, 295] on button "Submit" at bounding box center [666, 293] width 55 height 18
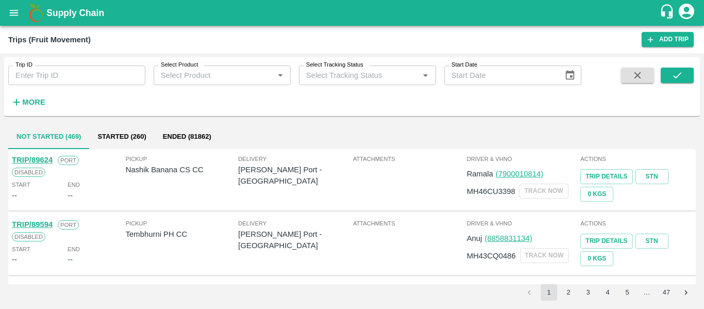
click at [88, 74] on input "Trip ID" at bounding box center [76, 75] width 137 height 20
paste input "89570"
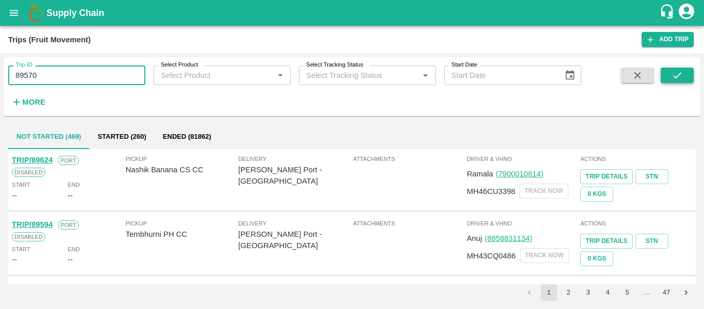
type input "89570"
click at [676, 73] on icon "submit" at bounding box center [676, 75] width 11 height 11
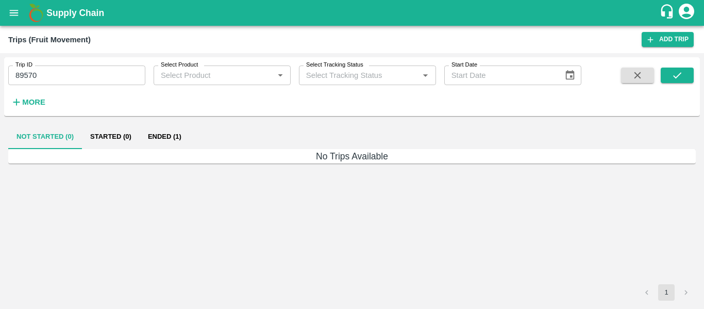
click at [155, 134] on button "Ended (1)" at bounding box center [165, 136] width 50 height 25
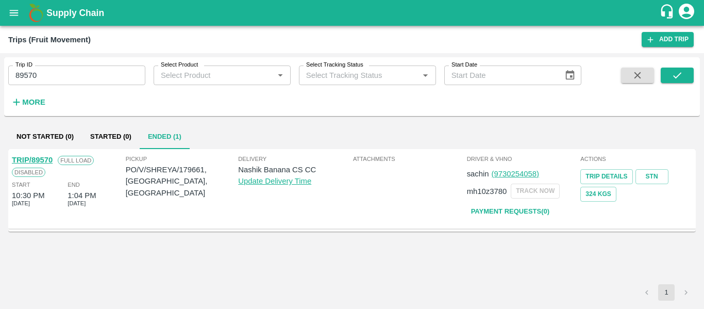
click at [20, 160] on link "TRIP/89570" at bounding box center [32, 160] width 41 height 8
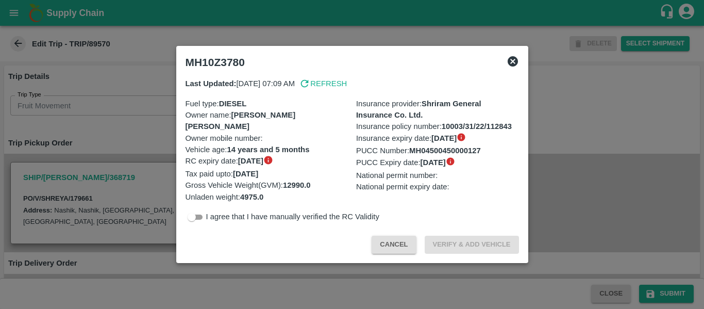
click at [117, 155] on div at bounding box center [352, 154] width 704 height 309
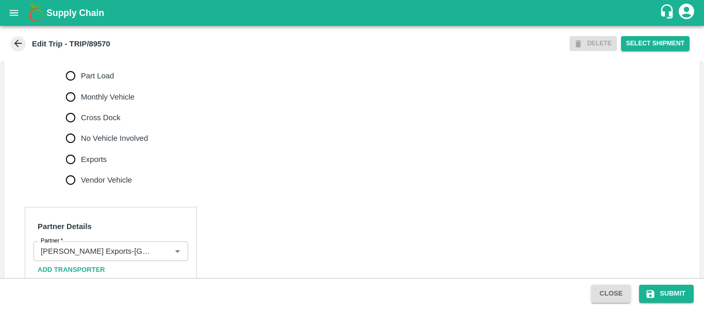
click at [106, 144] on span "No Vehicle Involved" at bounding box center [114, 137] width 67 height 11
click at [81, 148] on input "No Vehicle Involved" at bounding box center [70, 138] width 21 height 21
radio input "true"
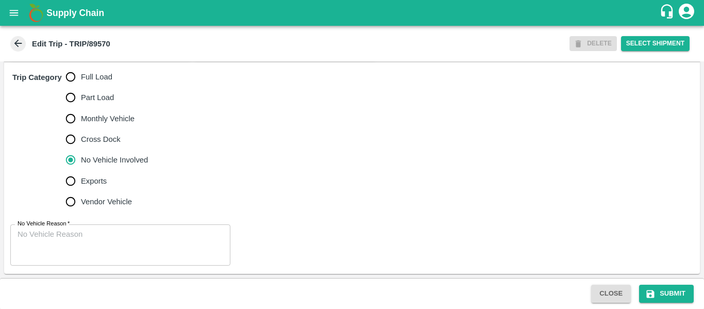
scroll to position [321, 0]
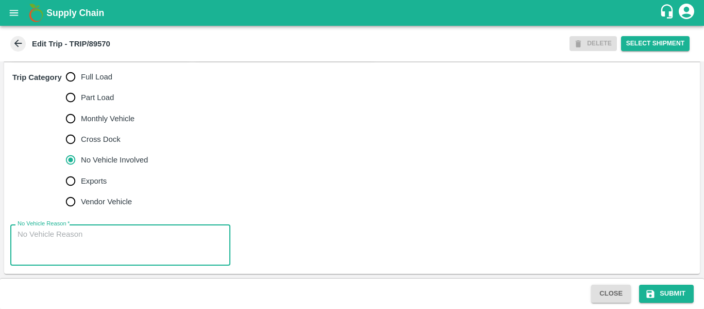
click at [101, 250] on textarea "No Vehicle Reason   *" at bounding box center [121, 245] width 206 height 32
type textarea "Field DUmp"
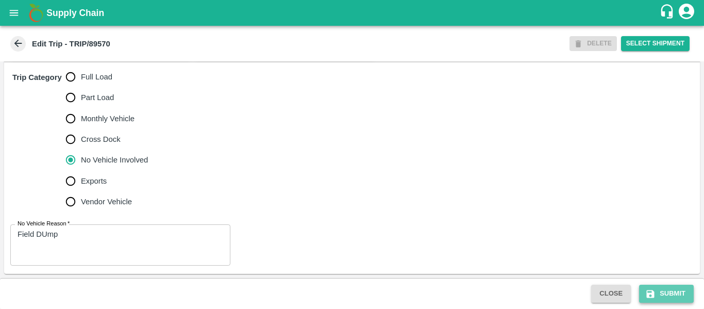
click at [661, 300] on button "Submit" at bounding box center [666, 293] width 55 height 18
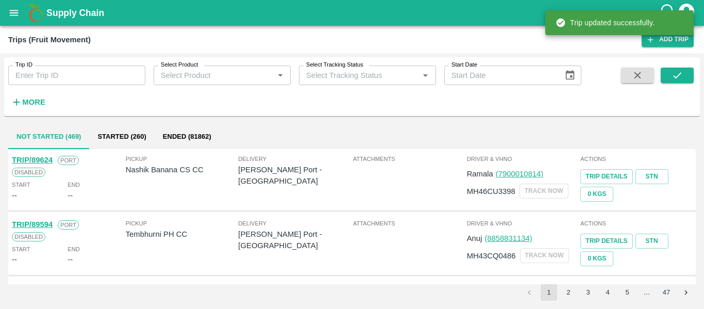
click at [71, 79] on input "Trip ID" at bounding box center [76, 75] width 137 height 20
paste input "89584"
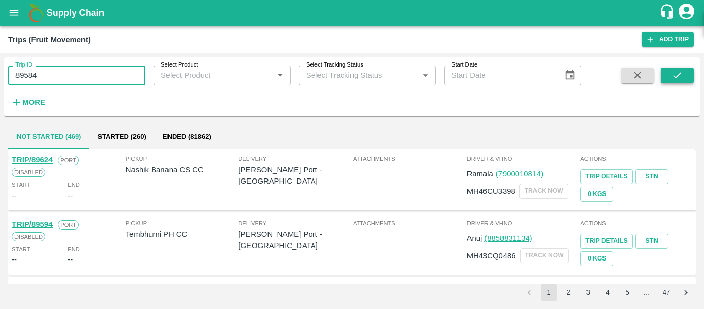
type input "89584"
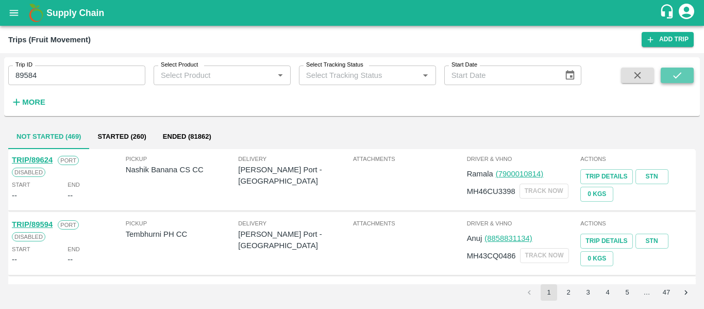
click at [686, 74] on button "submit" at bounding box center [676, 74] width 33 height 15
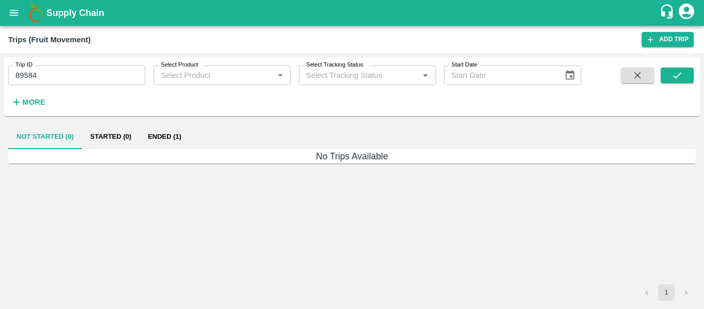
click at [161, 131] on button "Ended (1)" at bounding box center [165, 136] width 50 height 25
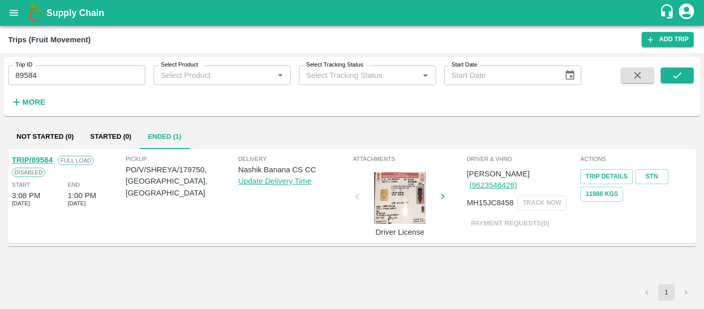
click at [35, 164] on div "TRIP/89584" at bounding box center [32, 159] width 41 height 11
click at [42, 159] on link "TRIP/89584" at bounding box center [32, 160] width 41 height 8
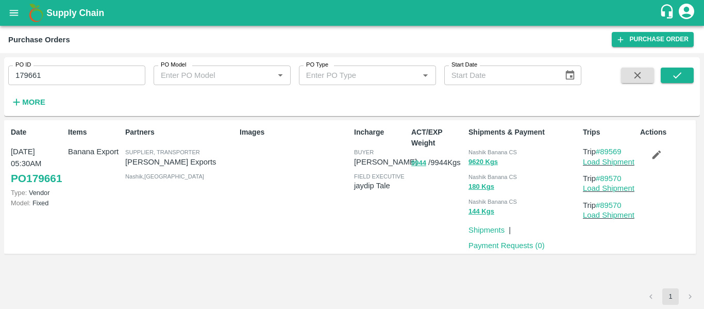
click at [15, 74] on input "179661" at bounding box center [76, 75] width 137 height 20
paste input "text"
type input "179750"
click at [678, 74] on icon "submit" at bounding box center [676, 75] width 11 height 11
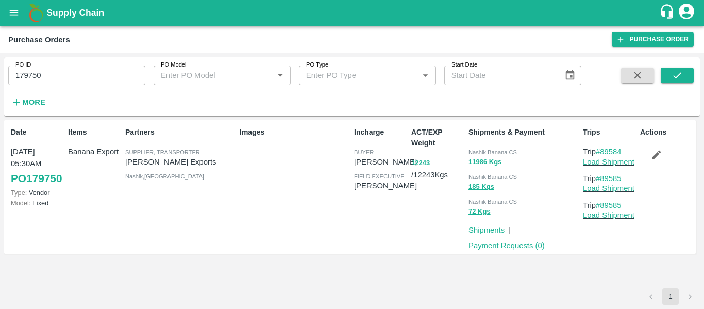
click at [661, 159] on icon "button" at bounding box center [656, 154] width 11 height 11
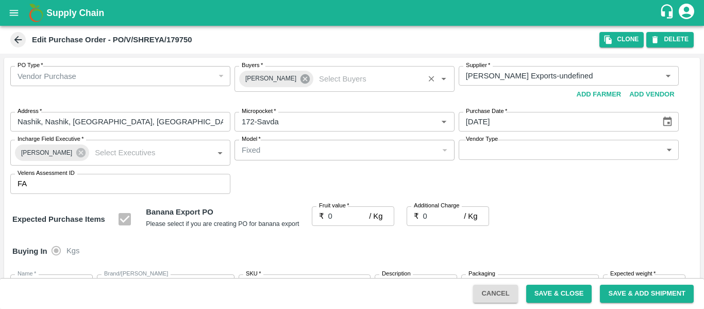
click at [300, 82] on icon at bounding box center [304, 78] width 9 height 9
click at [271, 80] on input "Buyers   *" at bounding box center [335, 75] width 197 height 13
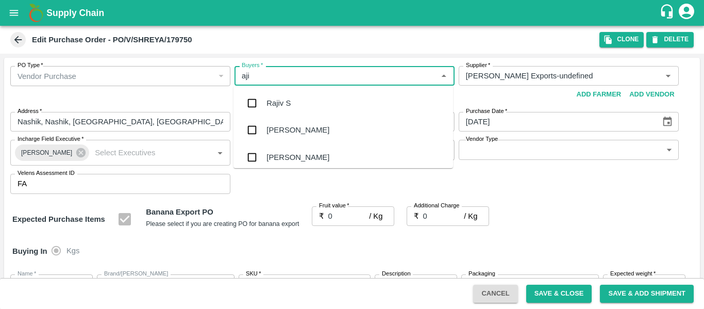
type input "ajit"
click at [272, 95] on div "Ajit Otari" at bounding box center [342, 103] width 219 height 27
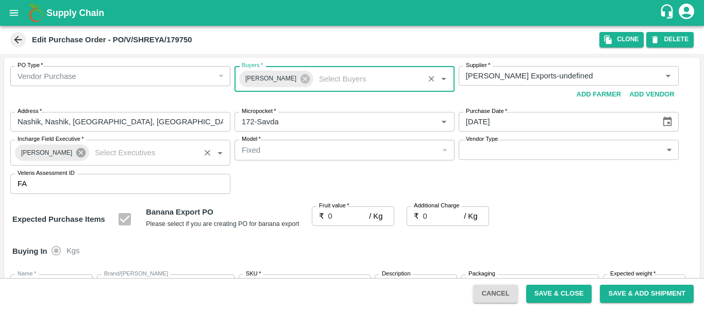
click at [76, 150] on icon at bounding box center [80, 152] width 9 height 9
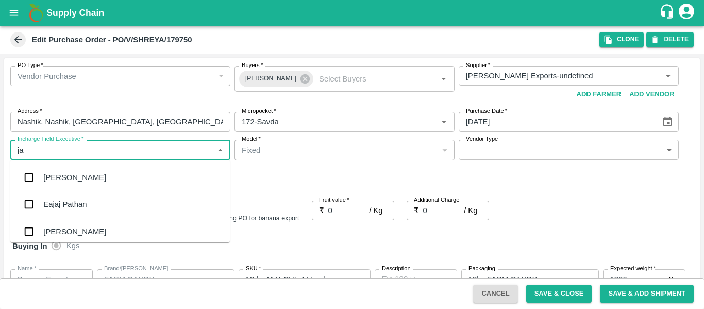
drag, startPoint x: 76, startPoint y: 150, endPoint x: 60, endPoint y: 150, distance: 16.0
click at [60, 150] on input "Incharge Field Executive   *" at bounding box center [111, 149] width 197 height 13
type input "jayd"
click at [69, 178] on div "jaydip Tale" at bounding box center [61, 177] width 36 height 11
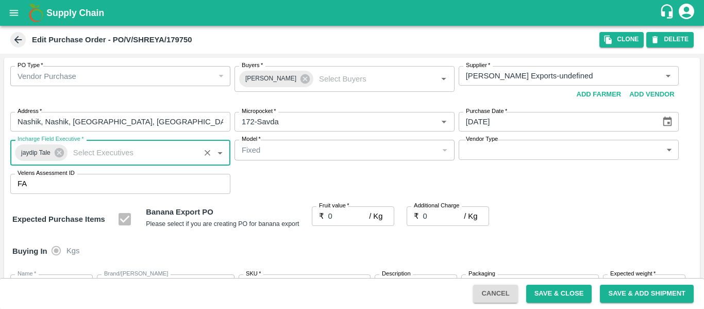
click at [341, 211] on input "0" at bounding box center [348, 216] width 41 height 20
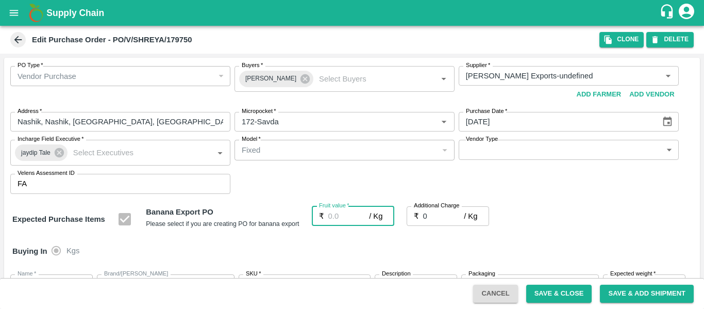
type input "1"
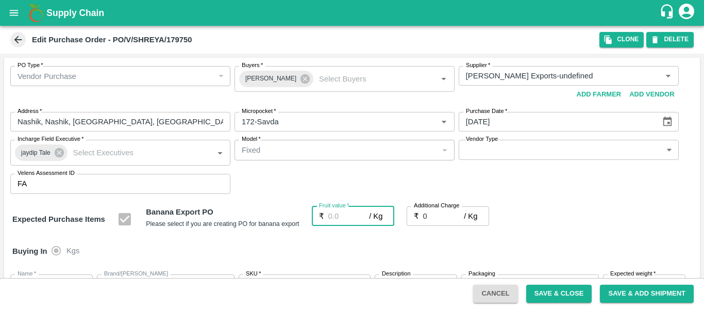
type input "1"
type input "19"
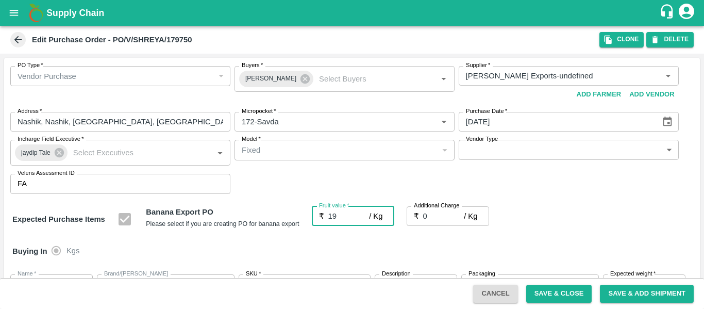
type input "19"
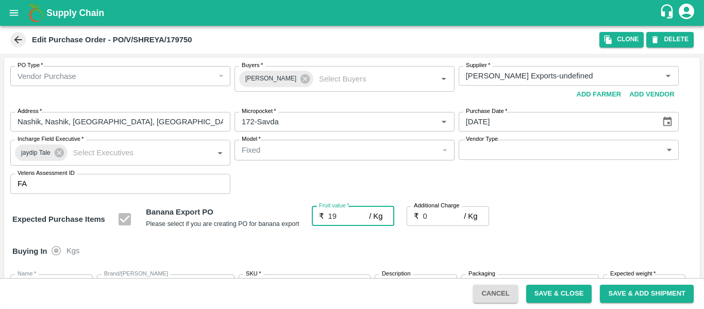
type input "19"
click at [439, 219] on input "0" at bounding box center [443, 216] width 41 height 20
type input "2"
type input "21"
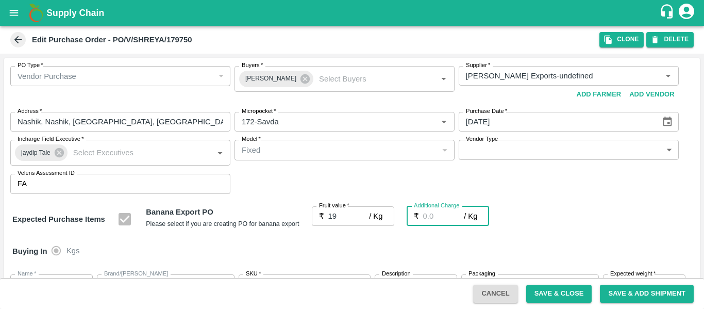
type input "21"
type input "2.7"
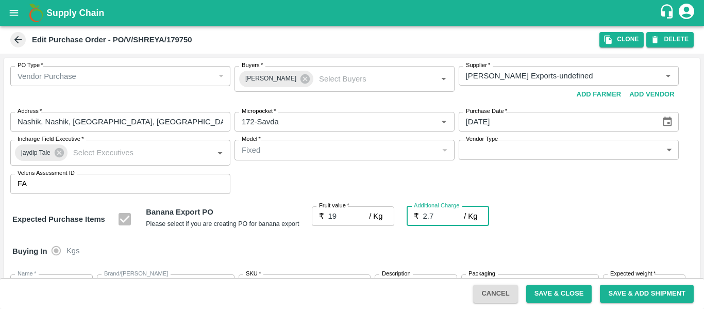
type input "21.7"
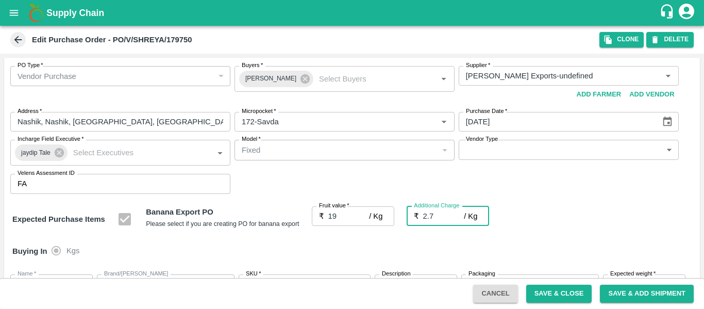
type input "2.75"
type input "21.75"
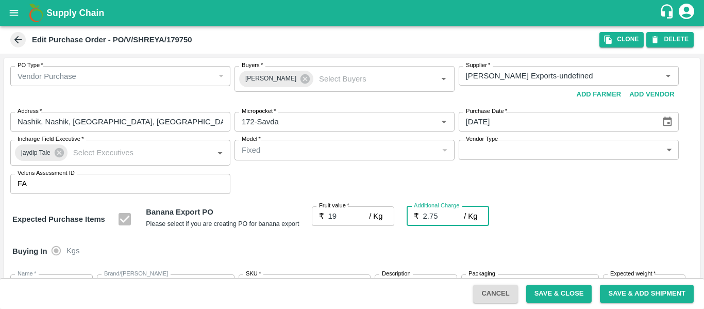
type input "21.75"
type input "2.75"
click at [613, 223] on div "Expected Purchase Items Banana Export PO Please select if you are creating PO f…" at bounding box center [351, 219] width 679 height 26
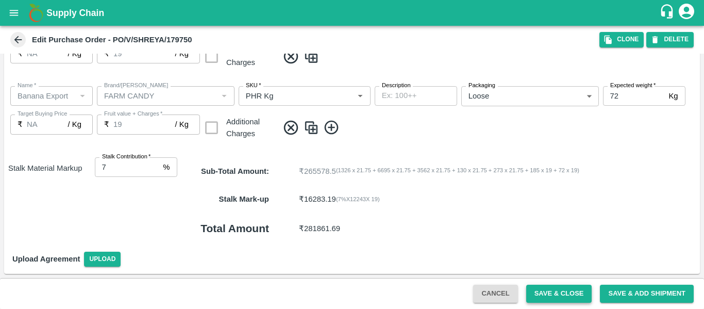
click at [590, 285] on button "Save & Close" at bounding box center [559, 293] width 66 height 18
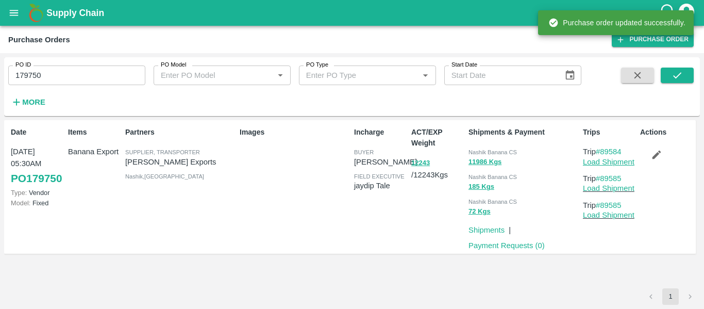
click at [610, 160] on link "Load Shipment" at bounding box center [609, 162] width 52 height 8
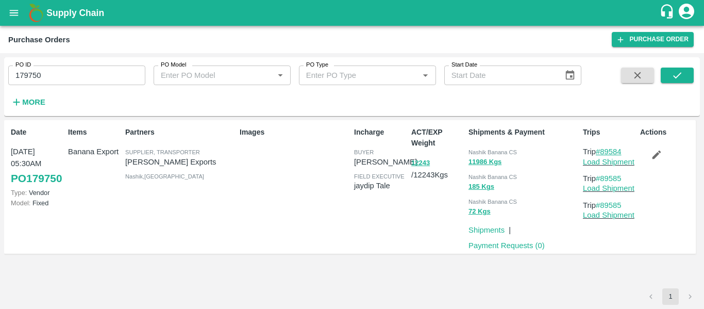
drag, startPoint x: 626, startPoint y: 148, endPoint x: 601, endPoint y: 150, distance: 25.3
click at [601, 150] on p "Trip #89584" at bounding box center [609, 151] width 53 height 11
copy link "89584"
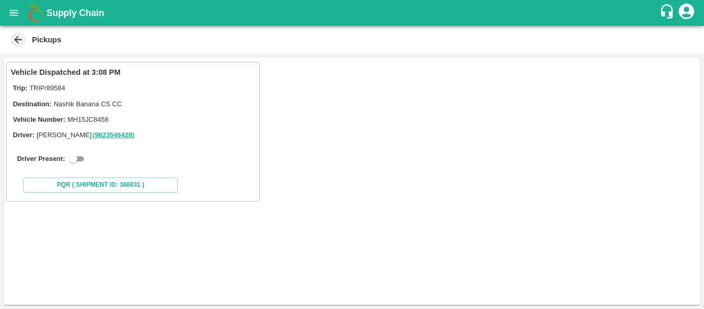
click at [79, 160] on input "checkbox" at bounding box center [73, 158] width 37 height 12
checkbox input "true"
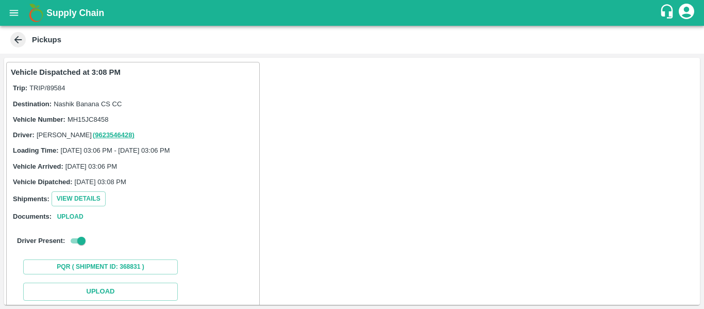
scroll to position [151, 0]
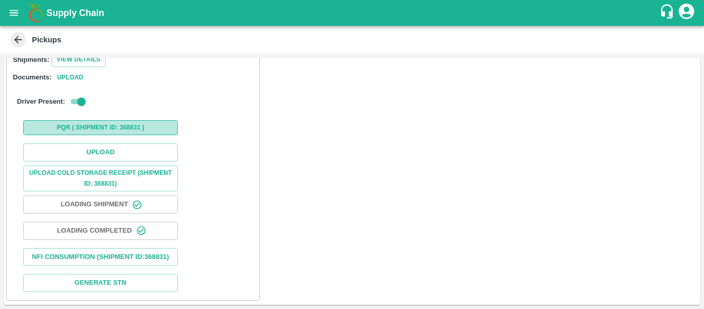
click at [89, 122] on button "PQR ( Shipment Id: 368831 )" at bounding box center [100, 127] width 155 height 15
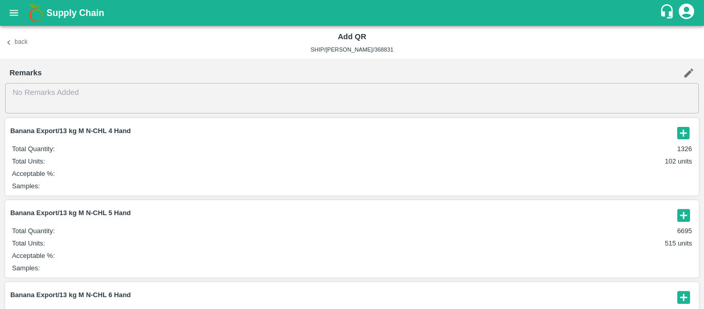
click at [9, 45] on icon "button" at bounding box center [8, 42] width 9 height 9
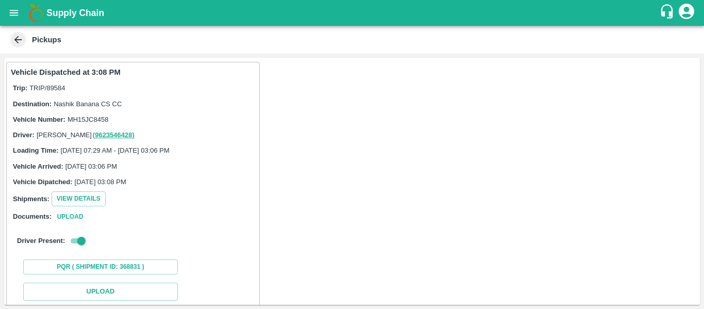
scroll to position [150, 0]
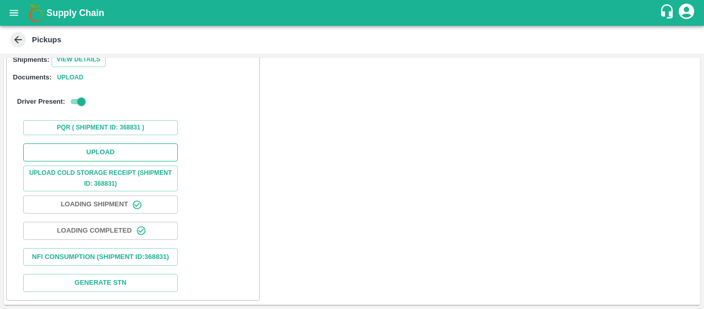
click at [109, 143] on button "Upload" at bounding box center [100, 152] width 155 height 18
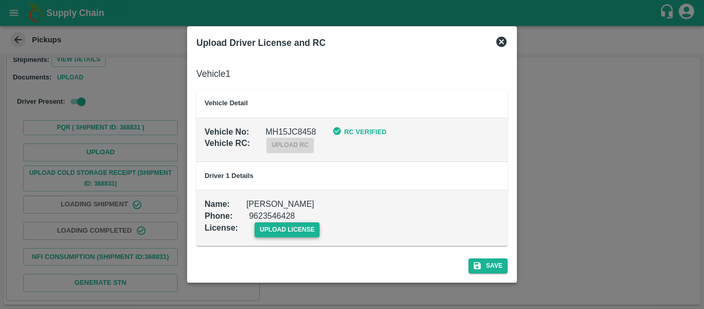
click at [289, 228] on span "upload license" at bounding box center [286, 229] width 65 height 15
click at [0, 0] on input "upload license" at bounding box center [0, 0] width 0 height 0
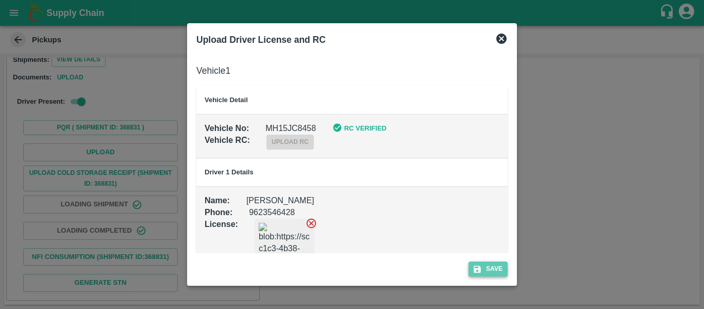
click at [483, 266] on button "Save" at bounding box center [487, 268] width 39 height 15
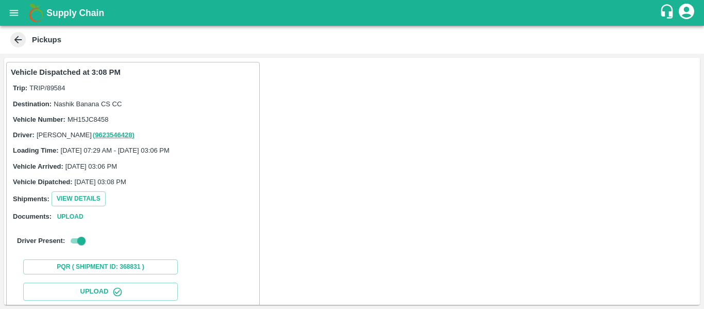
scroll to position [177, 0]
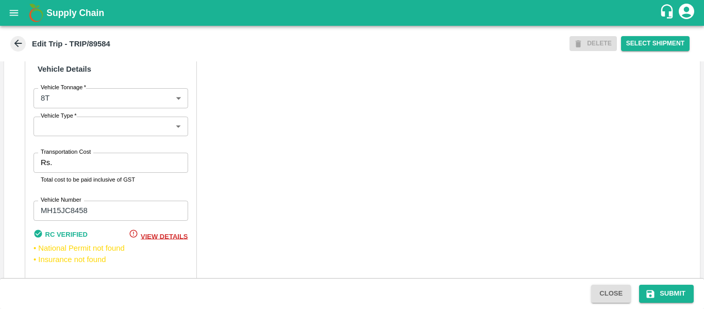
scroll to position [803, 0]
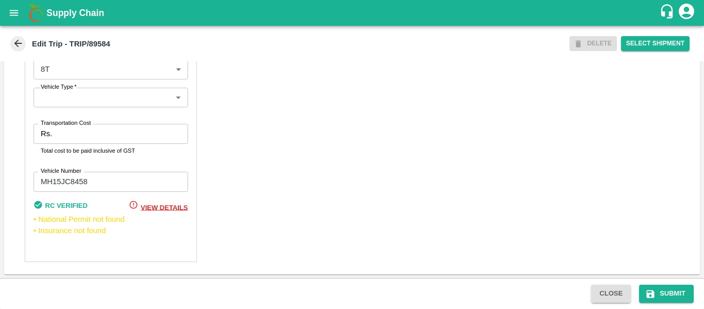
click at [95, 131] on input "Transportation Cost" at bounding box center [121, 134] width 131 height 20
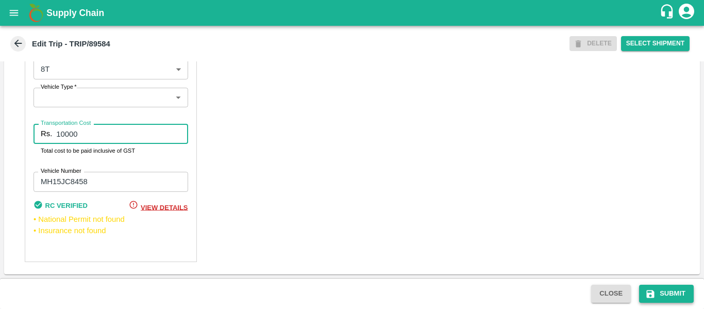
type input "10000"
click at [657, 289] on button "Submit" at bounding box center [666, 293] width 55 height 18
